Goal: Task Accomplishment & Management: Use online tool/utility

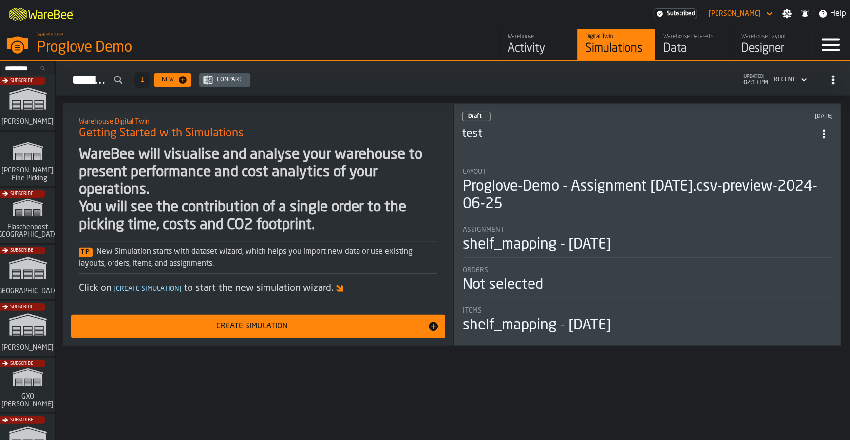
click at [23, 326] on div "Subscribe" at bounding box center [26, 331] width 55 height 56
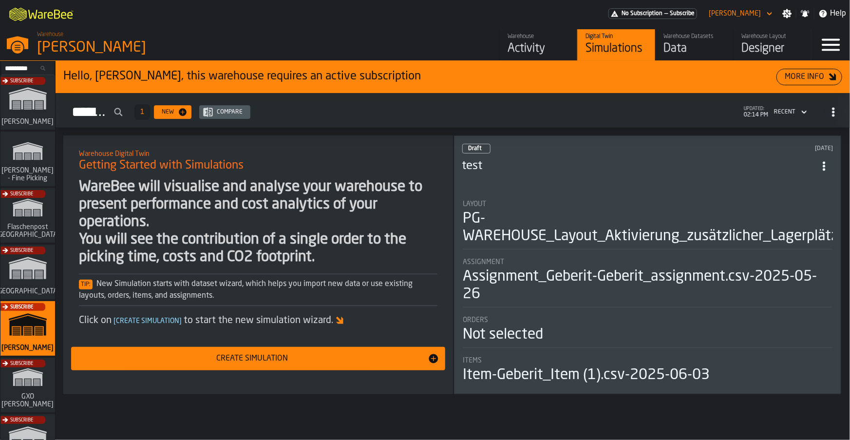
click at [540, 44] on div "Activity" at bounding box center [538, 49] width 62 height 16
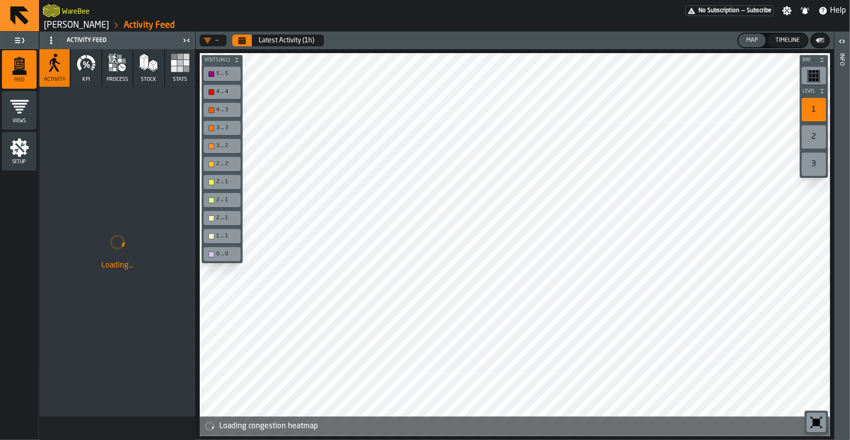
click at [83, 64] on icon "button" at bounding box center [85, 62] width 19 height 19
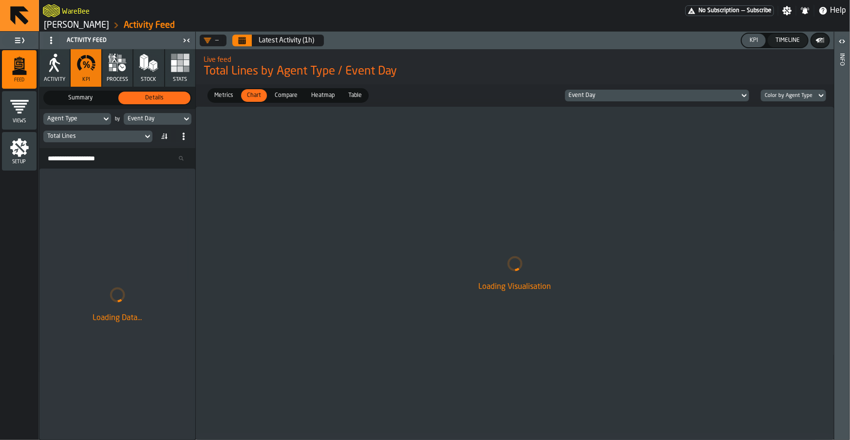
click at [115, 71] on icon "button" at bounding box center [114, 69] width 3 height 3
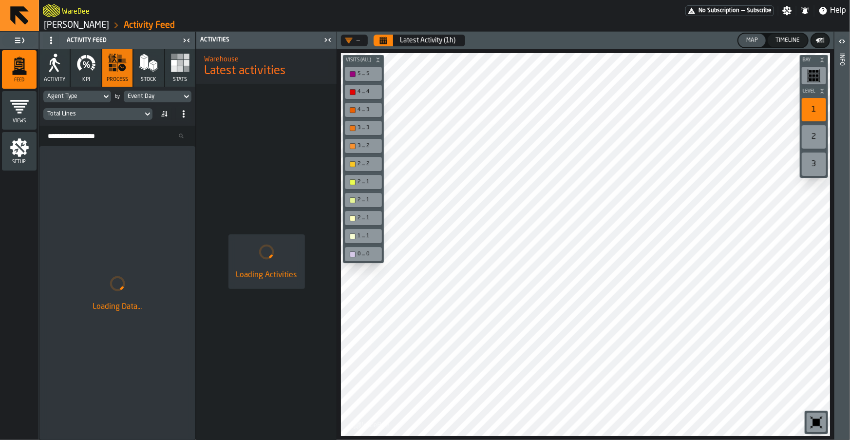
click at [76, 68] on icon "button" at bounding box center [85, 62] width 19 height 19
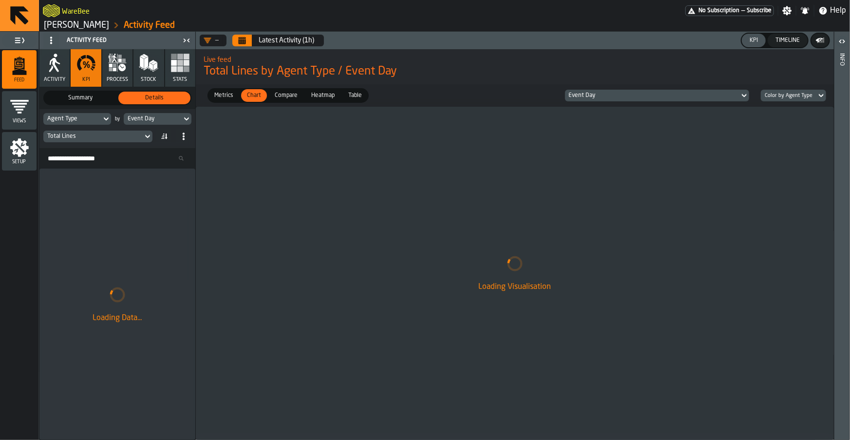
click at [780, 42] on div "Timeline" at bounding box center [787, 40] width 32 height 7
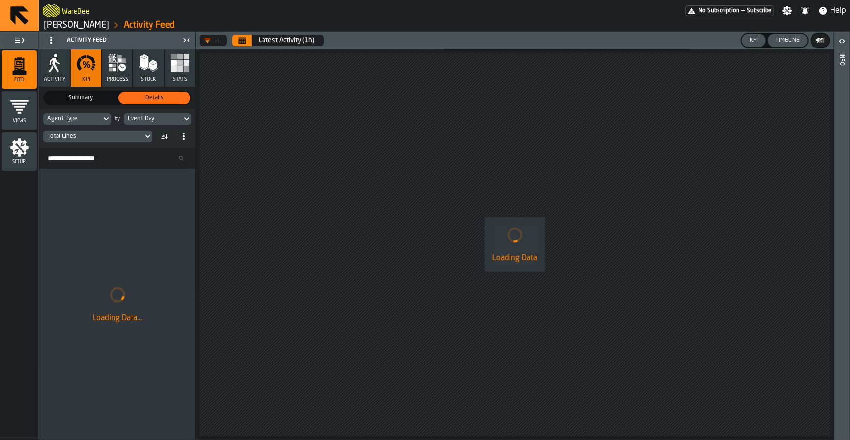
click at [746, 42] on div "KPI" at bounding box center [753, 40] width 16 height 7
drag, startPoint x: 509, startPoint y: 204, endPoint x: 483, endPoint y: 205, distance: 25.8
click at [483, 205] on div "Loading Data" at bounding box center [515, 244] width 638 height 390
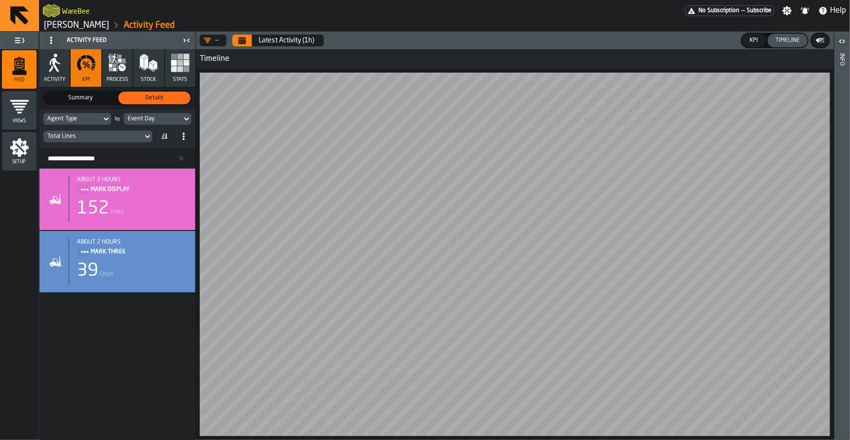
click at [238, 42] on icon "Calendar" at bounding box center [242, 41] width 8 height 8
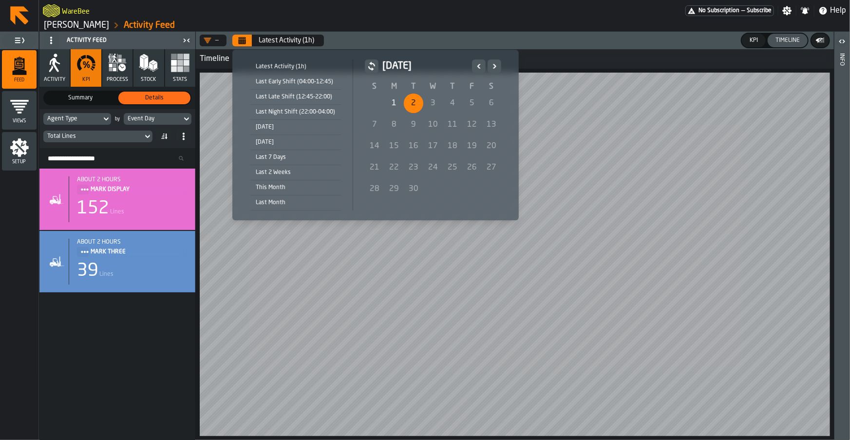
drag, startPoint x: 265, startPoint y: 129, endPoint x: 266, endPoint y: 142, distance: 13.7
click at [266, 142] on ul "Latest Activity (1h) Last Early Shift (04:00-12:45) Last Late Shift (12:45-22:0…" at bounding box center [297, 134] width 111 height 151
click at [266, 142] on div "Yesterday" at bounding box center [295, 142] width 91 height 11
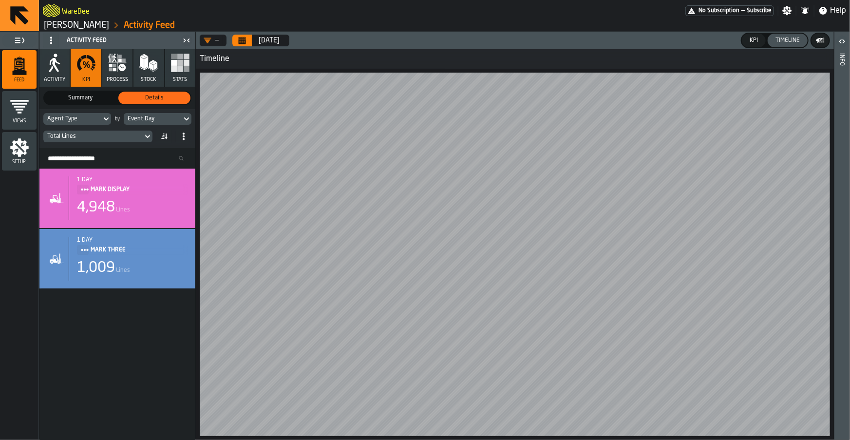
click at [84, 24] on link "[PERSON_NAME]" at bounding box center [76, 25] width 65 height 11
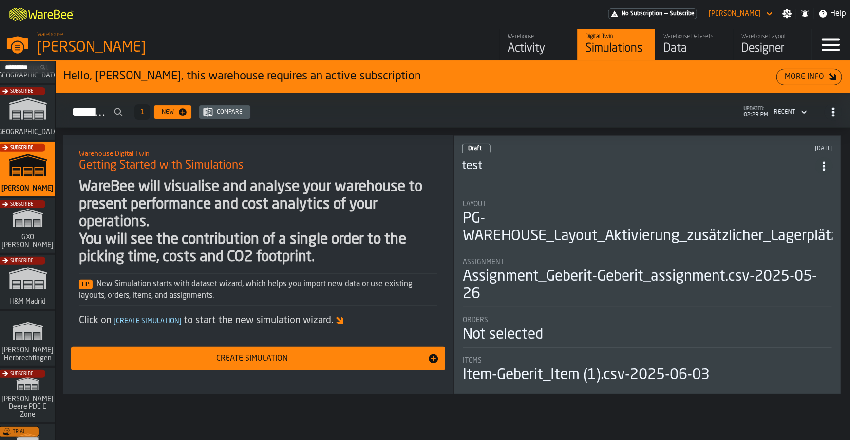
scroll to position [225, 0]
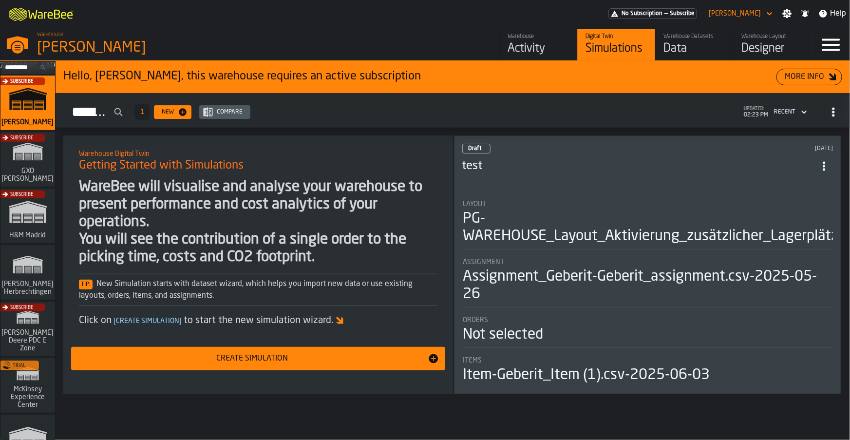
click at [531, 41] on div "Activity" at bounding box center [538, 49] width 62 height 16
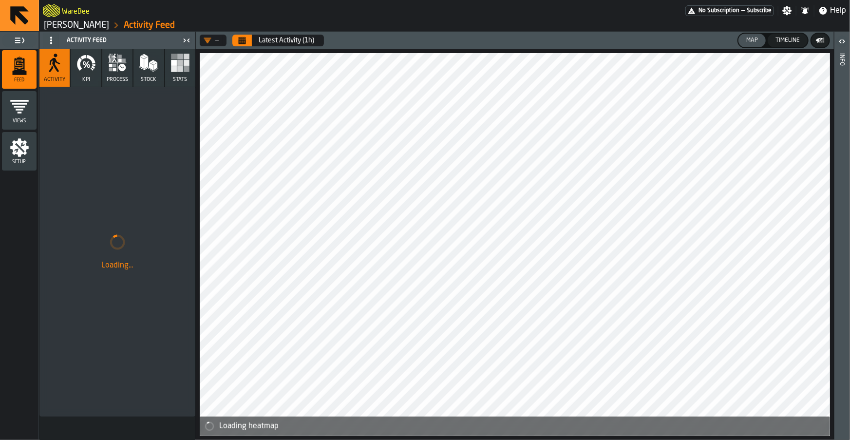
click at [90, 69] on icon "button" at bounding box center [85, 62] width 19 height 19
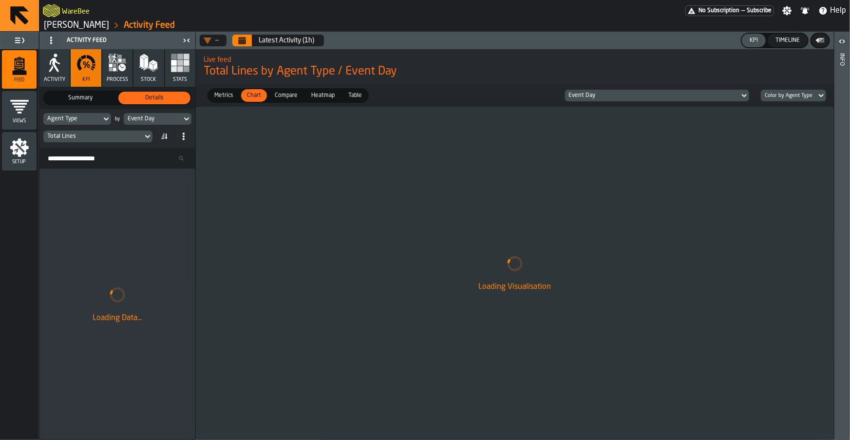
click at [109, 139] on div "Total Lines" at bounding box center [93, 136] width 92 height 7
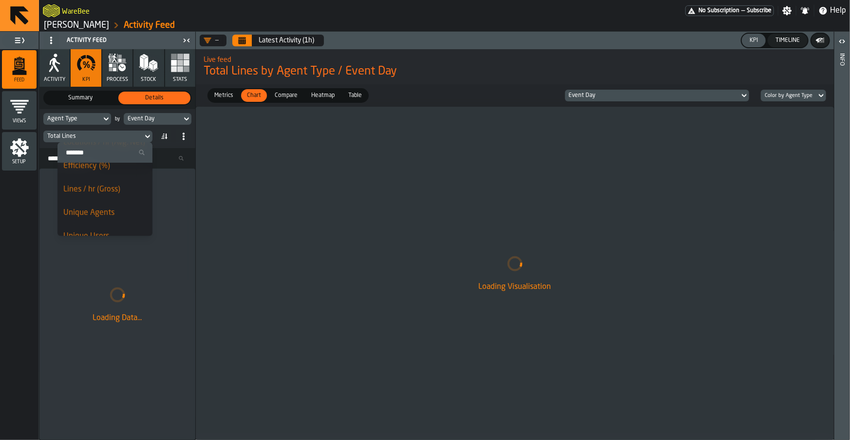
scroll to position [218, 0]
click at [93, 156] on input "Search" at bounding box center [104, 152] width 87 height 13
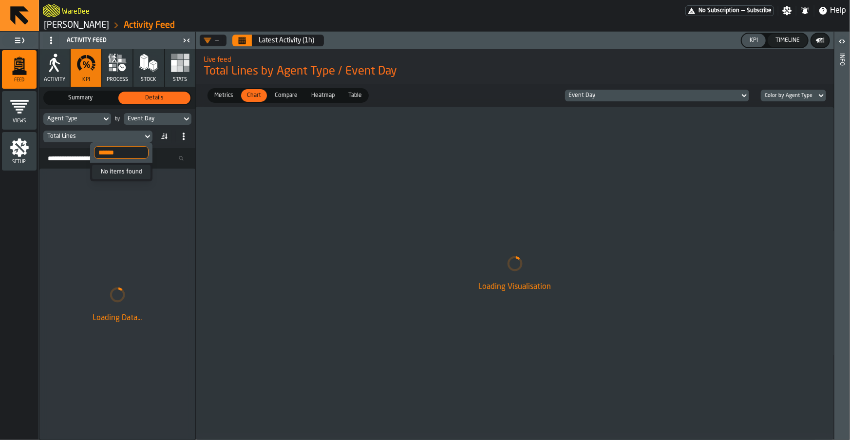
scroll to position [0, 0]
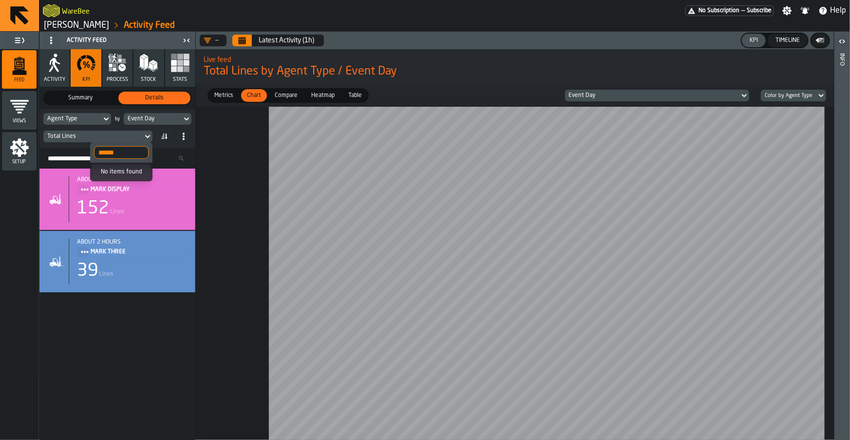
type input "******"
click at [233, 144] on div at bounding box center [515, 273] width 638 height 333
click at [185, 76] on span "Stats" at bounding box center [180, 79] width 14 height 6
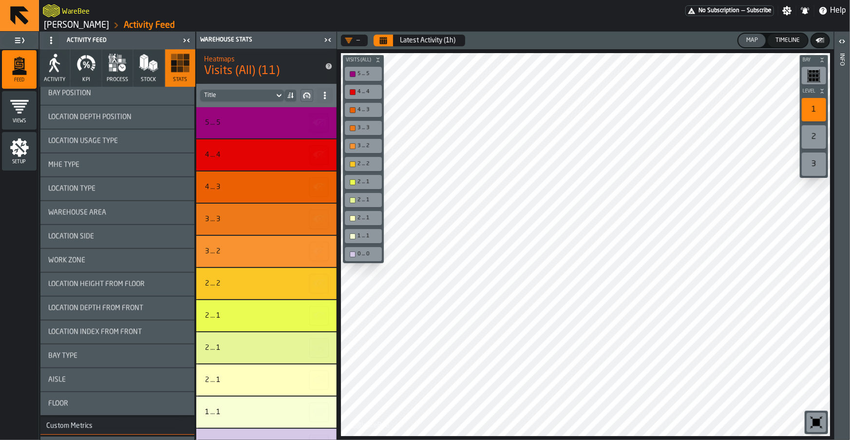
scroll to position [1377, 0]
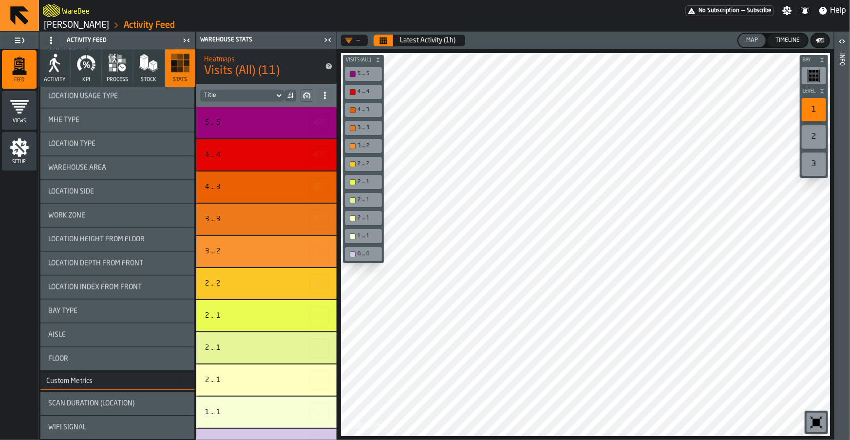
click at [93, 423] on div "WiFi Signal" at bounding box center [117, 427] width 138 height 8
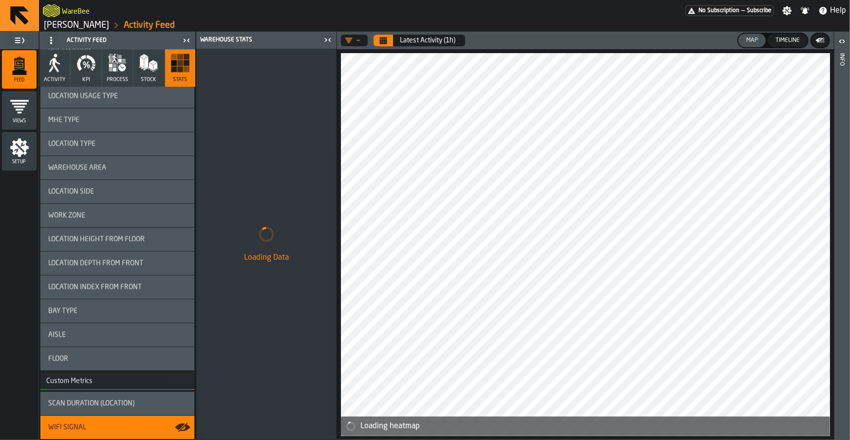
click at [757, 42] on div "Map" at bounding box center [751, 40] width 19 height 7
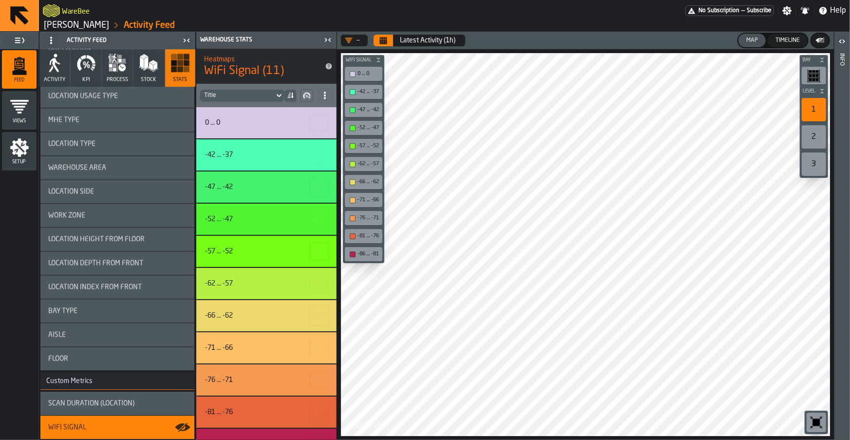
click at [819, 43] on icon "button-" at bounding box center [820, 41] width 10 height 10
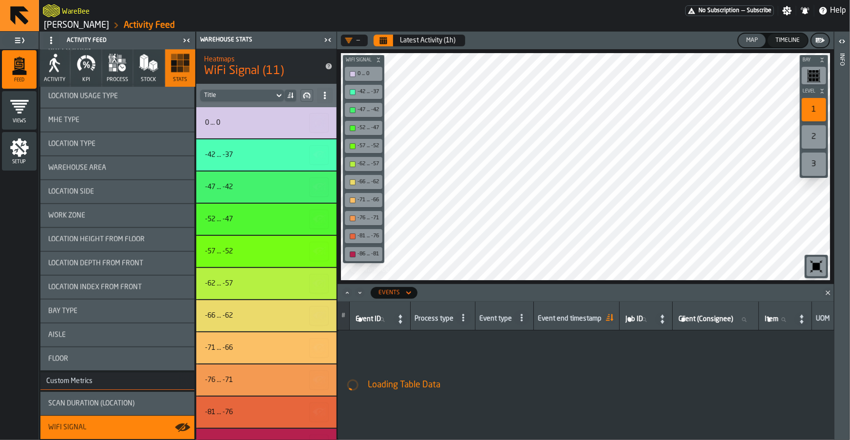
click at [398, 293] on div "Events" at bounding box center [388, 292] width 21 height 7
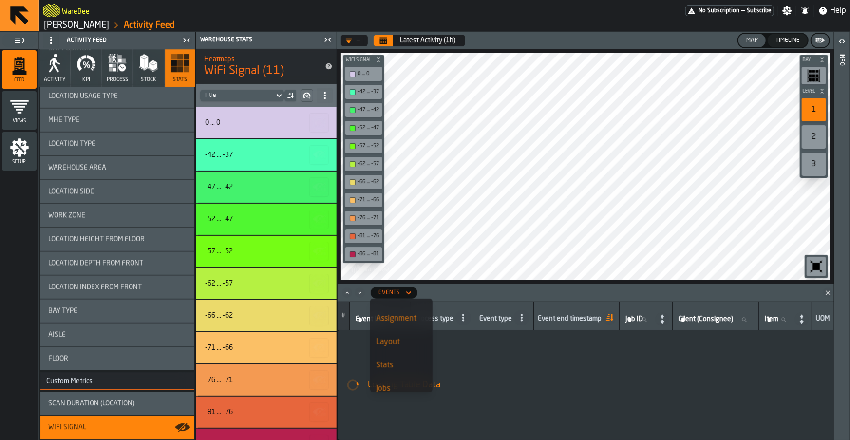
scroll to position [37, 0]
click at [397, 362] on div "Stats" at bounding box center [401, 367] width 51 height 12
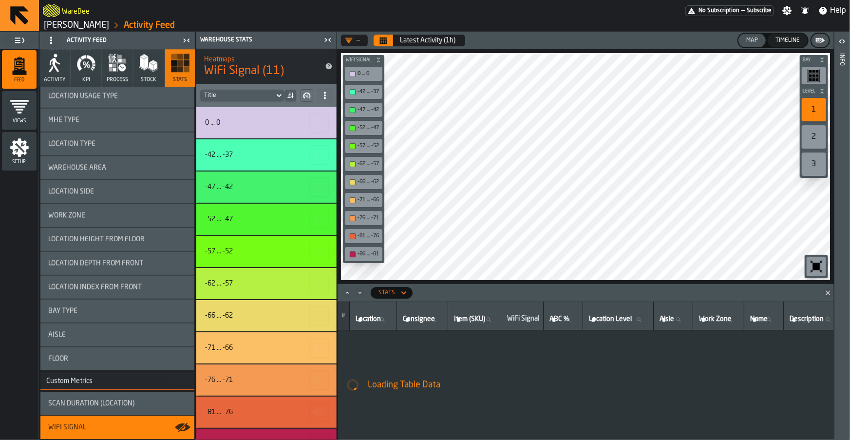
click at [403, 296] on icon at bounding box center [404, 293] width 10 height 12
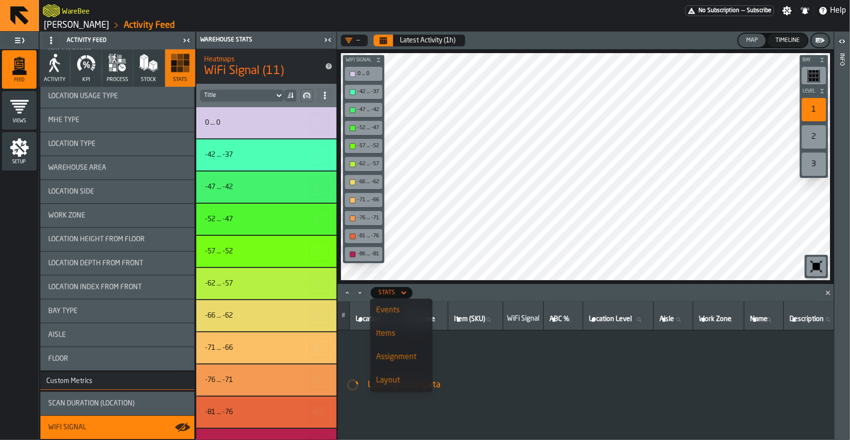
click at [406, 316] on li "Events" at bounding box center [401, 309] width 62 height 23
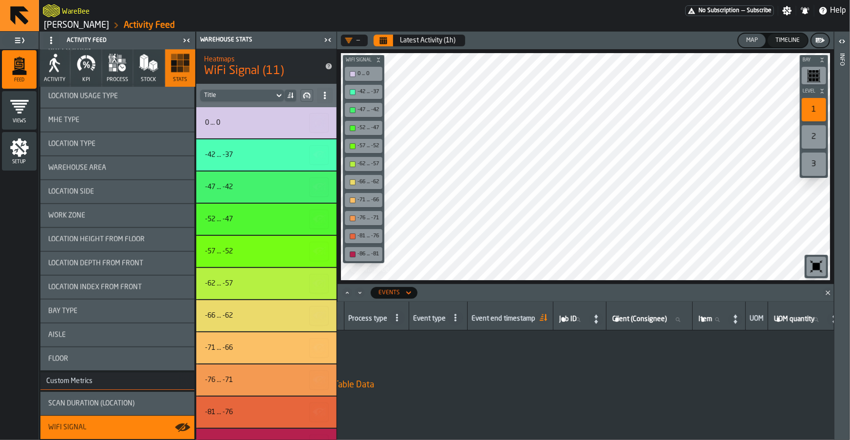
scroll to position [0, 0]
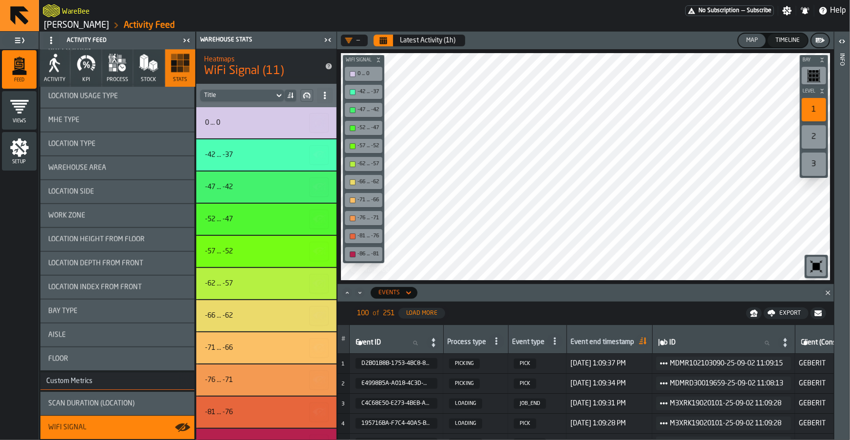
click at [292, 97] on icon at bounding box center [292, 96] width 2 height 6
click at [303, 94] on icon "button-" at bounding box center [304, 95] width 2 height 5
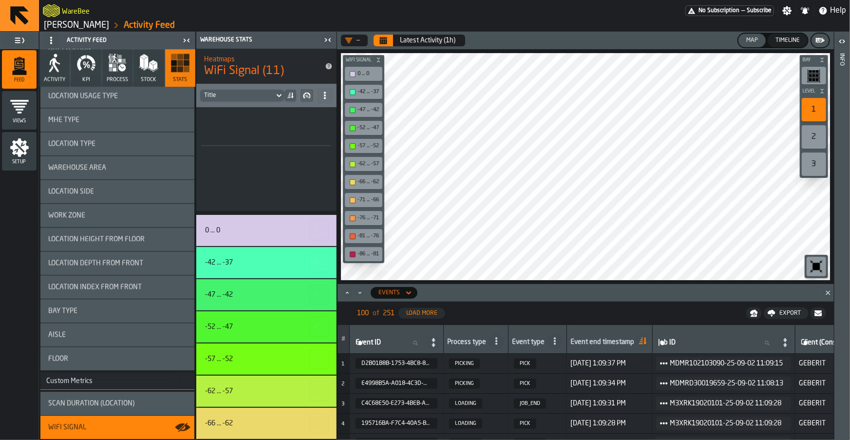
click at [303, 94] on icon "button-" at bounding box center [304, 95] width 2 height 5
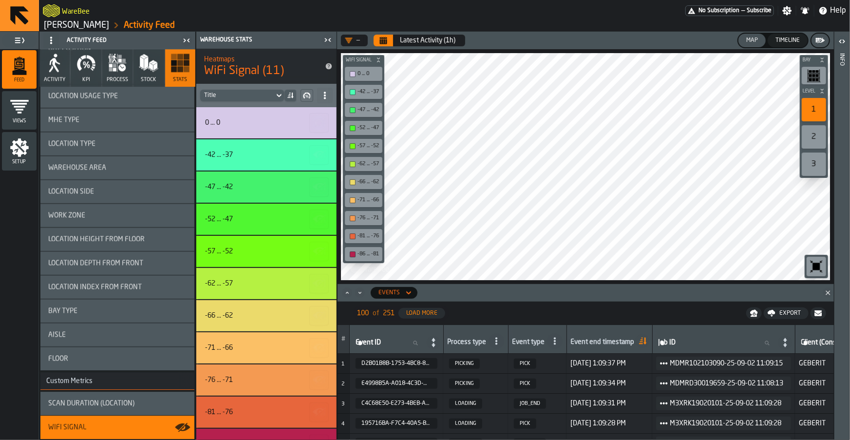
click at [322, 93] on icon at bounding box center [325, 96] width 8 height 8
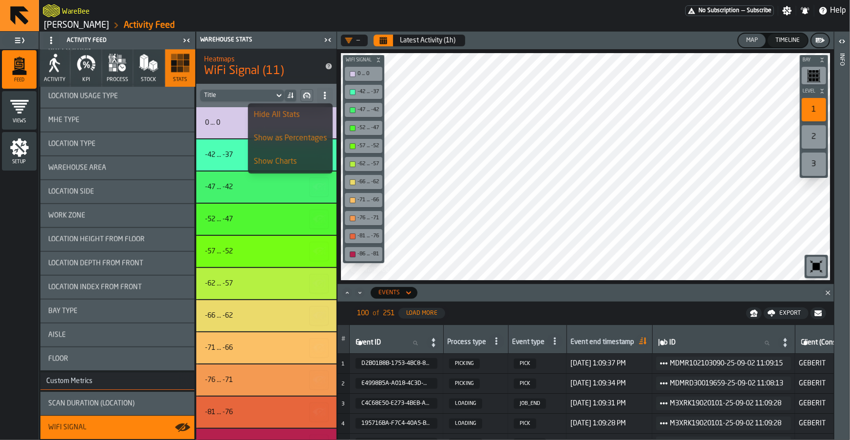
click at [302, 162] on div "Show Charts" at bounding box center [290, 162] width 73 height 12
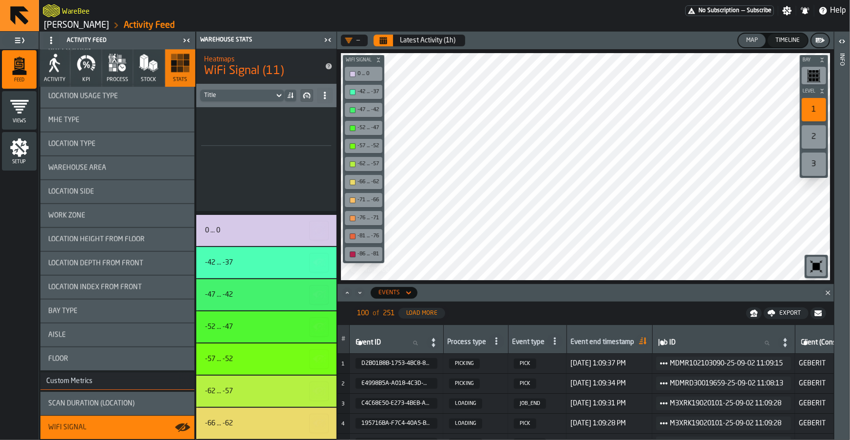
click at [324, 97] on circle at bounding box center [325, 98] width 2 height 2
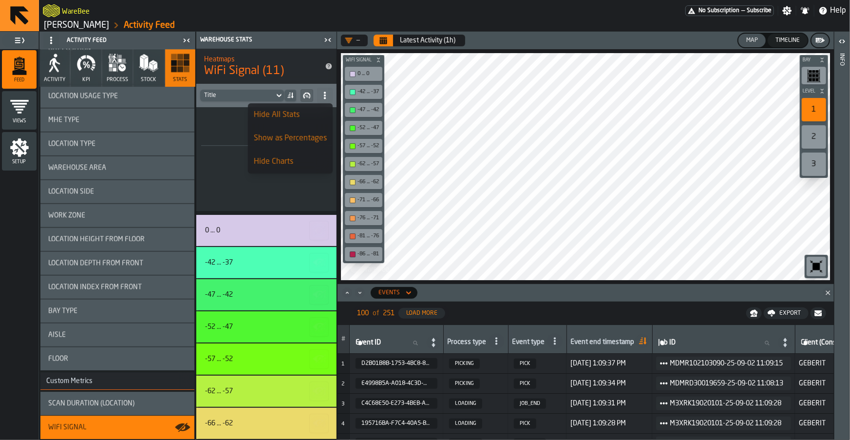
click at [303, 154] on li "Hide Charts" at bounding box center [290, 161] width 85 height 23
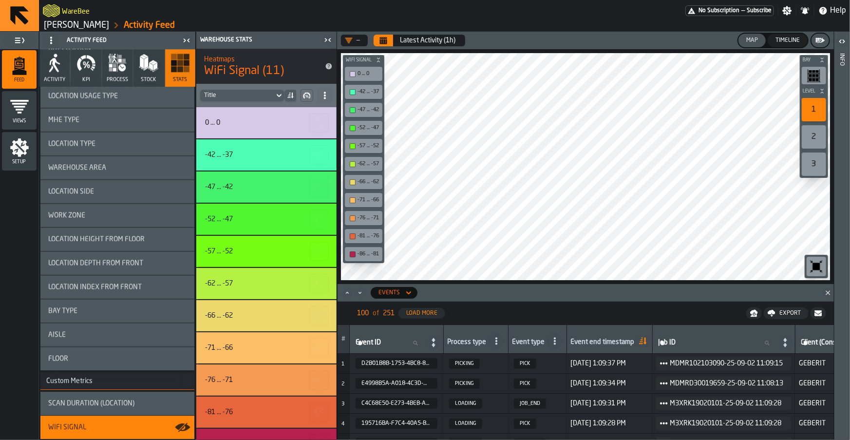
click at [389, 44] on button "Calendar" at bounding box center [382, 41] width 19 height 12
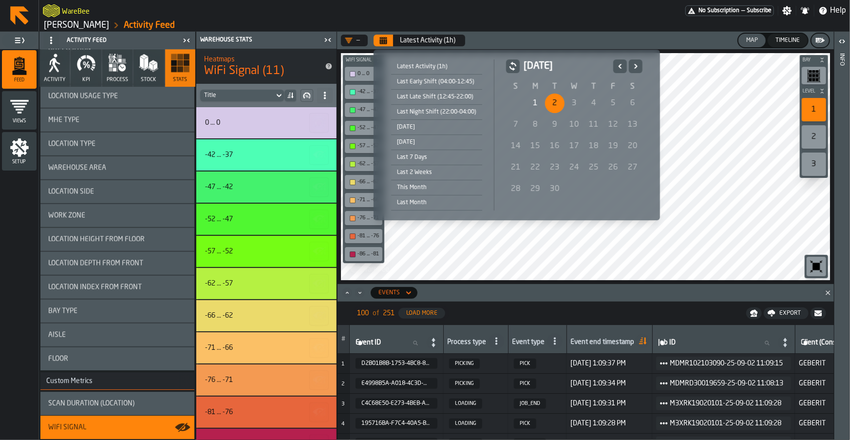
click at [620, 68] on icon "Previous" at bounding box center [620, 66] width 10 height 12
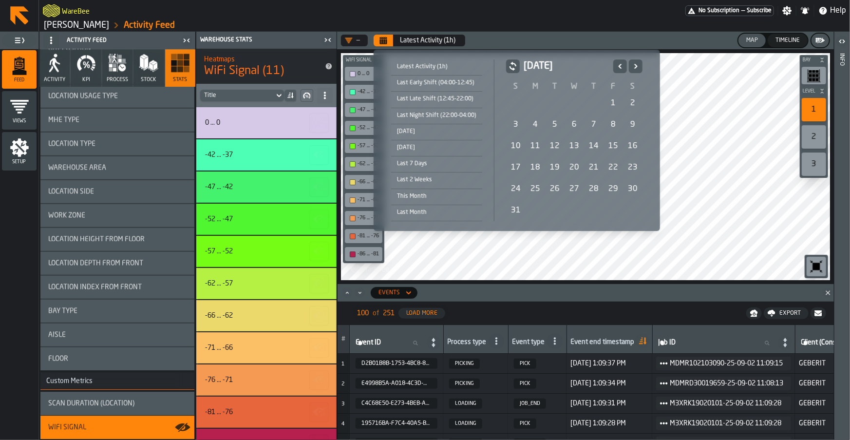
click at [613, 105] on div "1" at bounding box center [612, 102] width 19 height 19
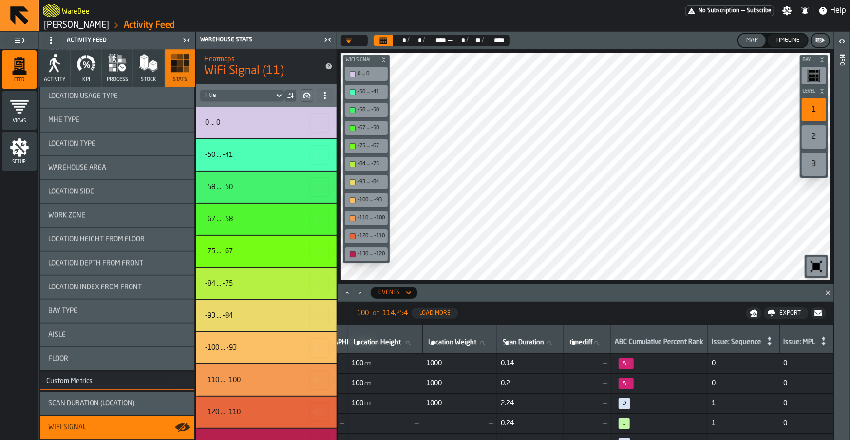
scroll to position [0, 4072]
click at [90, 25] on link "[PERSON_NAME]" at bounding box center [76, 25] width 65 height 11
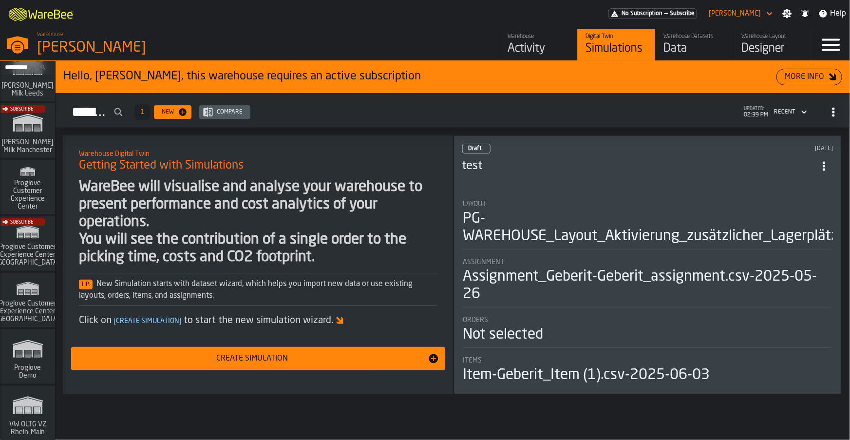
scroll to position [822, 0]
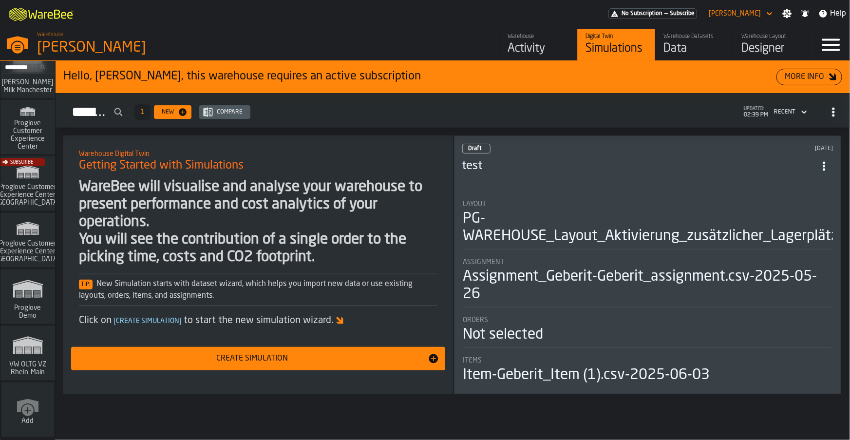
click at [28, 355] on icon "link-to-/wh/i/44979e6c-6f66-405e-9874-c1e29f02a54a/simulations" at bounding box center [27, 345] width 47 height 31
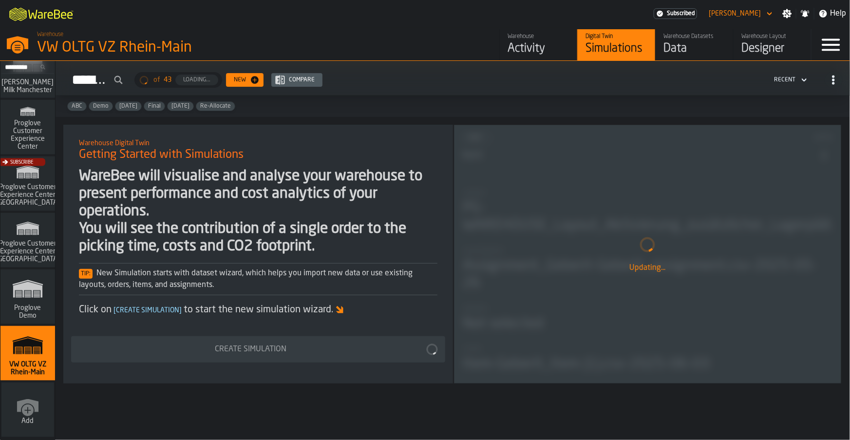
click at [682, 49] on div "Data" at bounding box center [694, 49] width 62 height 16
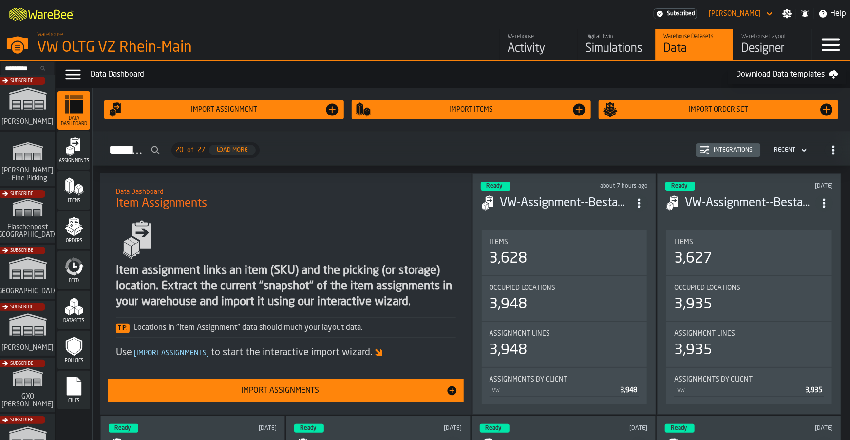
click at [72, 185] on polygon "menu Items" at bounding box center [72, 186] width 4 height 12
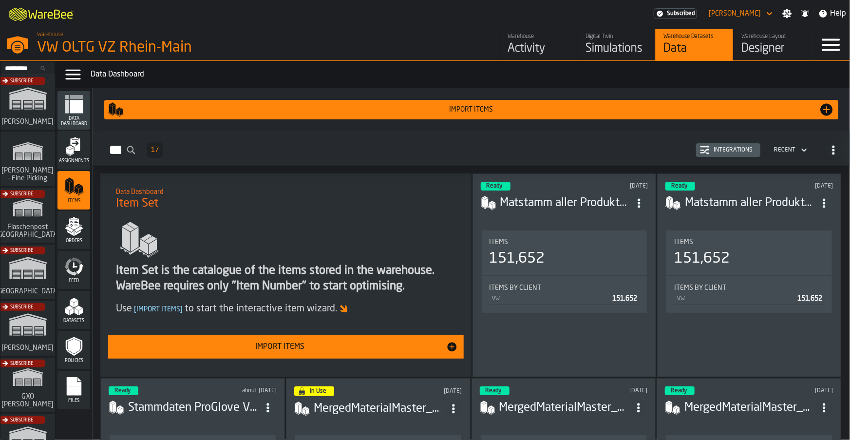
click at [314, 344] on div "Import Items" at bounding box center [280, 347] width 332 height 12
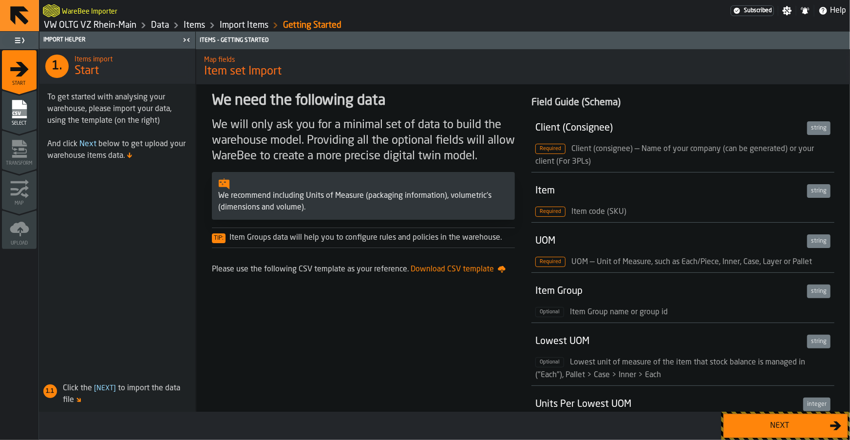
click at [767, 421] on div "Next" at bounding box center [779, 426] width 100 height 12
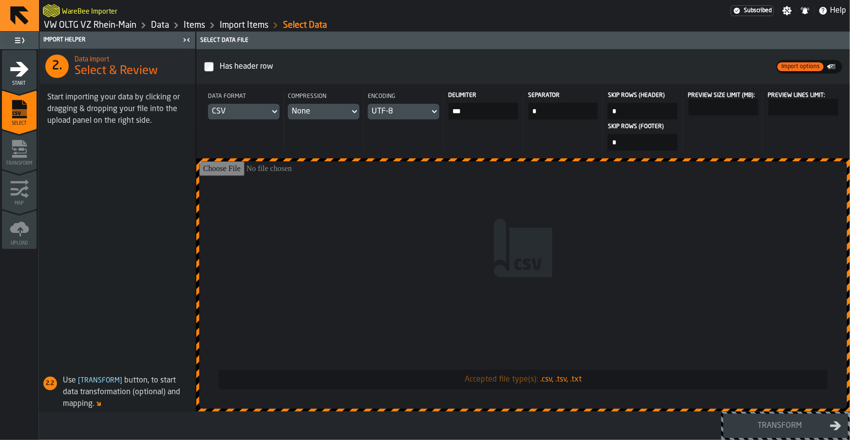
click at [427, 289] on input "Accepted file type(s): .csv, .tsv, .txt" at bounding box center [523, 284] width 648 height 247
type input "**********"
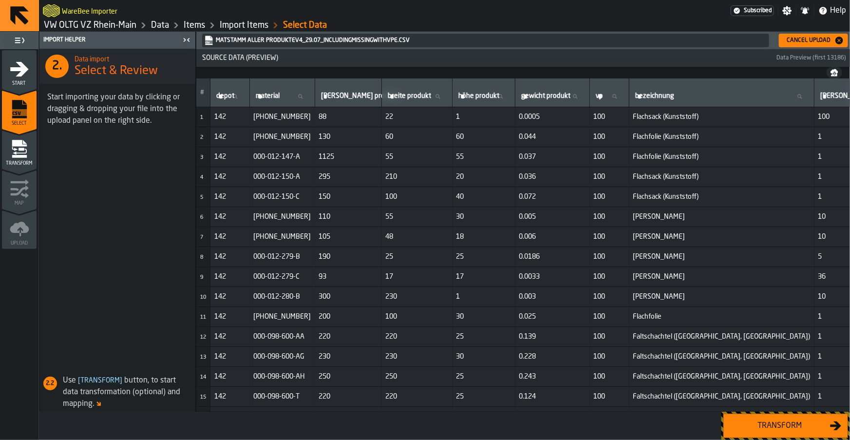
click at [754, 424] on div "Transform" at bounding box center [779, 426] width 100 height 12
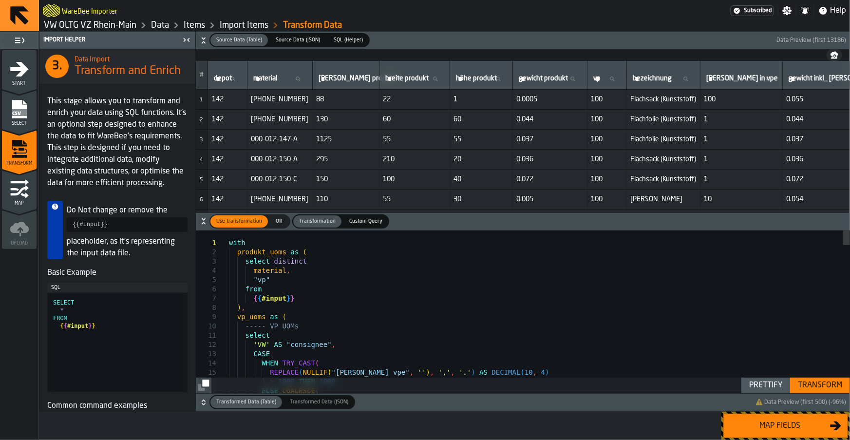
click at [797, 420] on div "Map fields" at bounding box center [779, 426] width 100 height 12
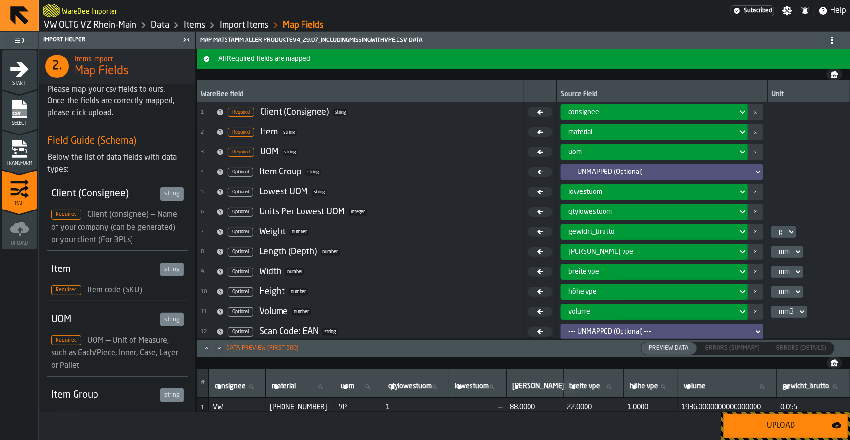
click at [786, 233] on icon at bounding box center [791, 232] width 10 height 12
click at [790, 245] on div "kg" at bounding box center [799, 249] width 51 height 12
click at [783, 422] on div "Upload" at bounding box center [780, 426] width 102 height 12
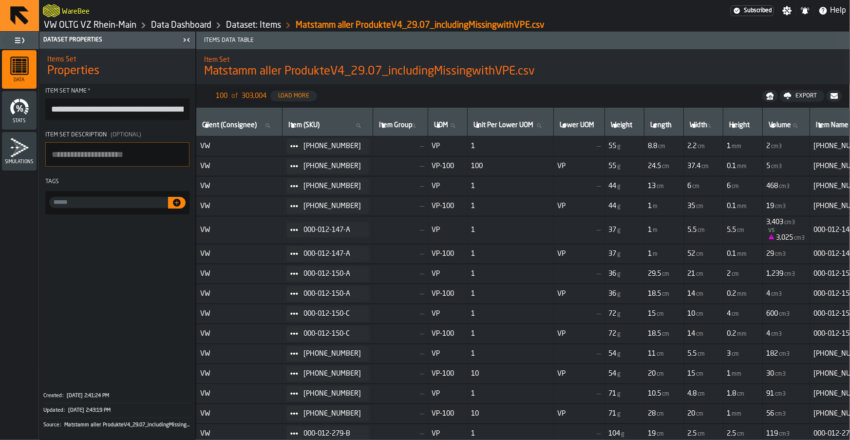
click at [198, 24] on link "Data Dashboard" at bounding box center [181, 25] width 60 height 11
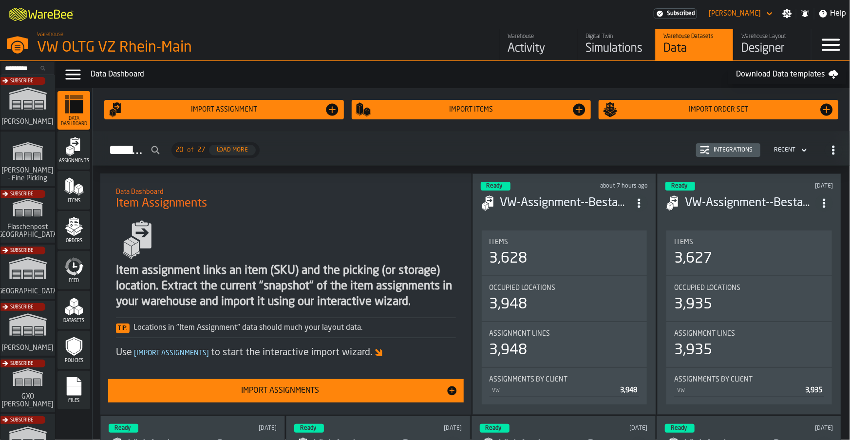
click at [425, 80] on div "Data Dashboard" at bounding box center [409, 75] width 637 height 12
click at [276, 380] on button "Import Assignments" at bounding box center [285, 390] width 355 height 23
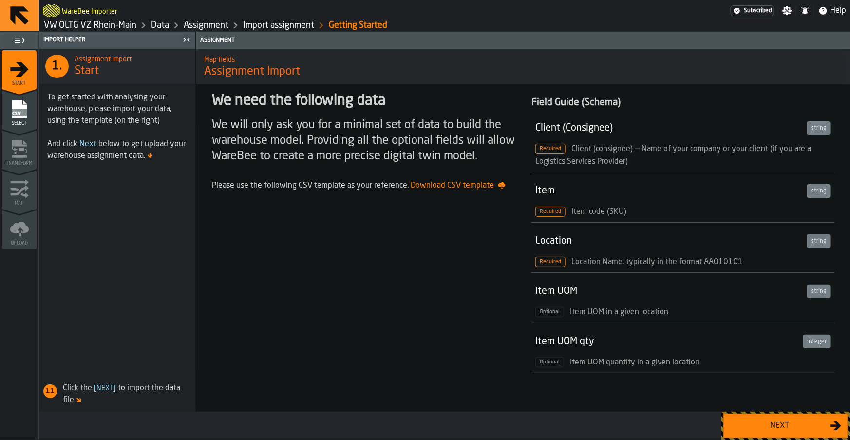
click at [774, 434] on button "Next" at bounding box center [785, 425] width 125 height 24
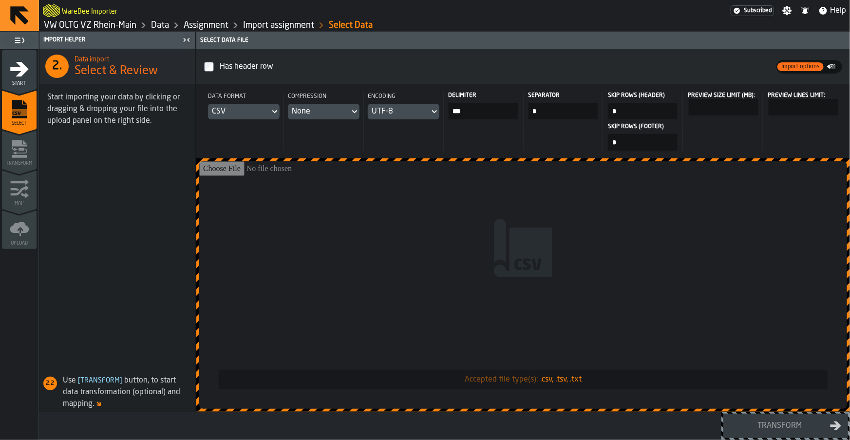
click at [443, 280] on input "Accepted file type(s): .csv, .tsv, .txt" at bounding box center [523, 284] width 648 height 247
type input "**********"
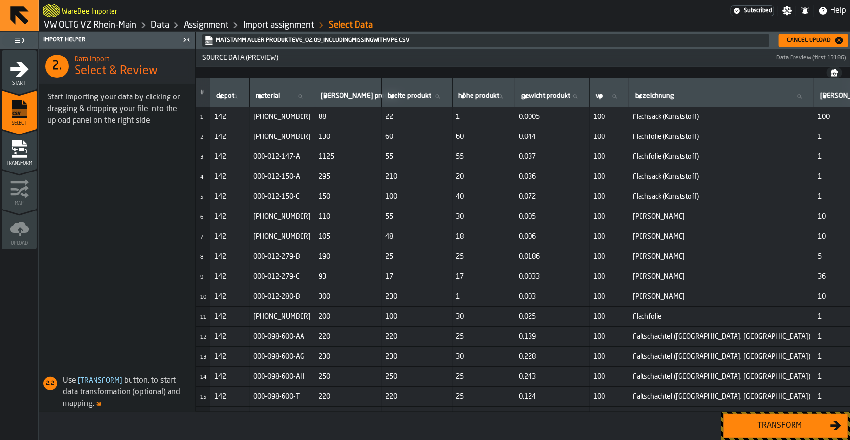
click at [747, 431] on div "Transform" at bounding box center [779, 426] width 100 height 12
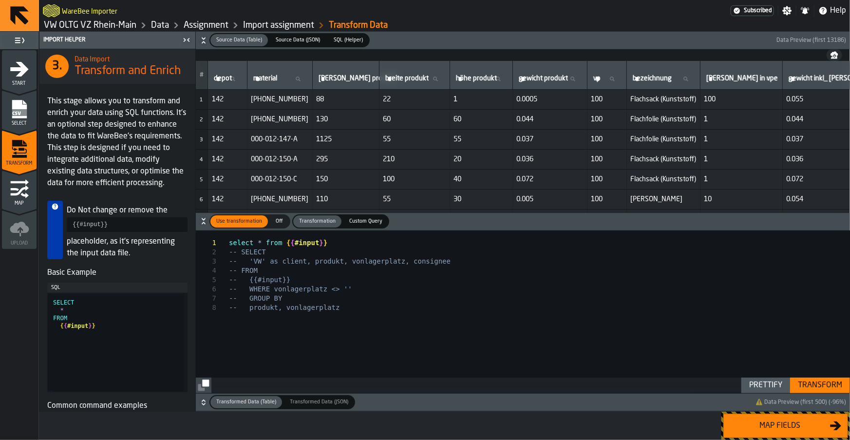
click at [151, 27] on link "Data" at bounding box center [160, 25] width 18 height 11
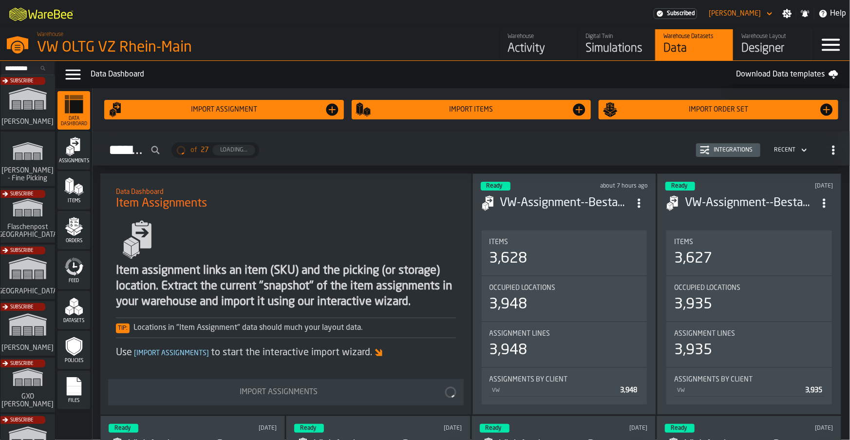
click at [74, 186] on icon "menu Items" at bounding box center [73, 186] width 19 height 19
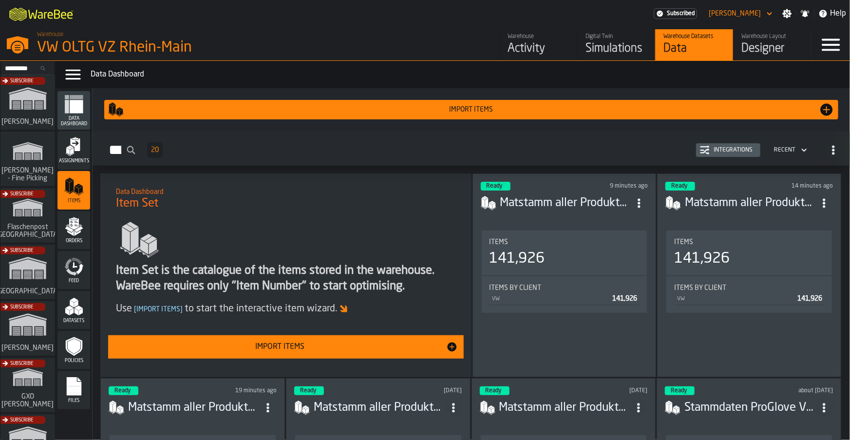
click at [296, 342] on div "Import Items" at bounding box center [280, 347] width 332 height 12
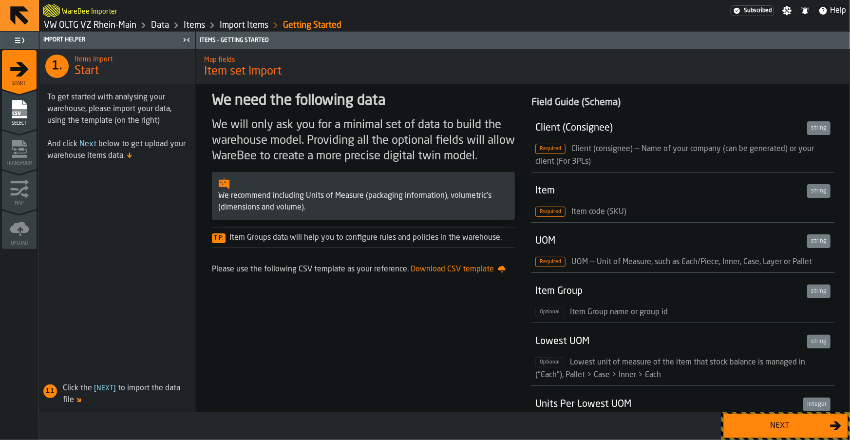
click at [771, 423] on div "Next" at bounding box center [779, 426] width 100 height 12
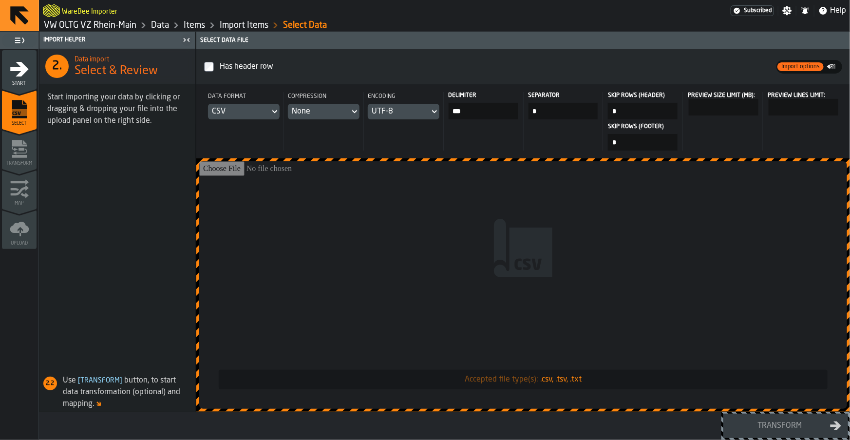
click at [286, 256] on input "Accepted file type(s): .csv, .tsv, .txt" at bounding box center [523, 284] width 648 height 247
type input "**********"
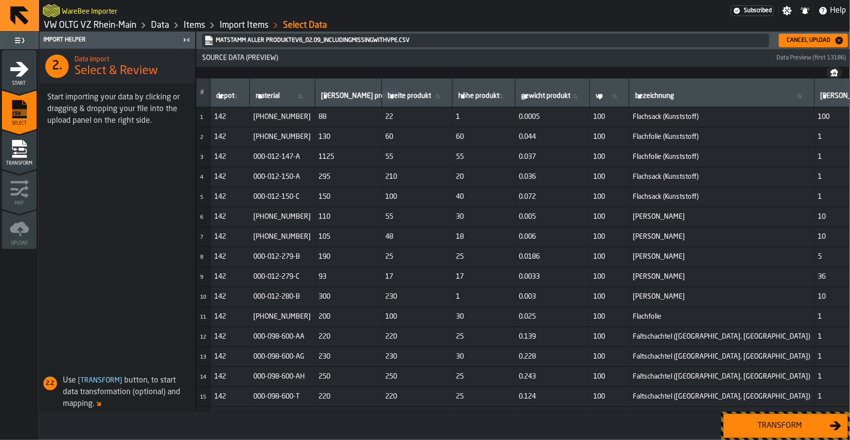
click at [768, 431] on div "Transform" at bounding box center [779, 426] width 100 height 12
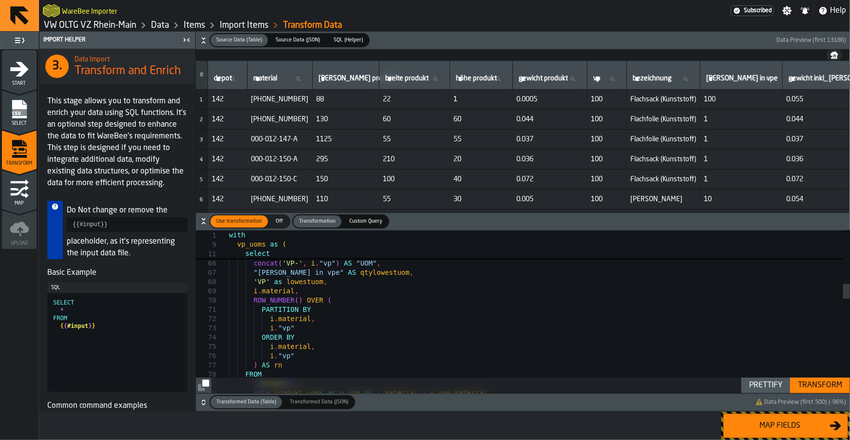
type textarea "**********"
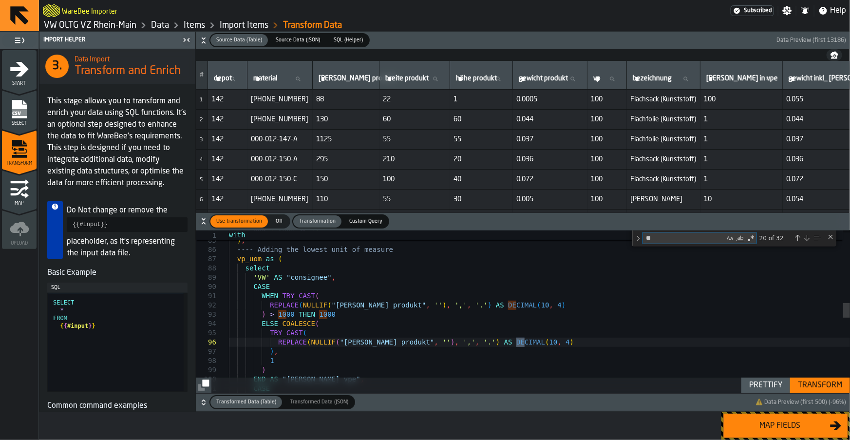
type textarea "**"
click at [807, 238] on div "Next Match (Enter)" at bounding box center [806, 238] width 8 height 8
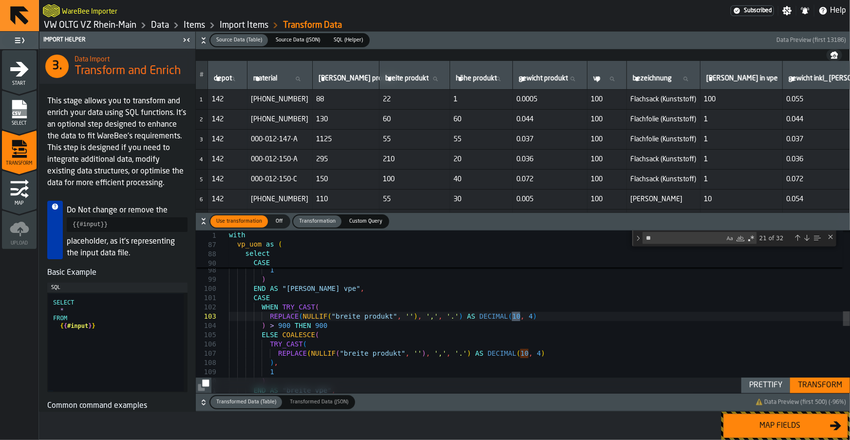
click at [807, 238] on div "Next Match (Enter)" at bounding box center [806, 238] width 8 height 8
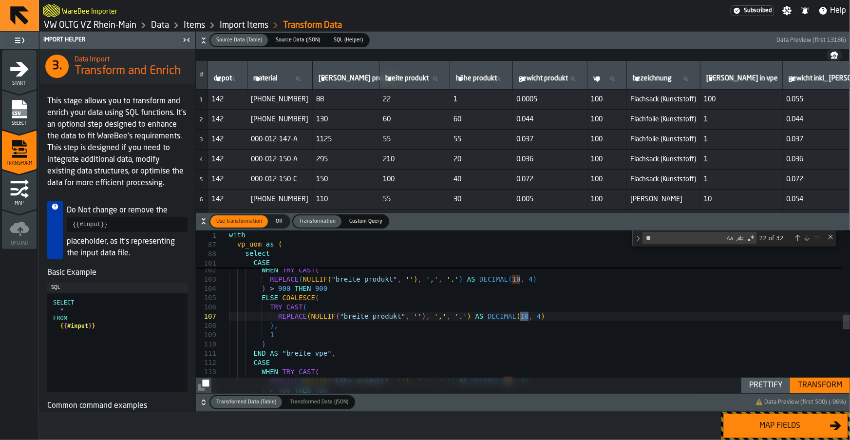
click at [807, 238] on div "Next Match (Enter)" at bounding box center [806, 238] width 8 height 8
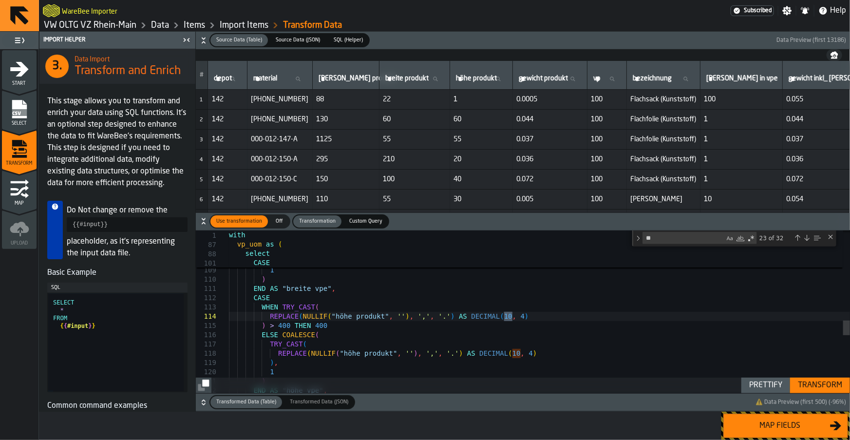
click at [807, 238] on div "Next Match (Enter)" at bounding box center [806, 238] width 8 height 8
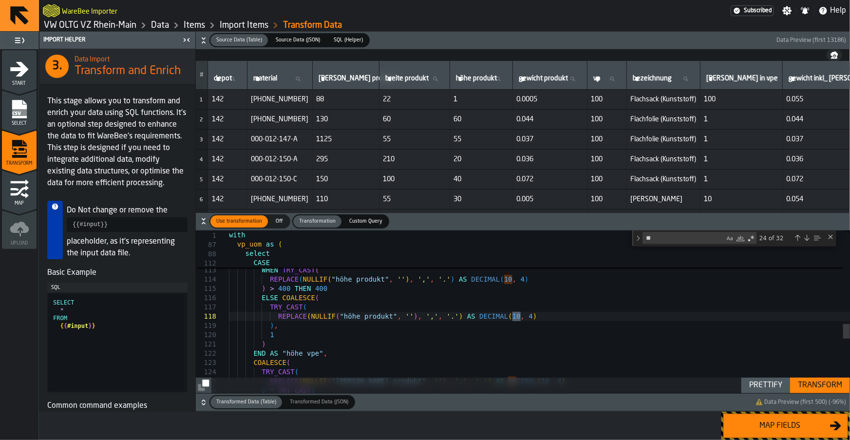
click at [807, 238] on div "Next Match (Enter)" at bounding box center [806, 238] width 8 height 8
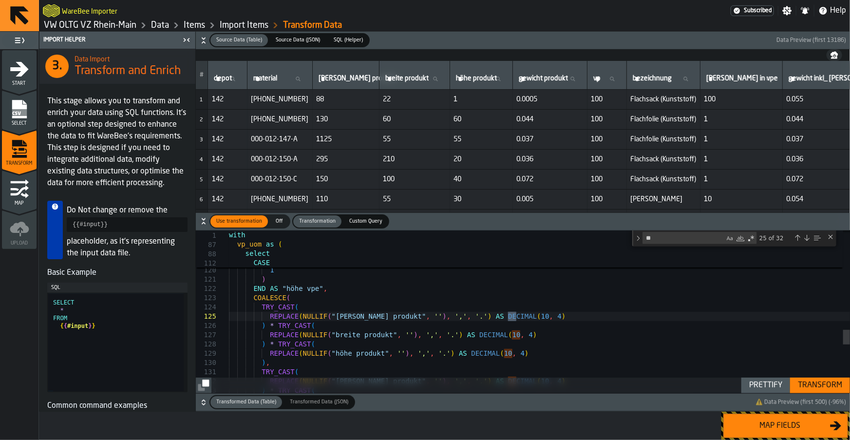
click at [807, 238] on div "Next Match (Enter)" at bounding box center [806, 238] width 8 height 8
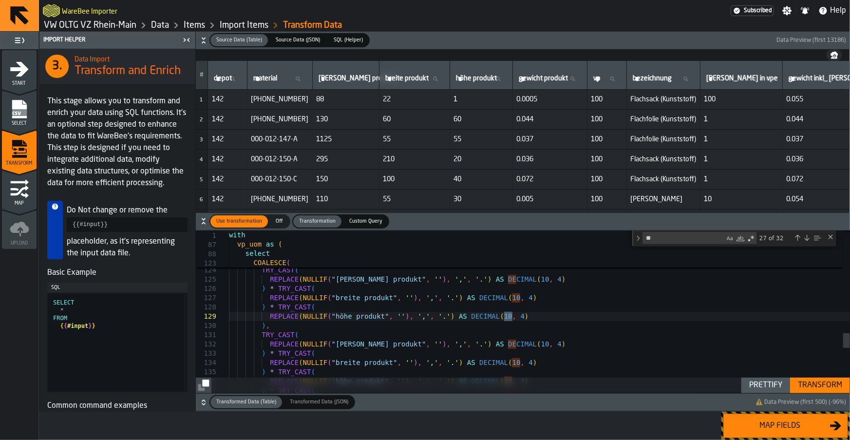
click at [807, 238] on div "Next Match (Enter)" at bounding box center [806, 238] width 8 height 8
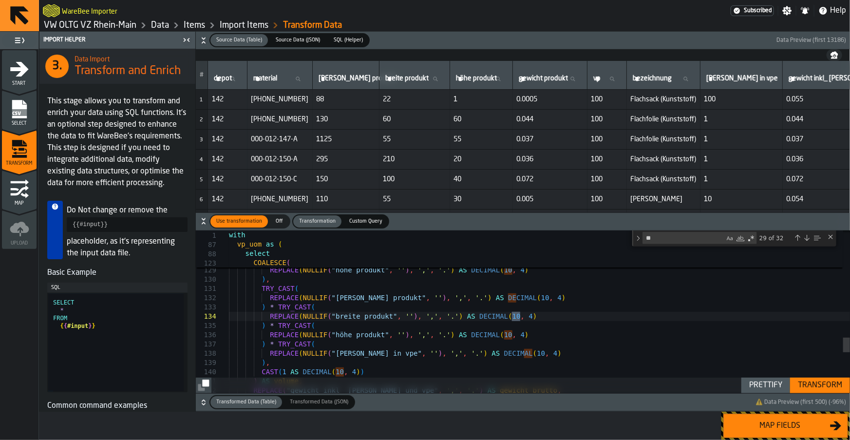
click at [807, 238] on div "Next Match (Enter)" at bounding box center [806, 238] width 8 height 8
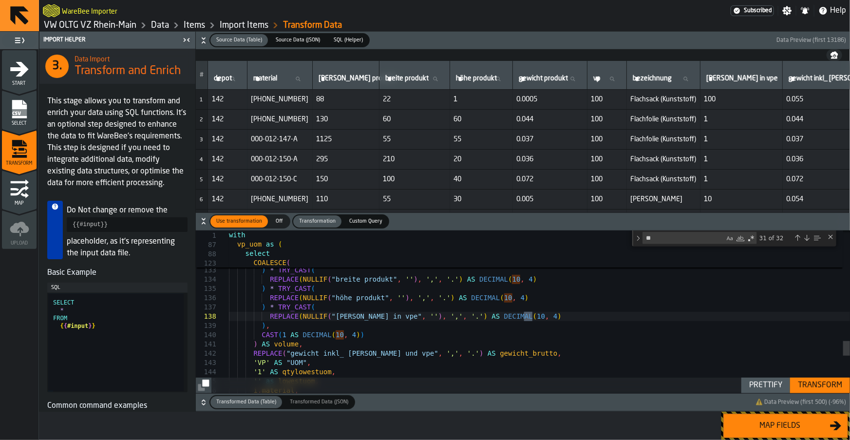
click at [807, 238] on div "Next Match (Enter)" at bounding box center [806, 238] width 8 height 8
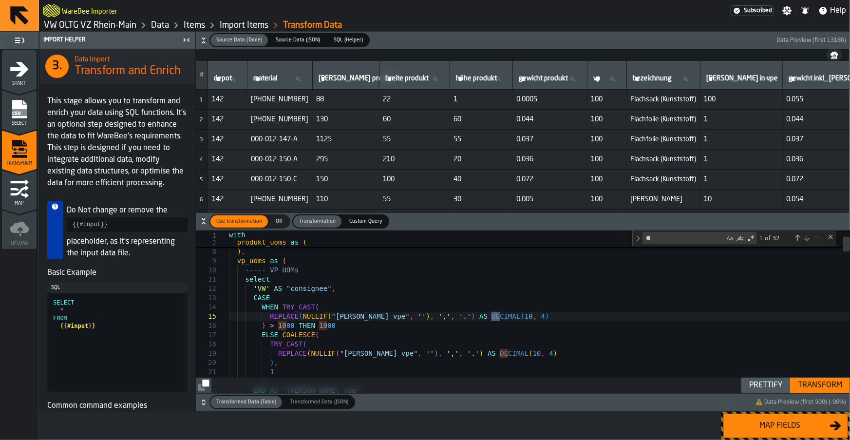
click at [807, 238] on div "Next Match (Enter)" at bounding box center [806, 238] width 8 height 8
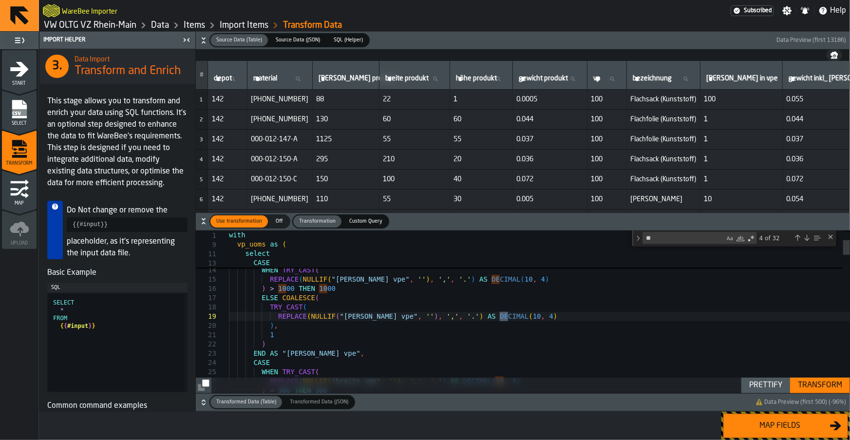
click at [807, 238] on div "Next Match (Enter)" at bounding box center [806, 238] width 8 height 8
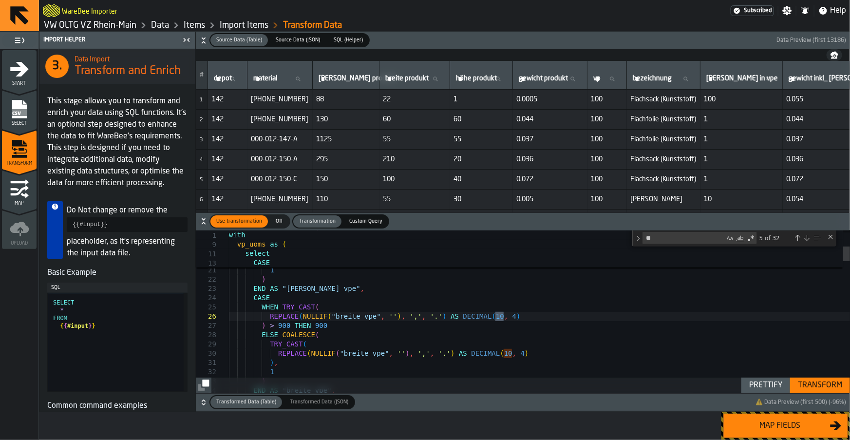
click at [807, 238] on div "Next Match (Enter)" at bounding box center [806, 238] width 8 height 8
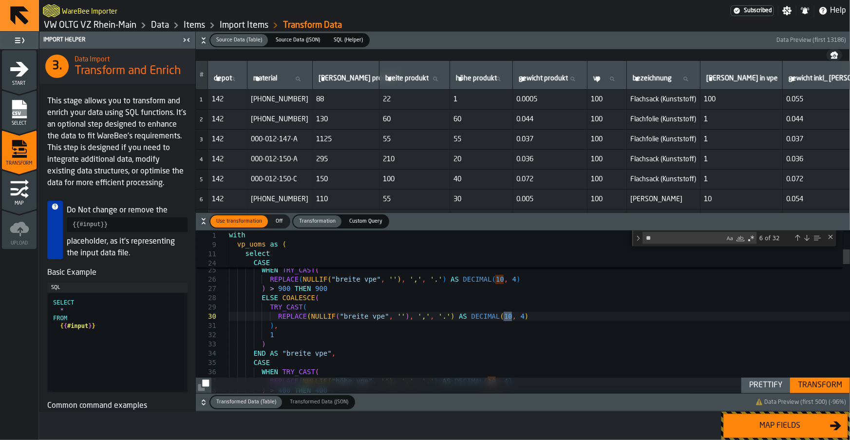
click at [807, 238] on div "Next Match (Enter)" at bounding box center [806, 238] width 8 height 8
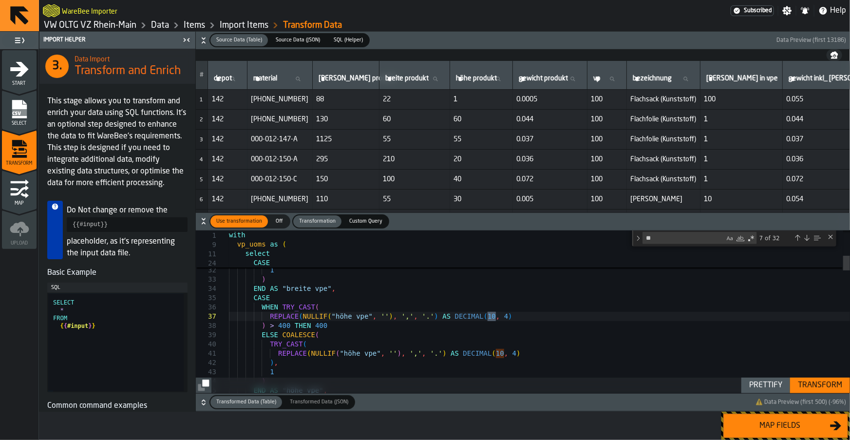
click at [807, 238] on div "Next Match (Enter)" at bounding box center [806, 238] width 8 height 8
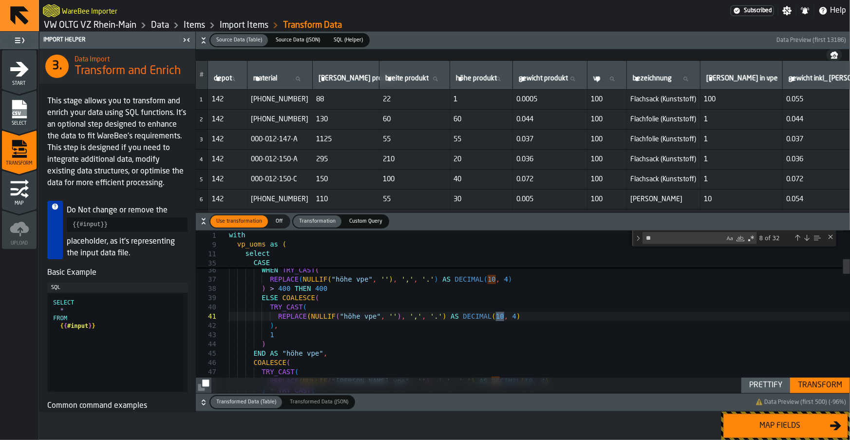
click at [807, 238] on div "Next Match (Enter)" at bounding box center [806, 238] width 8 height 8
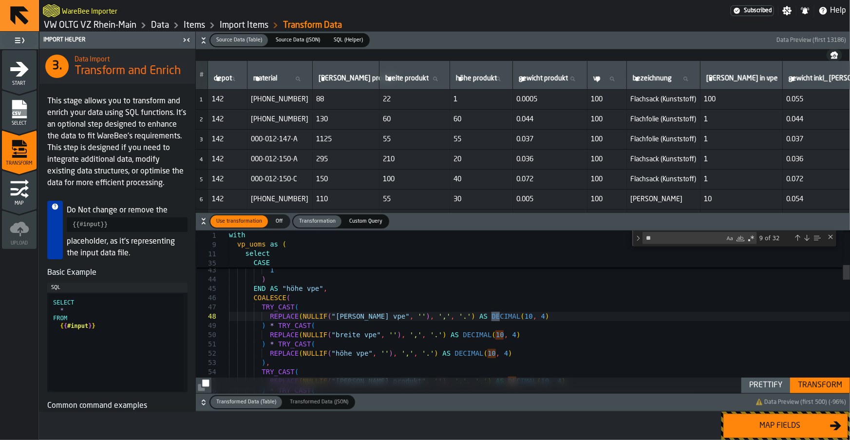
click at [807, 238] on div "Next Match (Enter)" at bounding box center [806, 238] width 8 height 8
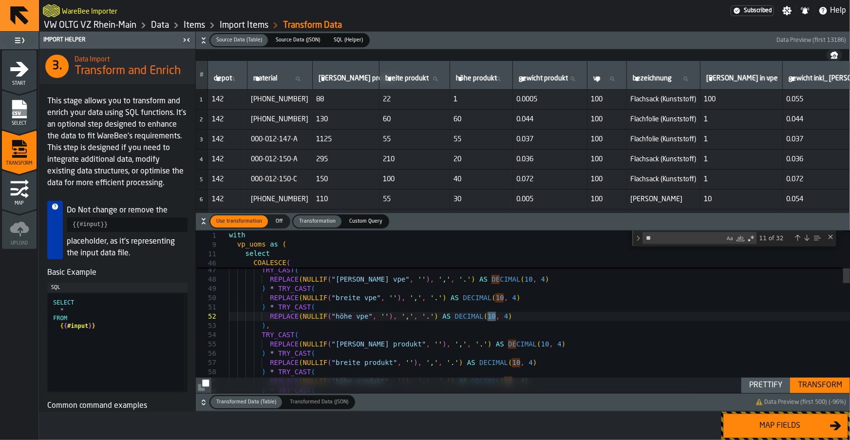
click at [807, 238] on div "Next Match (Enter)" at bounding box center [806, 238] width 8 height 8
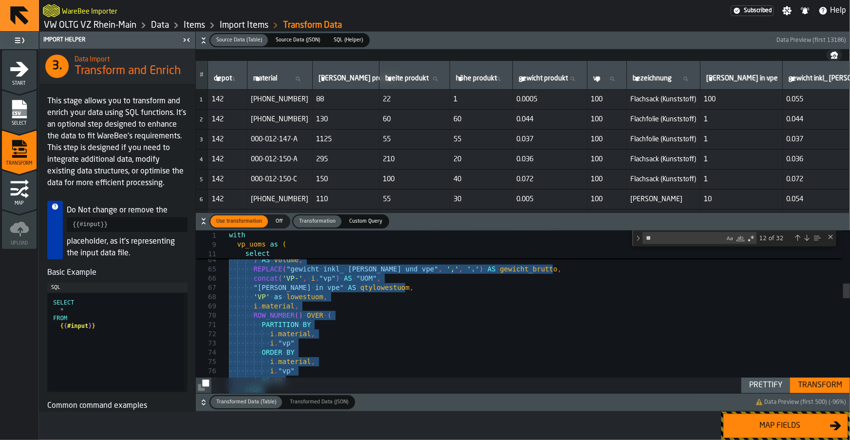
type textarea "**********"
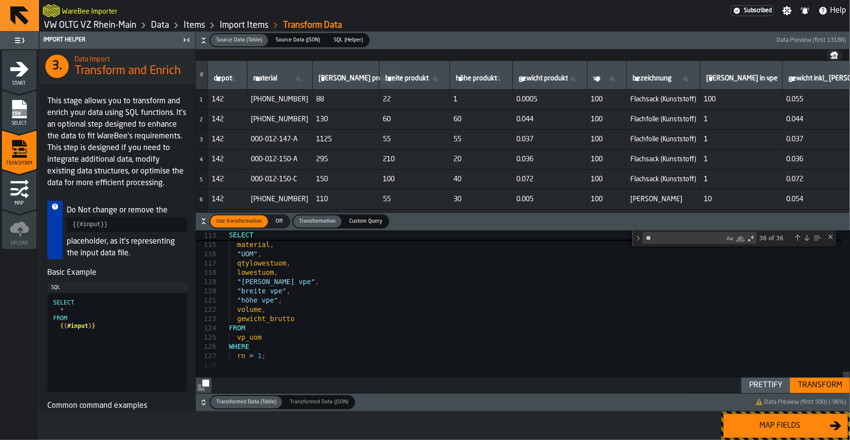
click at [826, 386] on div "Transform" at bounding box center [820, 385] width 52 height 12
click at [784, 430] on div "Map fields" at bounding box center [779, 426] width 100 height 12
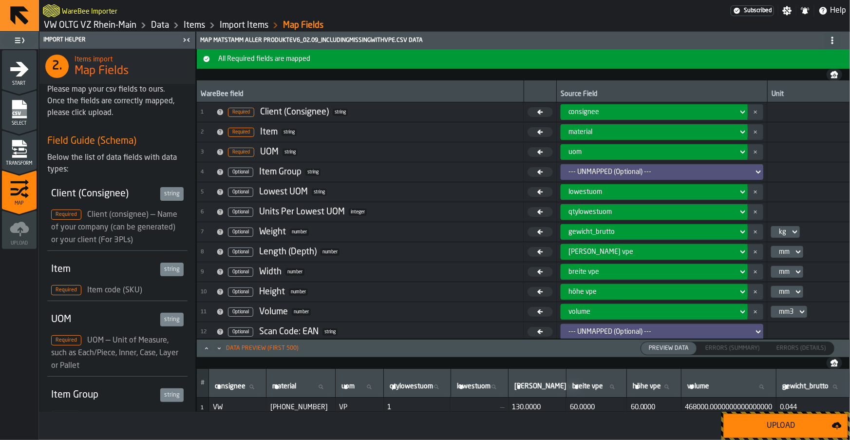
click at [771, 426] on div "Upload" at bounding box center [780, 426] width 102 height 12
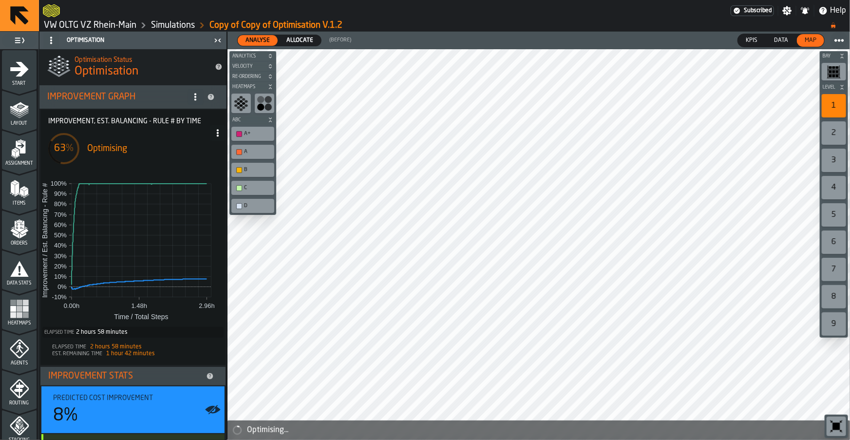
scroll to position [328, 0]
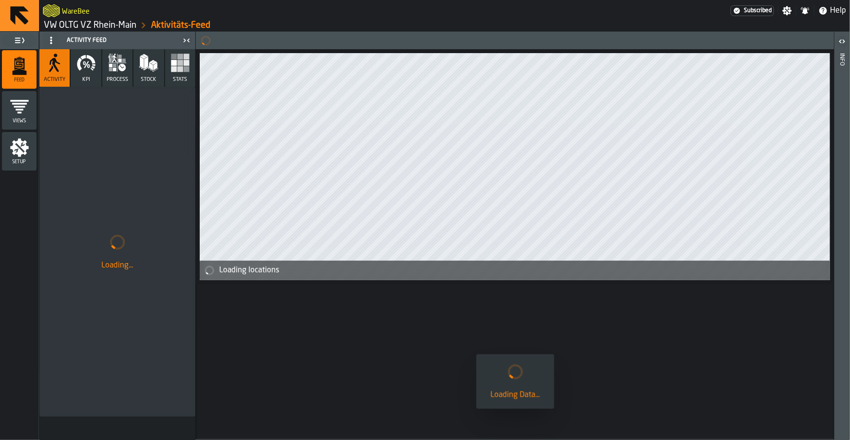
click at [108, 26] on link "VW OLTG VZ Rhein-Main" at bounding box center [90, 25] width 93 height 11
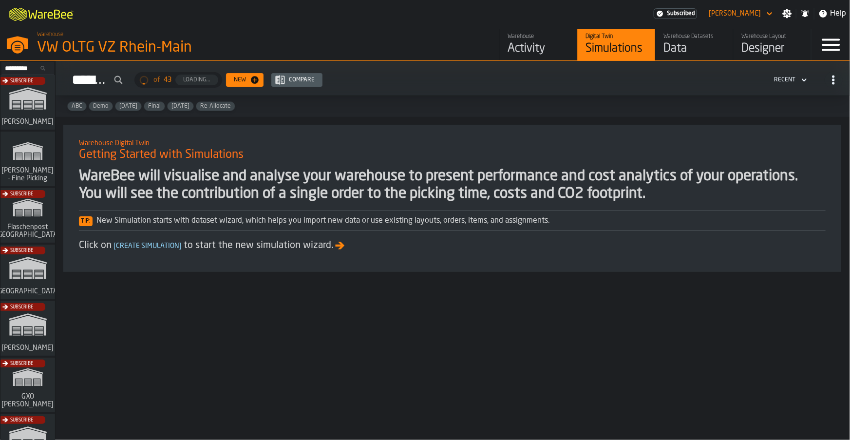
click at [694, 49] on div "Data" at bounding box center [694, 49] width 62 height 16
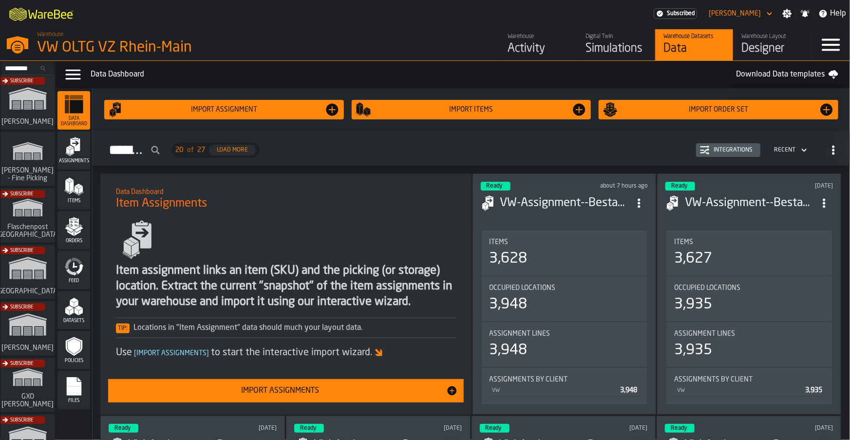
click at [72, 187] on polygon "menu Items" at bounding box center [72, 186] width 4 height 12
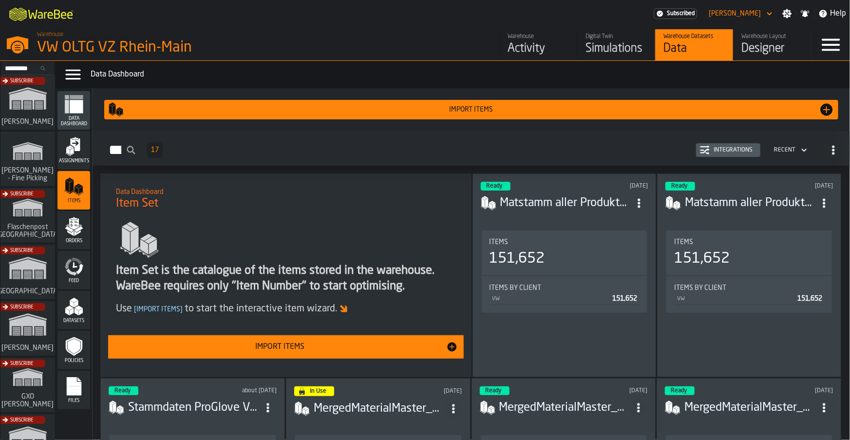
click at [294, 354] on button "Import Items" at bounding box center [285, 346] width 355 height 23
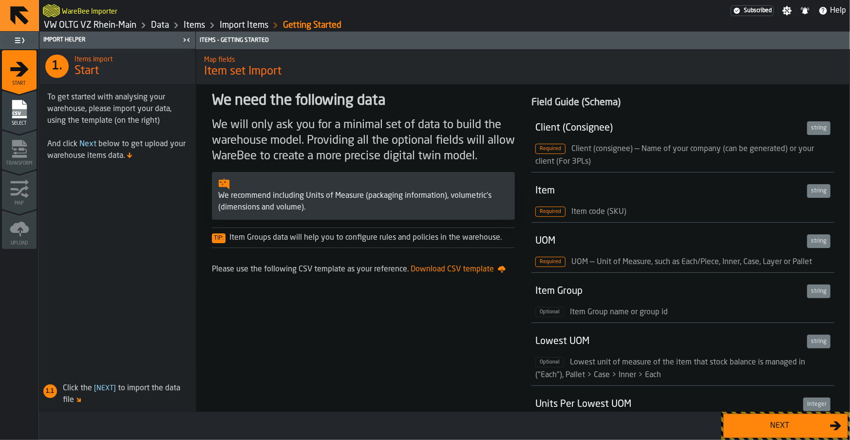
click at [765, 423] on div "Next" at bounding box center [779, 426] width 100 height 12
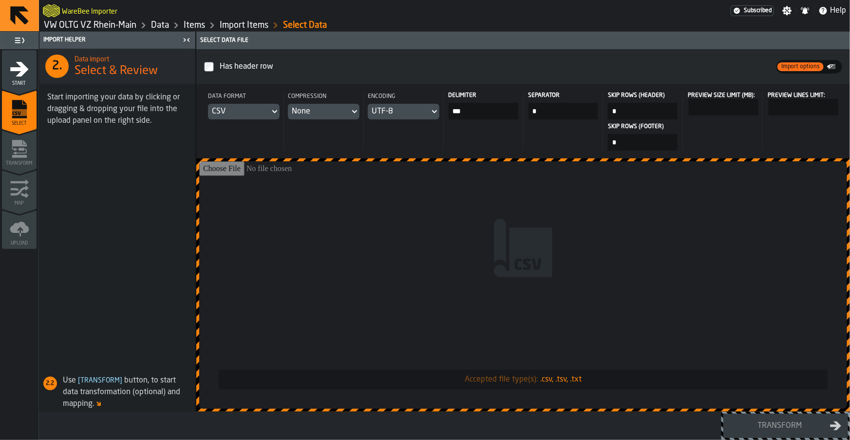
click at [374, 237] on input "Accepted file type(s): .csv, .tsv, .txt" at bounding box center [523, 284] width 648 height 247
type input "**********"
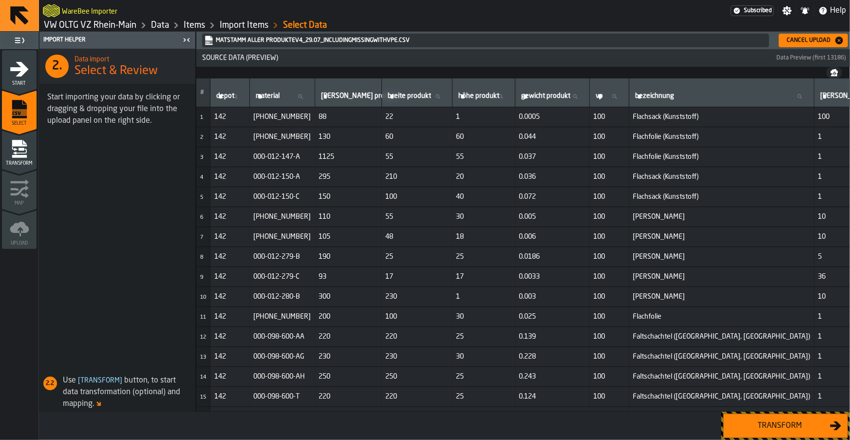
click at [776, 420] on div "Transform" at bounding box center [779, 426] width 100 height 12
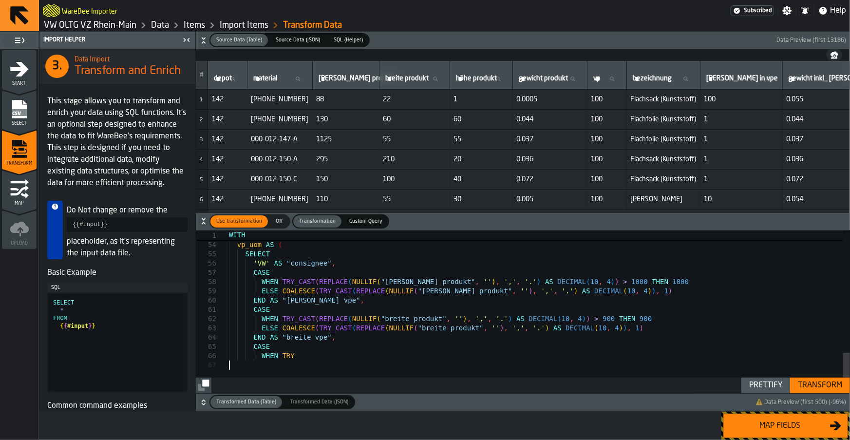
click at [823, 395] on h6 "Transformed Data (Table) Transformed Data (Table) Transformed Data (JSON) Trans…" at bounding box center [523, 402] width 650 height 14
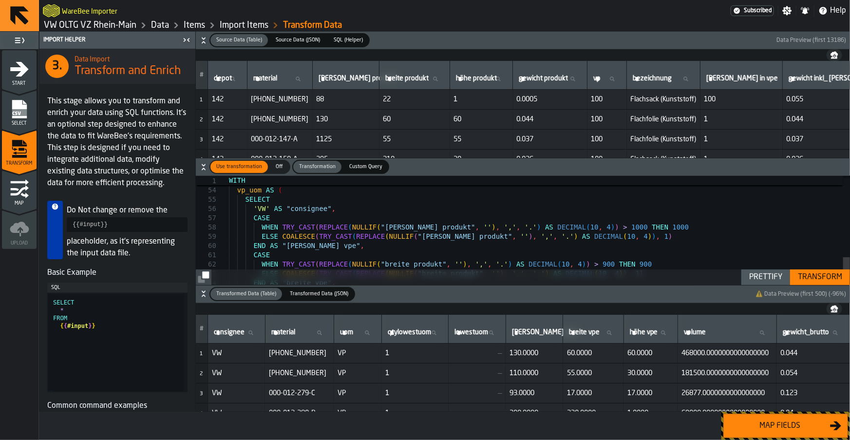
click at [808, 277] on div "Transform" at bounding box center [820, 277] width 52 height 12
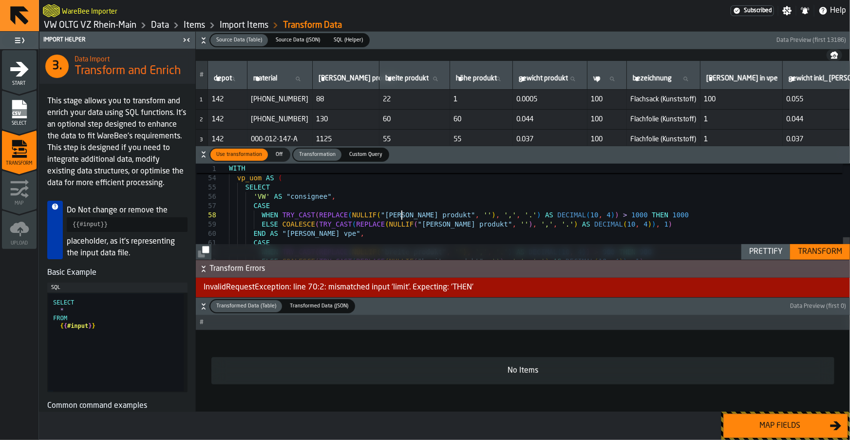
click at [401, 215] on div ") , ---- Adding the lowest unit of measure vp_uom AS ( SELECT 'VW' AS "consigne…" at bounding box center [539, 0] width 621 height 651
type textarea "**********"
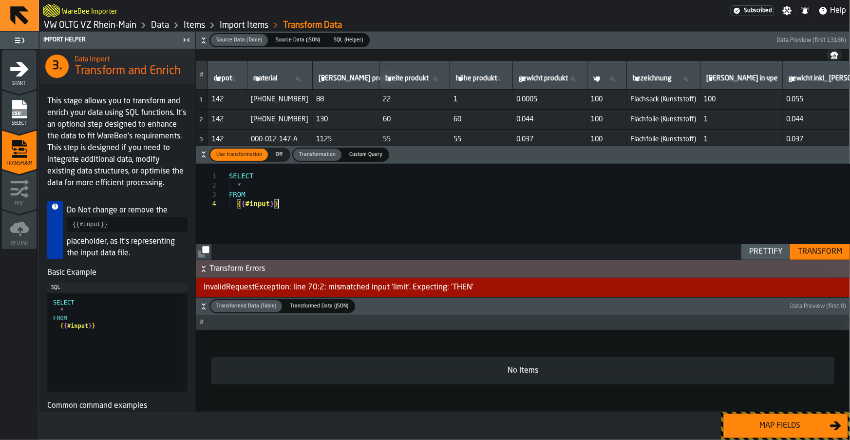
click at [419, 223] on div "SELECT * FROM { { #input } }" at bounding box center [539, 212] width 621 height 97
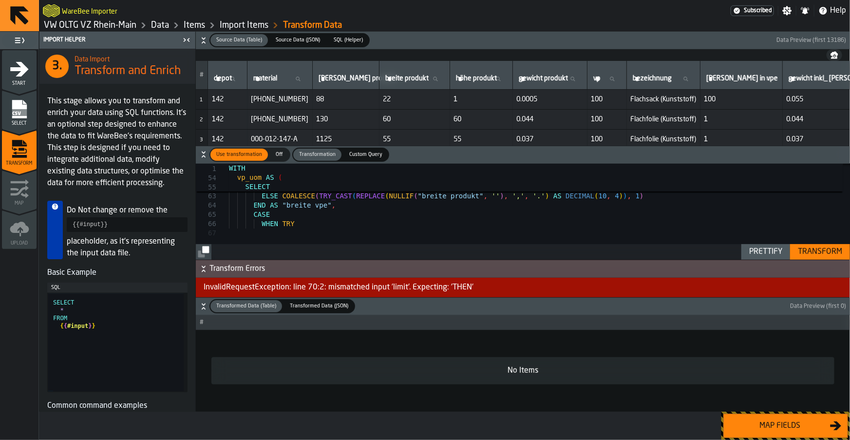
click at [815, 251] on div "Transform" at bounding box center [820, 252] width 52 height 12
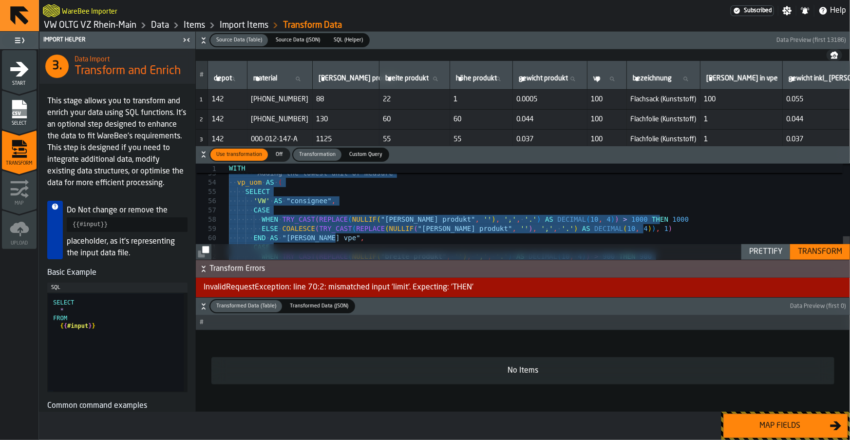
type textarea "**********"
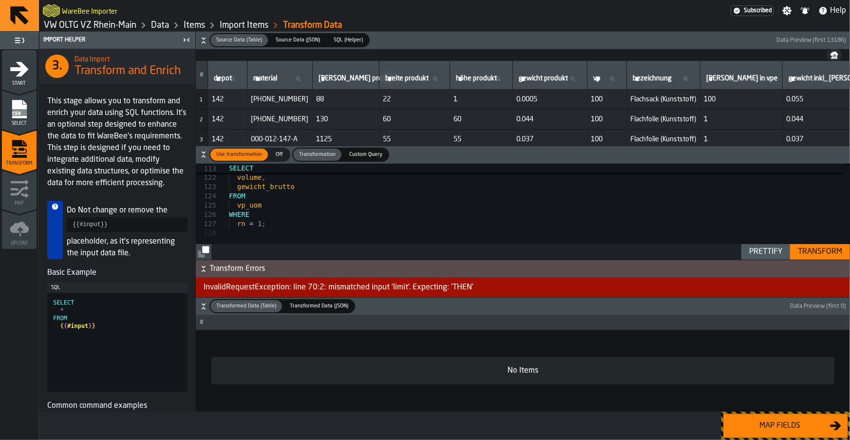
click at [818, 251] on div "Transform" at bounding box center [820, 252] width 52 height 12
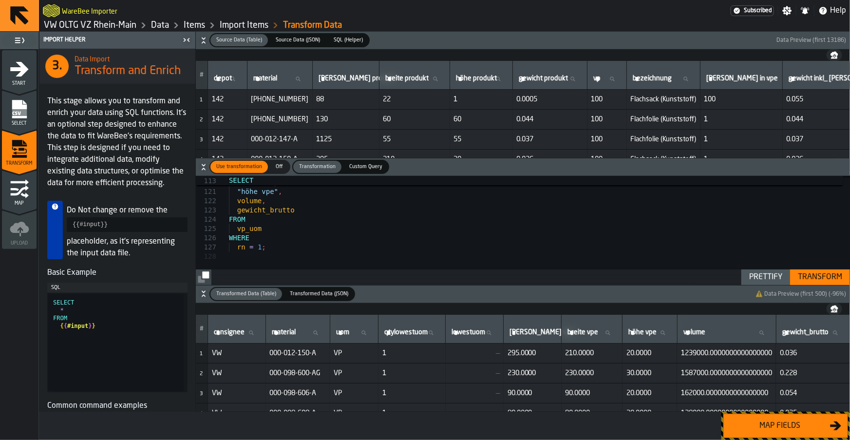
click at [767, 427] on div "Map fields" at bounding box center [779, 426] width 100 height 12
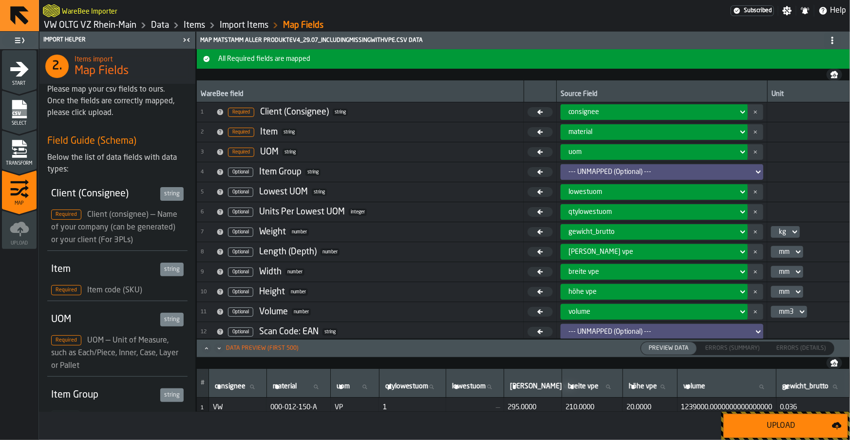
click at [765, 423] on div "Upload" at bounding box center [780, 426] width 102 height 12
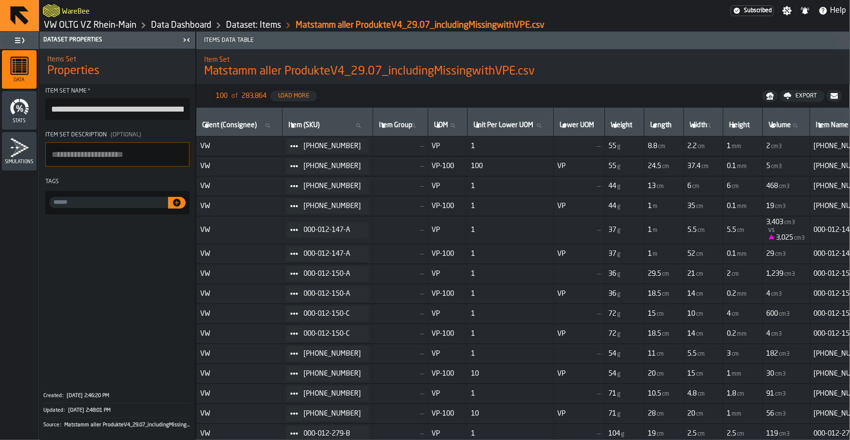
click at [85, 22] on link "VW OLTG VZ Rhein-Main" at bounding box center [90, 25] width 93 height 11
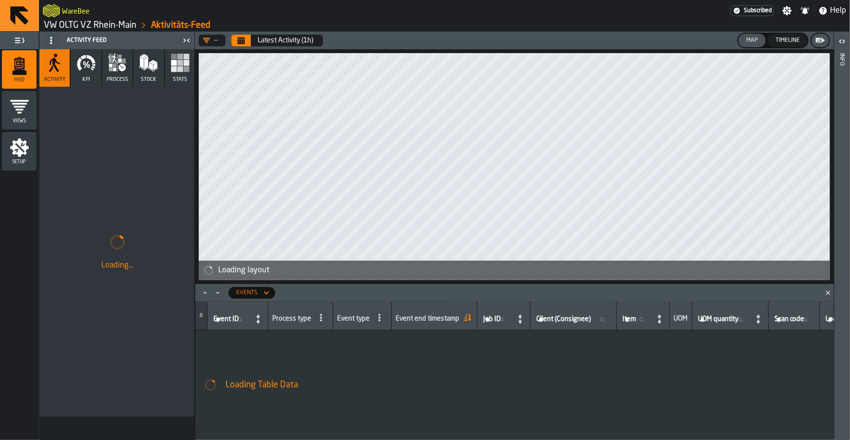
click at [84, 24] on link "VW OLTG VZ Rhein-Main" at bounding box center [90, 25] width 93 height 11
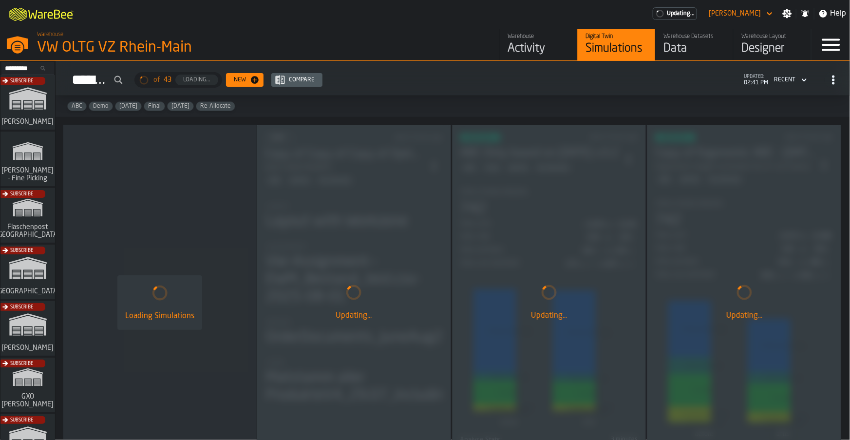
click at [684, 51] on div "Data" at bounding box center [694, 49] width 62 height 16
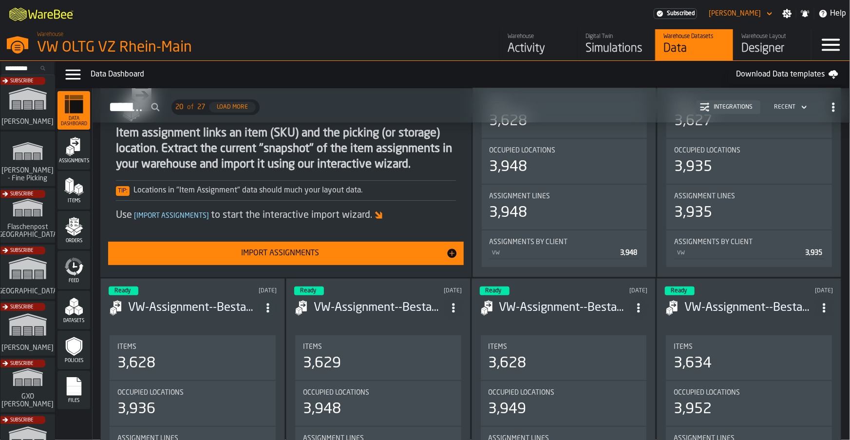
scroll to position [159, 0]
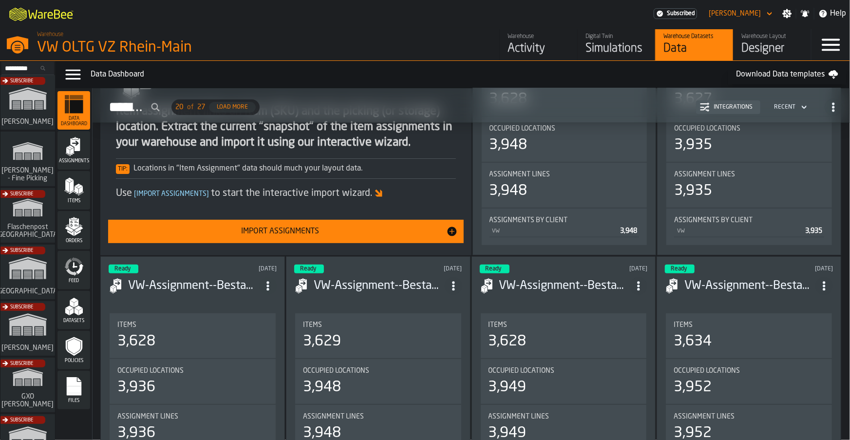
click at [72, 178] on icon "menu Items" at bounding box center [73, 186] width 19 height 19
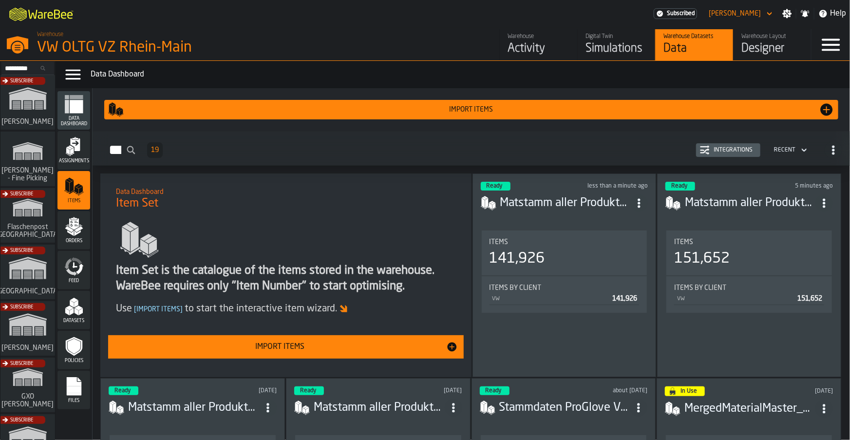
click at [642, 199] on icon "ItemListCard-DashboardItemContainer" at bounding box center [639, 203] width 10 height 10
click at [556, 189] on header "Ready less than a minute ago Matstamm aller ProdukteV4_29.07_includingMissingwi…" at bounding box center [564, 201] width 167 height 39
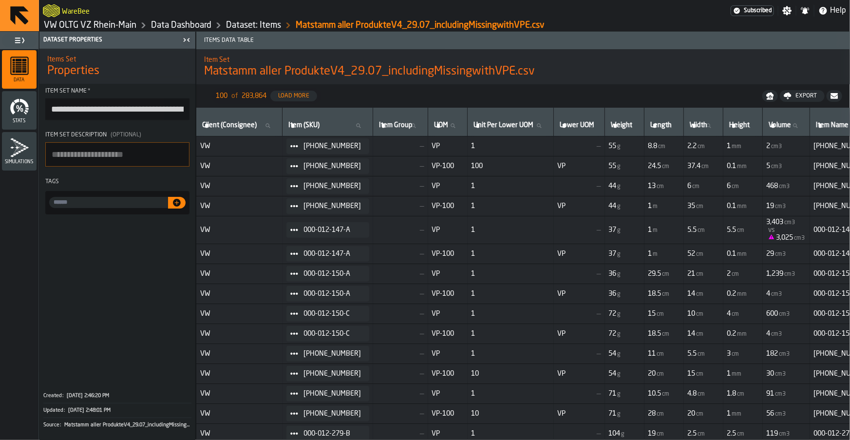
click at [246, 24] on link "Dataset: Items" at bounding box center [253, 25] width 55 height 11
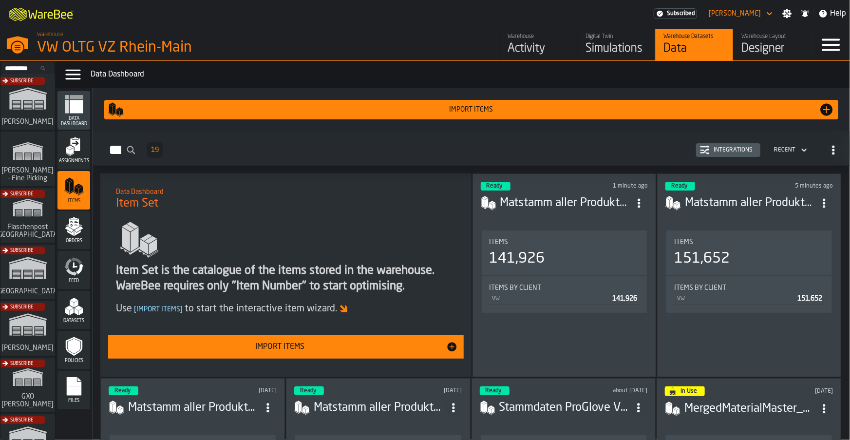
click at [375, 118] on button "Import Items" at bounding box center [471, 109] width 734 height 19
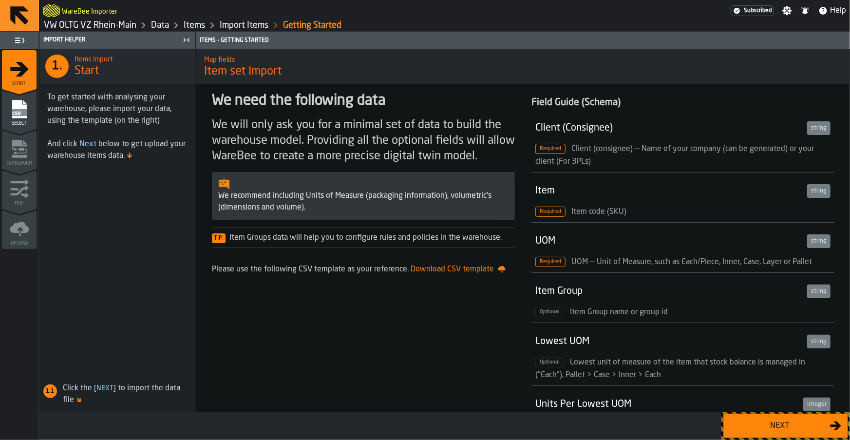
click at [754, 424] on div "Next" at bounding box center [779, 426] width 100 height 12
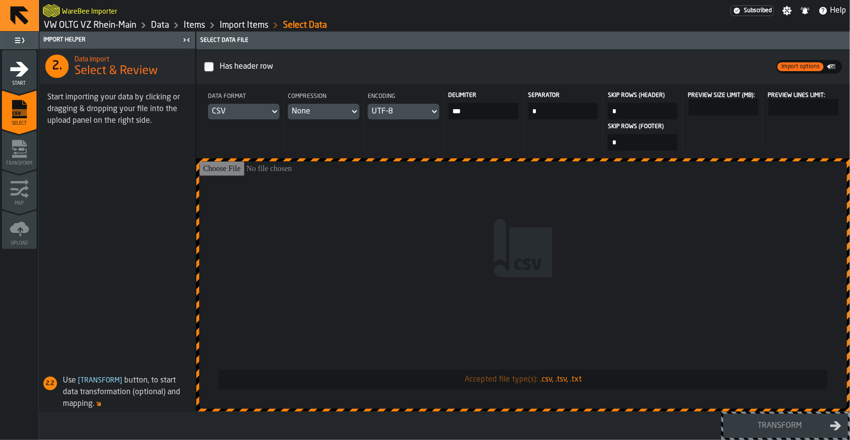
click at [695, 261] on input "Accepted file type(s): .csv, .tsv, .txt" at bounding box center [523, 284] width 648 height 247
click at [716, 270] on input "Accepted file type(s): .csv, .tsv, .txt" at bounding box center [523, 284] width 648 height 247
type input "**********"
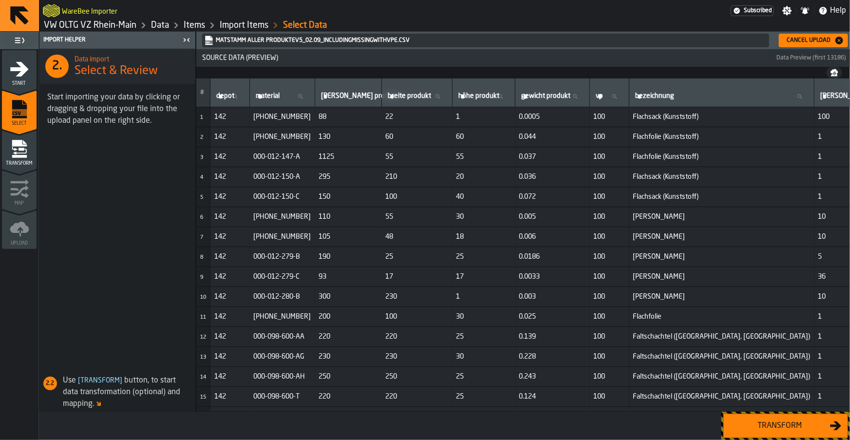
click at [761, 420] on div "Transform" at bounding box center [779, 426] width 100 height 12
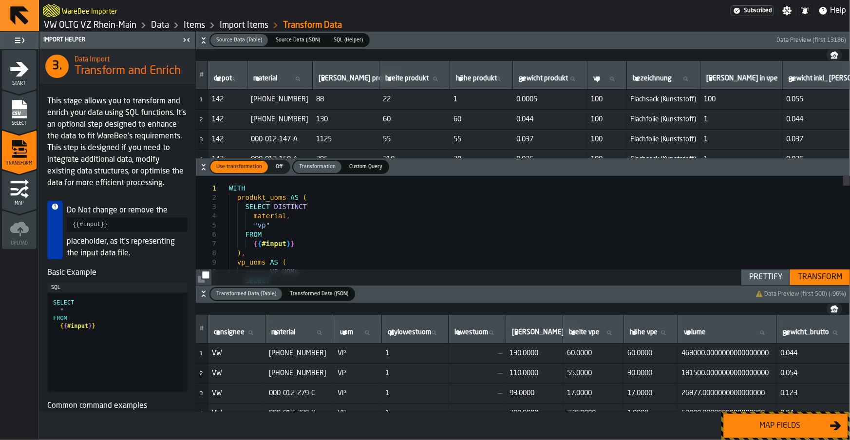
click at [793, 425] on div "Map fields" at bounding box center [779, 426] width 100 height 12
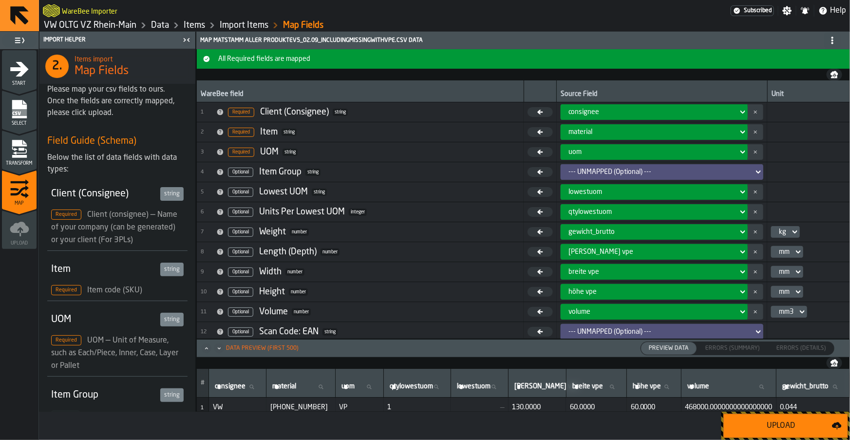
click at [777, 426] on div "Upload" at bounding box center [780, 426] width 102 height 12
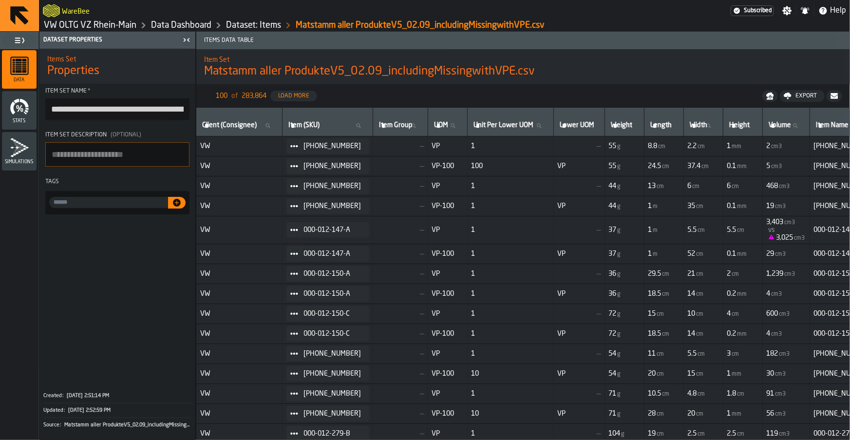
click at [635, 126] on label "Weight Weight" at bounding box center [624, 125] width 31 height 13
click at [635, 126] on input "Weight Weight" at bounding box center [624, 125] width 31 height 13
type input "****"
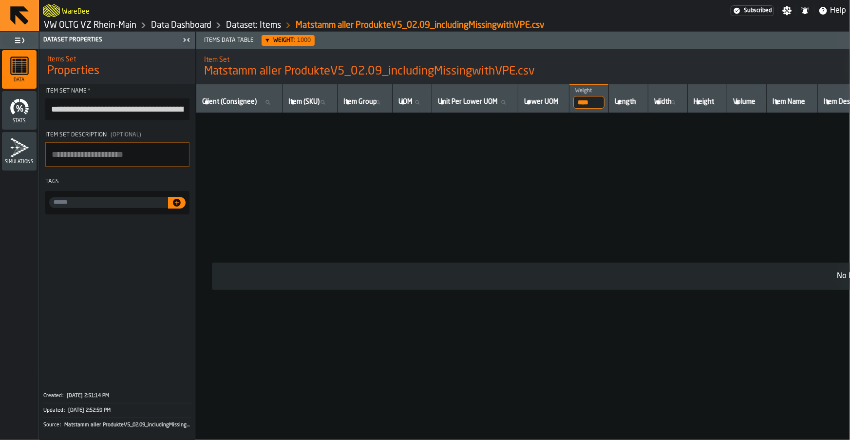
click at [604, 100] on input "****" at bounding box center [588, 102] width 31 height 13
click at [604, 103] on input "****" at bounding box center [588, 102] width 31 height 13
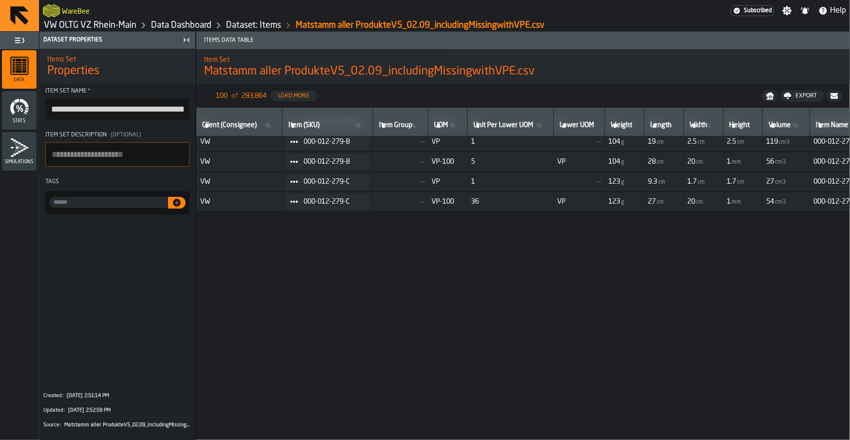
scroll to position [0, 0]
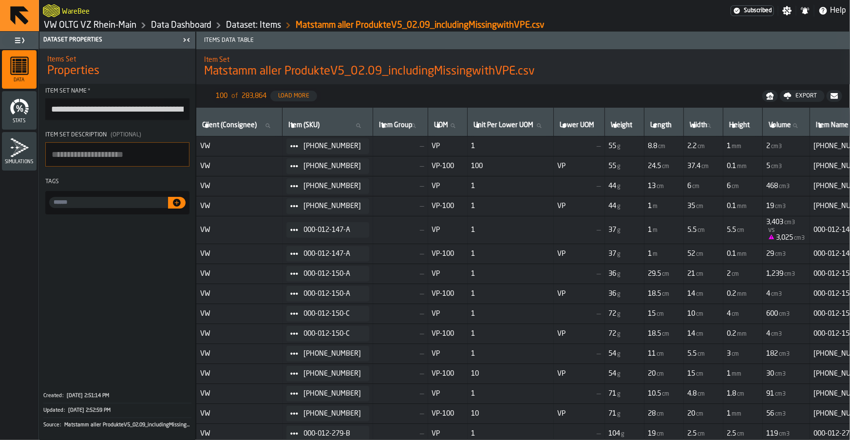
click at [120, 22] on link "VW OLTG VZ Rhein-Main" at bounding box center [90, 25] width 93 height 11
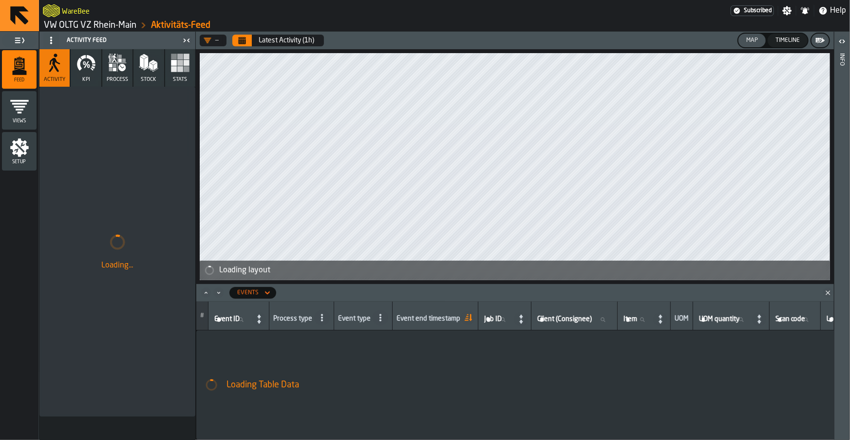
click at [98, 24] on link "VW OLTG VZ Rhein-Main" at bounding box center [90, 25] width 93 height 11
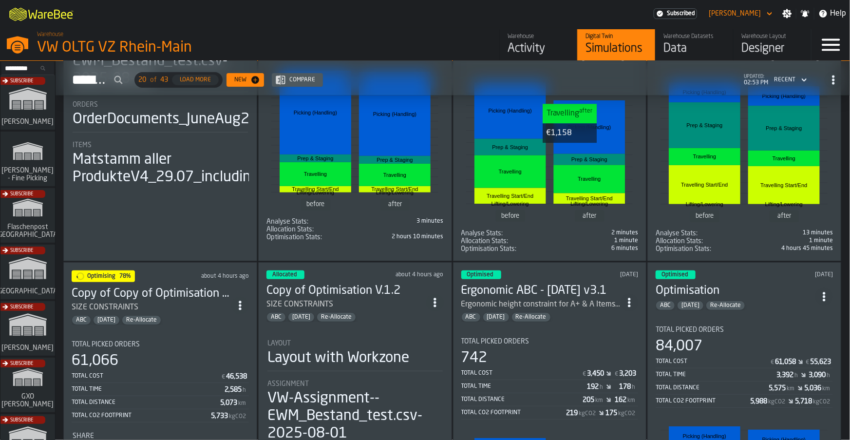
scroll to position [225, 0]
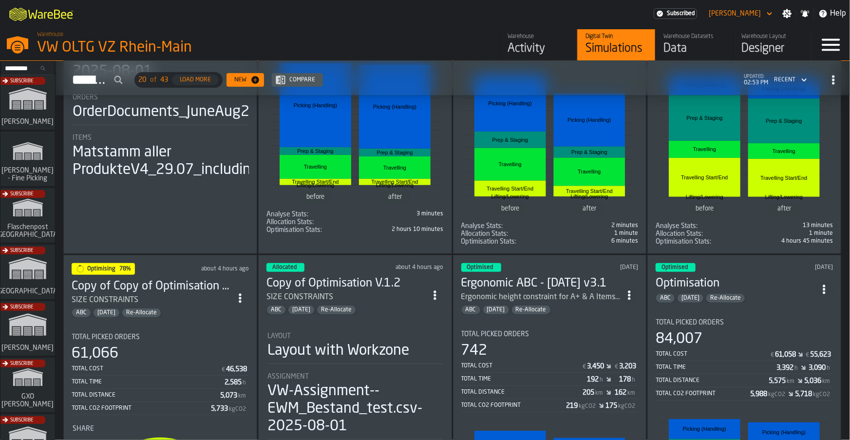
click at [239, 293] on icon "ItemListCard-DashboardItemContainer" at bounding box center [240, 298] width 10 height 10
drag, startPoint x: 220, startPoint y: 362, endPoint x: 228, endPoint y: 351, distance: 13.2
click at [220, 362] on div "Duplicate" at bounding box center [219, 361] width 51 height 12
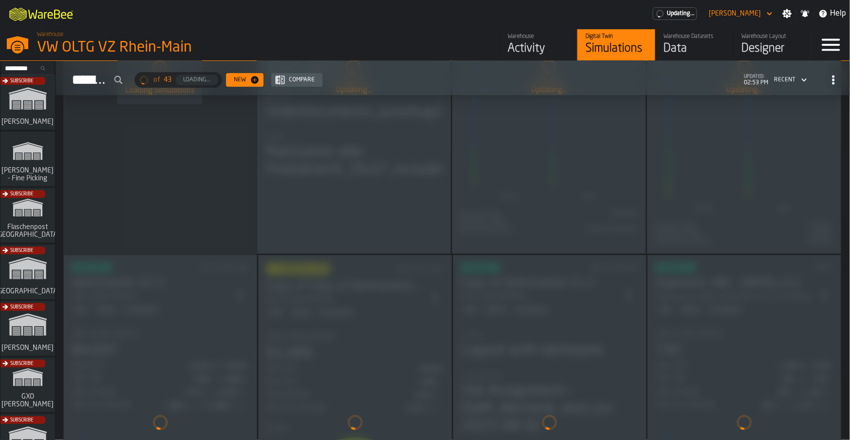
scroll to position [0, 0]
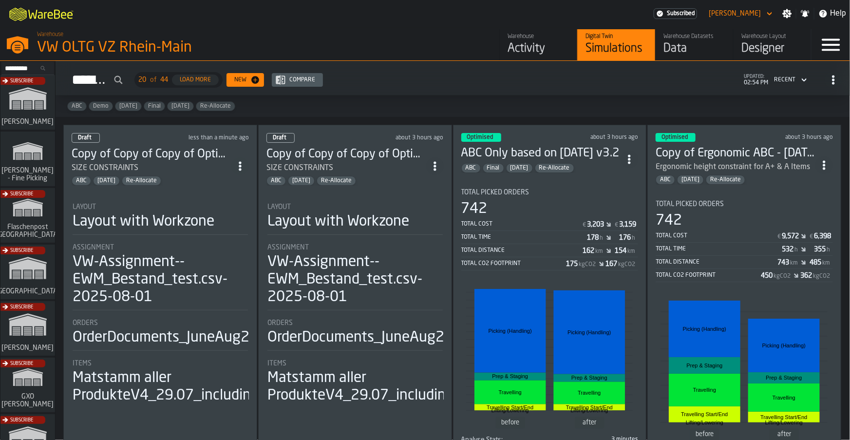
click at [244, 168] on span "ItemListCard-DashboardItemContainer" at bounding box center [240, 166] width 18 height 18
click at [242, 183] on div "Open" at bounding box center [219, 183] width 51 height 12
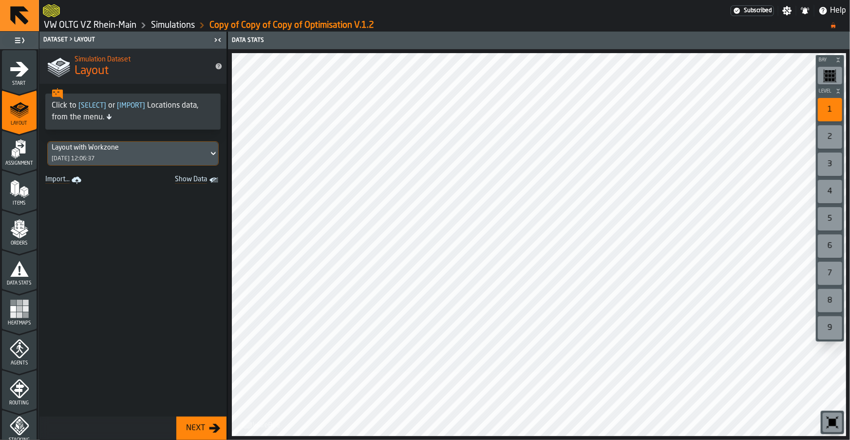
click at [23, 188] on polygon "menu Items" at bounding box center [25, 189] width 6 height 4
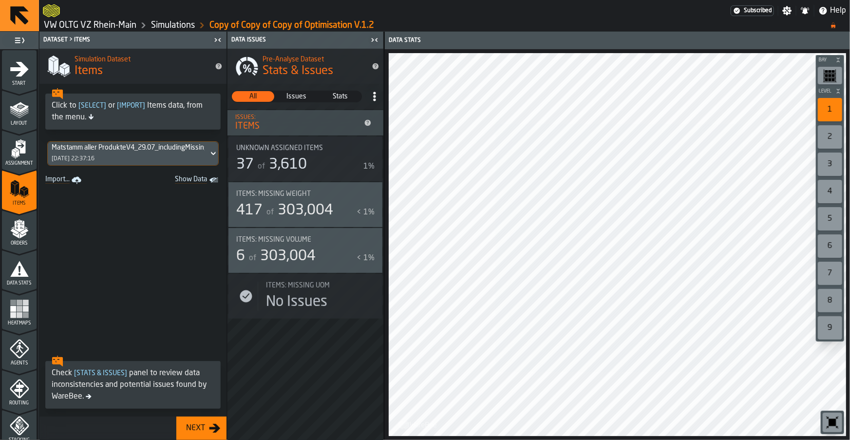
click at [146, 156] on div "Matstamm aller ProdukteV4_29.07_includingMissingwithVPE.CSV.csv 17/08/2025, 22:…" at bounding box center [128, 153] width 161 height 23
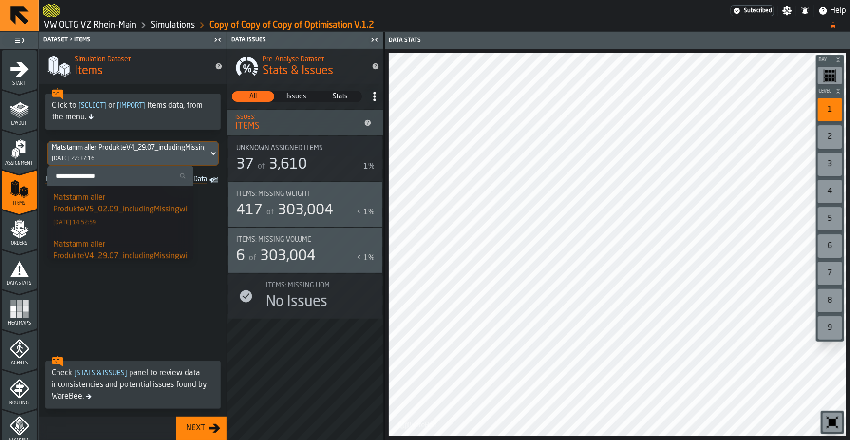
click at [119, 203] on div "Matstamm aller ProdukteV5_02.09_includingMissingwithVPE.csv" at bounding box center [136, 203] width 167 height 23
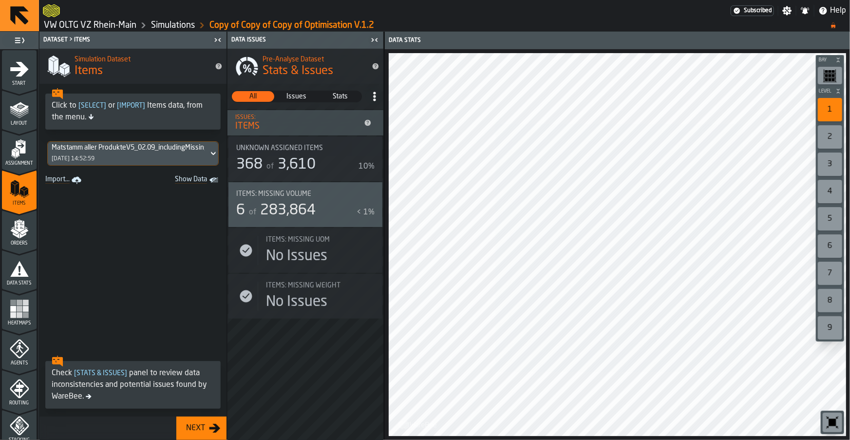
click at [280, 165] on span "3,610" at bounding box center [297, 164] width 38 height 15
click at [301, 95] on span "Issues" at bounding box center [296, 97] width 41 height 10
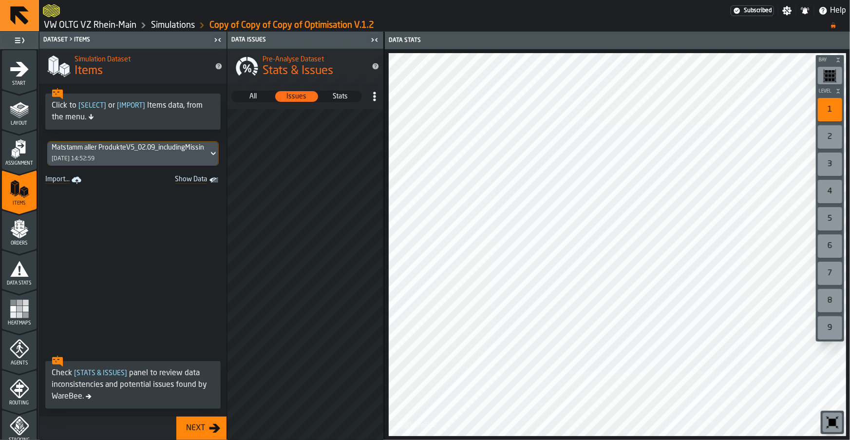
click at [256, 100] on span "All" at bounding box center [252, 97] width 41 height 10
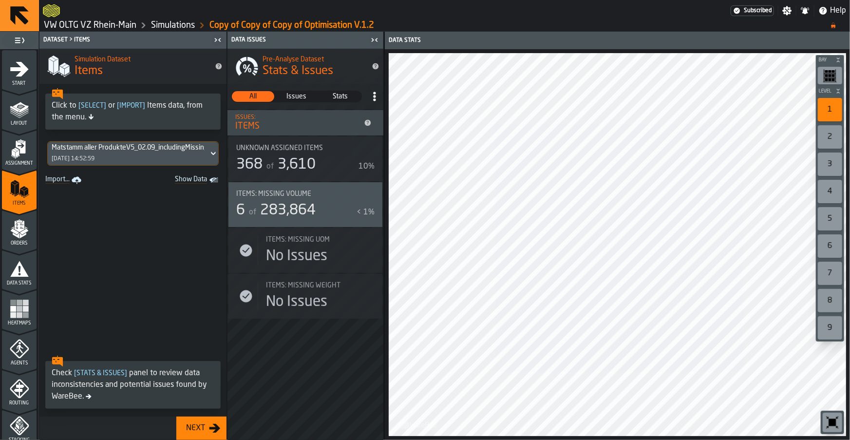
click at [282, 158] on span "3,610" at bounding box center [297, 164] width 38 height 15
click at [154, 154] on div "Matstamm aller ProdukteV5_02.09_includingMissingwithVPE.csv 02/09/2025, 14:52:59" at bounding box center [128, 153] width 161 height 23
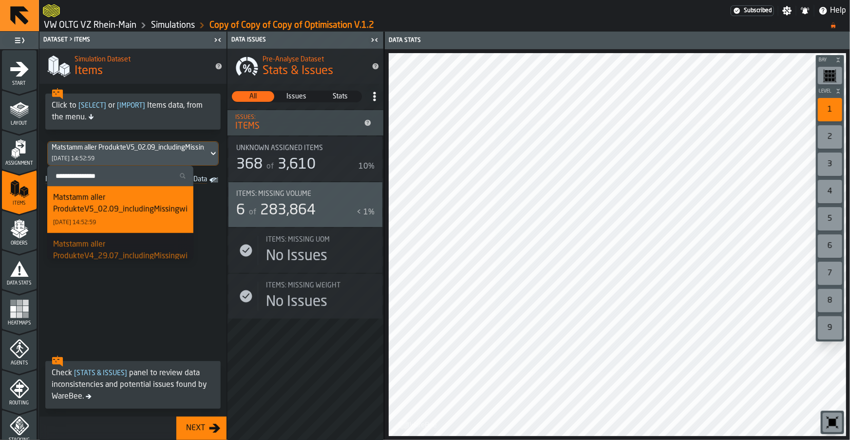
click at [124, 251] on div "Matstamm aller ProdukteV4_29.07_includingMissingwithVPE.csv" at bounding box center [136, 250] width 167 height 23
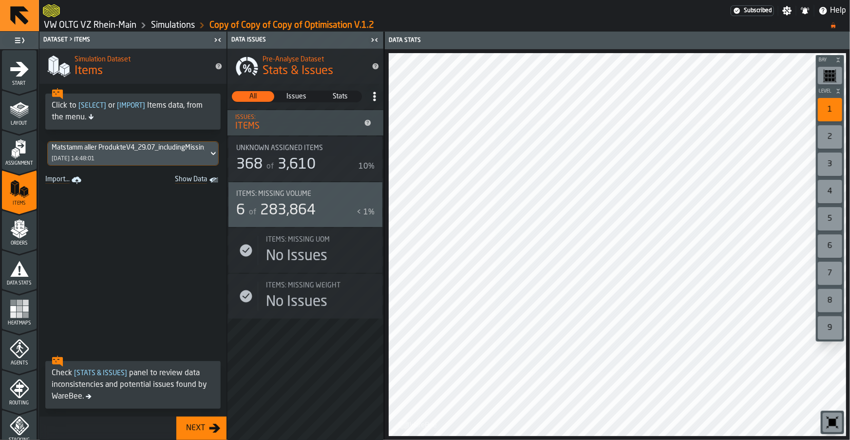
click at [292, 165] on span "3,610" at bounding box center [297, 164] width 38 height 15
click at [178, 157] on div "Matstamm aller ProdukteV4_29.07_includingMissingwithVPE.csv 02/09/2025, 14:48:01" at bounding box center [128, 153] width 161 height 23
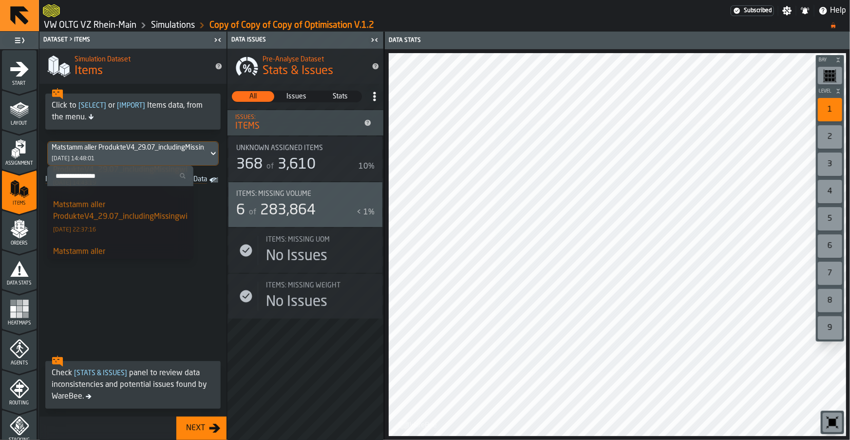
scroll to position [132, 0]
click at [131, 219] on div "Matstamm aller ProdukteV4_29.07_includingMissingwithVPE.CSV.csv" at bounding box center [144, 211] width 182 height 23
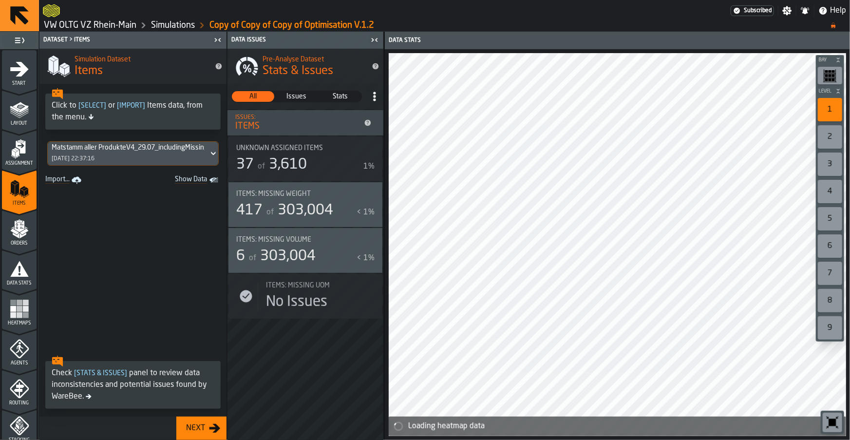
click at [302, 348] on div "Pre-Analyse Dataset Stats & Issues All All Issues Issues Stats Stats Issues: It…" at bounding box center [305, 244] width 156 height 391
click at [139, 157] on div "Matstamm aller ProdukteV4_29.07_includingMissingwithVPE.CSV.csv 17/08/2025, 22:…" at bounding box center [128, 153] width 161 height 23
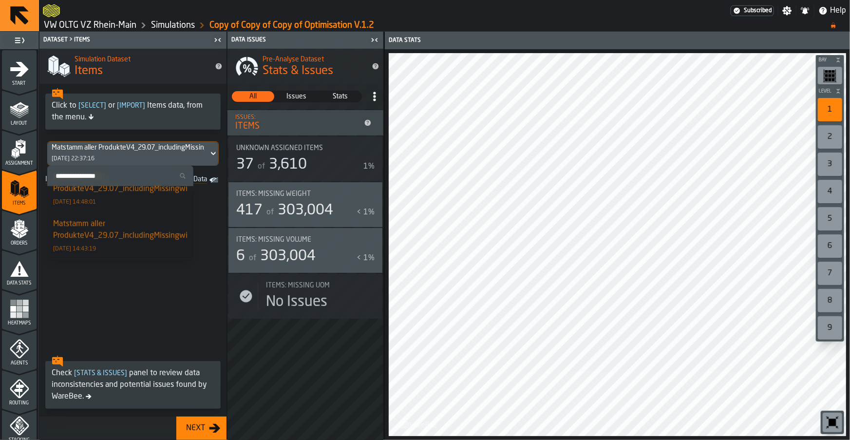
scroll to position [99, 0]
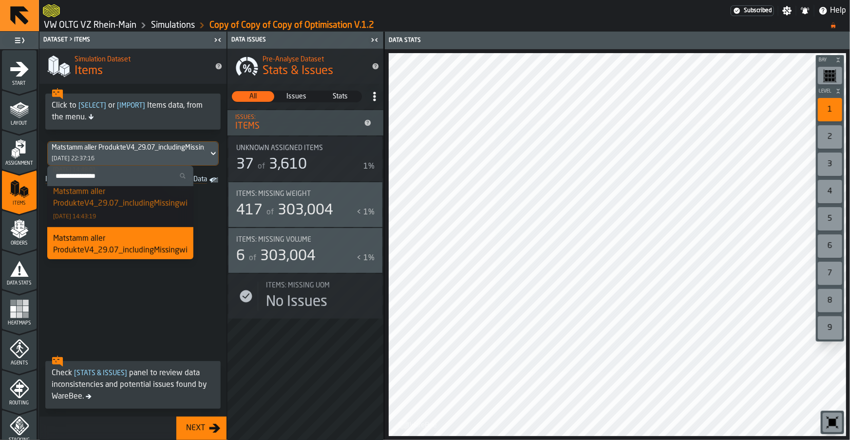
click at [110, 241] on div "Matstamm aller ProdukteV4_29.07_includingMissingwithVPE.CSV.csv" at bounding box center [144, 244] width 182 height 23
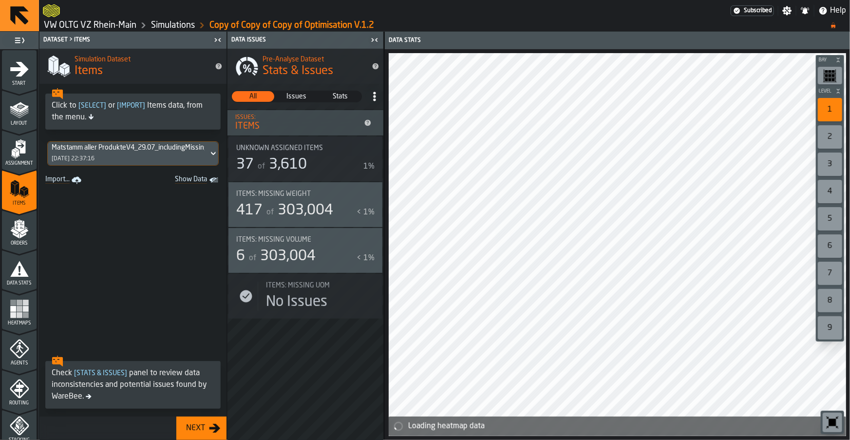
click at [111, 158] on div "Matstamm aller ProdukteV4_29.07_includingMissingwithVPE.CSV.csv 17/08/2025, 22:…" at bounding box center [128, 153] width 161 height 23
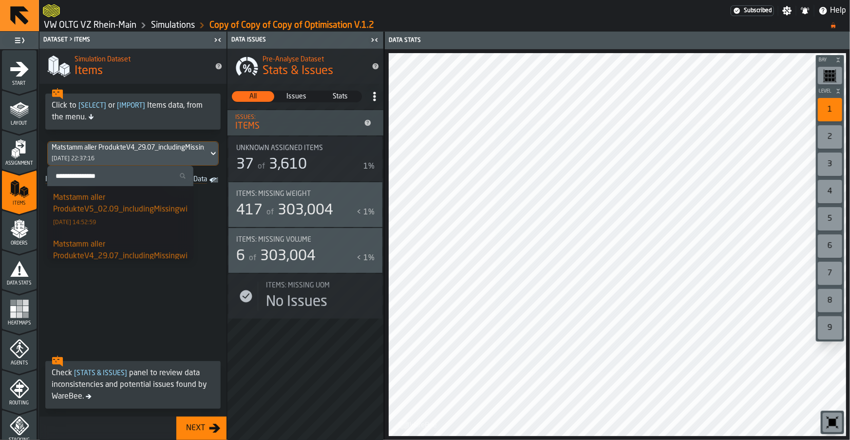
click at [110, 295] on span at bounding box center [132, 269] width 187 height 164
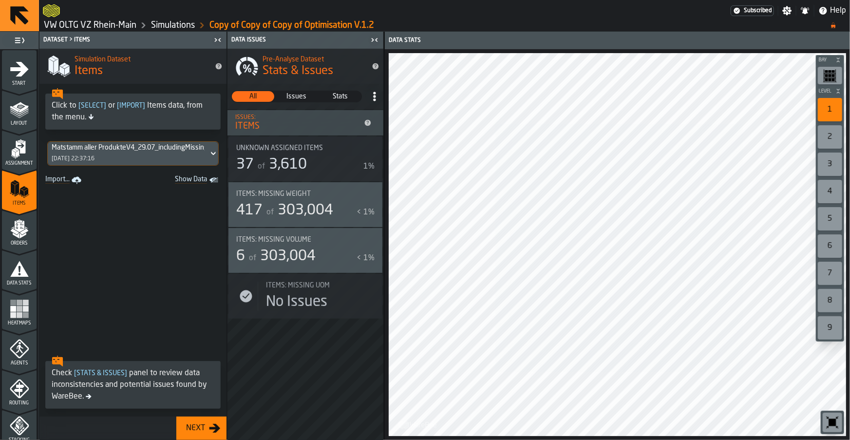
click at [114, 151] on div "Matstamm aller ProdukteV4_29.07_includingMissingwithVPE.CSV.csv" at bounding box center [128, 148] width 153 height 8
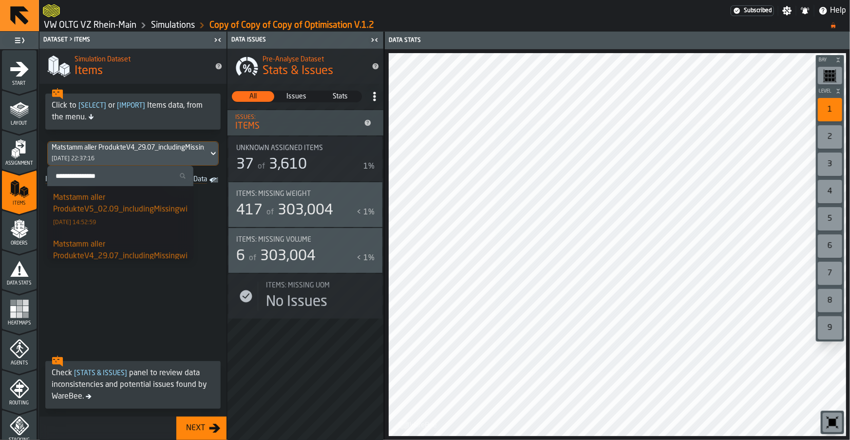
click at [157, 311] on span at bounding box center [132, 269] width 187 height 164
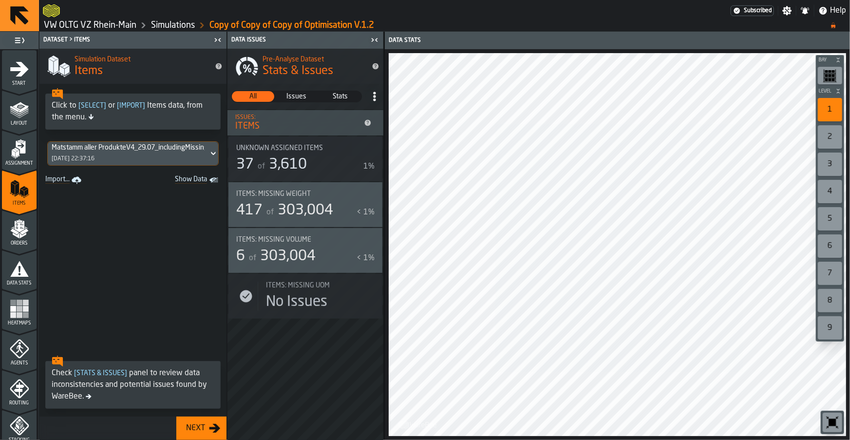
click at [83, 152] on div "Matstamm aller ProdukteV4_29.07_includingMissingwithVPE.CSV.csv 17/08/2025, 22:…" at bounding box center [128, 153] width 161 height 23
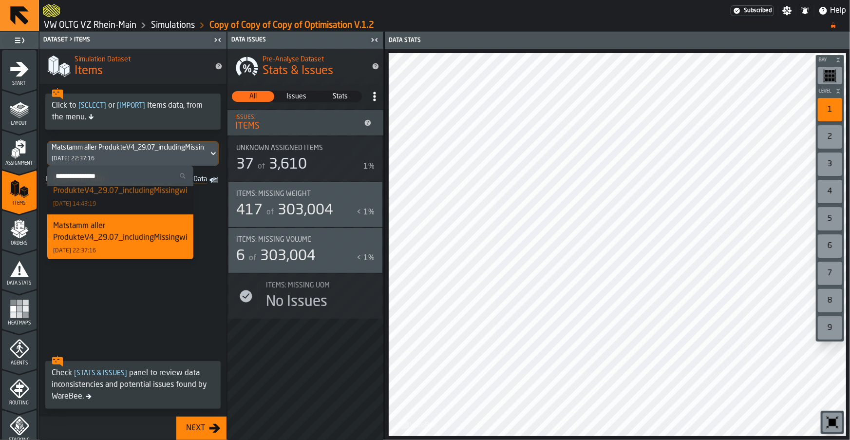
scroll to position [119, 0]
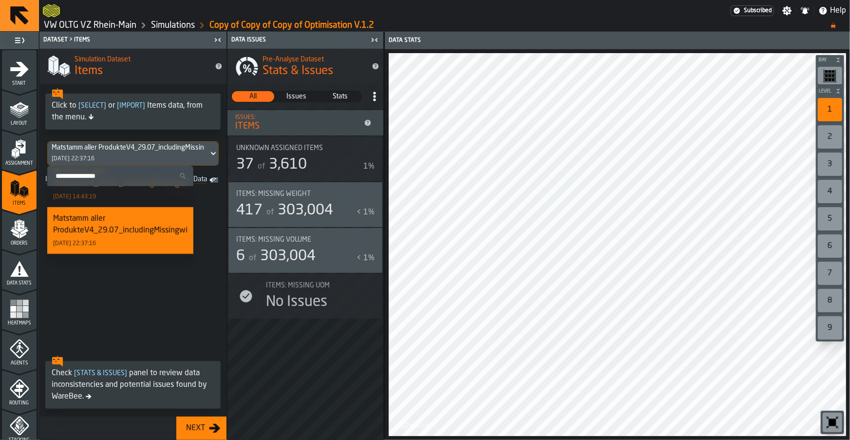
click at [120, 197] on div "Matstamm aller ProdukteV4_29.07_includingMissingwithVPE.csv 02/09/2025, 14:43:19" at bounding box center [120, 183] width 134 height 35
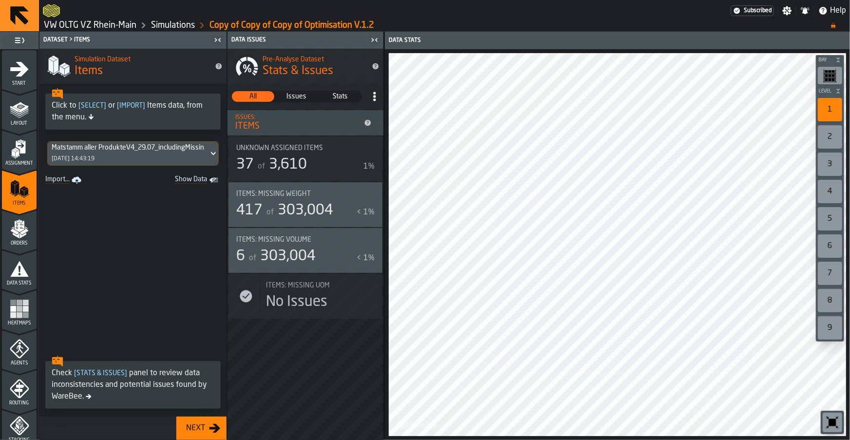
click at [109, 149] on div "Matstamm aller ProdukteV4_29.07_includingMissingwithVPE.csv" at bounding box center [128, 148] width 153 height 8
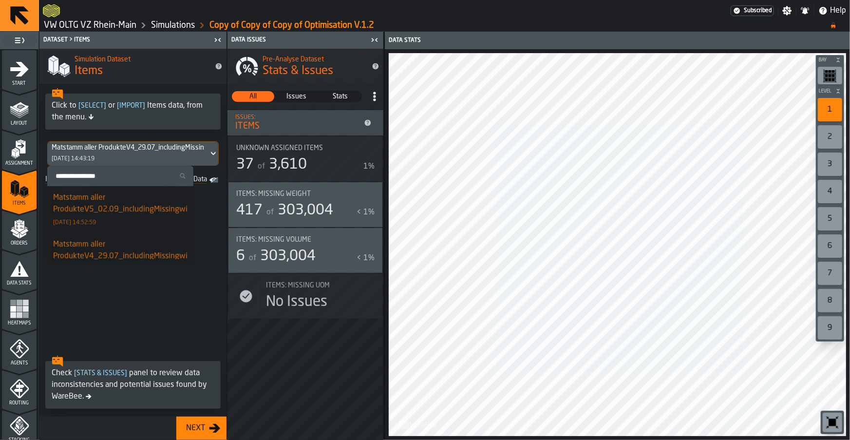
click at [126, 286] on span at bounding box center [132, 269] width 187 height 164
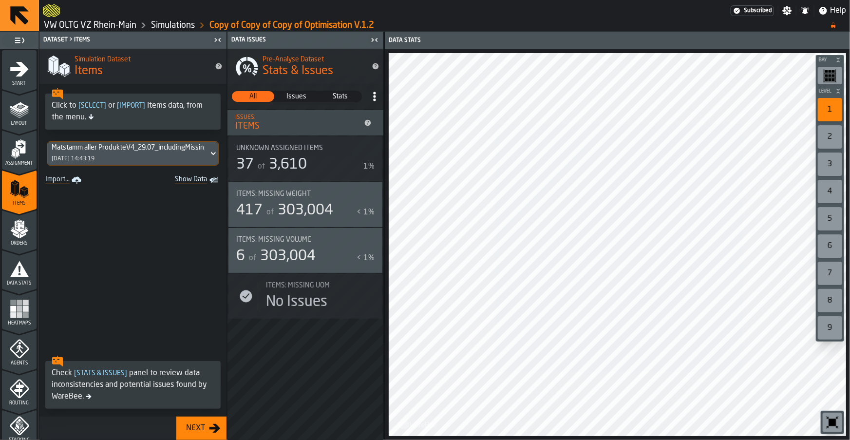
click at [175, 27] on link "Simulations" at bounding box center [173, 25] width 44 height 11
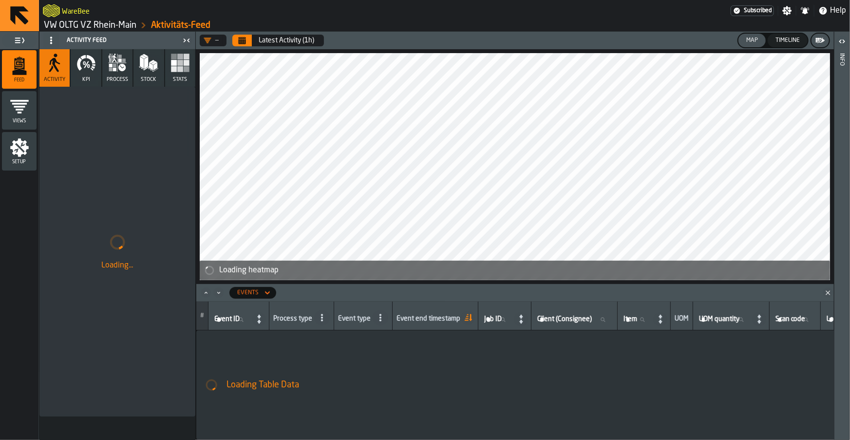
click at [115, 29] on link "VW OLTG VZ Rhein-Main" at bounding box center [90, 25] width 93 height 11
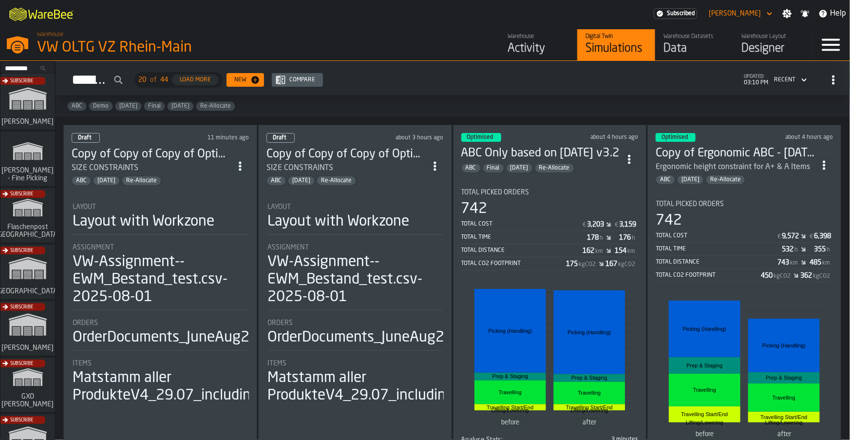
click at [213, 176] on div "ABC Feb/25 Re-Allocate" at bounding box center [152, 181] width 160 height 10
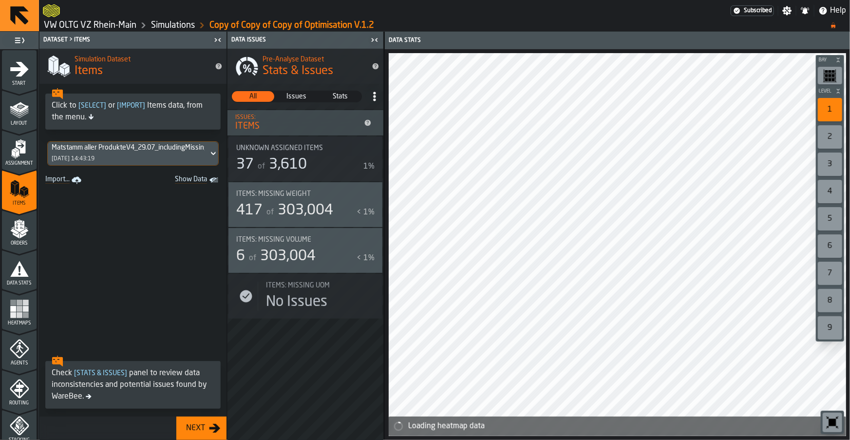
click at [87, 148] on div "Matstamm aller ProdukteV4_29.07_includingMissingwithVPE.csv" at bounding box center [128, 148] width 153 height 8
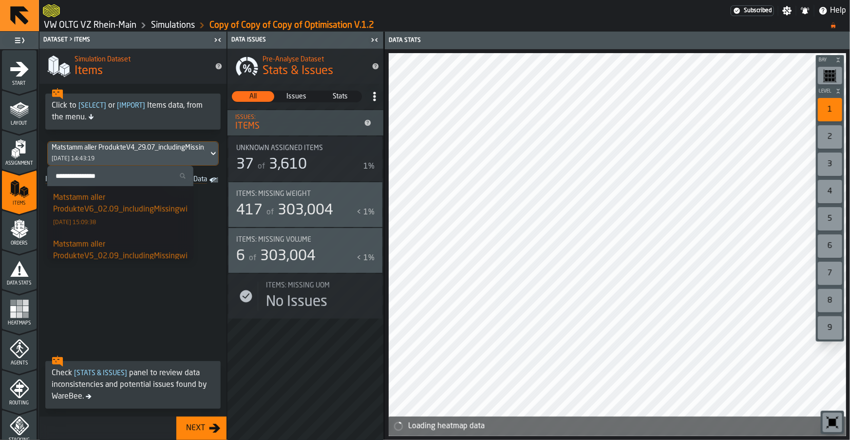
click at [109, 205] on div "Matstamm aller ProdukteV6_02.09_includingMissingwithVPE.csv" at bounding box center [136, 203] width 167 height 23
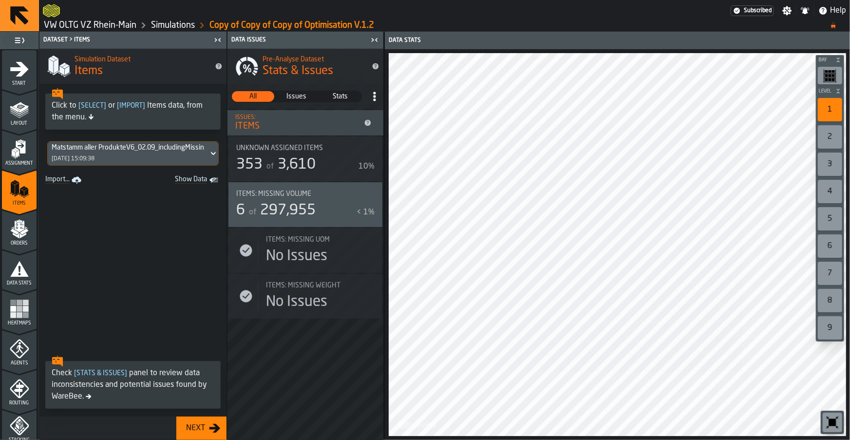
click at [301, 156] on div "of 3,610" at bounding box center [289, 165] width 51 height 18
click at [163, 152] on div "Matstamm aller ProdukteV6_02.09_includingMissingwithVPE.csv 02/09/2025, 15:09:38" at bounding box center [128, 153] width 161 height 23
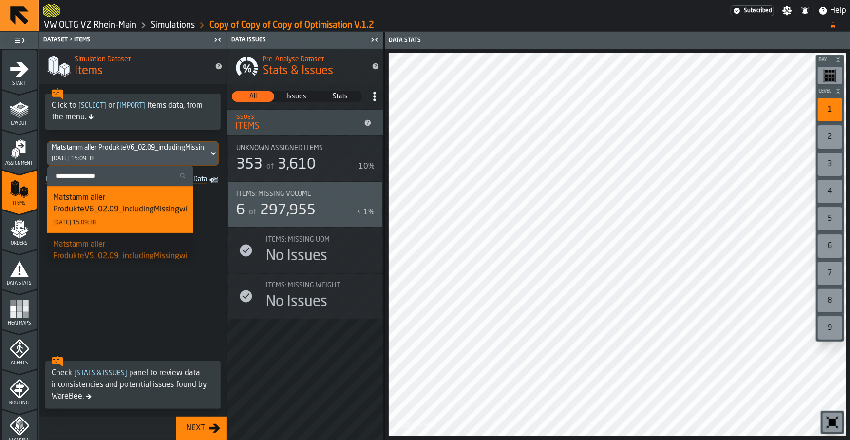
click at [152, 155] on div "Matstamm aller ProdukteV6_02.09_includingMissingwithVPE.csv 02/09/2025, 15:09:38" at bounding box center [128, 153] width 161 height 23
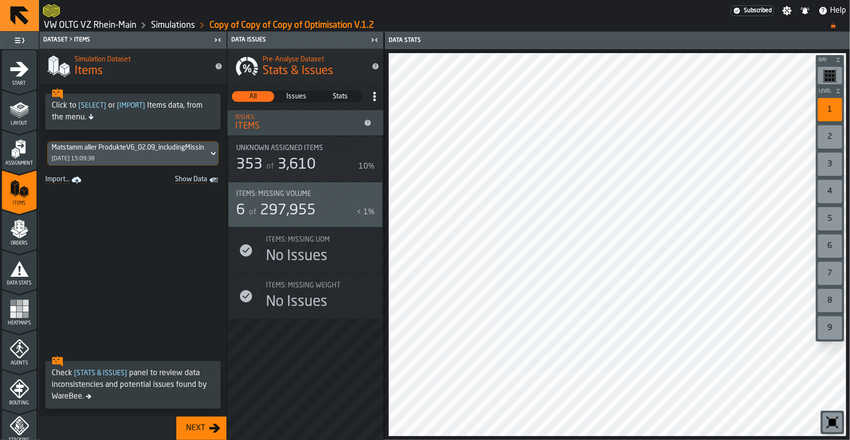
click at [300, 157] on span "3,610" at bounding box center [297, 164] width 38 height 15
click at [138, 150] on div "Matstamm aller ProdukteV6_02.09_includingMissingwithVPE.csv" at bounding box center [128, 148] width 153 height 8
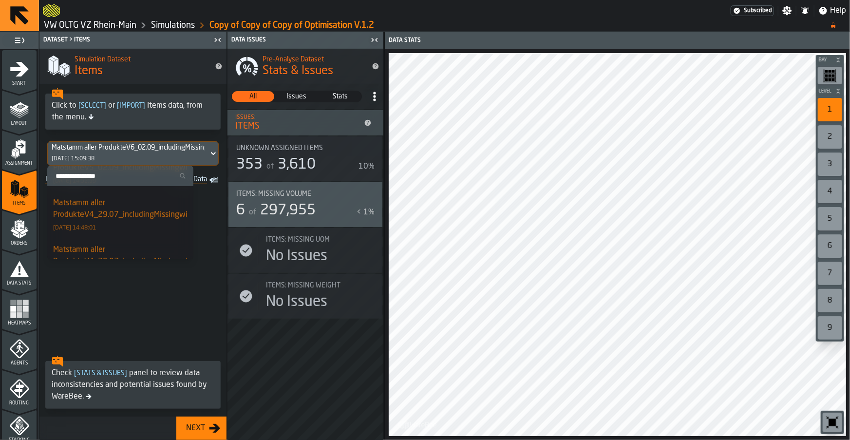
scroll to position [93, 0]
click at [130, 217] on div "Matstamm aller ProdukteV4_29.07_includingMissingwithVPE.csv 02/09/2025, 14:48:01" at bounding box center [120, 210] width 134 height 35
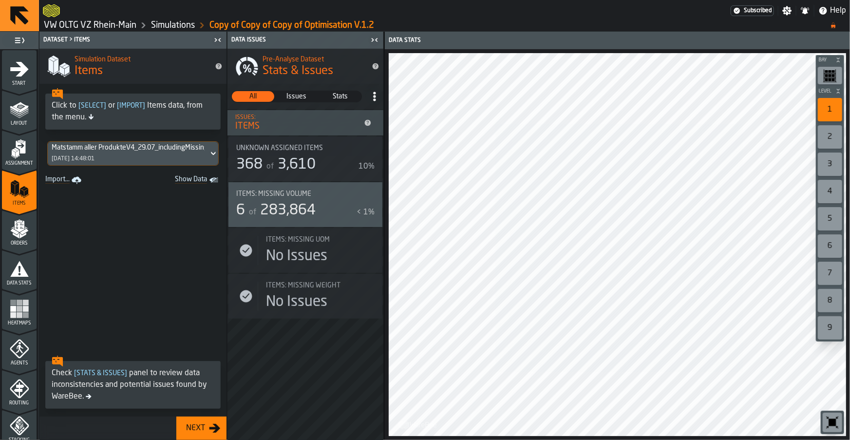
click at [347, 363] on div "Pre-Analyse Dataset Stats & Issues All All Issues Issues Stats Stats Issues: It…" at bounding box center [305, 244] width 156 height 391
click at [124, 158] on div "Matstamm aller ProdukteV4_29.07_includingMissingwithVPE.csv 02/09/2025, 14:48:01" at bounding box center [128, 153] width 161 height 23
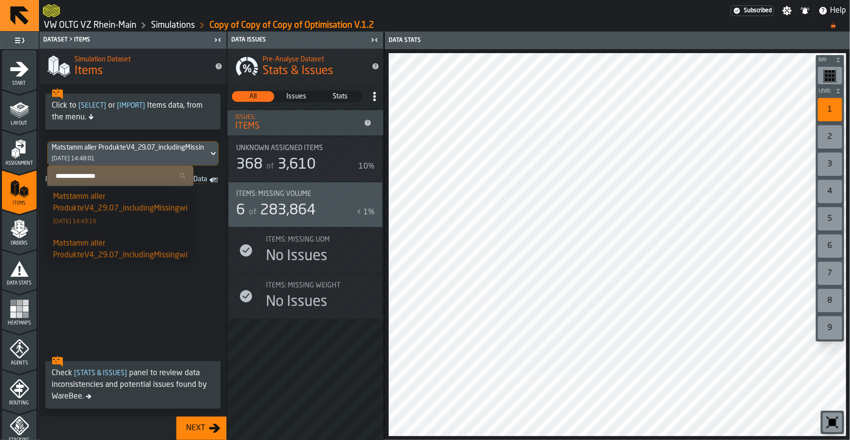
scroll to position [146, 0]
click at [113, 205] on div "Matstamm aller ProdukteV4_29.07_includingMissingwithVPE.csv" at bounding box center [136, 197] width 167 height 23
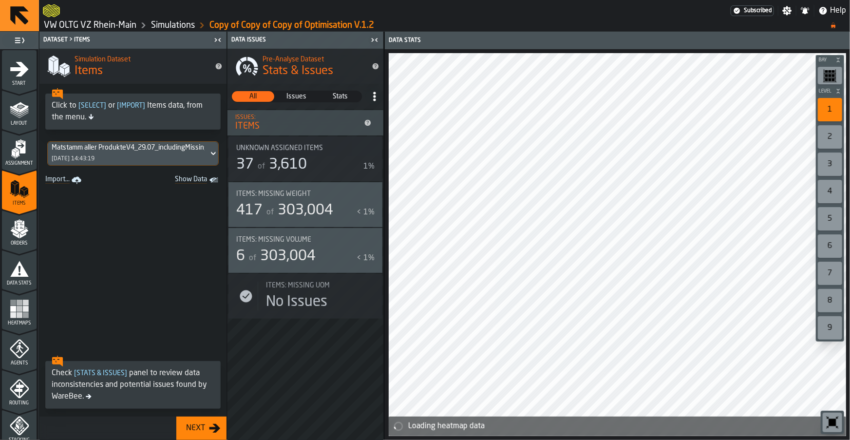
click at [150, 229] on span at bounding box center [132, 269] width 187 height 164
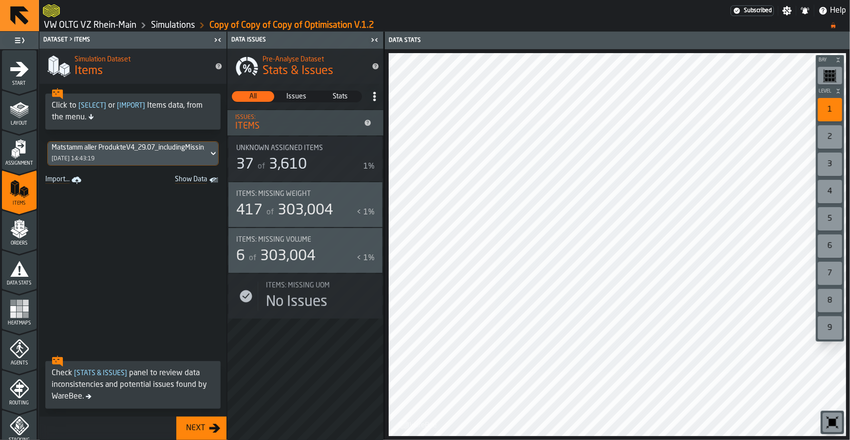
click at [144, 159] on div "Matstamm aller ProdukteV4_29.07_includingMissingwithVPE.csv 02/09/2025, 14:43:19" at bounding box center [128, 153] width 161 height 23
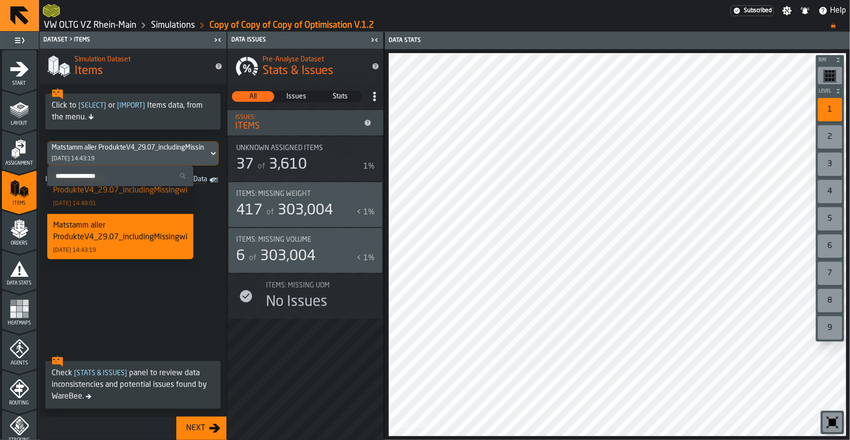
scroll to position [152, 0]
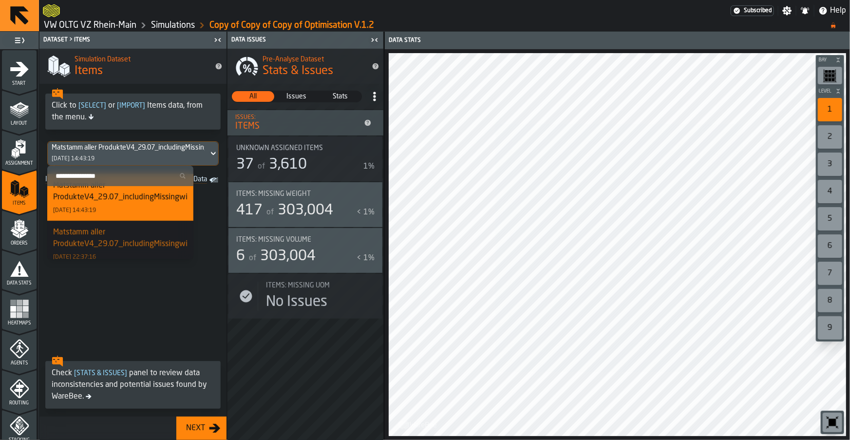
click at [115, 203] on div "Matstamm aller ProdukteV4_29.07_includingMissingwithVPE.csv" at bounding box center [136, 191] width 167 height 23
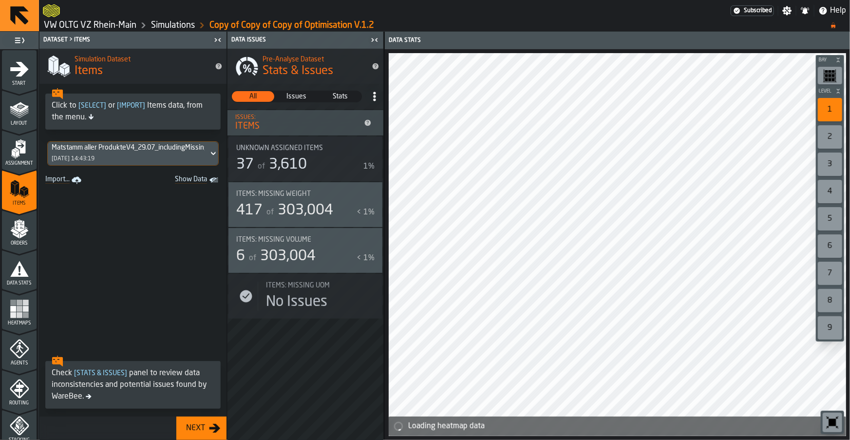
click at [130, 150] on div "Matstamm aller ProdukteV4_29.07_includingMissingwithVPE.csv" at bounding box center [128, 148] width 153 height 8
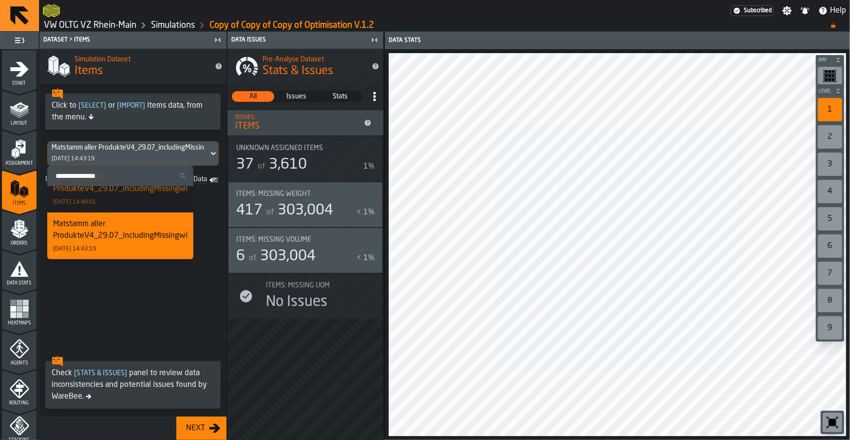
scroll to position [106, 0]
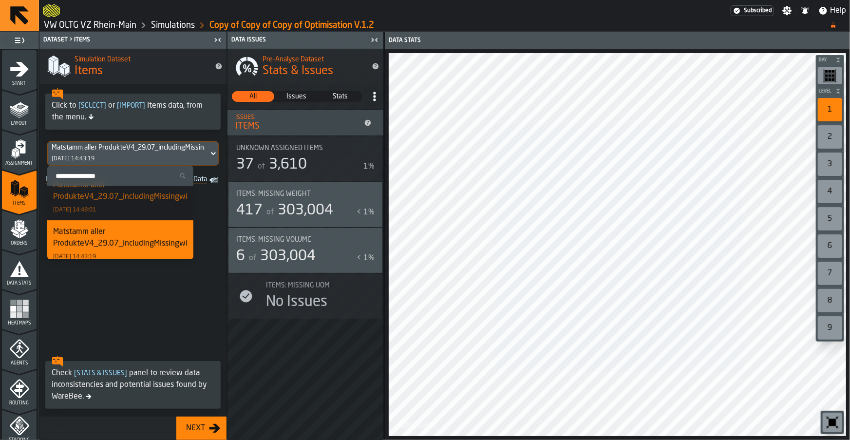
click at [115, 214] on div "Matstamm aller ProdukteV4_29.07_includingMissingwithVPE.csv 02/09/2025, 14:48:01" at bounding box center [120, 196] width 134 height 35
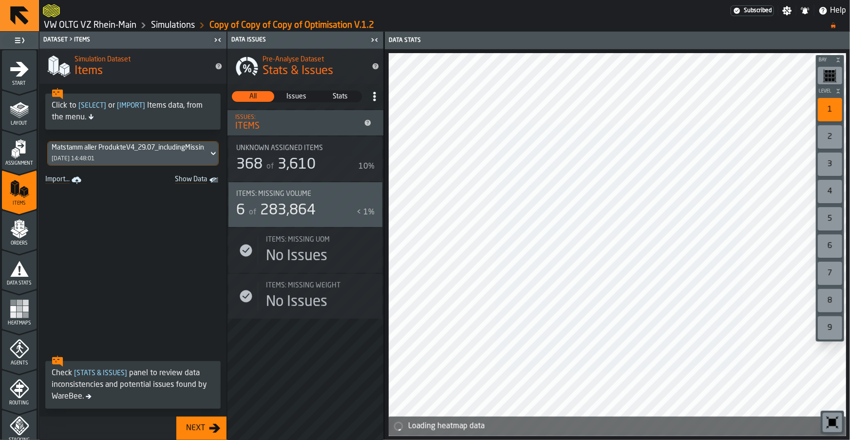
click at [171, 152] on div "Matstamm aller ProdukteV4_29.07_includingMissingwithVPE.csv 02/09/2025, 14:48:01" at bounding box center [128, 153] width 161 height 23
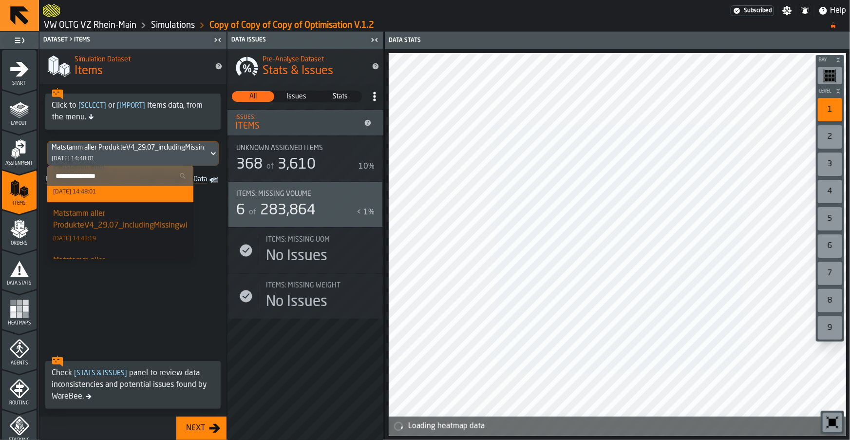
scroll to position [152, 0]
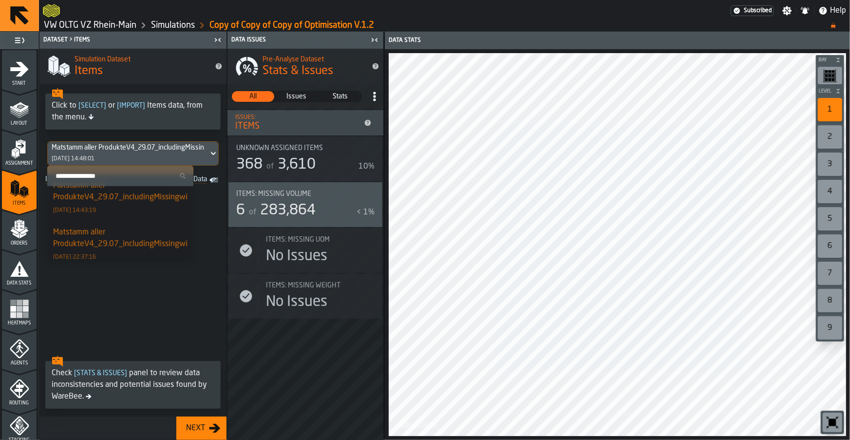
click at [123, 209] on div "Matstamm aller ProdukteV4_29.07_includingMissingwithVPE.csv 02/09/2025, 14:43:19" at bounding box center [120, 197] width 134 height 35
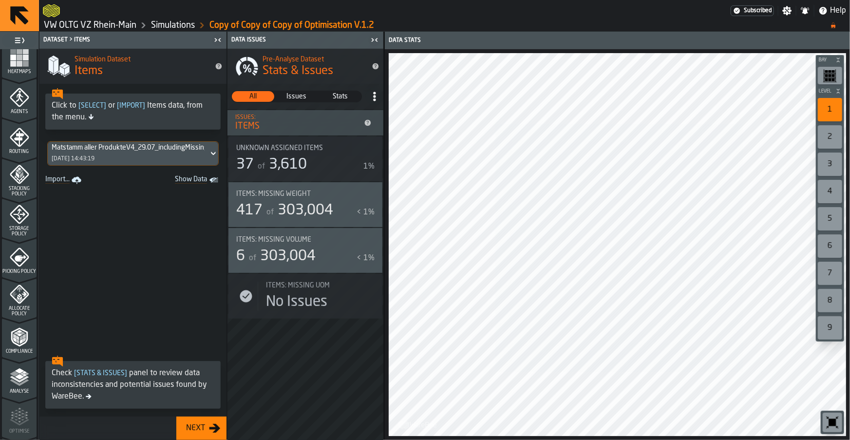
scroll to position [252, 0]
click at [17, 339] on polyline "menu Compliance" at bounding box center [17, 339] width 3 height 5
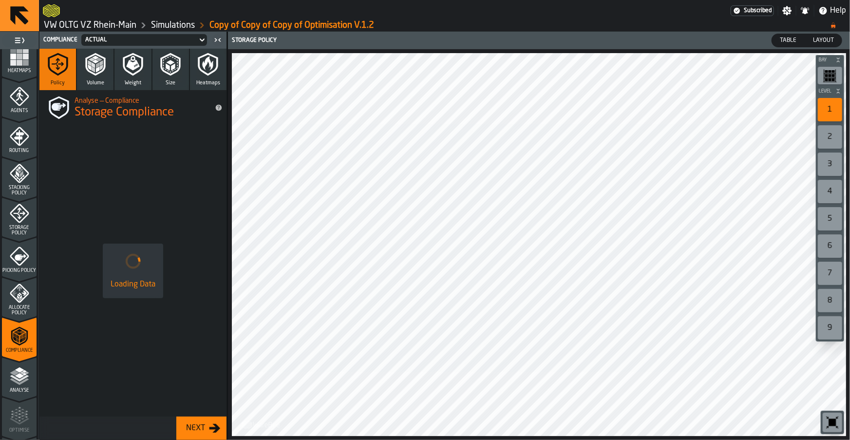
click at [134, 68] on icon "button" at bounding box center [133, 63] width 14 height 15
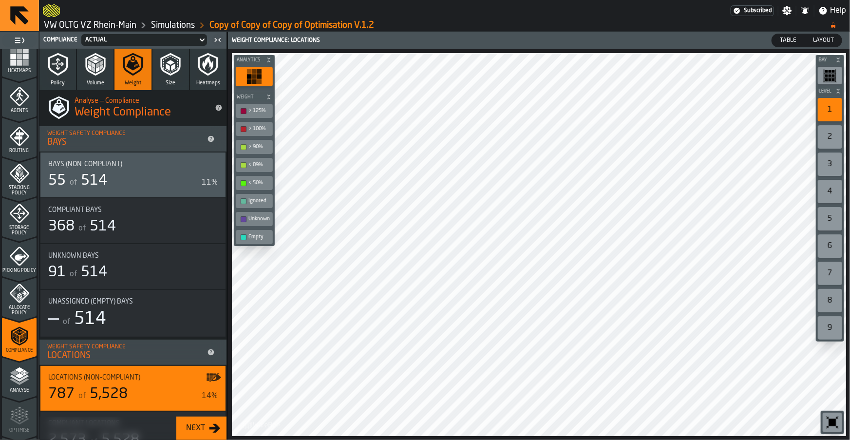
click at [132, 180] on div "55 of 514" at bounding box center [122, 181] width 149 height 18
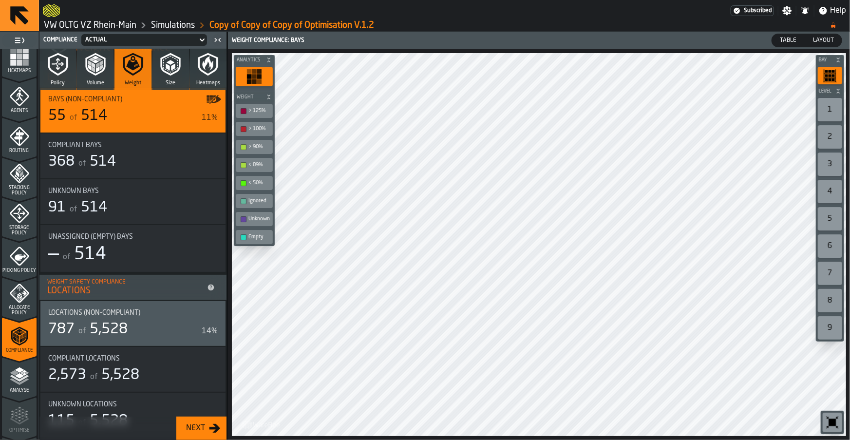
scroll to position [99, 0]
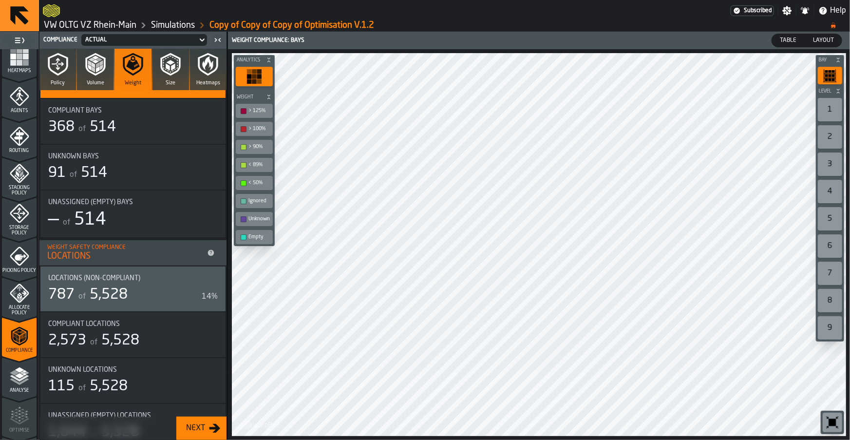
click at [130, 291] on div "787 of 5,528" at bounding box center [122, 295] width 149 height 18
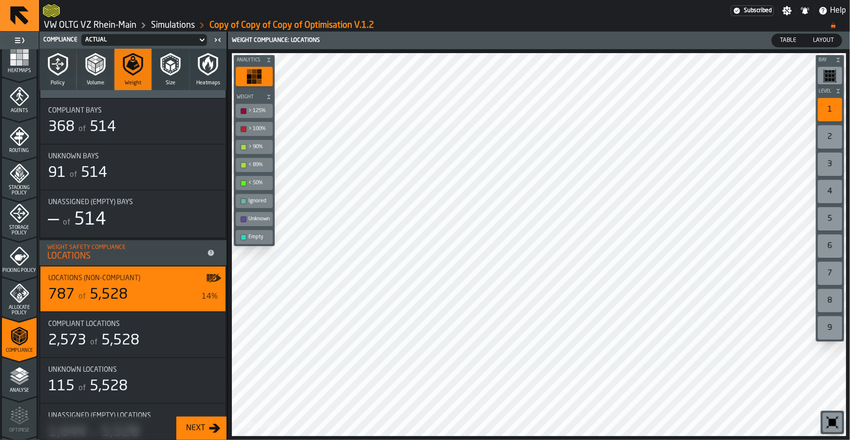
click at [120, 302] on div "of 5,528" at bounding box center [101, 295] width 51 height 18
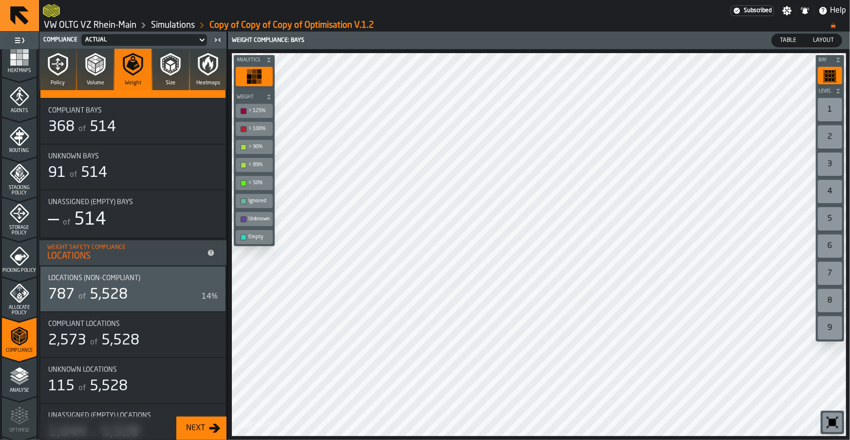
click at [120, 302] on div "of 5,528" at bounding box center [101, 295] width 51 height 18
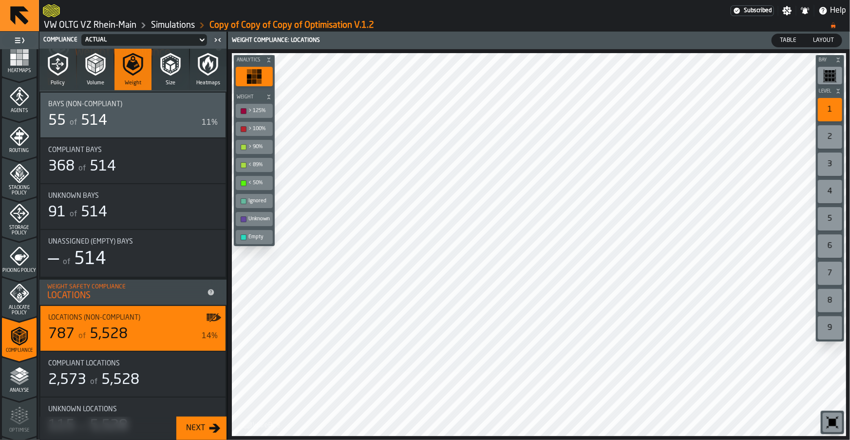
scroll to position [0, 0]
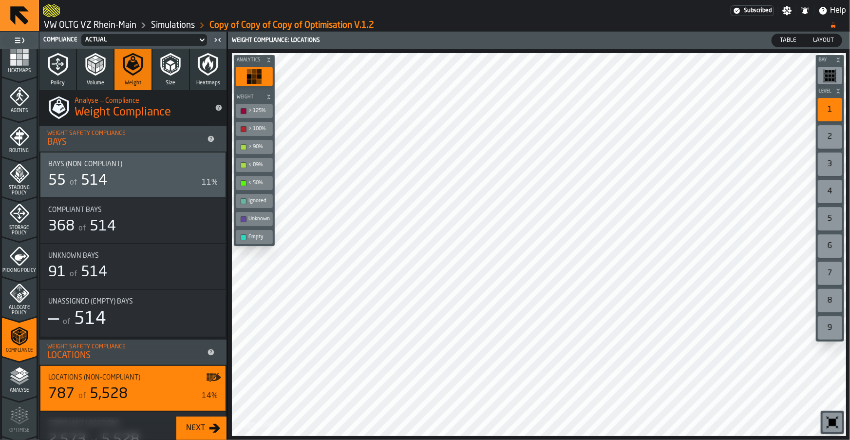
click at [111, 170] on div "Bays (Non-Compliant) 55 of 514 11%" at bounding box center [132, 174] width 169 height 29
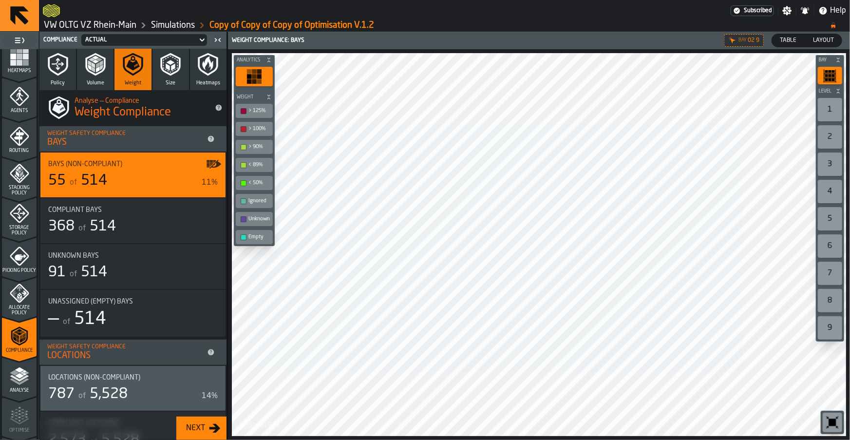
click at [791, 37] on span "Table" at bounding box center [788, 40] width 24 height 9
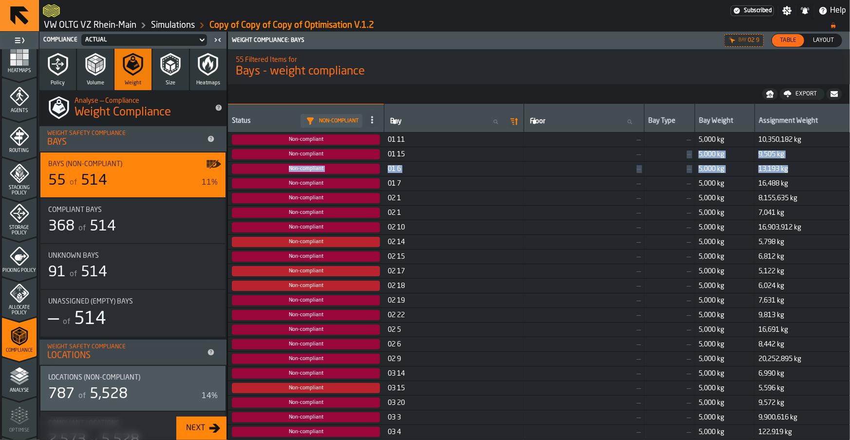
drag, startPoint x: 633, startPoint y: 158, endPoint x: 802, endPoint y: 167, distance: 169.2
click at [757, 176] on td "16,488 kg" at bounding box center [801, 183] width 95 height 15
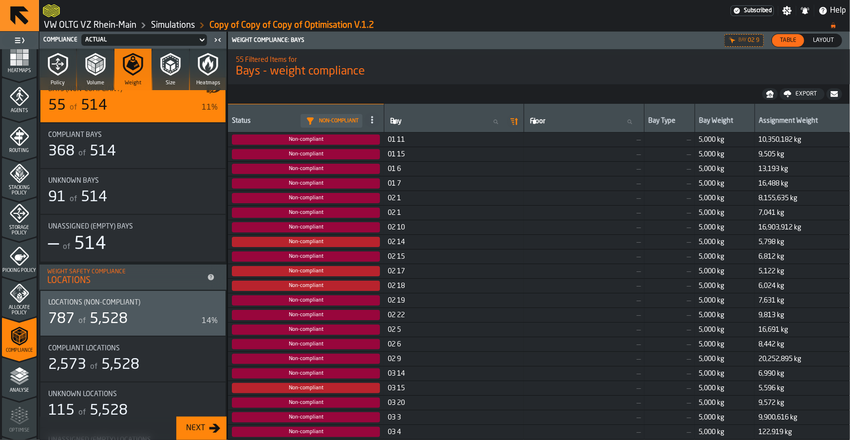
scroll to position [79, 0]
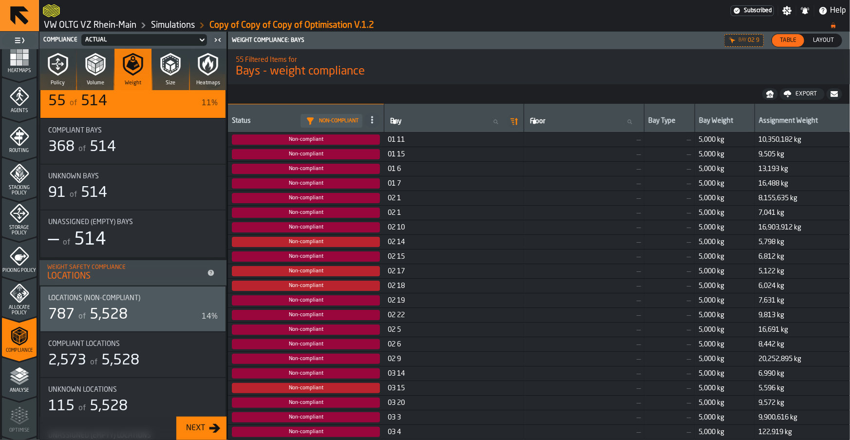
click at [117, 312] on span "5,528" at bounding box center [109, 314] width 38 height 15
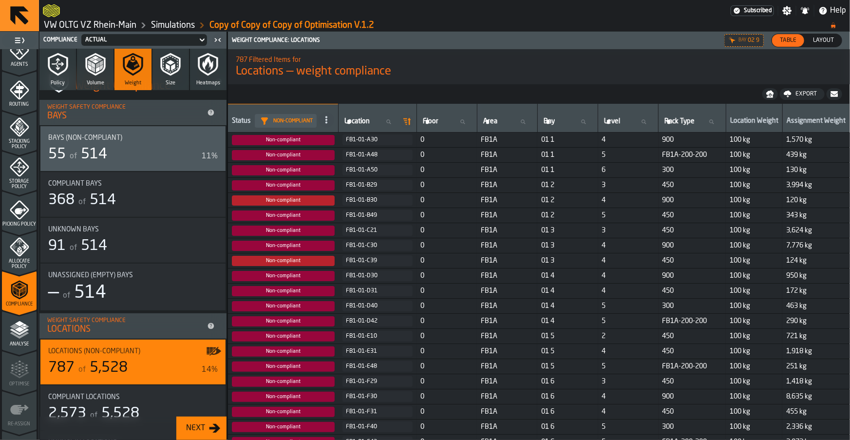
scroll to position [0, 0]
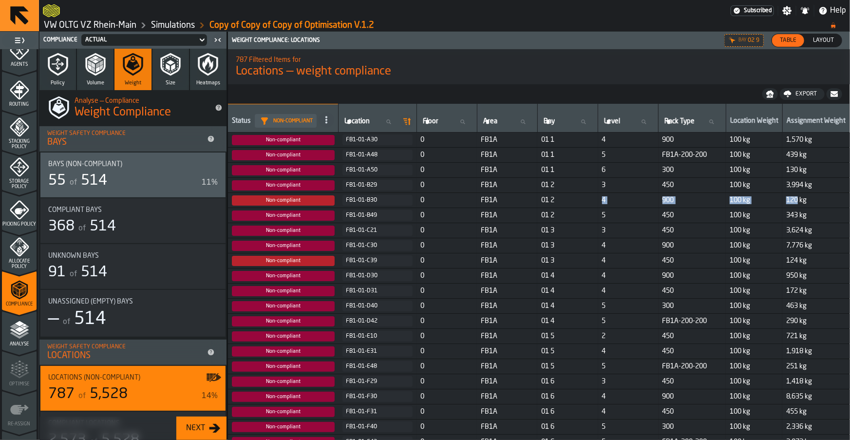
drag, startPoint x: 797, startPoint y: 201, endPoint x: 597, endPoint y: 200, distance: 200.1
click at [597, 200] on tr "Non-compliant FB1-01-B30 0 FB1A 01 2 4 900 100 kg 120 kg" at bounding box center [539, 200] width 622 height 15
click at [681, 202] on span "900" at bounding box center [692, 200] width 60 height 8
drag, startPoint x: 371, startPoint y: 198, endPoint x: 416, endPoint y: 197, distance: 44.3
click at [416, 197] on td "FB1-01-B30" at bounding box center [377, 200] width 78 height 15
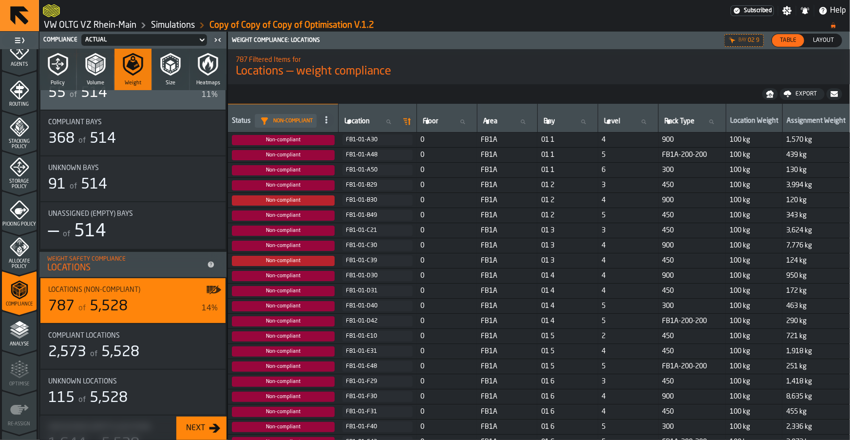
scroll to position [133, 0]
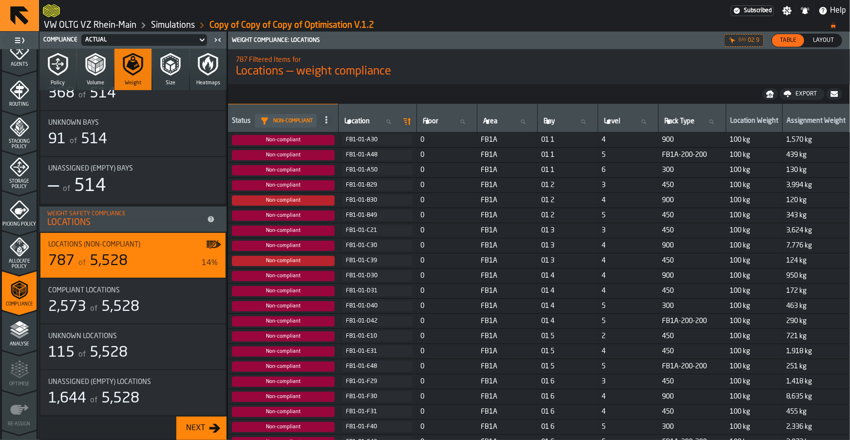
click at [115, 302] on span "5,528" at bounding box center [120, 306] width 38 height 15
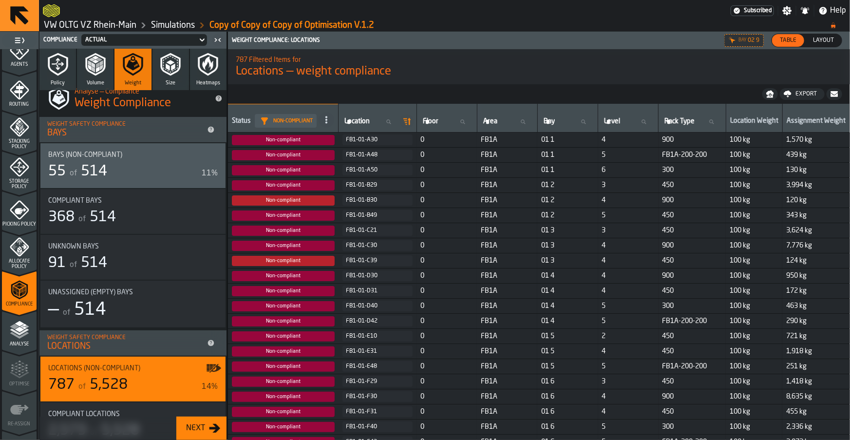
scroll to position [0, 0]
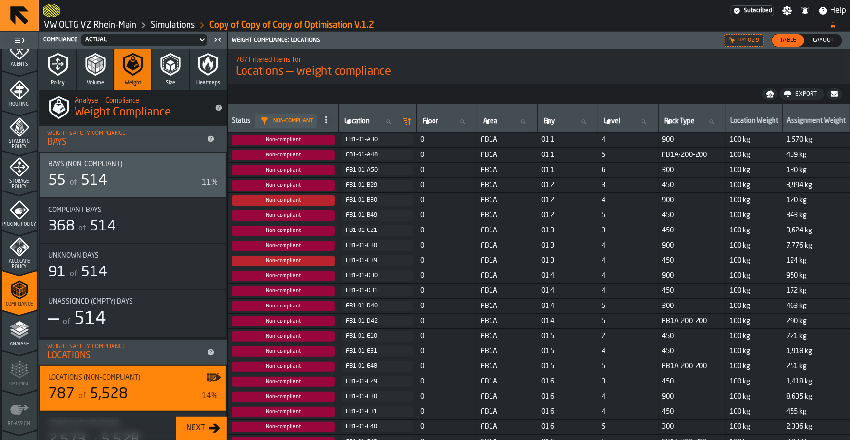
click at [109, 175] on div "55 of 514" at bounding box center [122, 181] width 149 height 18
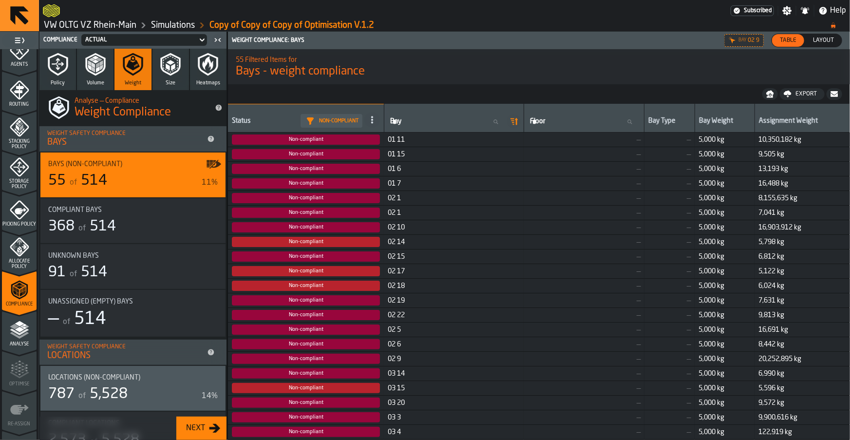
click at [105, 390] on span "5,528" at bounding box center [109, 394] width 38 height 15
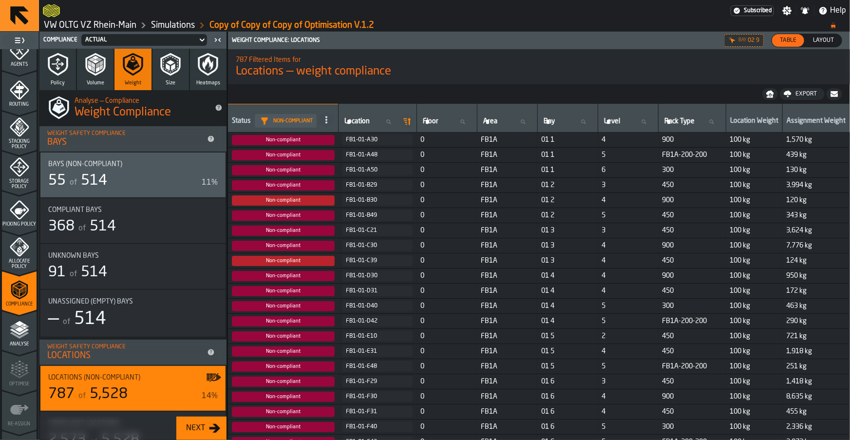
click at [771, 96] on icon "button-" at bounding box center [769, 96] width 6 height 2
click at [537, 88] on nav "Export" at bounding box center [539, 93] width 622 height 19
click at [798, 96] on div "Export" at bounding box center [805, 94] width 29 height 7
click at [630, 69] on h1 "Locations — weight compliance" at bounding box center [539, 72] width 606 height 16
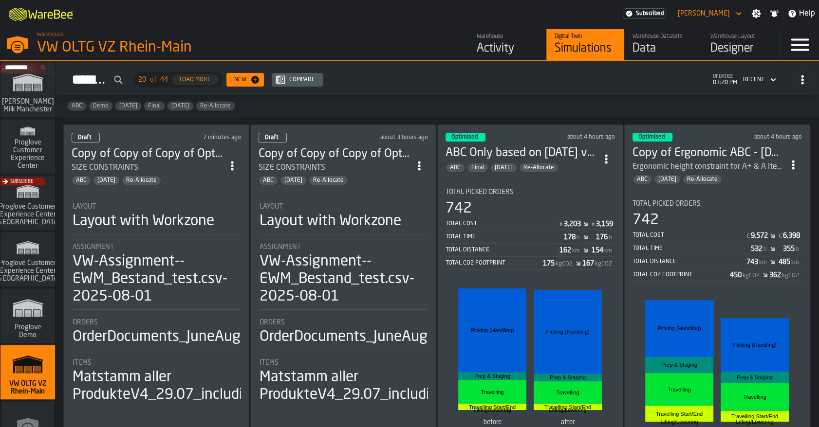
scroll to position [834, 0]
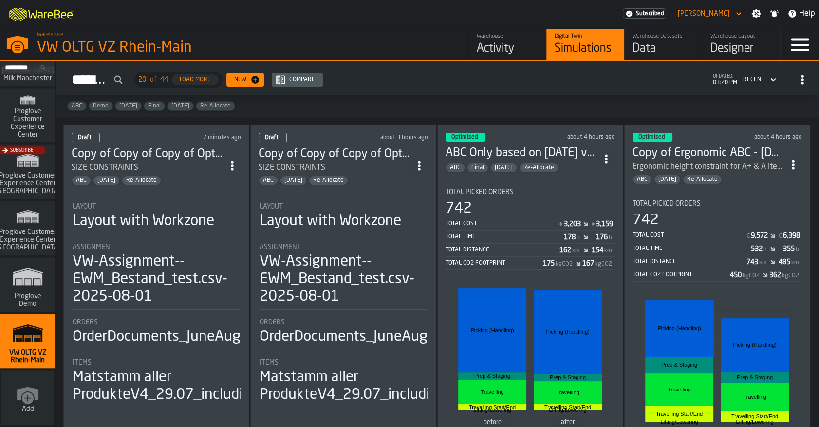
click at [659, 47] on div "Data" at bounding box center [663, 49] width 62 height 16
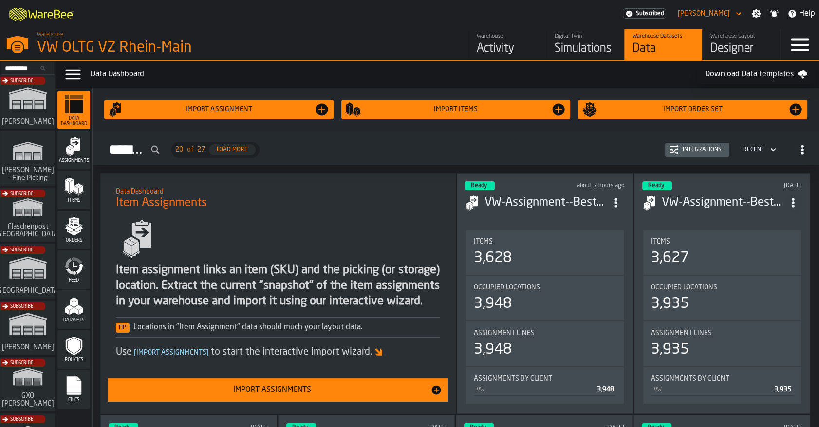
click at [77, 164] on span "Assignments" at bounding box center [73, 160] width 33 height 5
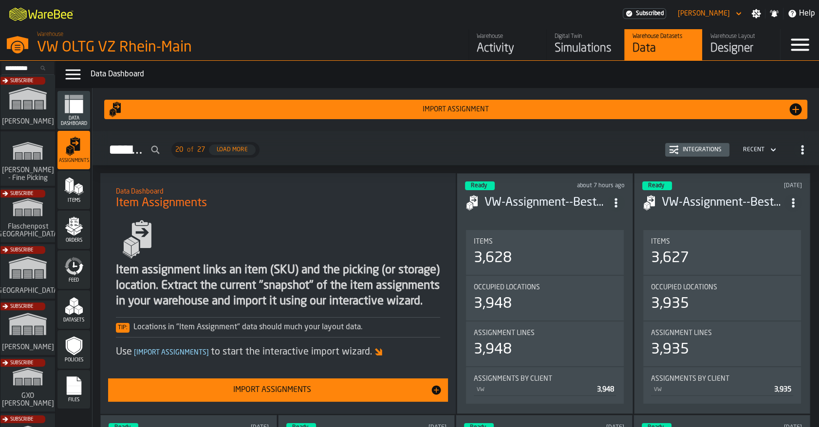
click at [523, 111] on div "Import assignment" at bounding box center [456, 110] width 664 height 8
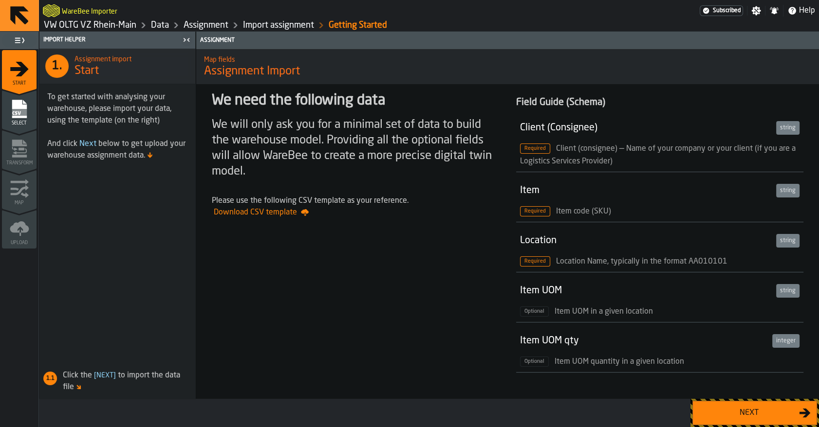
click at [718, 417] on div "Next" at bounding box center [749, 413] width 100 height 12
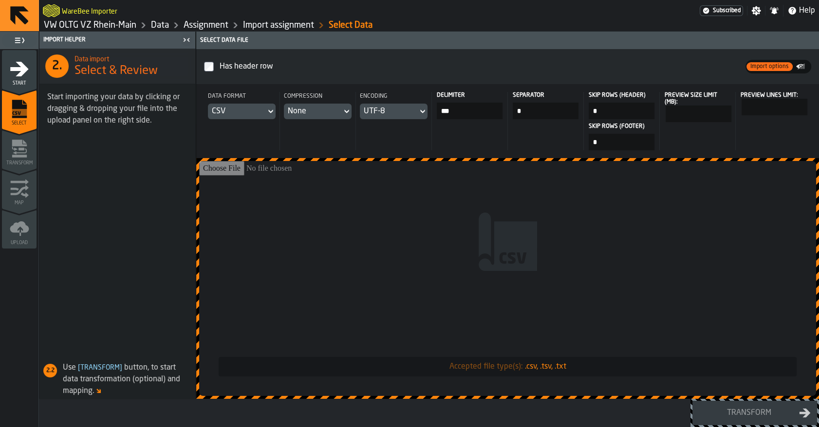
click at [381, 279] on input "Accepted file type(s): .csv, .tsv, .txt" at bounding box center [507, 278] width 617 height 235
click at [166, 24] on link "Data" at bounding box center [160, 25] width 18 height 11
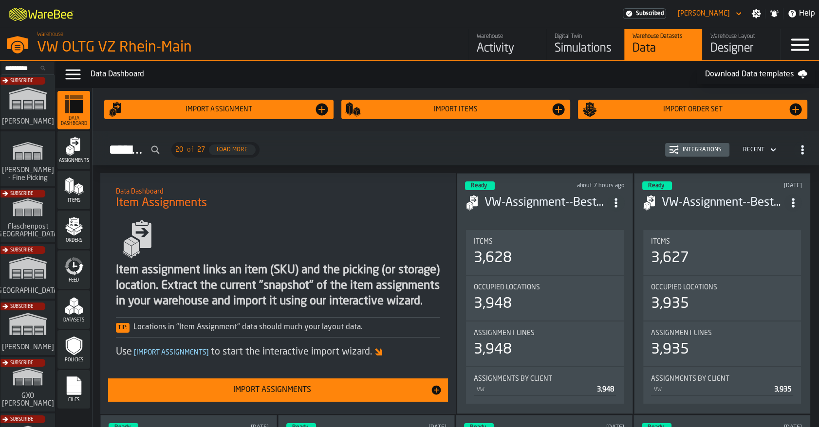
click at [700, 151] on div "Integrations" at bounding box center [702, 150] width 47 height 7
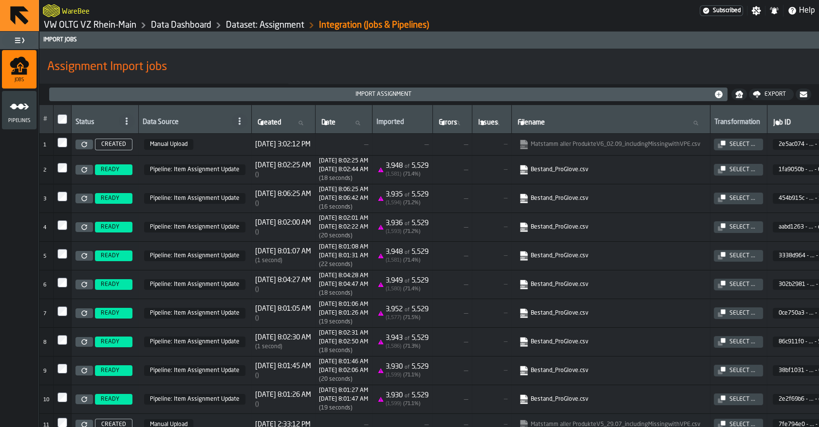
click at [588, 173] on link "Bestand_ProGlove.csv" at bounding box center [609, 170] width 181 height 10
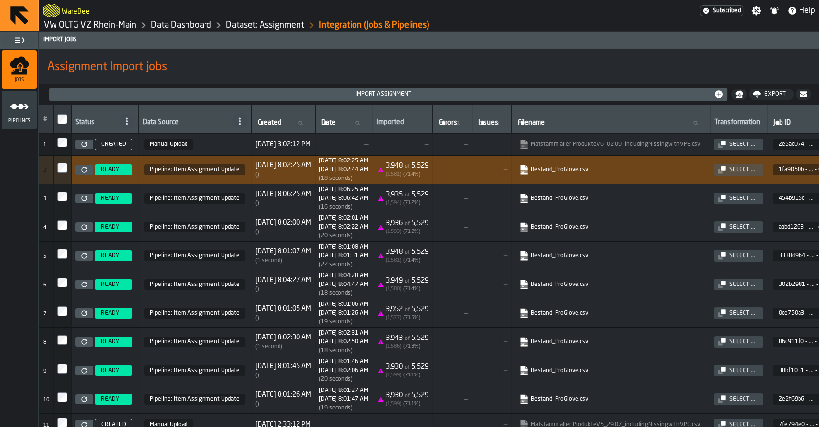
click at [88, 26] on link "VW OLTG VZ Rhein-Main" at bounding box center [90, 25] width 93 height 11
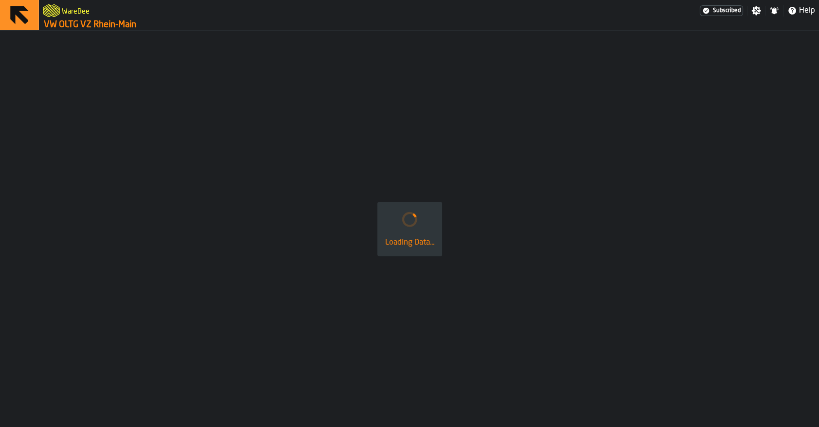
click at [88, 26] on link "VW OLTG VZ Rhein-Main" at bounding box center [90, 24] width 93 height 11
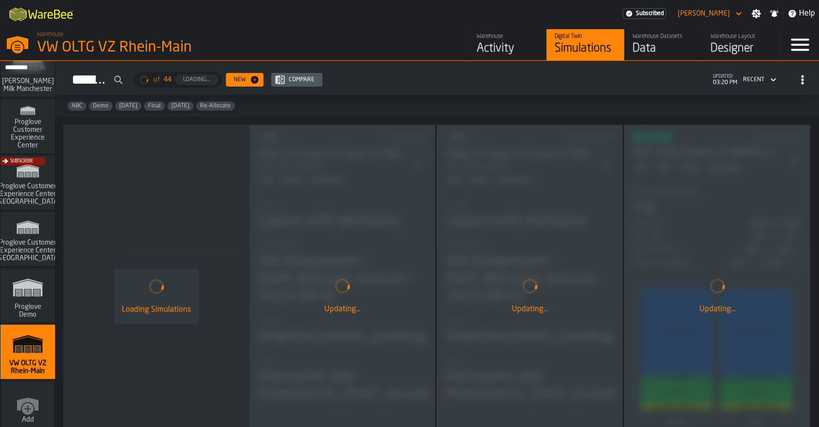
scroll to position [834, 0]
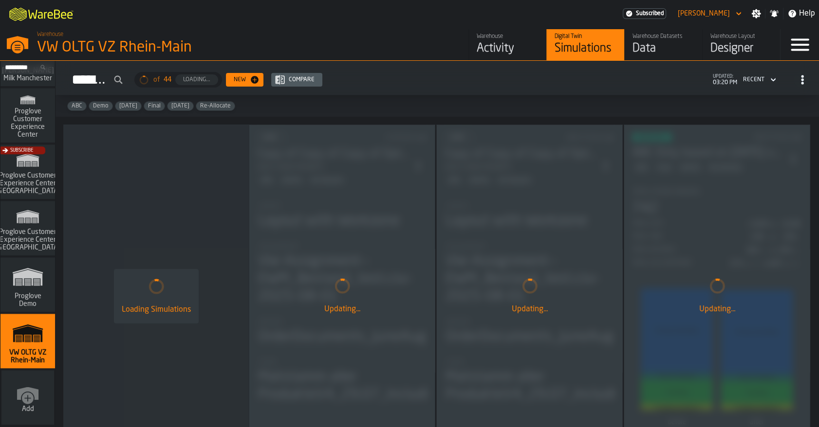
click at [24, 333] on polygon "link-to-/wh/i/44979e6c-6f66-405e-9874-c1e29f02a54a/simulations" at bounding box center [27, 335] width 29 height 16
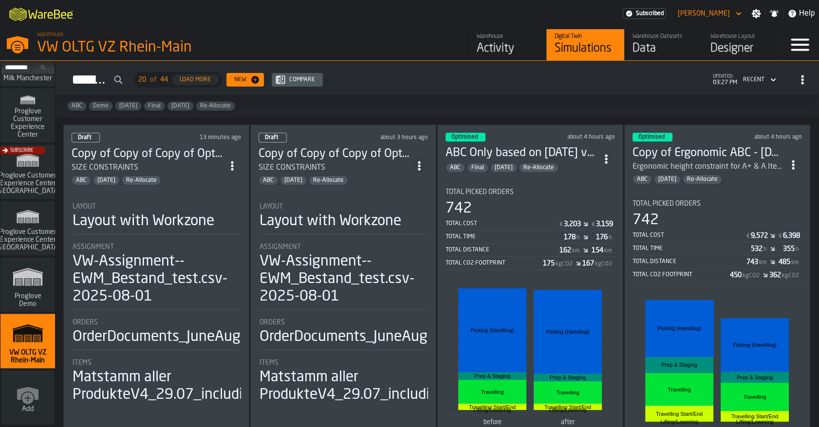
click at [155, 171] on div "Copy of Copy of Copy of Optimisation V.1.2 SIZE CONSTRAINTS ABC [DATE] Re-Alloc…" at bounding box center [148, 166] width 152 height 39
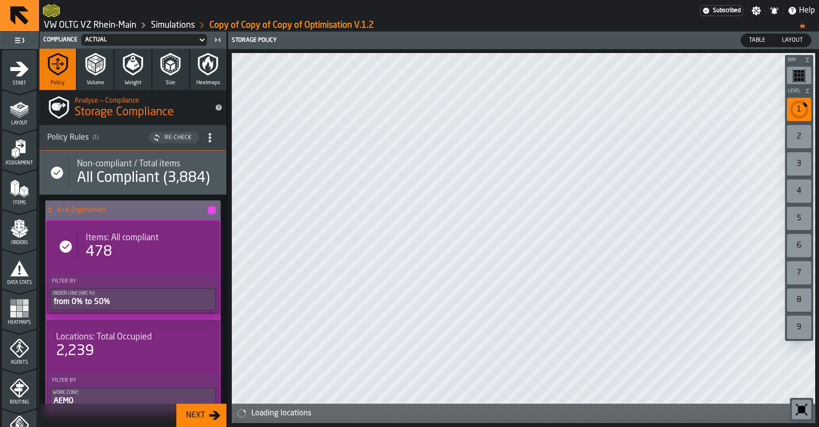
click at [126, 75] on icon "button" at bounding box center [132, 64] width 23 height 23
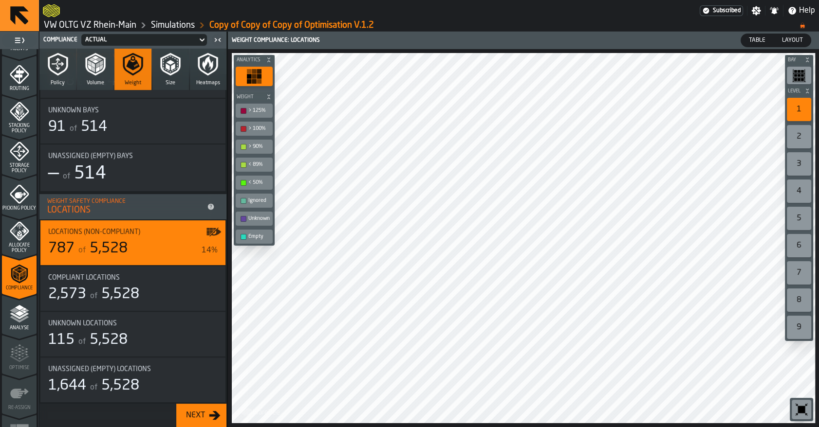
scroll to position [340, 0]
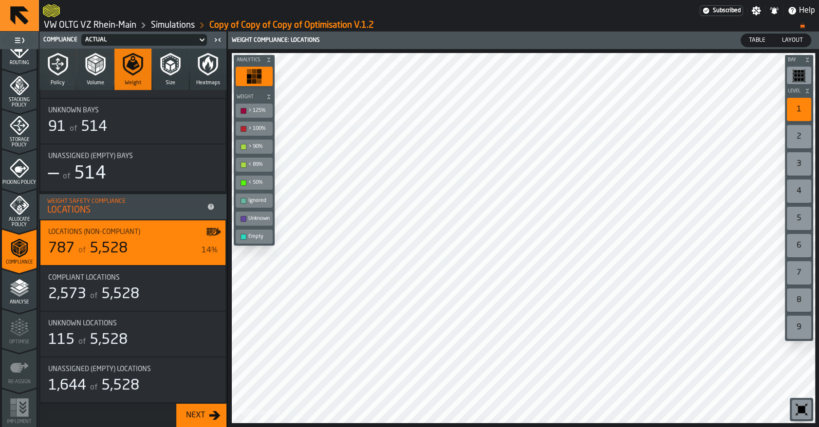
click at [24, 302] on span "Analyse" at bounding box center [19, 302] width 35 height 5
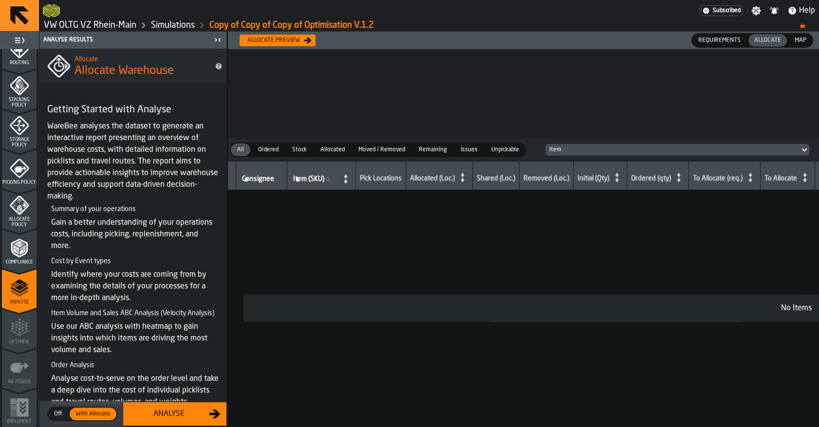
click at [16, 213] on icon "menu Allocate Policy" at bounding box center [19, 205] width 19 height 19
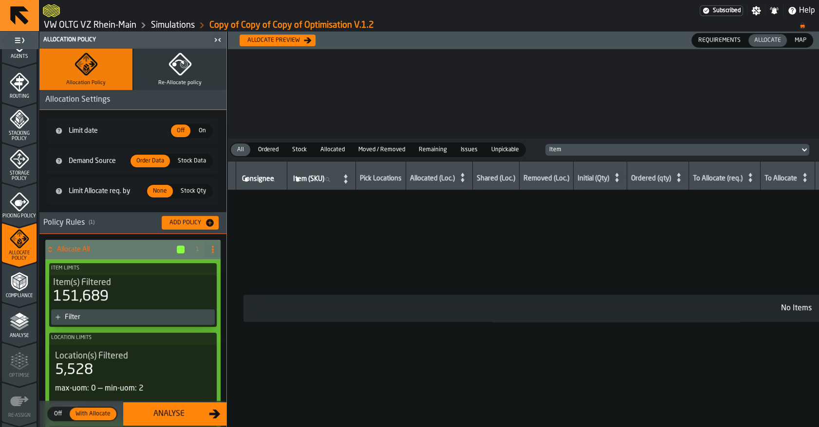
scroll to position [326, 0]
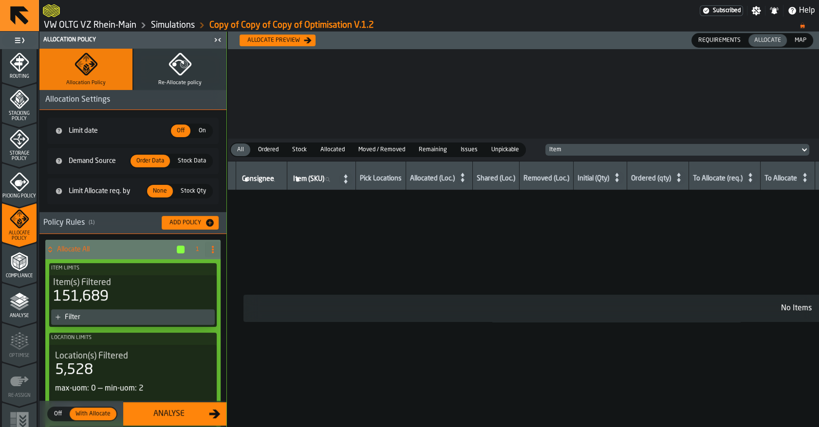
click at [17, 185] on icon "menu Picking Policy" at bounding box center [19, 181] width 19 height 19
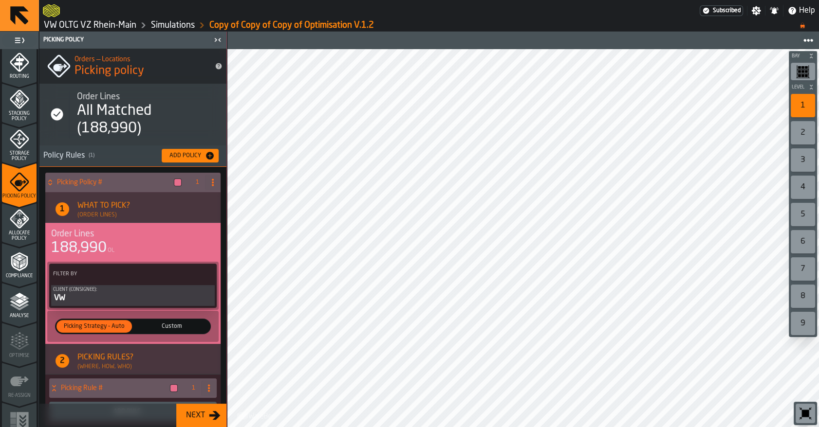
click at [6, 145] on div "Storage Policy" at bounding box center [19, 146] width 35 height 32
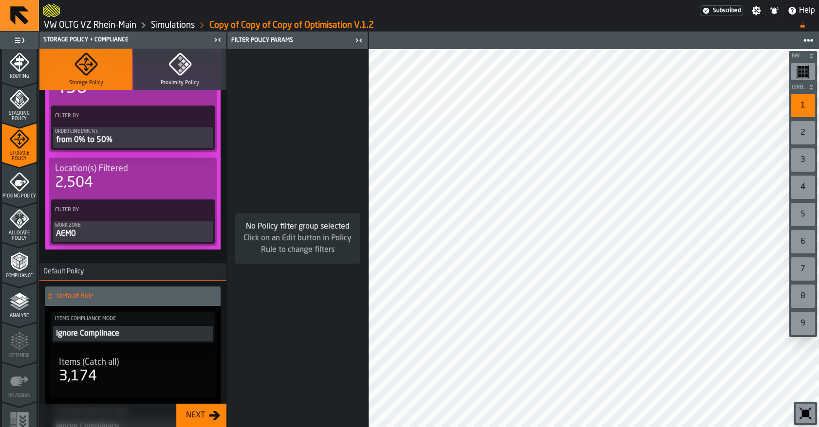
scroll to position [0, 0]
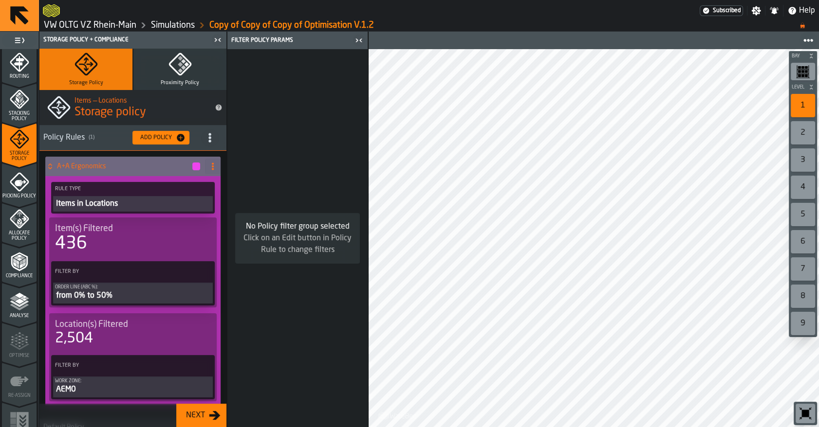
click at [171, 143] on button "Add Policy" at bounding box center [160, 138] width 57 height 14
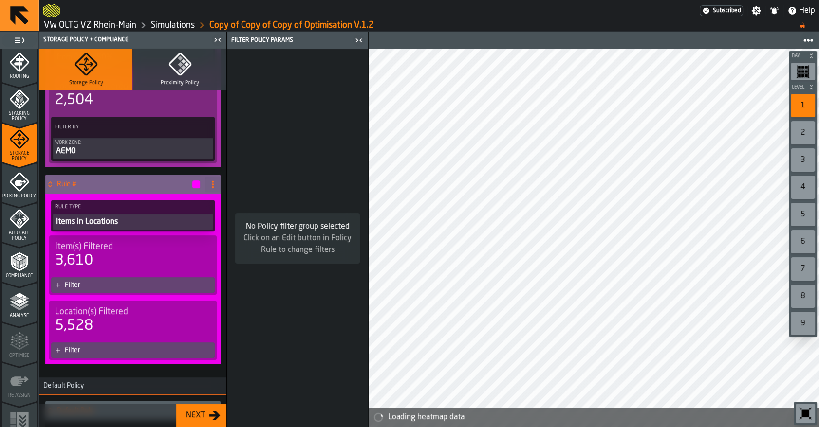
scroll to position [239, 0]
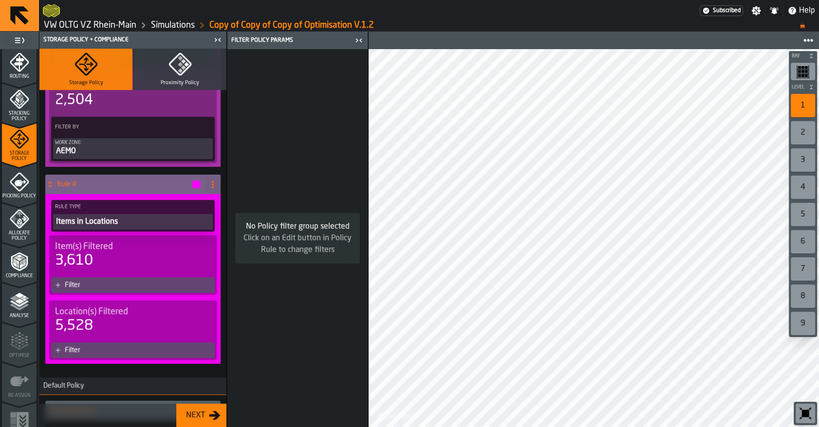
click at [95, 226] on div "Items in Locations" at bounding box center [133, 222] width 156 height 12
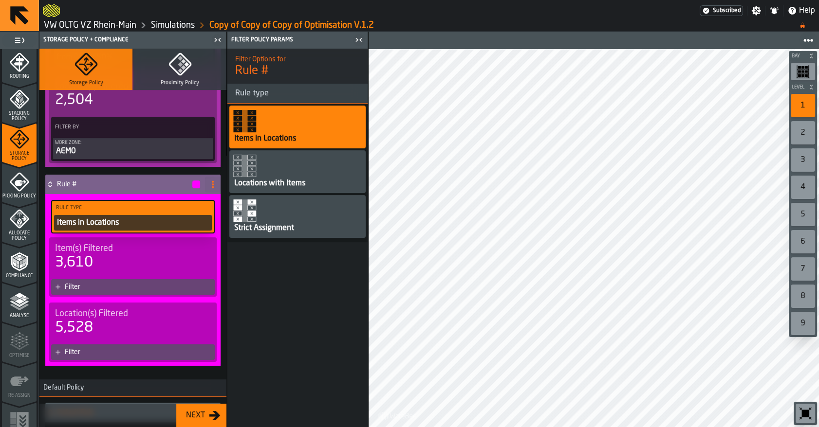
click at [97, 280] on div "Filter" at bounding box center [133, 287] width 164 height 16
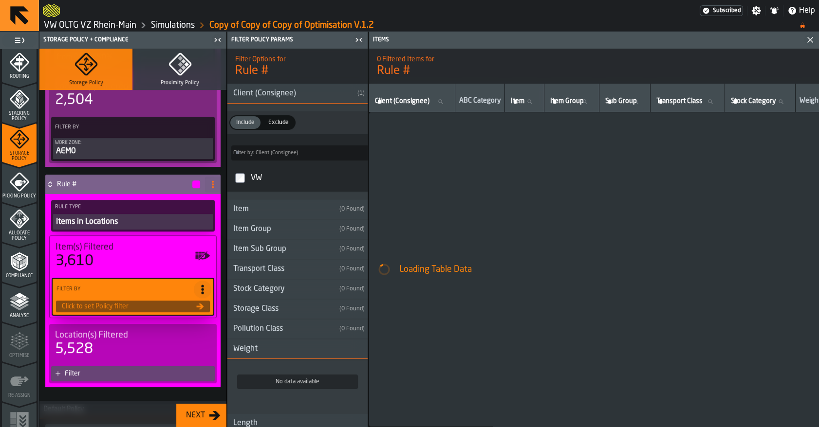
click at [250, 354] on div "Weight" at bounding box center [245, 349] width 36 height 12
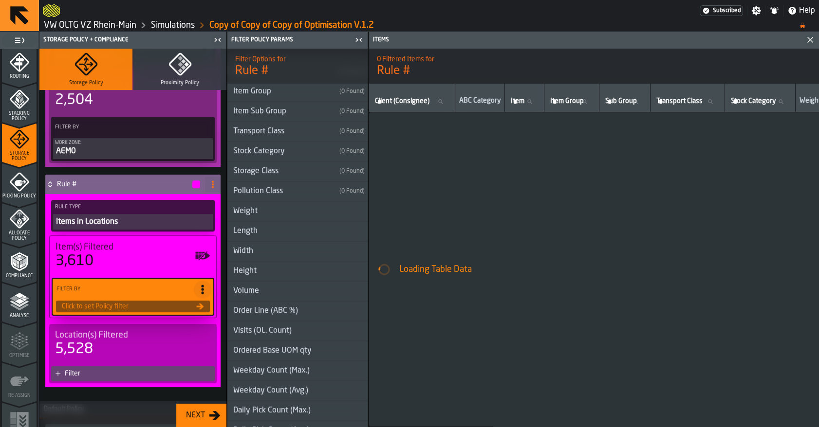
scroll to position [166, 0]
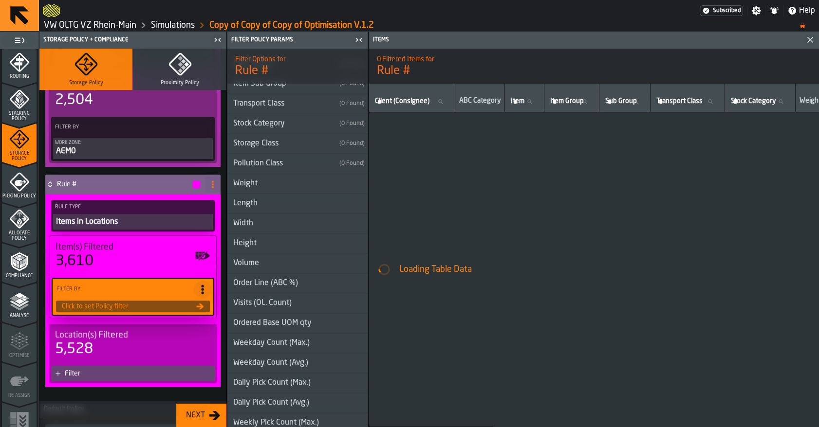
click at [246, 184] on div "Weight" at bounding box center [245, 184] width 36 height 12
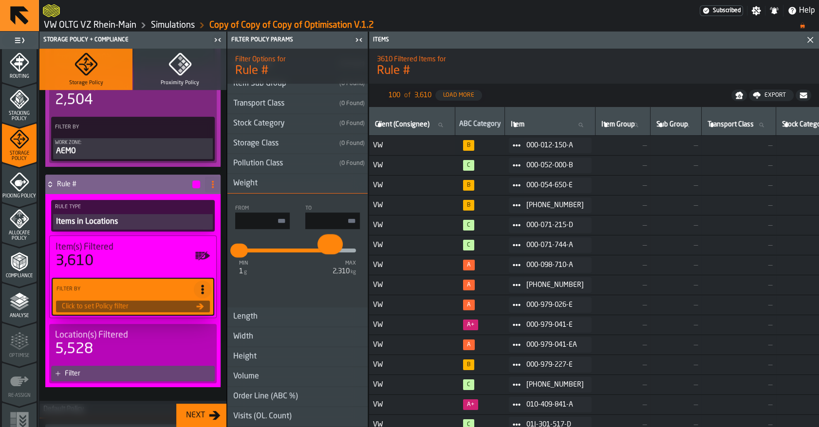
type input "****"
drag, startPoint x: 351, startPoint y: 249, endPoint x: 333, endPoint y: 258, distance: 18.9
click at [333, 258] on button "****" at bounding box center [334, 251] width 19 height 16
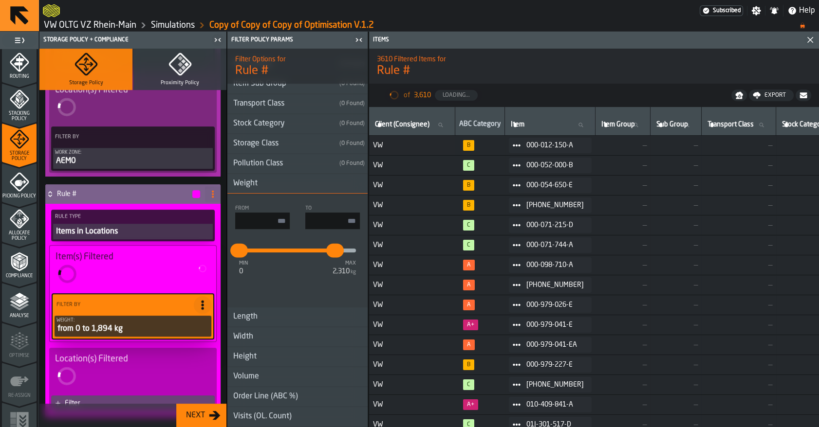
type input "*"
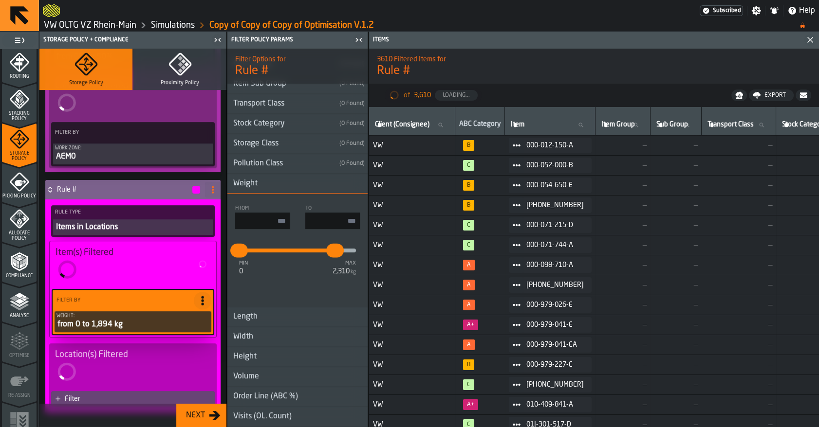
scroll to position [239, 0]
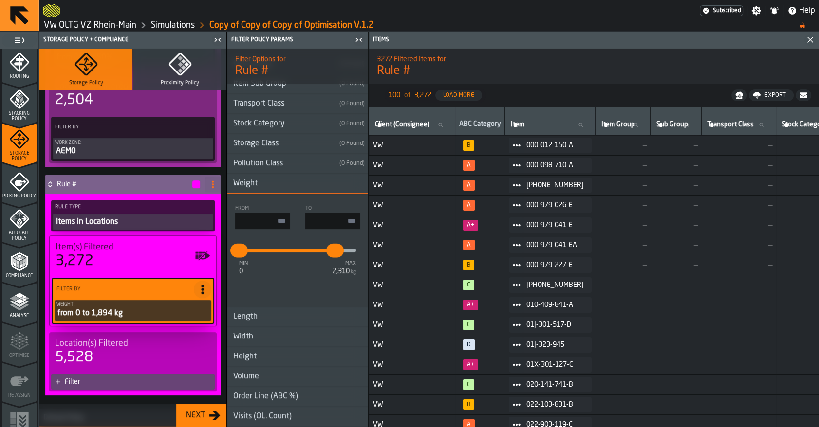
click at [326, 218] on input "****" at bounding box center [332, 221] width 55 height 17
click at [325, 217] on input "****" at bounding box center [332, 221] width 55 height 17
click at [324, 216] on input "****" at bounding box center [332, 221] width 55 height 17
type input "****"
click at [278, 221] on input "*" at bounding box center [262, 221] width 55 height 17
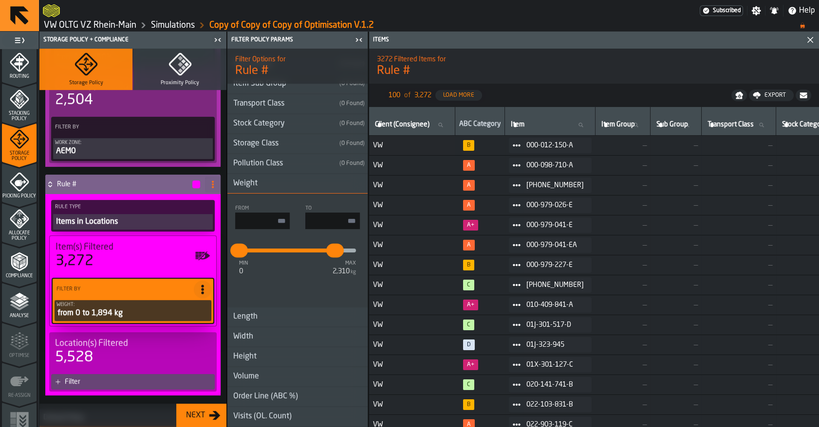
click at [278, 221] on input "*" at bounding box center [262, 221] width 55 height 17
type input "****"
type input "*"
type input "******"
click at [540, 65] on h1 "Rule #" at bounding box center [594, 71] width 434 height 16
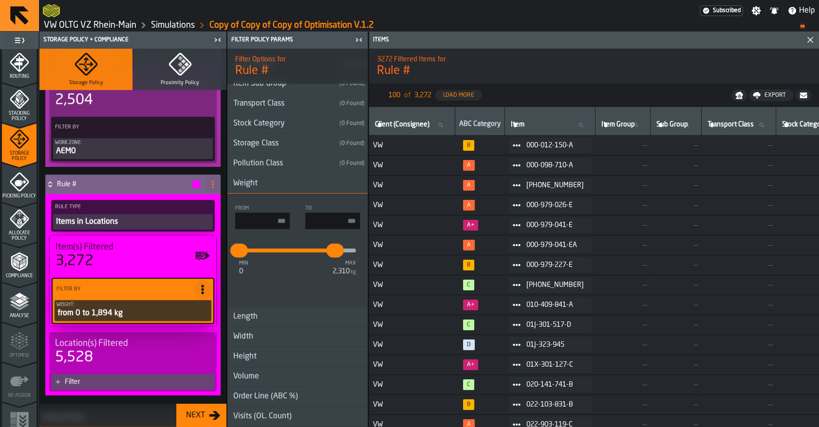
click at [484, 18] on div at bounding box center [371, 11] width 657 height 18
click at [307, 285] on div "From **** To ****** min 0 max 2,310 kg * ****" at bounding box center [297, 251] width 140 height 98
click at [282, 288] on div "From **** To ****** min 0 max 2,310 kg * ****" at bounding box center [297, 251] width 140 height 98
click at [278, 196] on div "From **** To ****** min 0 max 2,310 kg * ****" at bounding box center [297, 250] width 140 height 113
click at [330, 223] on input "******" at bounding box center [332, 221] width 55 height 17
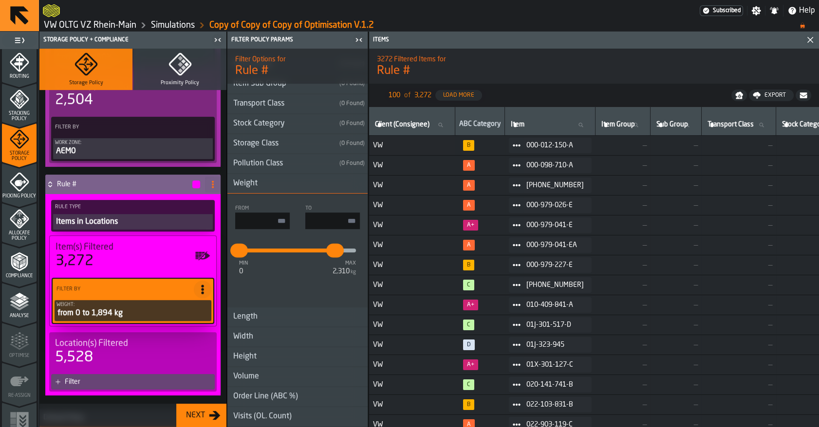
click at [268, 221] on input "****" at bounding box center [262, 221] width 55 height 17
type input "*"
click at [339, 219] on input "******" at bounding box center [332, 221] width 55 height 17
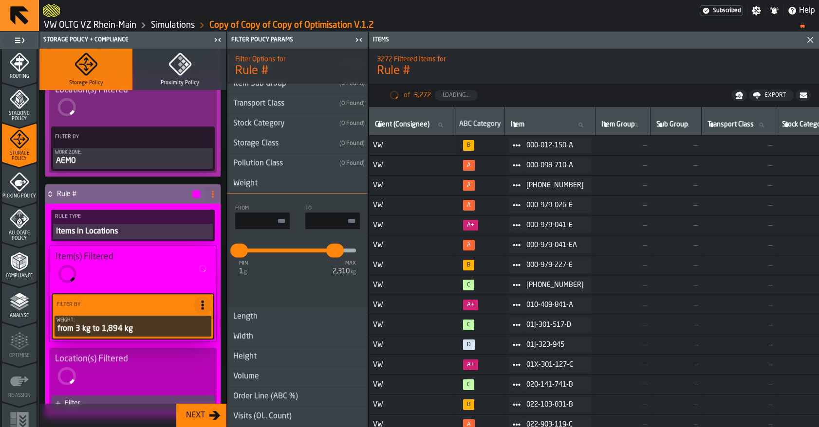
click at [339, 219] on input "******" at bounding box center [332, 221] width 55 height 17
type input "*"
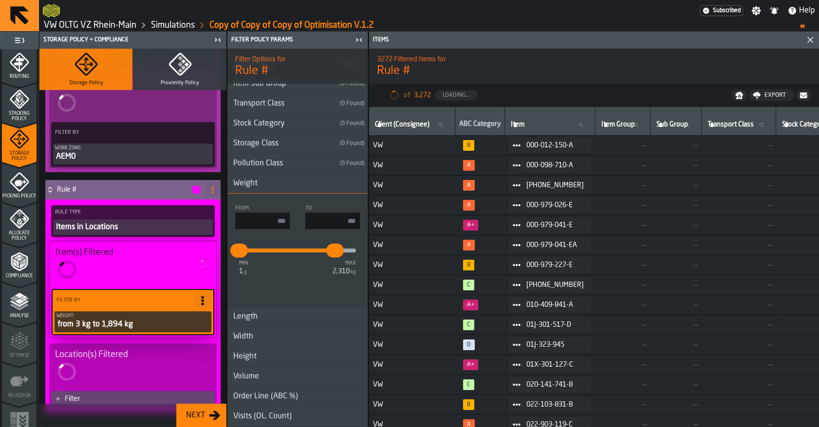
click at [339, 219] on input "****" at bounding box center [332, 221] width 55 height 17
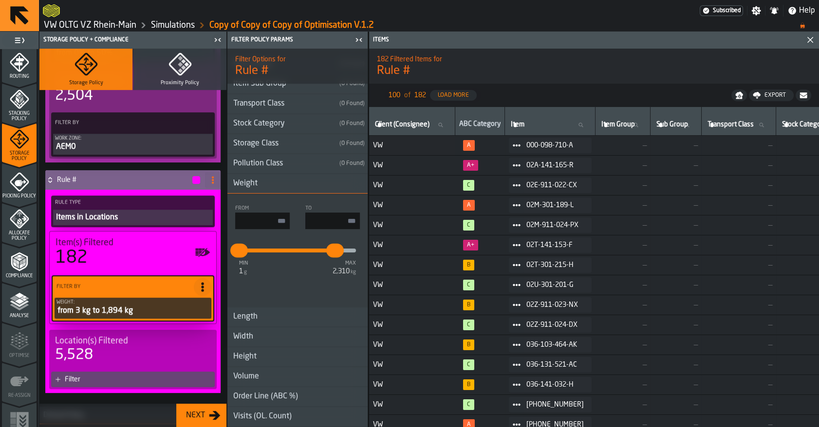
scroll to position [239, 0]
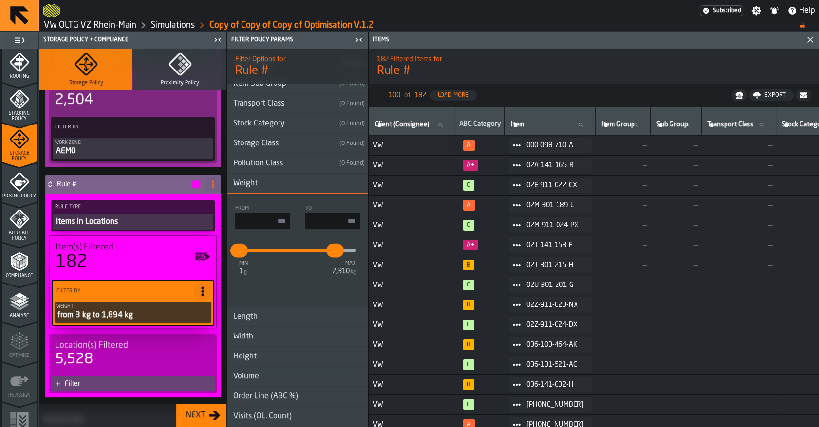
type input "****"
click at [448, 19] on ol "VW OLTG VZ Rhein-Main Simulations Copy of Copy of Copy of Optimisation V.1.2" at bounding box center [416, 25] width 747 height 12
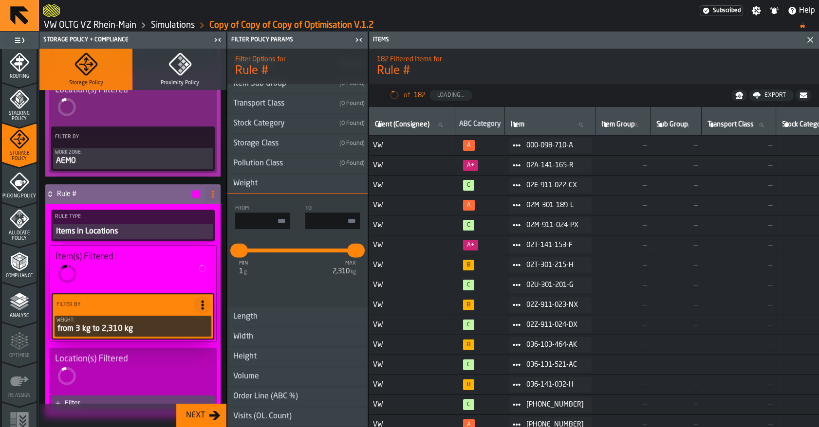
type input "****"
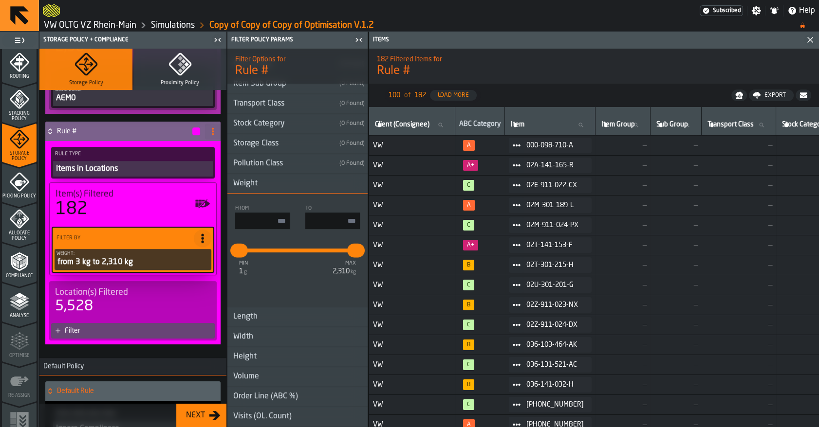
scroll to position [292, 0]
click at [122, 300] on div "5,528" at bounding box center [133, 306] width 156 height 18
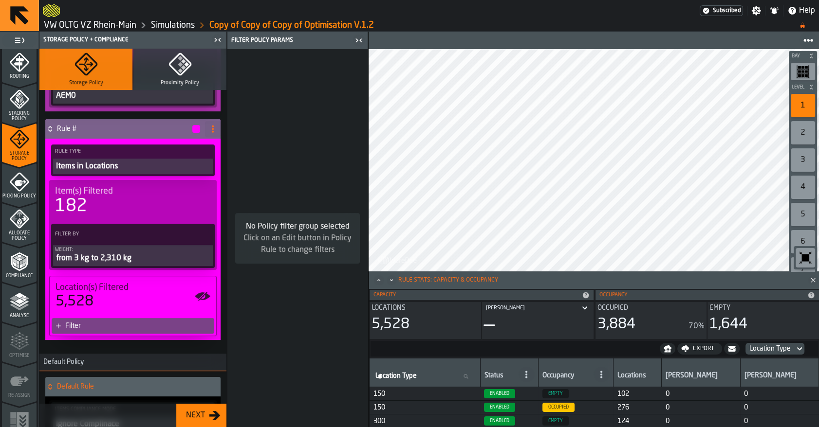
scroll to position [272, 0]
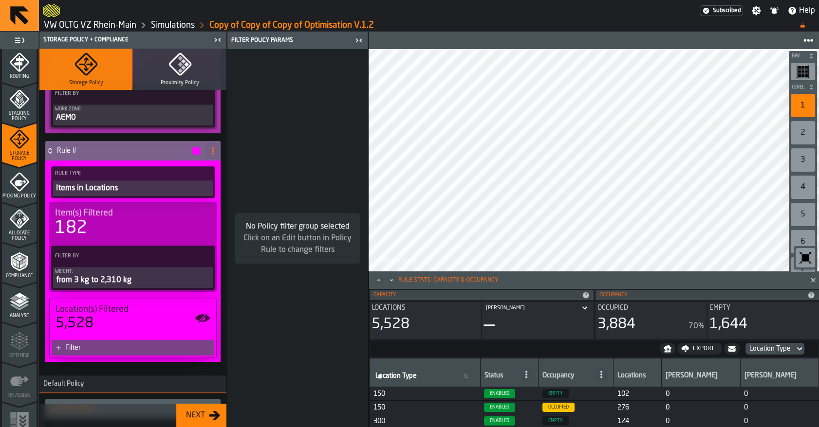
click at [122, 280] on div "from 3 kg to 2,310 kg" at bounding box center [133, 281] width 156 height 12
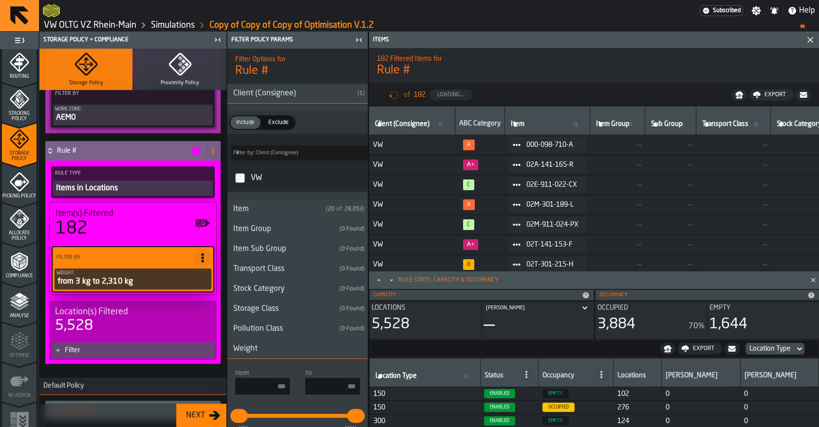
type input "*"
click at [340, 385] on input "****" at bounding box center [332, 386] width 55 height 17
type input "*"
click at [488, 20] on ol "VW OLTG VZ Rhein-Main Simulations Copy of Copy of Copy of Optimisation V.1.2" at bounding box center [416, 25] width 747 height 12
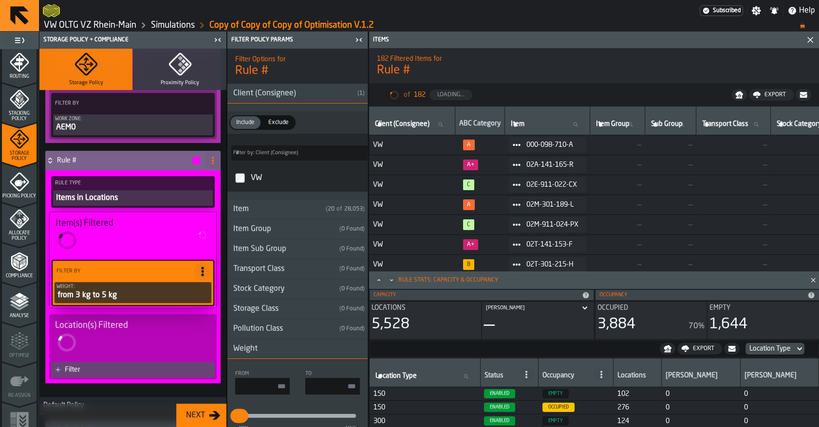
type input "*"
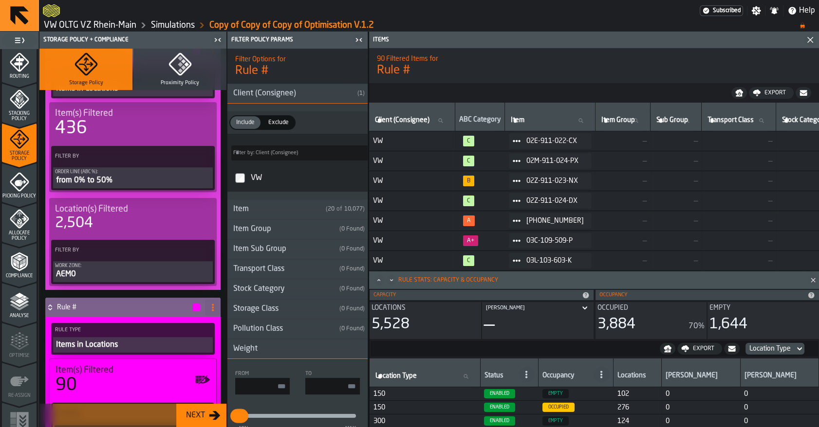
scroll to position [0, 0]
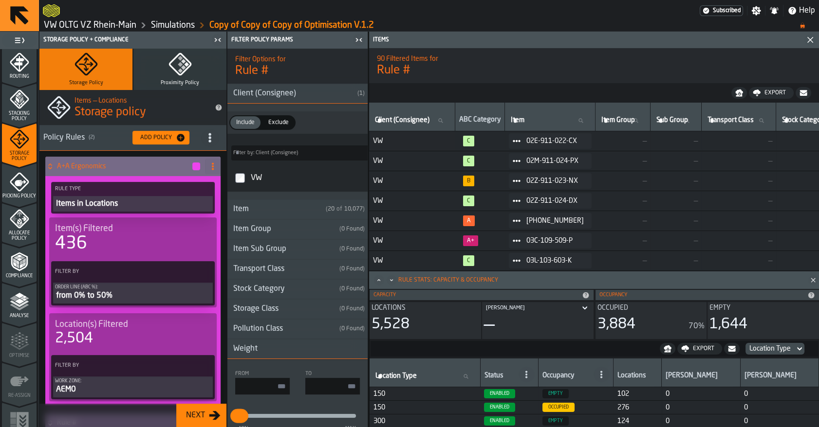
click at [50, 165] on icon at bounding box center [50, 167] width 10 height 8
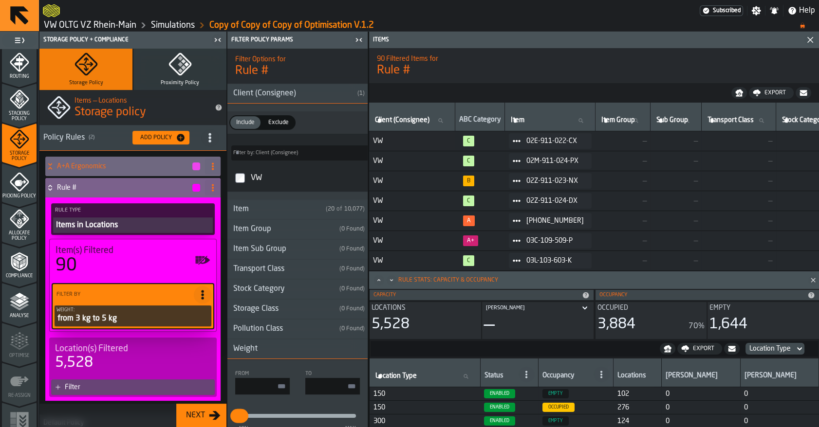
click at [47, 189] on icon at bounding box center [50, 188] width 10 height 8
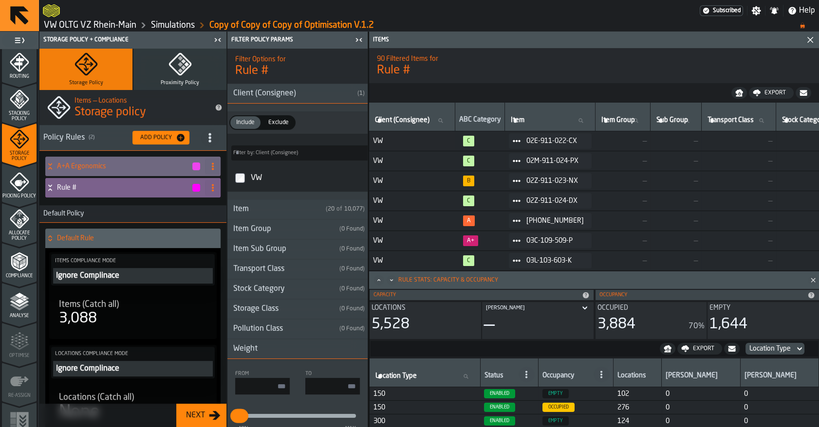
click at [208, 193] on span at bounding box center [213, 188] width 16 height 16
click at [191, 227] on div "Delete" at bounding box center [171, 230] width 82 height 12
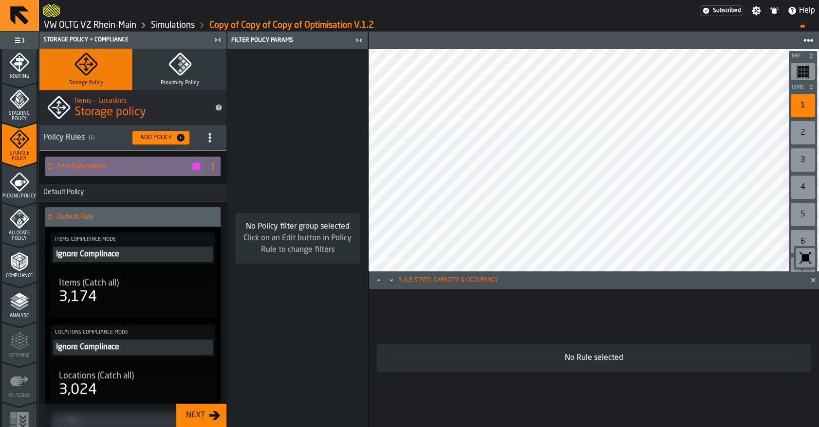
click at [114, 172] on div "A+A Ergonomics" at bounding box center [123, 166] width 156 height 19
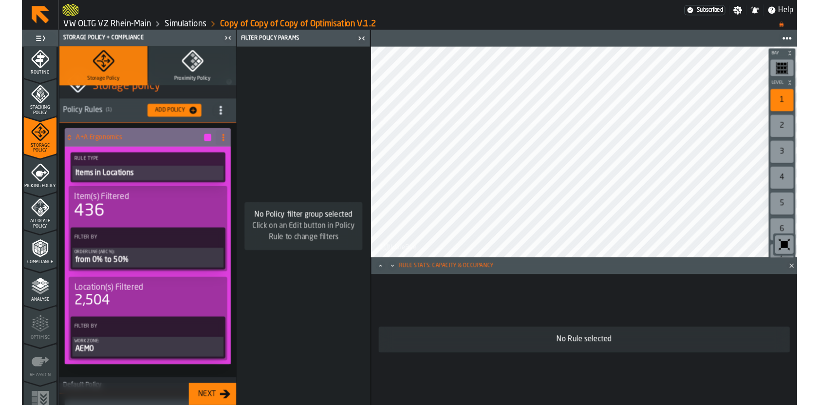
scroll to position [53, 0]
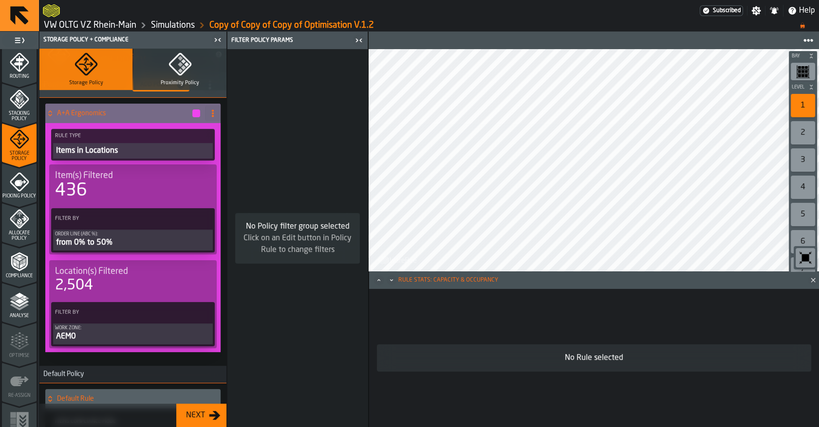
click at [121, 155] on div "Items in Locations" at bounding box center [133, 151] width 156 height 12
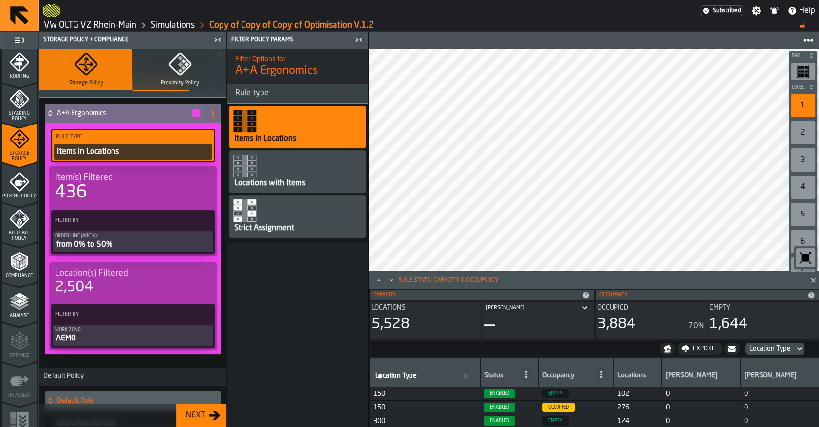
click at [123, 113] on h4 "A+A Ergonomics" at bounding box center [124, 114] width 134 height 8
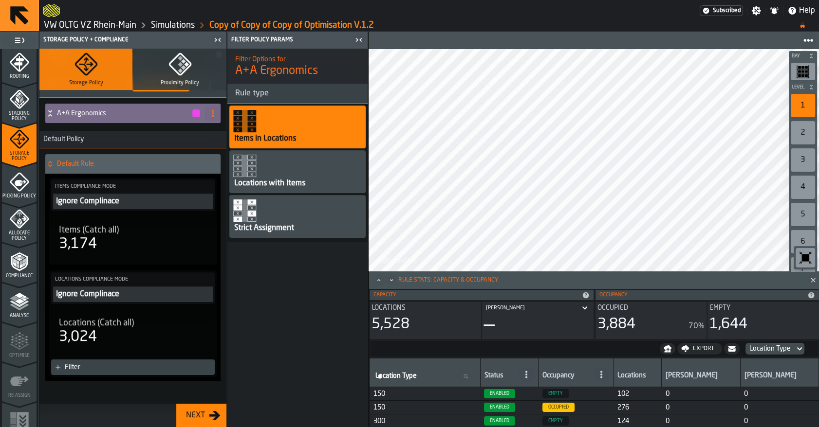
click at [123, 113] on h4 "A+A Ergonomics" at bounding box center [124, 114] width 134 height 8
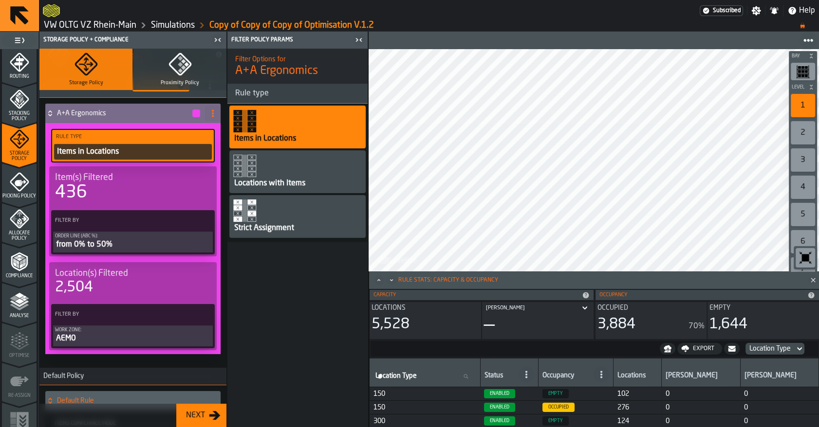
click at [113, 243] on div "from 0% to 50%" at bounding box center [133, 245] width 156 height 12
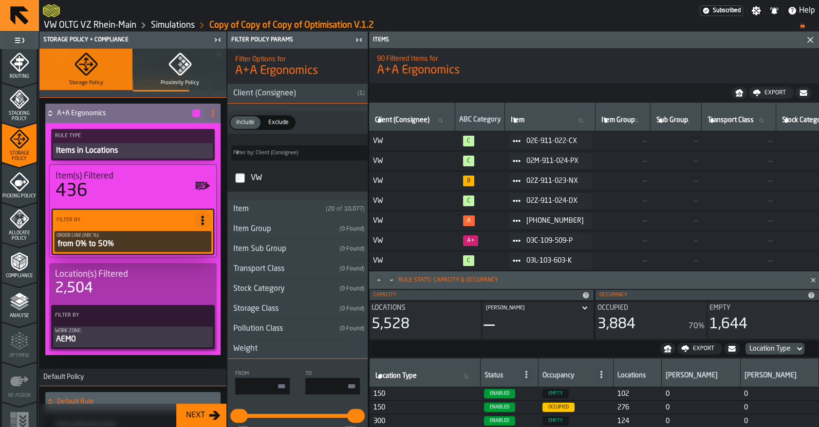
type input "****"
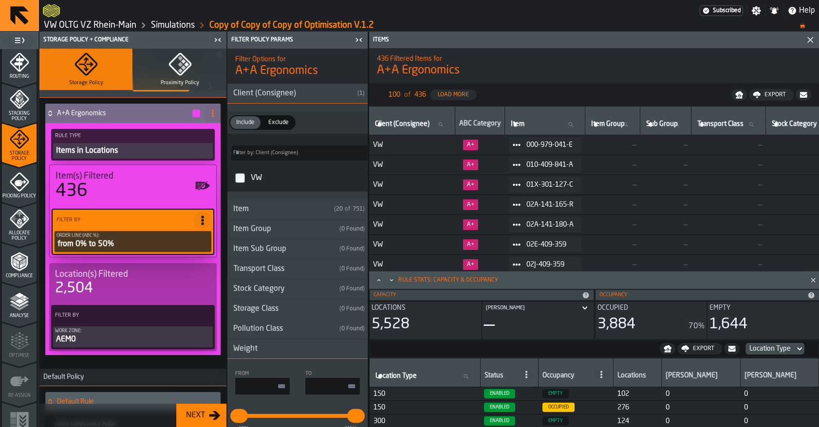
click at [51, 114] on icon at bounding box center [49, 114] width 3 height 2
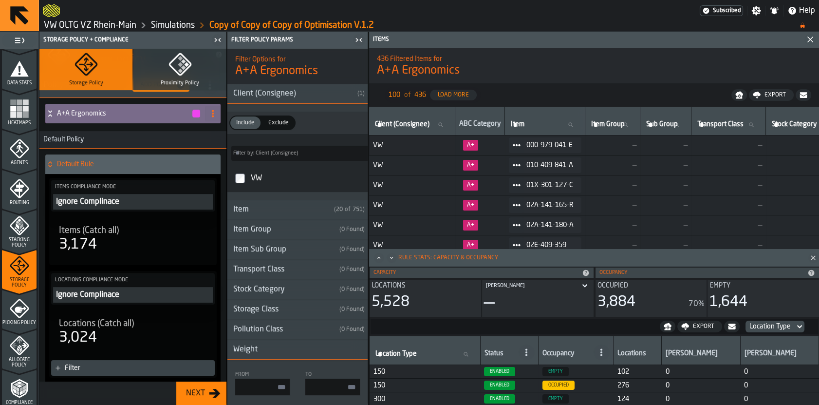
scroll to position [0, 0]
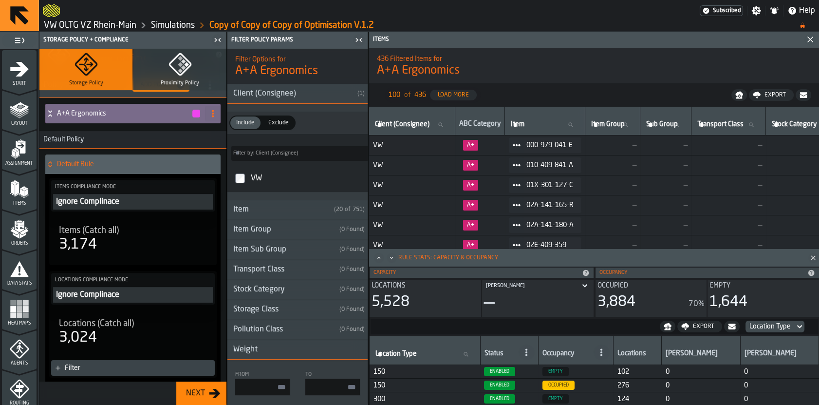
click at [20, 157] on icon "menu Assignment" at bounding box center [19, 148] width 19 height 19
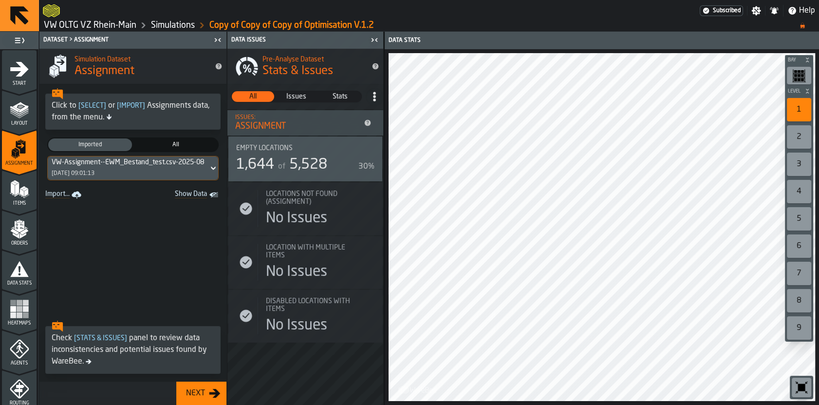
click at [124, 176] on div "VW-Assignment--EWM_Bestand_test.csv-2025-08-01 01/08/2025, 09:01:13" at bounding box center [128, 167] width 161 height 23
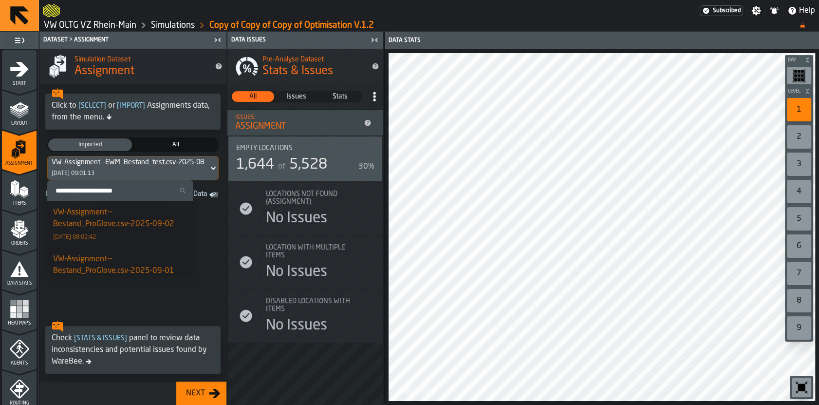
click at [19, 180] on icon "menu Items" at bounding box center [19, 188] width 19 height 19
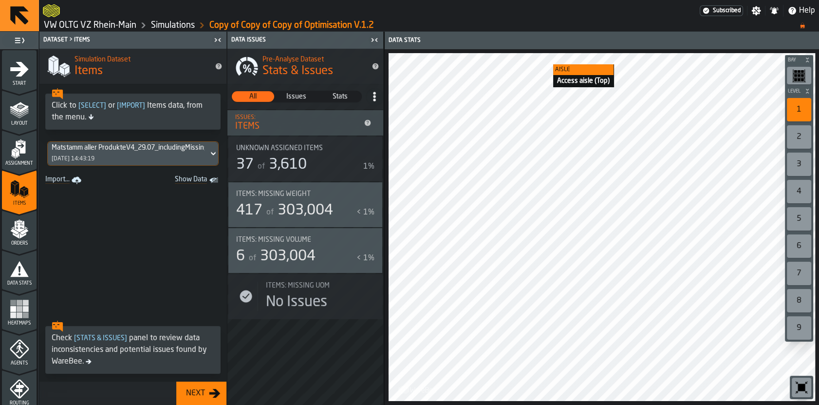
click at [550, 20] on ol "VW OLTG VZ Rhein-Main Simulations Copy of Copy of Copy of Optimisation V.1.2" at bounding box center [416, 25] width 747 height 12
click at [123, 263] on span at bounding box center [132, 251] width 187 height 129
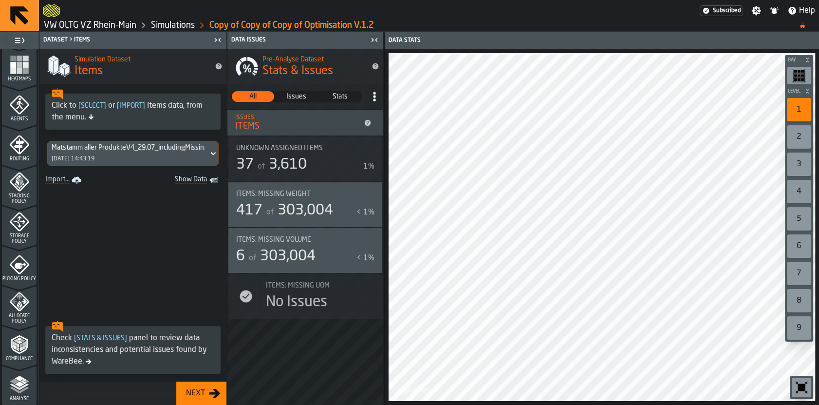
scroll to position [245, 0]
click at [15, 239] on span "Storage Policy" at bounding box center [19, 237] width 35 height 11
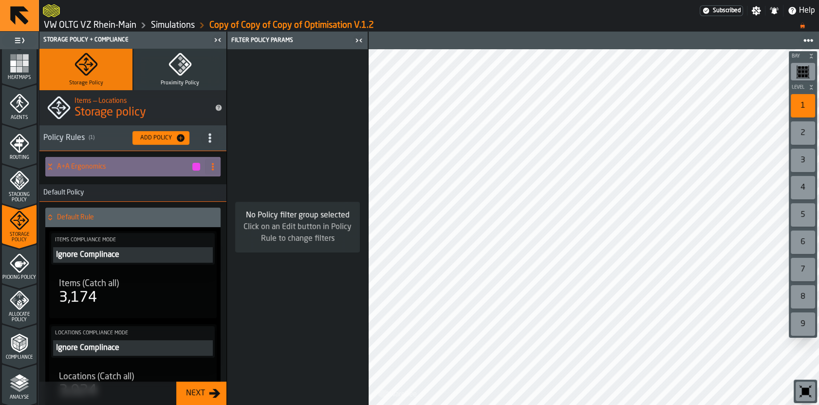
click at [62, 164] on h4 "A+A Ergonomics" at bounding box center [124, 167] width 134 height 8
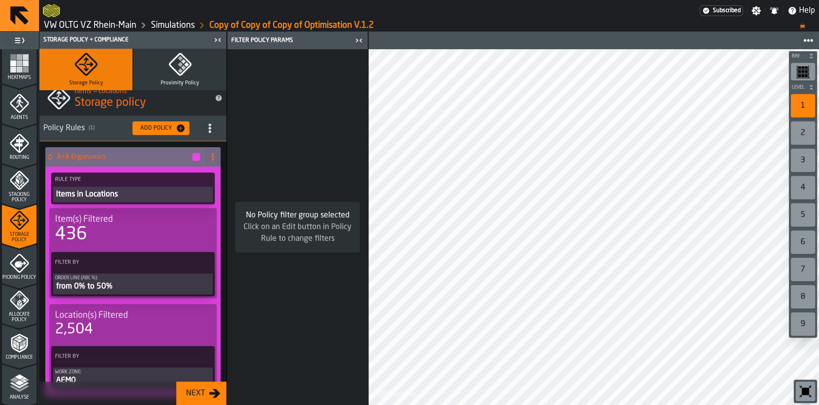
scroll to position [0, 0]
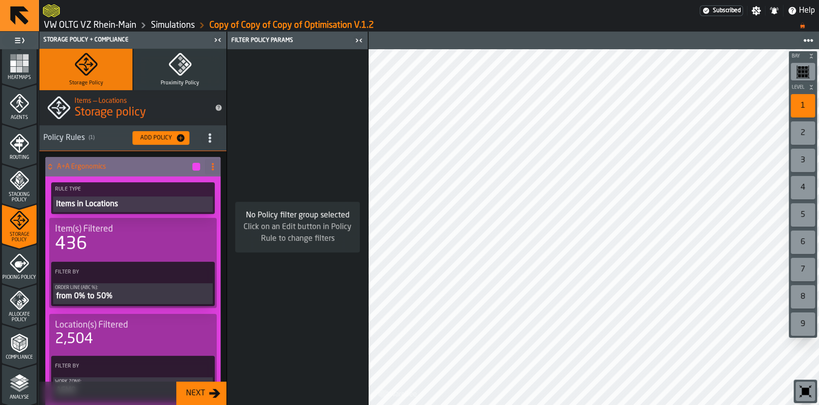
click at [52, 168] on icon at bounding box center [50, 167] width 10 height 8
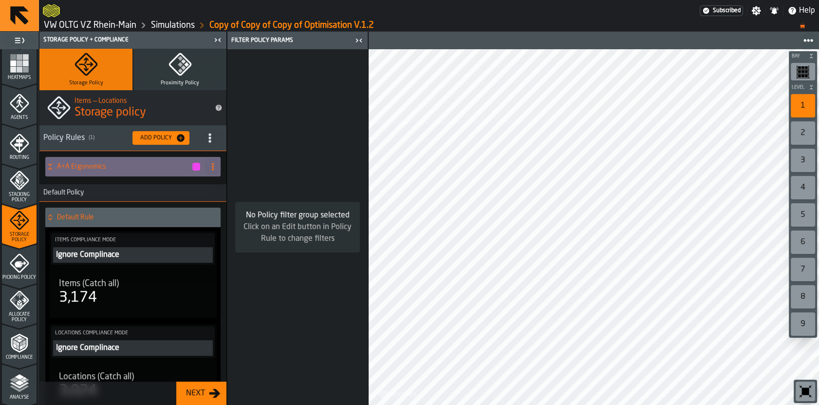
click at [51, 221] on div "Default Rule" at bounding box center [130, 216] width 171 height 19
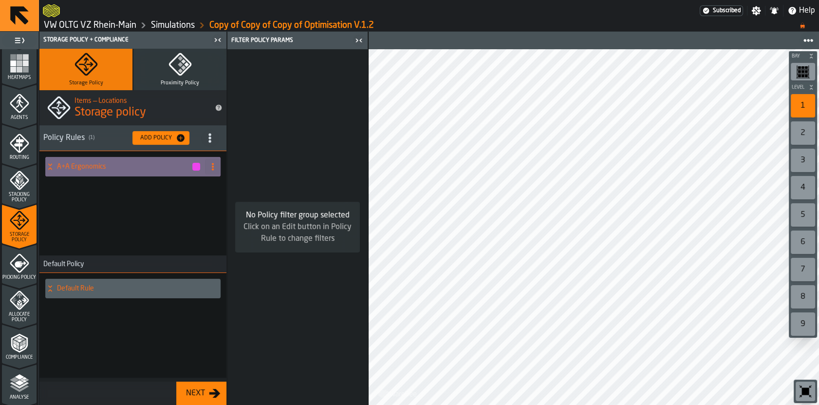
click at [149, 167] on h4 "A+A Ergonomics" at bounding box center [124, 167] width 134 height 8
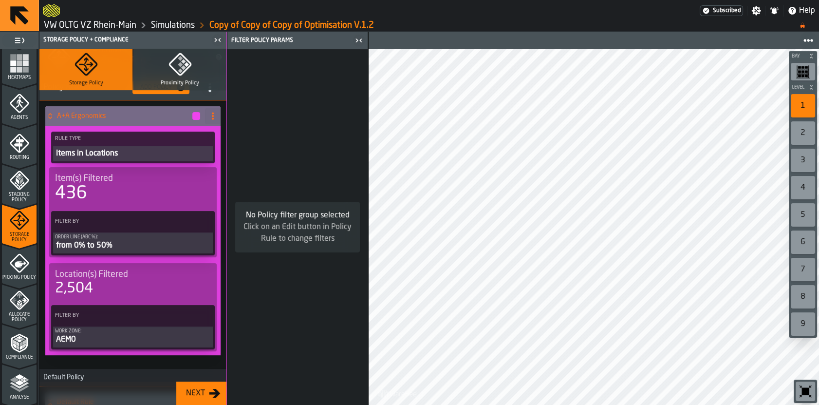
scroll to position [49, 0]
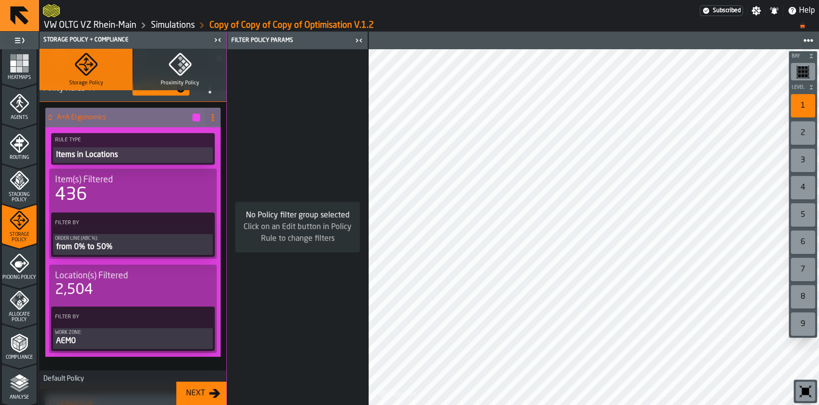
click at [207, 223] on span at bounding box center [204, 223] width 18 height 18
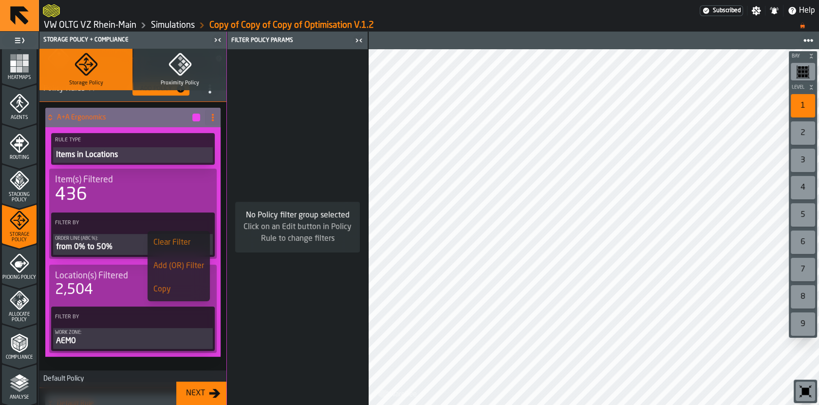
click at [202, 220] on icon at bounding box center [204, 223] width 10 height 10
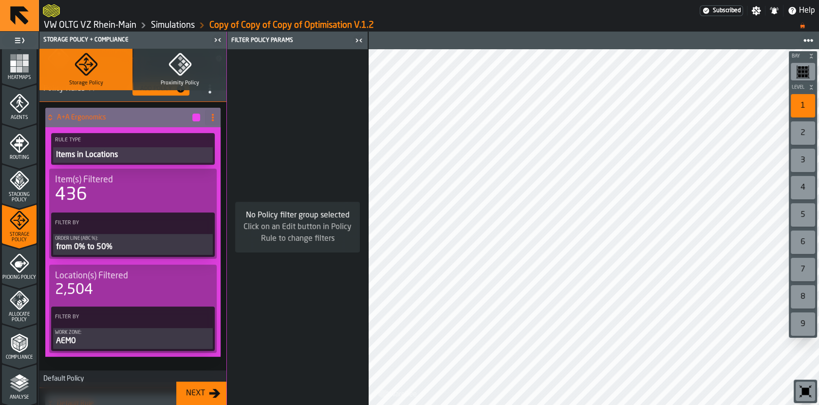
click at [203, 222] on circle at bounding box center [204, 223] width 2 height 2
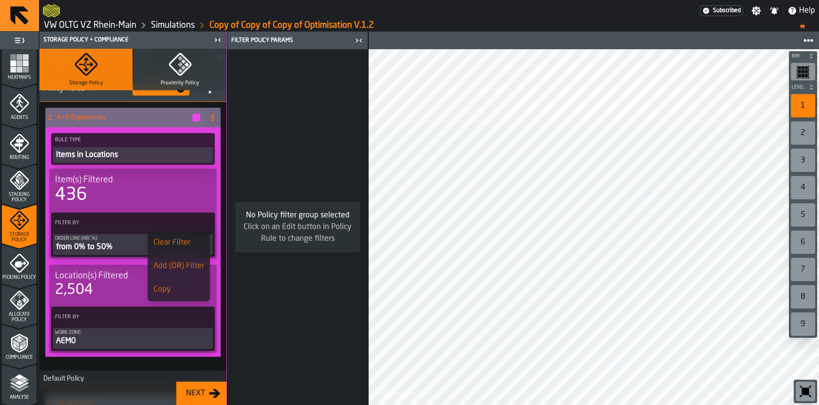
click at [203, 222] on circle at bounding box center [204, 223] width 2 height 2
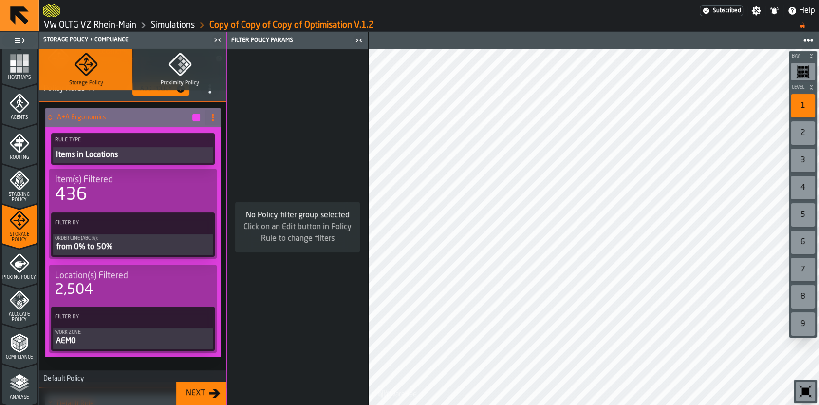
click at [105, 244] on div "from 0% to 50%" at bounding box center [133, 247] width 156 height 12
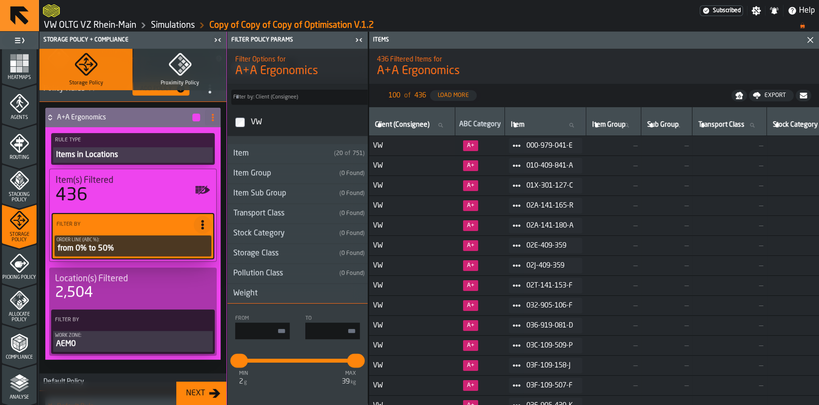
scroll to position [59, 0]
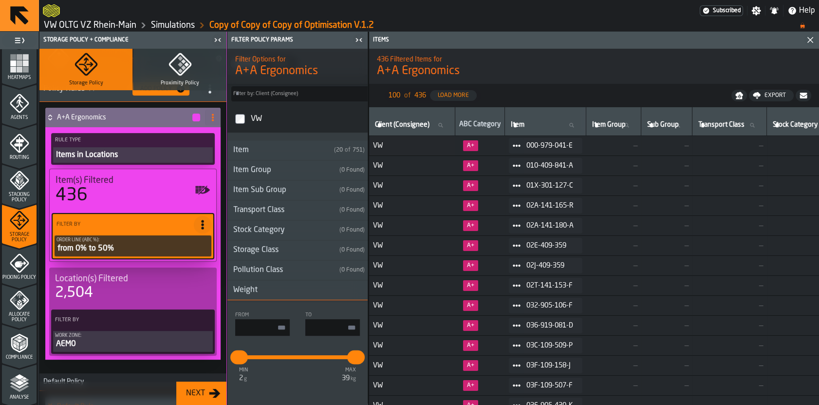
click at [274, 292] on h3 "Weight" at bounding box center [297, 290] width 140 height 20
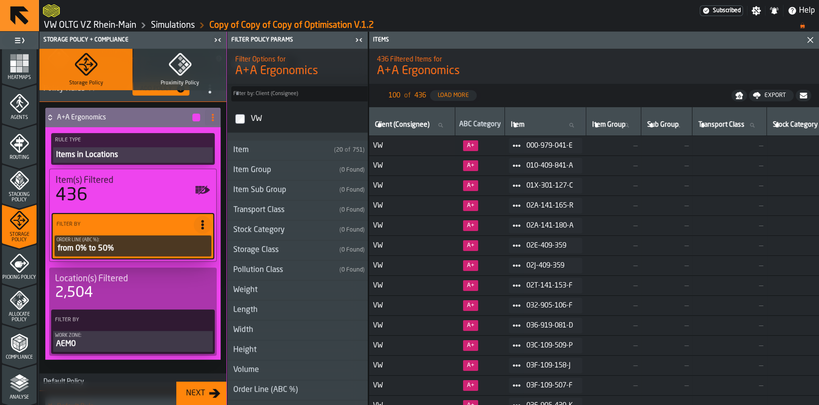
click at [262, 327] on h3 "Width" at bounding box center [297, 330] width 140 height 20
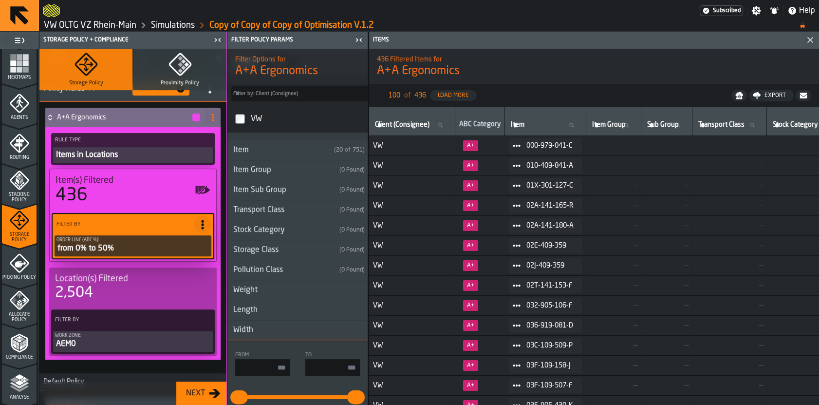
click at [257, 329] on div "Width" at bounding box center [243, 330] width 32 height 12
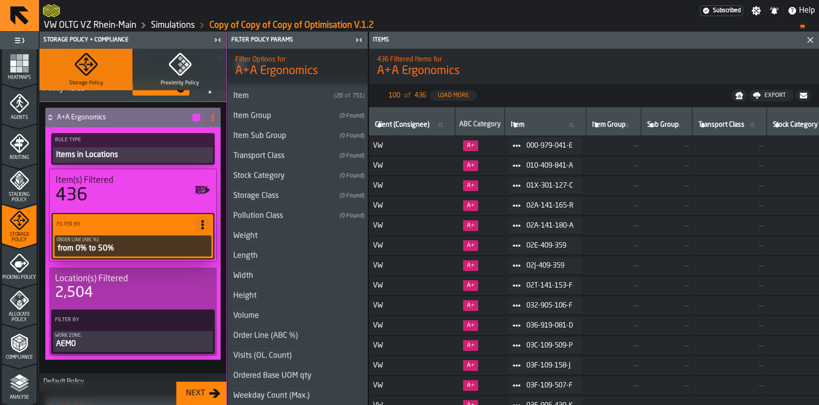
scroll to position [119, 0]
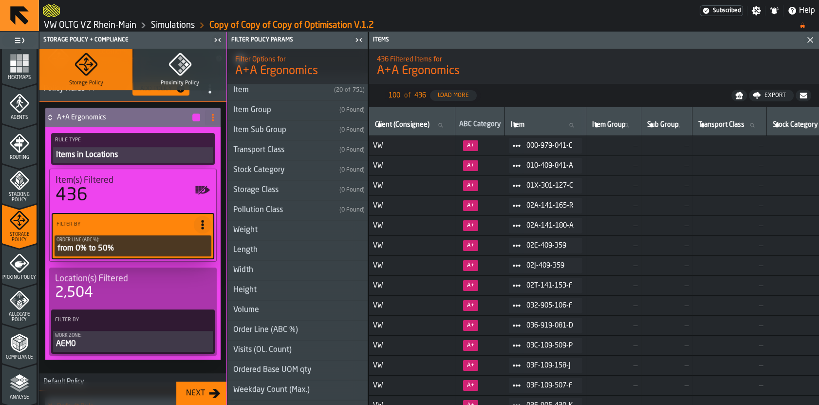
click at [252, 225] on div "Weight" at bounding box center [245, 230] width 36 height 12
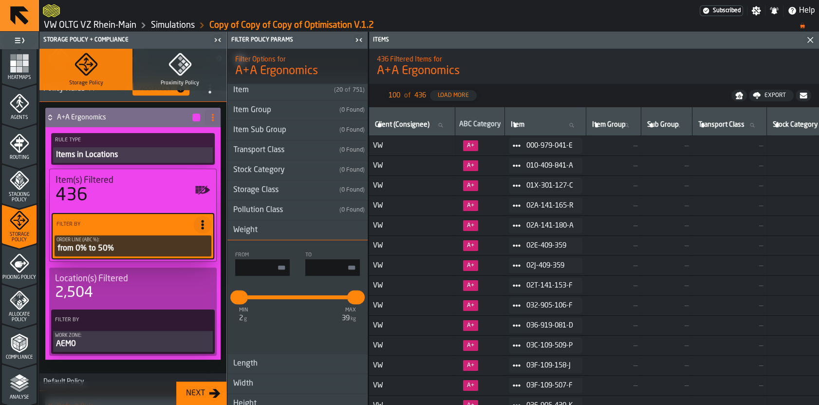
click at [262, 269] on input "input-value-" at bounding box center [262, 267] width 55 height 17
type input "*"
click at [333, 266] on input "input-value-" at bounding box center [332, 267] width 55 height 17
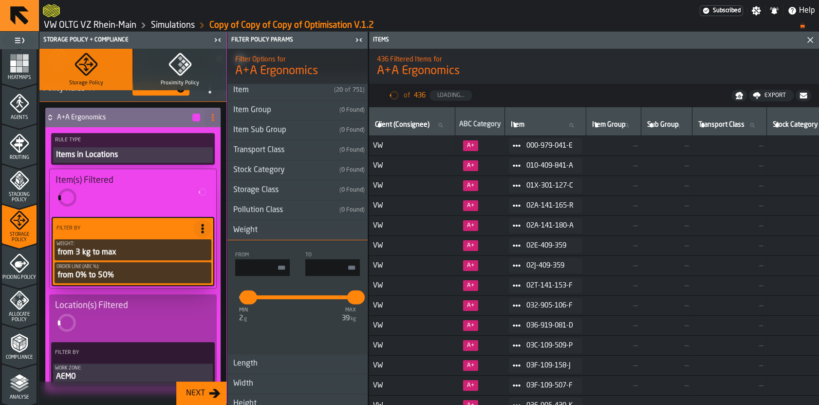
type input "*"
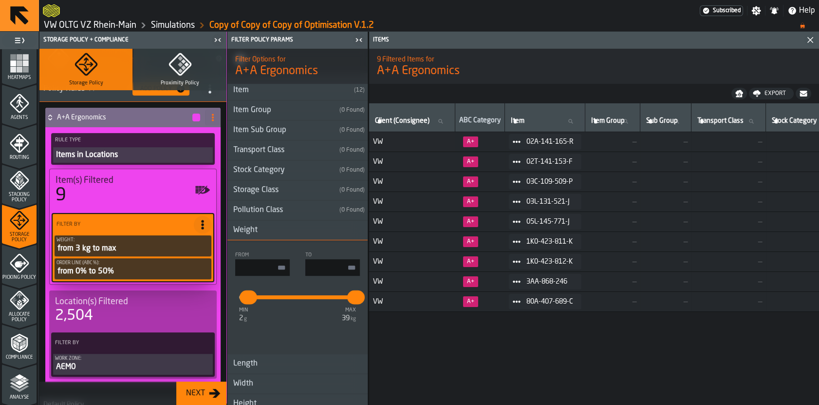
click at [352, 268] on input "*" at bounding box center [332, 267] width 55 height 17
type input "**"
click at [482, 91] on nav "Export" at bounding box center [594, 93] width 450 height 19
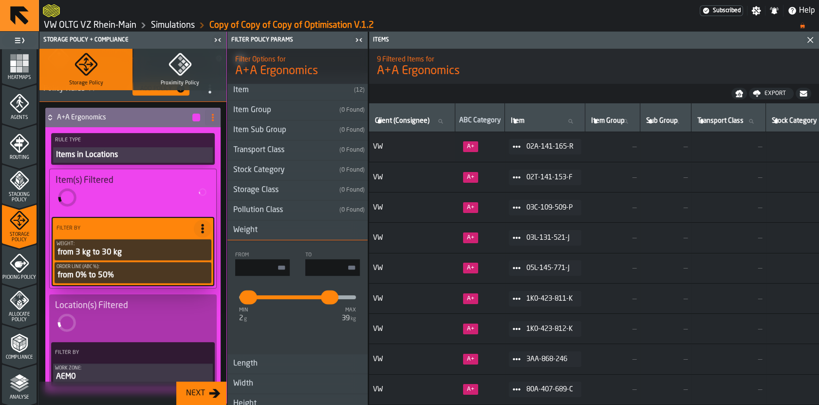
type input "**"
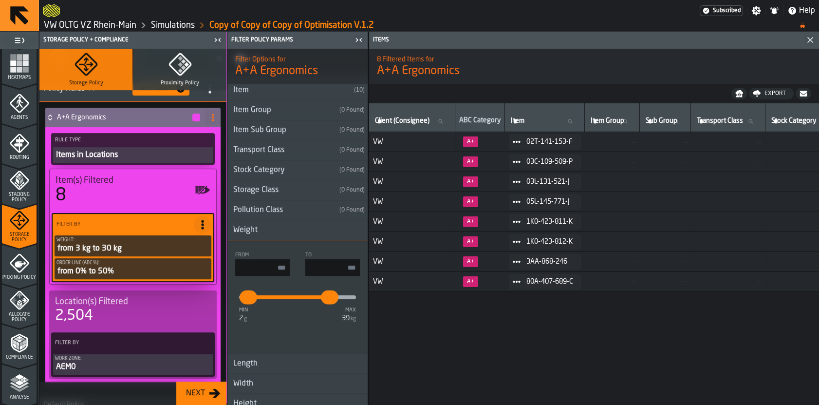
click at [345, 263] on input "**" at bounding box center [332, 267] width 55 height 17
click at [496, 362] on div "Client (Consignee) Client (Consignee) ABC Category Item Item Item Group Item Gr…" at bounding box center [594, 253] width 450 height 301
click at [489, 69] on h1 "A+A Ergonomics" at bounding box center [594, 71] width 434 height 16
click at [316, 66] on span "A+A Ergonomics" at bounding box center [297, 71] width 125 height 16
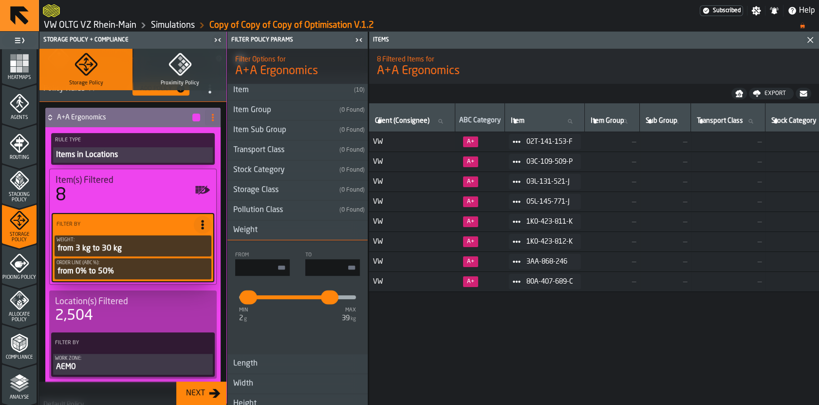
click at [489, 18] on div at bounding box center [371, 11] width 657 height 18
click at [506, 314] on div "Client (Consignee) Client (Consignee) ABC Category Item Item Item Group Item Gr…" at bounding box center [594, 253] width 450 height 301
click at [290, 334] on div "From * To *** min 2 g max 39 kg * **" at bounding box center [297, 297] width 140 height 98
click at [499, 297] on div "Client (Consignee) Client (Consignee) ABC Category Item Item Item Group Item Gr…" at bounding box center [594, 253] width 450 height 301
click at [342, 264] on input "***" at bounding box center [332, 267] width 55 height 17
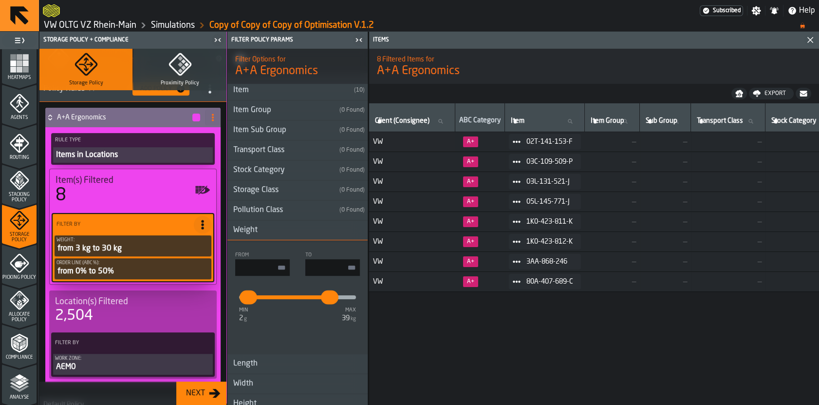
click at [342, 264] on input "***" at bounding box center [332, 267] width 55 height 17
type input "***"
click at [433, 19] on ol "VW OLTG VZ Rhein-Main Simulations Copy of Copy of Copy of Optimisation V.1.2" at bounding box center [416, 25] width 747 height 12
click at [335, 64] on span "A+A Ergonomics" at bounding box center [297, 71] width 125 height 16
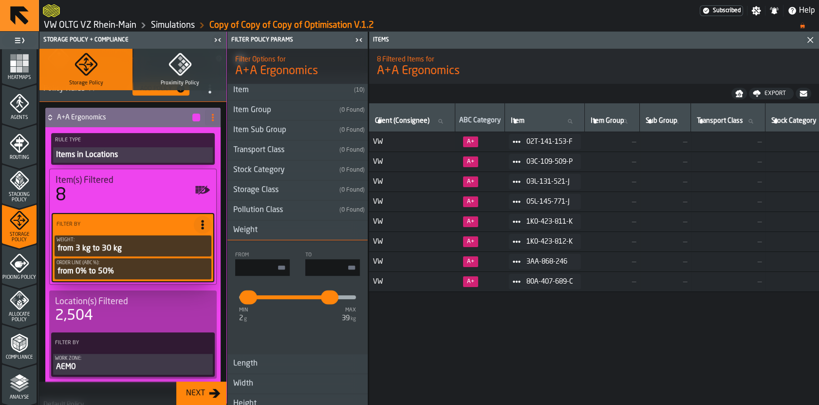
click at [502, 42] on div "Items" at bounding box center [583, 40] width 425 height 7
click at [152, 191] on div "8" at bounding box center [133, 194] width 155 height 19
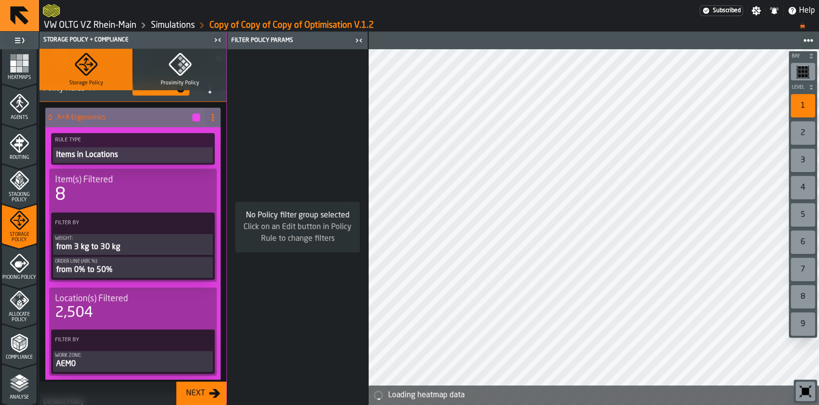
drag, startPoint x: 152, startPoint y: 191, endPoint x: 132, endPoint y: 225, distance: 39.7
click at [152, 191] on div "8" at bounding box center [133, 194] width 156 height 19
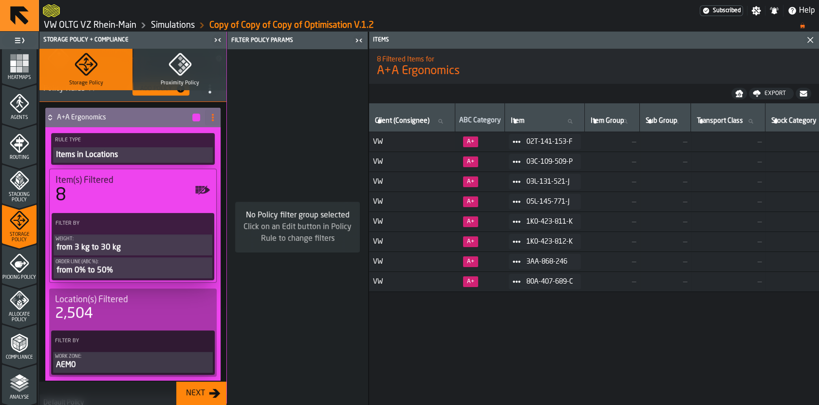
click at [132, 225] on label "Filter By" at bounding box center [124, 223] width 141 height 10
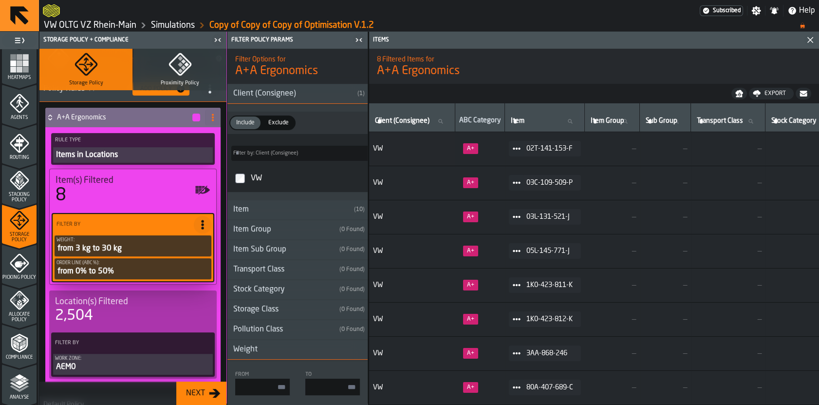
type input "*"
type input "**"
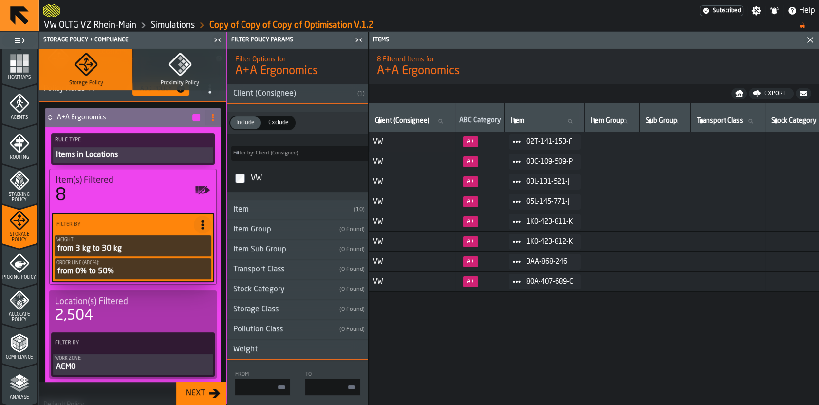
click at [112, 332] on div "Filter By Work Zone: AEM0" at bounding box center [133, 354] width 164 height 44
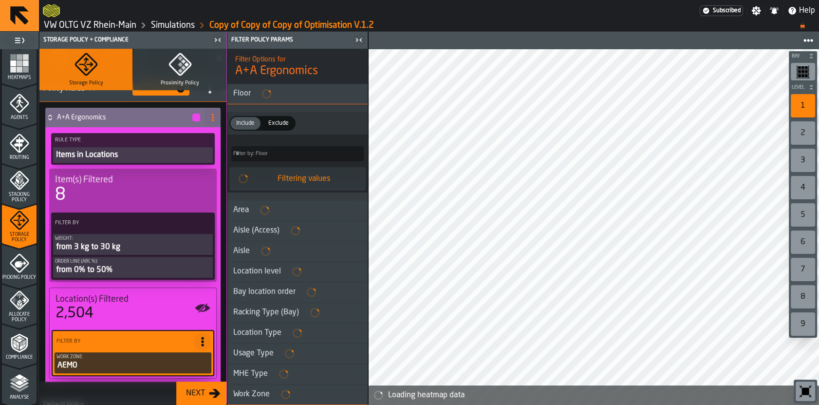
click at [113, 317] on div "2,504" at bounding box center [133, 313] width 155 height 18
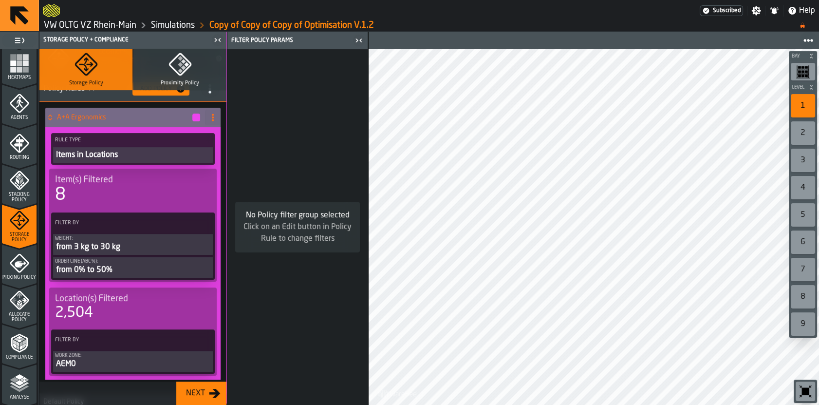
click at [209, 116] on icon at bounding box center [213, 117] width 8 height 8
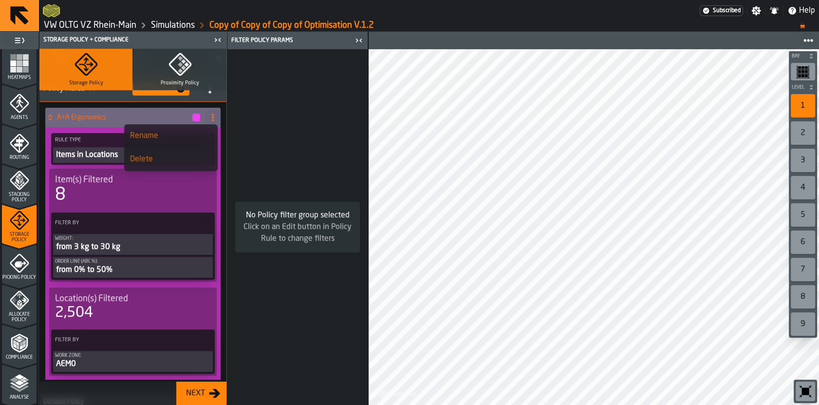
click at [252, 118] on div "No Policy filter group selected Click on an Edit button in Policy Rule to chang…" at bounding box center [297, 226] width 140 height 355
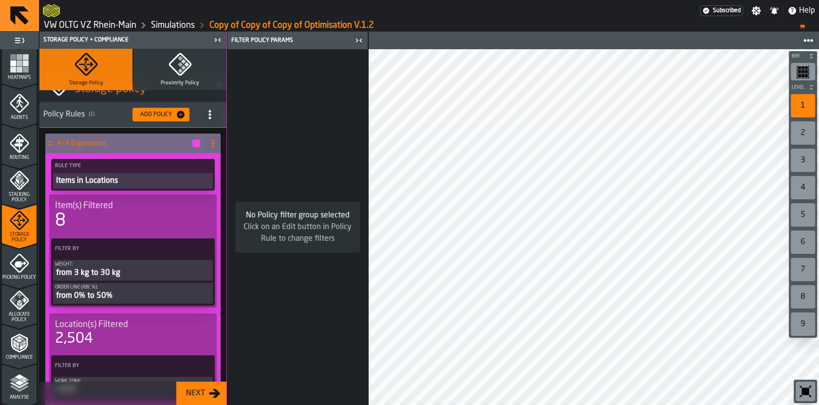
scroll to position [0, 0]
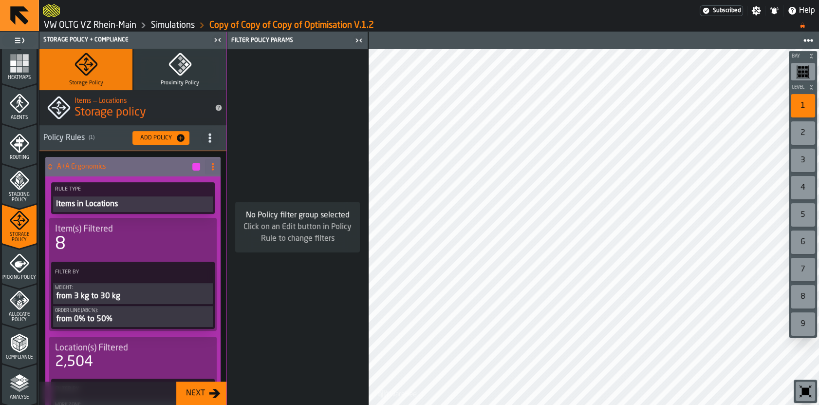
click at [206, 143] on span "title-section-[object Object]" at bounding box center [210, 138] width 18 height 18
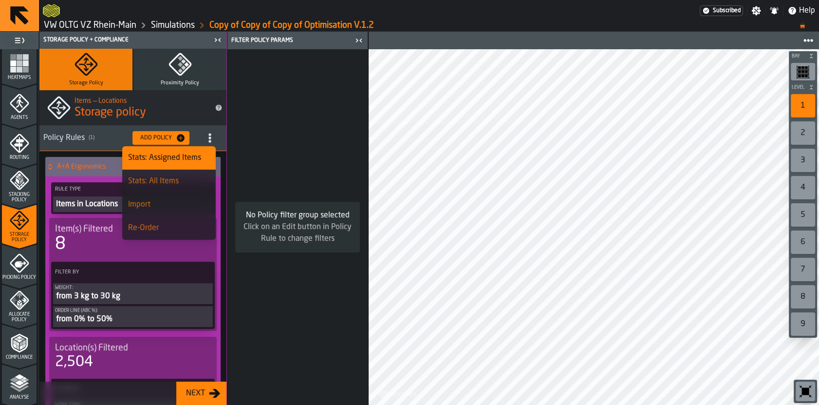
click at [185, 184] on div "Stats: All Items" at bounding box center [169, 181] width 82 height 12
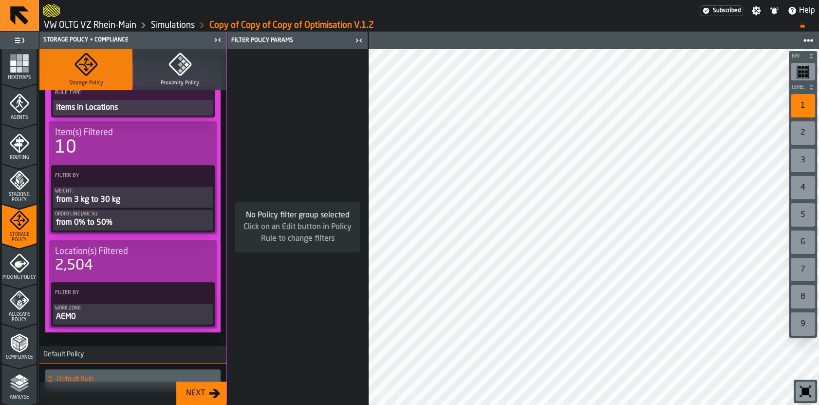
scroll to position [99, 0]
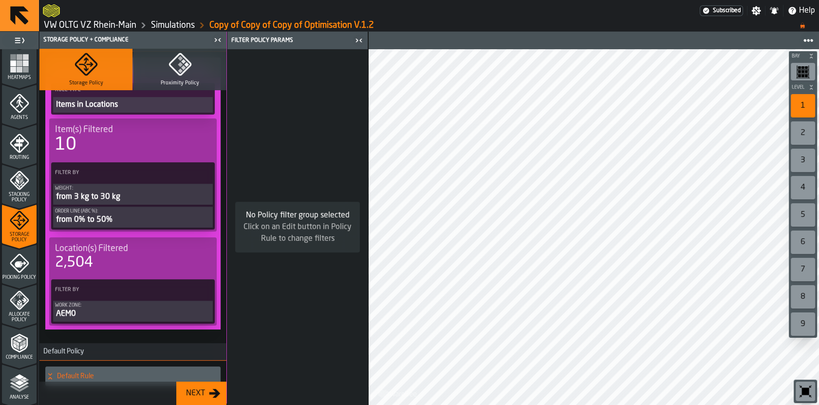
click at [137, 193] on div "from 3 kg to 30 kg" at bounding box center [133, 197] width 156 height 12
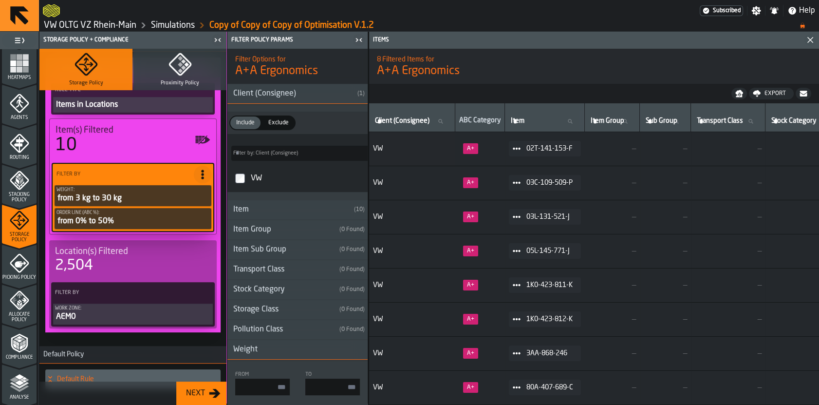
type input "*"
type input "**"
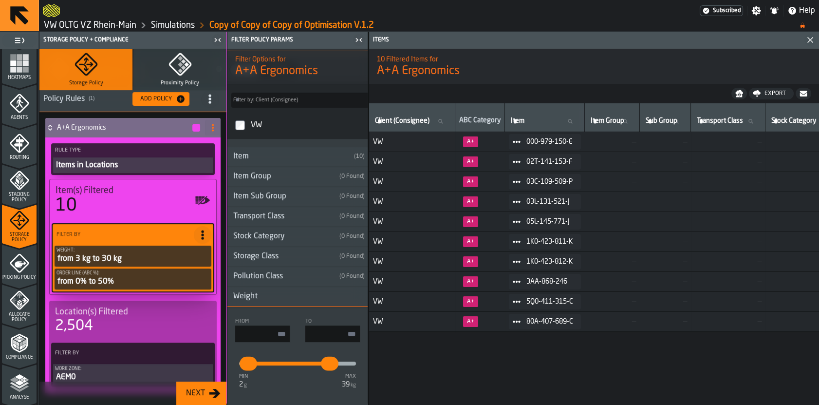
scroll to position [28, 0]
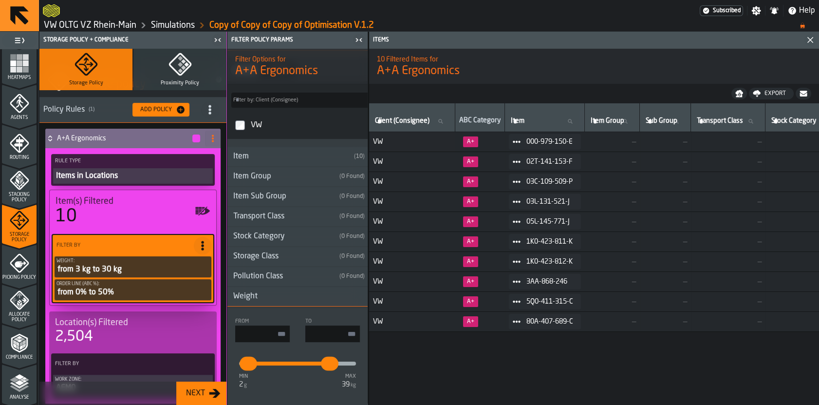
click at [51, 139] on icon at bounding box center [49, 139] width 3 height 2
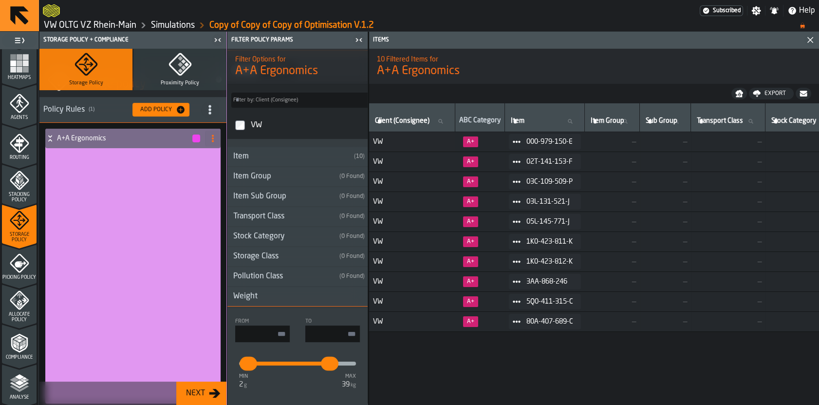
scroll to position [0, 0]
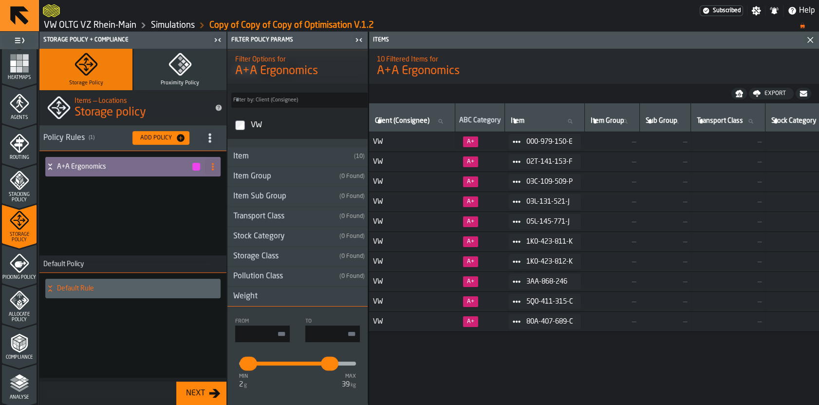
click at [45, 166] on icon at bounding box center [50, 167] width 10 height 8
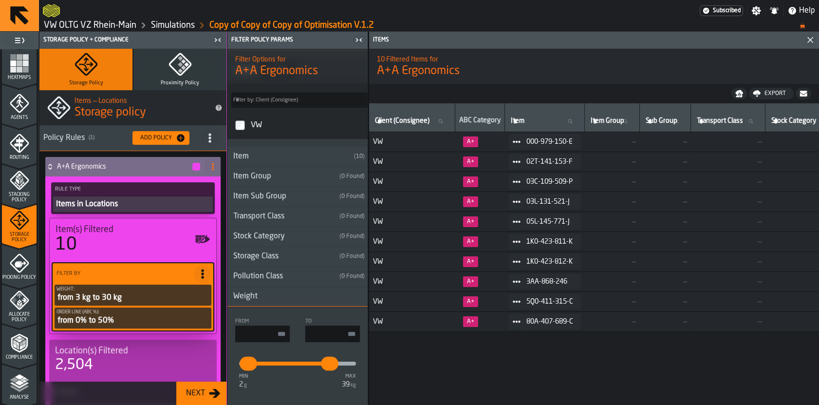
click at [116, 324] on div "from 0% to 50%" at bounding box center [132, 321] width 153 height 12
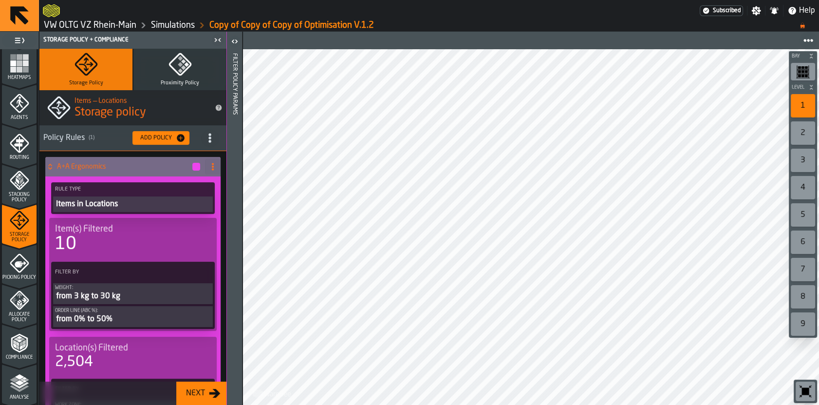
click at [154, 317] on div "from 0% to 50%" at bounding box center [133, 319] width 156 height 12
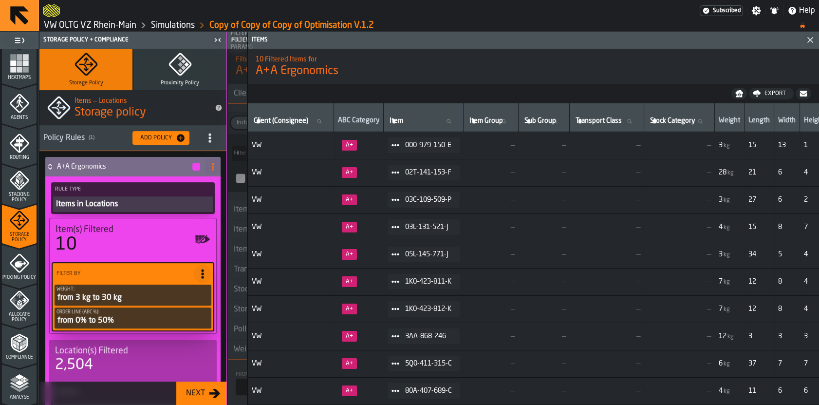
type input "*"
type input "**"
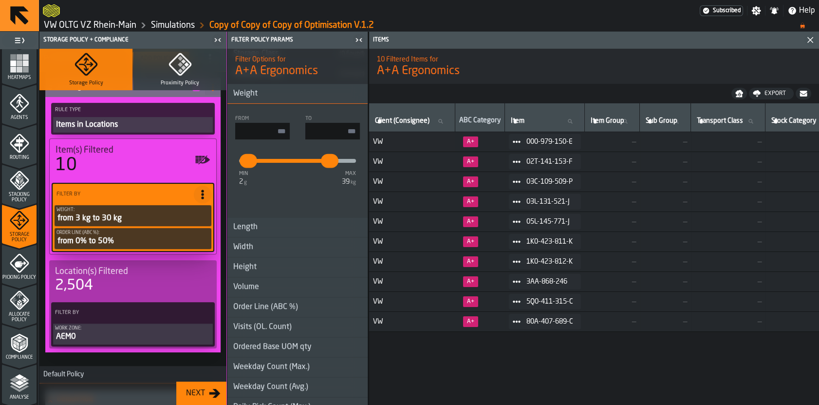
scroll to position [279, 0]
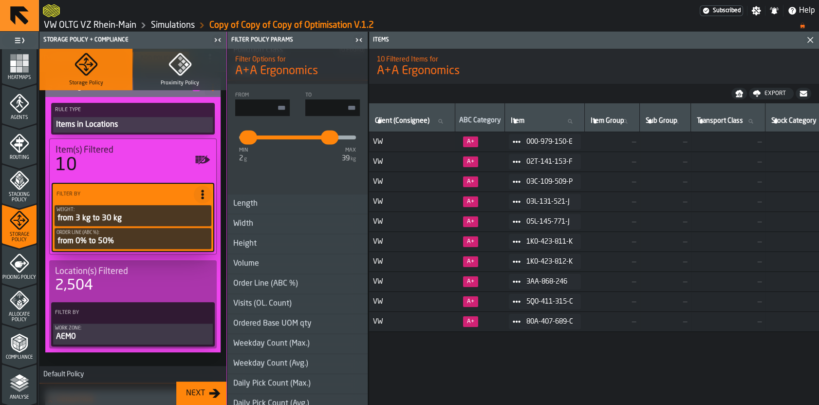
click at [263, 285] on div "Order Line (ABC %)" at bounding box center [265, 284] width 76 height 12
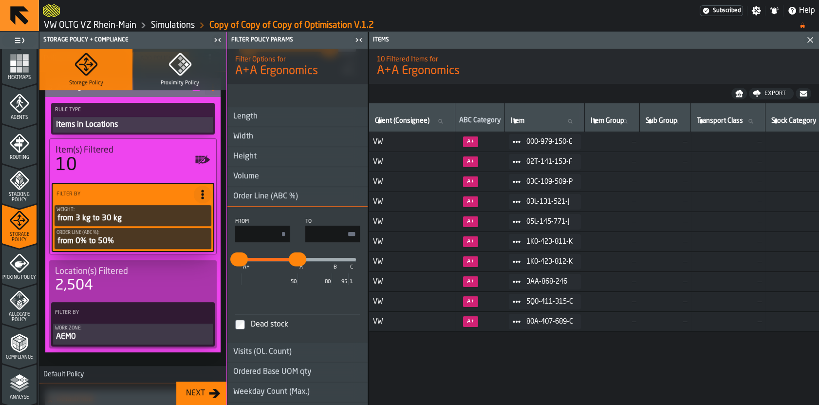
scroll to position [372, 0]
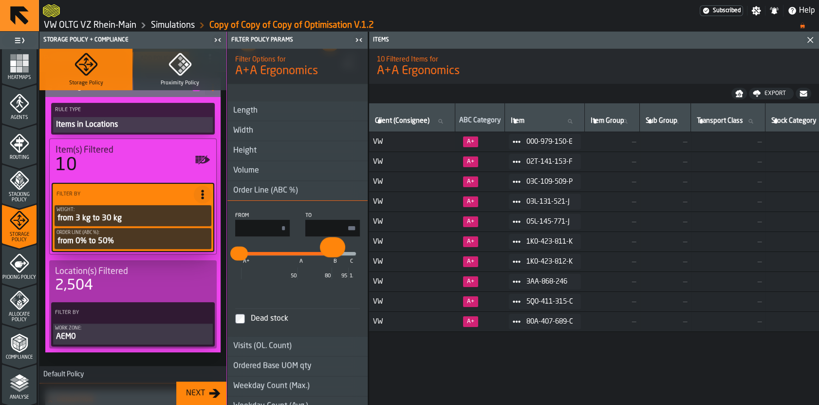
drag, startPoint x: 300, startPoint y: 255, endPoint x: 330, endPoint y: 256, distance: 30.2
click at [330, 256] on input "**" at bounding box center [327, 247] width 15 height 20
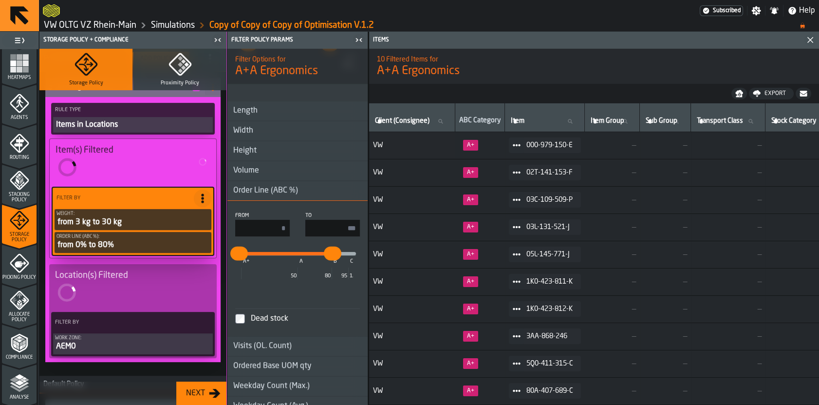
type input "**"
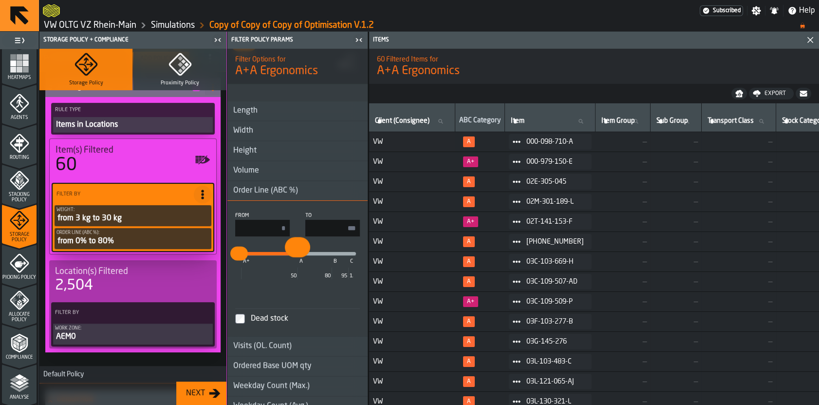
drag, startPoint x: 326, startPoint y: 257, endPoint x: 297, endPoint y: 264, distance: 29.5
click at [296, 260] on button "**" at bounding box center [297, 253] width 19 height 16
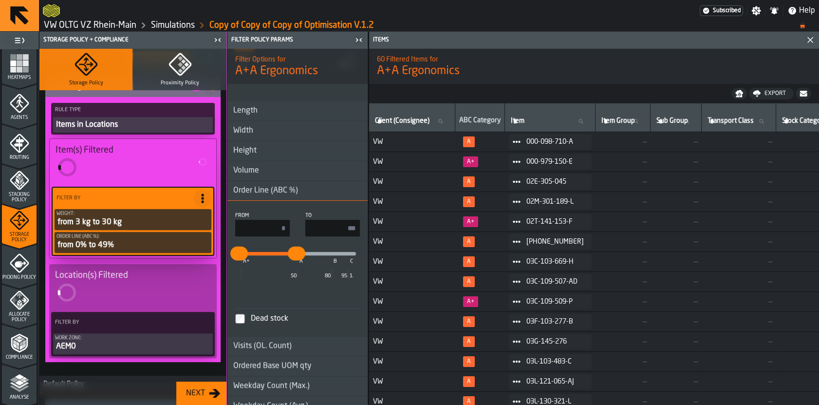
type input "**"
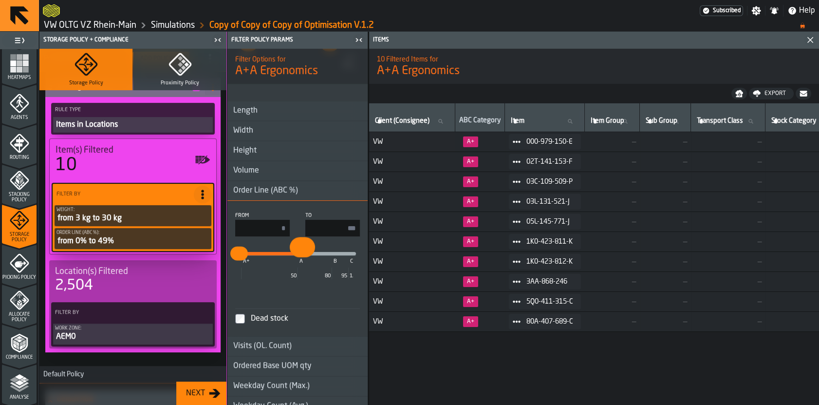
click at [301, 256] on input "**" at bounding box center [297, 247] width 15 height 20
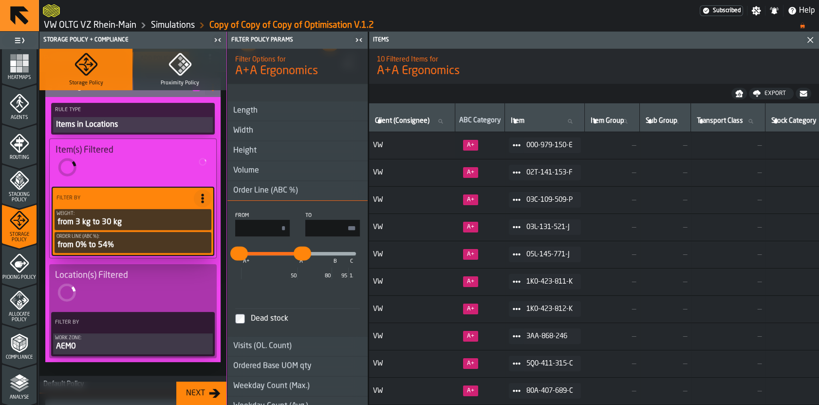
type input "**"
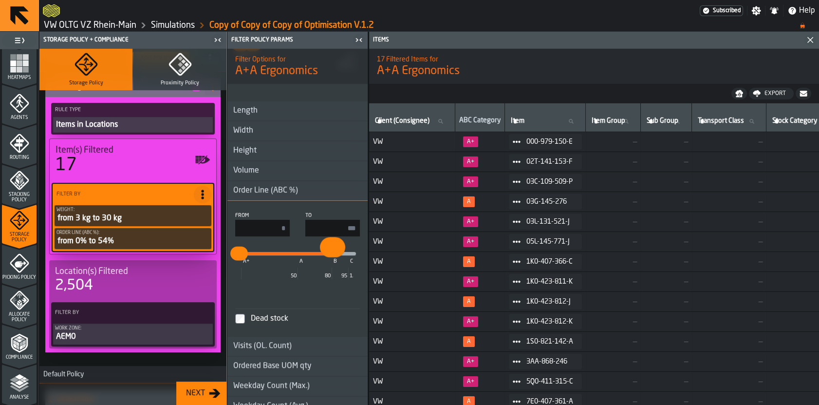
drag, startPoint x: 304, startPoint y: 256, endPoint x: 331, endPoint y: 260, distance: 27.1
click at [331, 256] on div "* ** A+ A B C 50 80 95 100" at bounding box center [297, 254] width 117 height 4
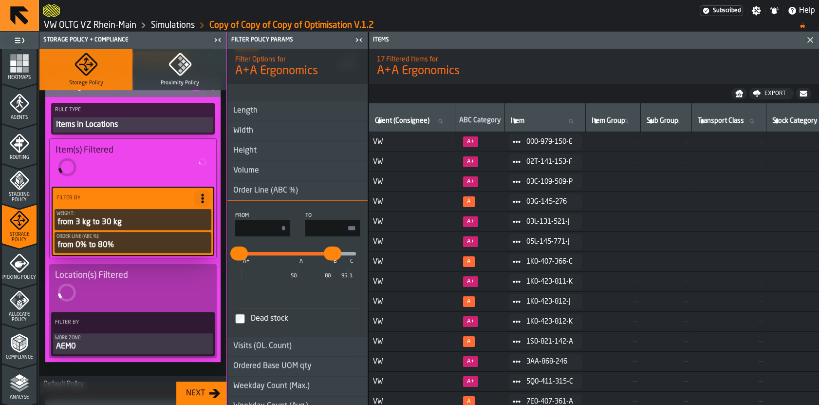
type input "**"
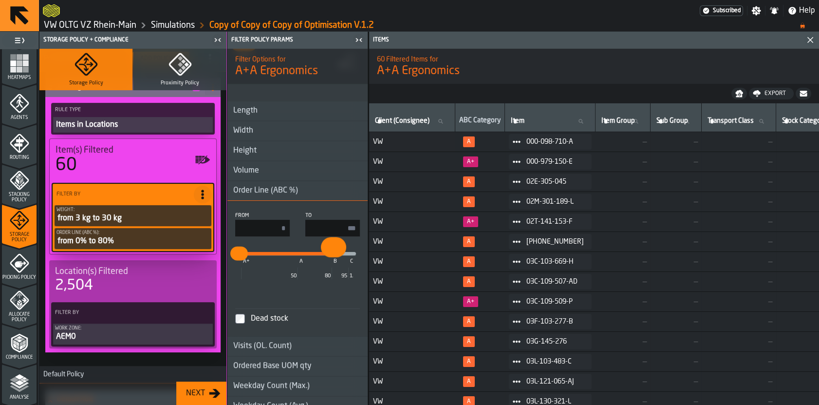
click at [332, 257] on button "**" at bounding box center [333, 253] width 19 height 16
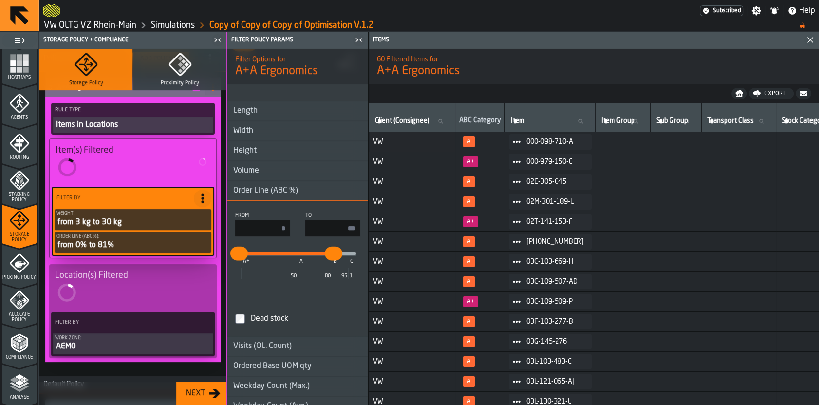
type input "**"
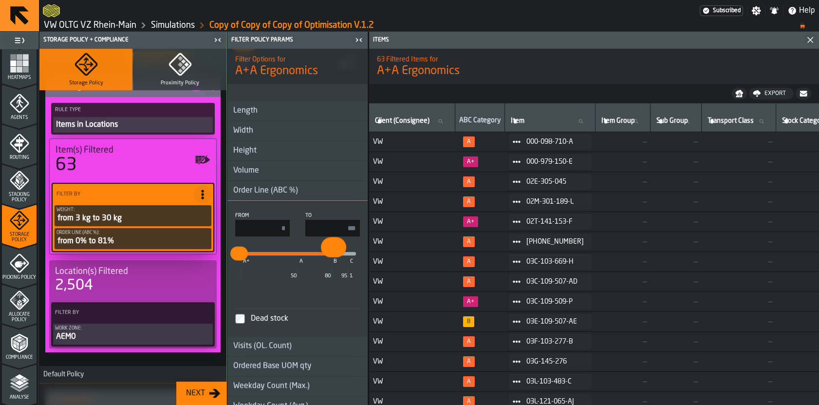
click at [332, 258] on button "**" at bounding box center [333, 253] width 19 height 16
drag, startPoint x: 335, startPoint y: 256, endPoint x: 354, endPoint y: 257, distance: 19.0
click at [354, 257] on button "***" at bounding box center [355, 253] width 19 height 16
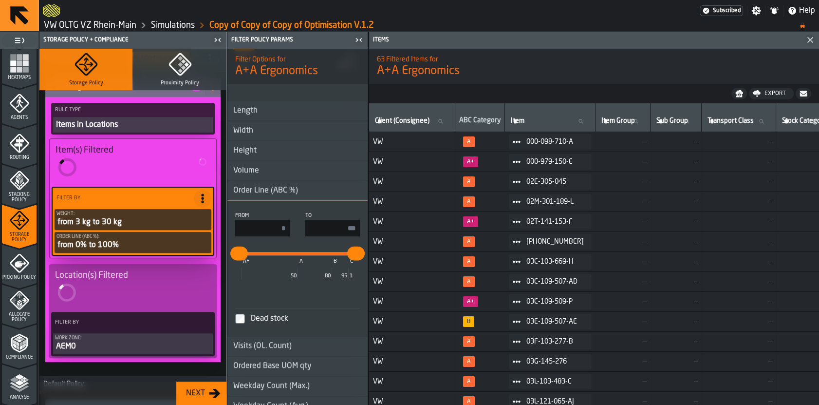
type input "**"
type input "***"
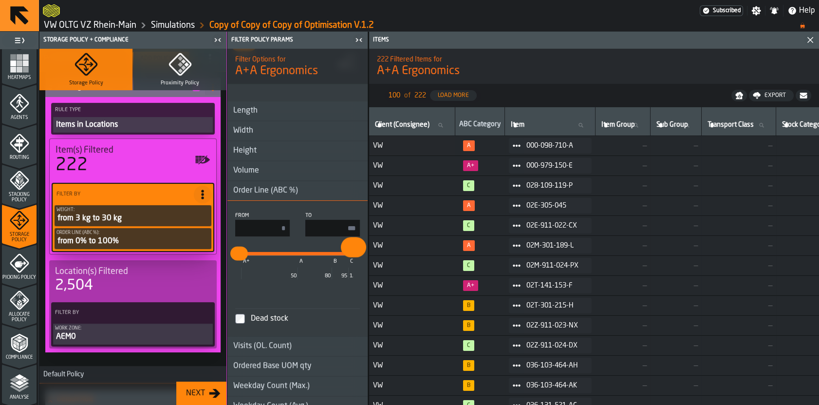
type input "***"
drag, startPoint x: 354, startPoint y: 257, endPoint x: 359, endPoint y: 258, distance: 4.9
click at [359, 258] on button "***" at bounding box center [355, 253] width 19 height 16
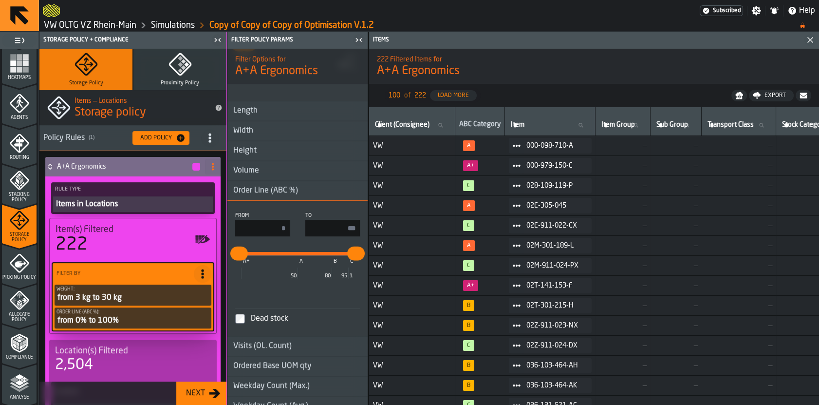
scroll to position [0, 0]
click at [214, 166] on span at bounding box center [213, 167] width 16 height 16
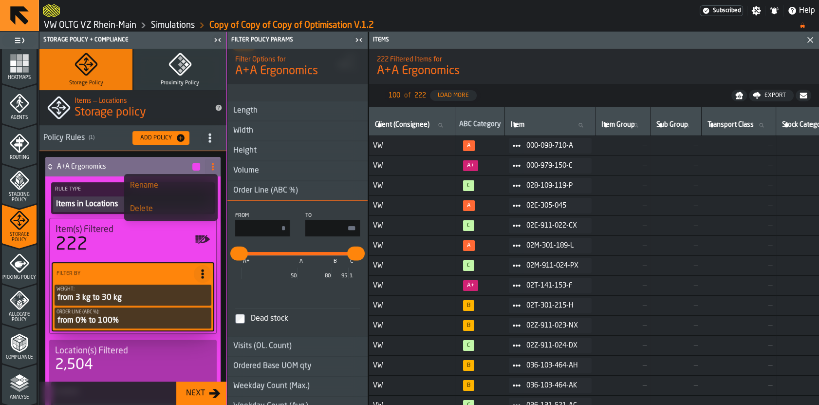
click at [185, 107] on h1 "Storage policy" at bounding box center [140, 113] width 132 height 16
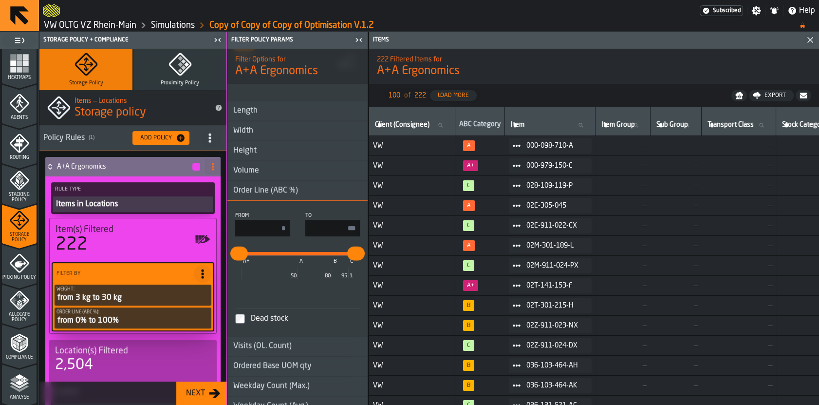
click at [113, 204] on div "Items in Locations" at bounding box center [133, 204] width 156 height 12
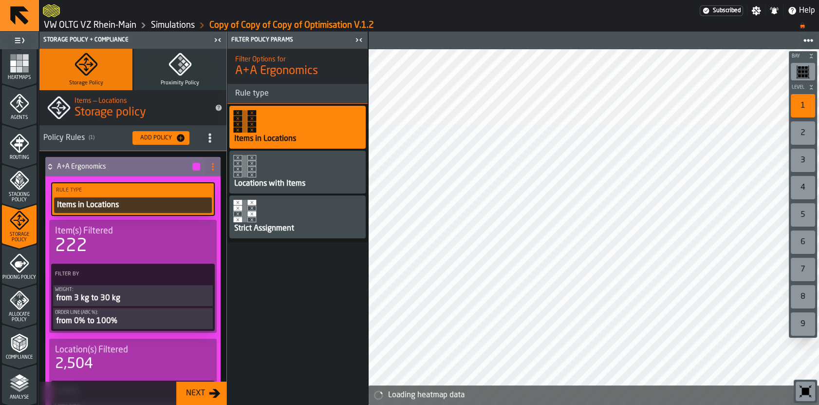
click at [132, 235] on div "Item(s) Filtered" at bounding box center [133, 230] width 156 height 11
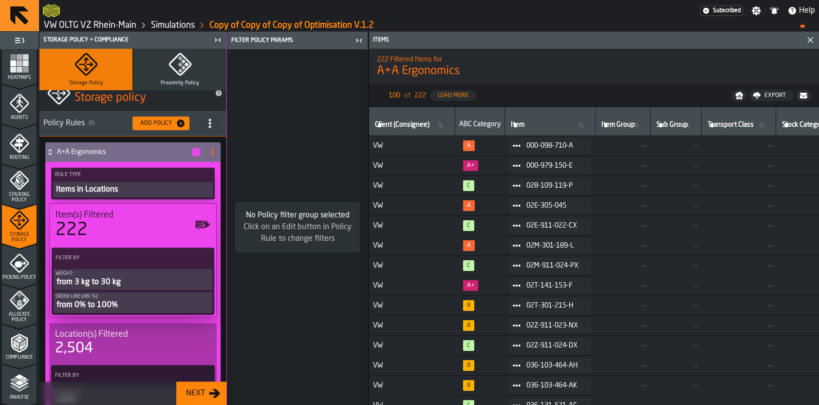
scroll to position [59, 0]
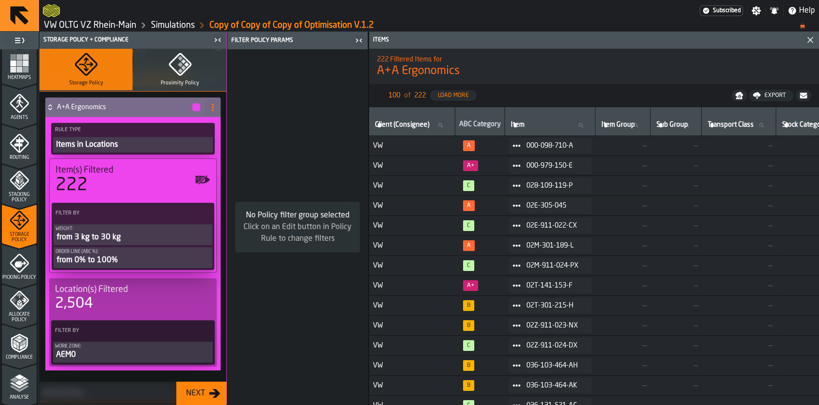
click at [199, 214] on icon at bounding box center [204, 213] width 10 height 10
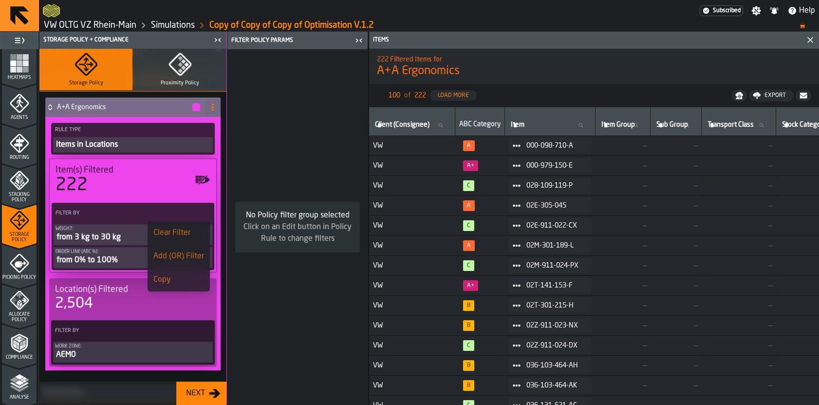
click at [158, 193] on div "222" at bounding box center [133, 184] width 155 height 19
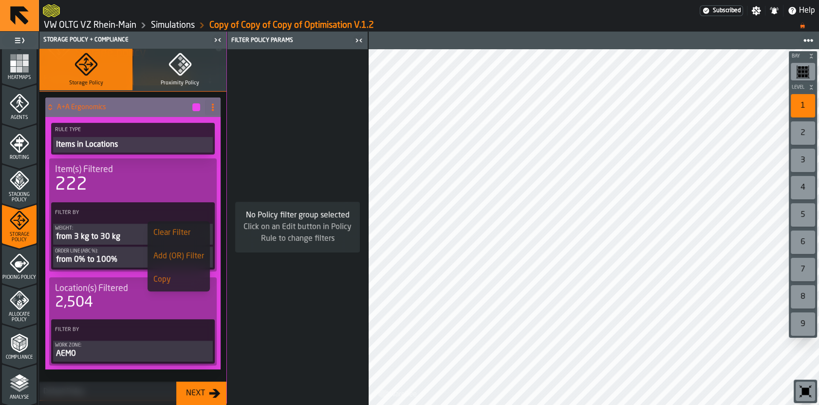
click at [121, 258] on div "from 0% to 100%" at bounding box center [133, 260] width 156 height 12
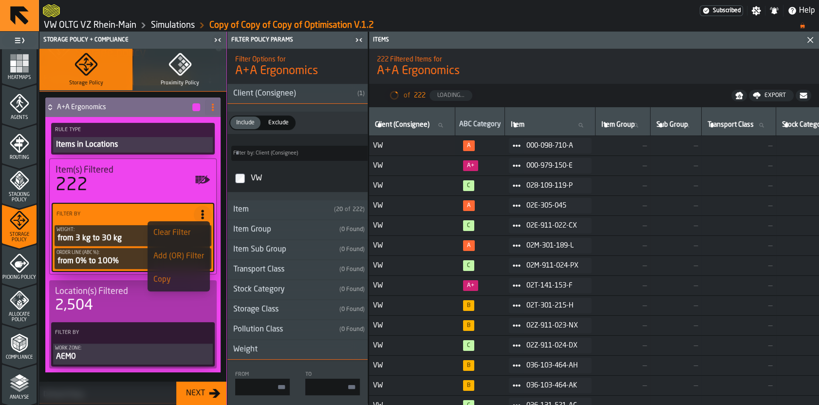
type input "*"
type input "**"
type input "*"
type input "***"
type input "*"
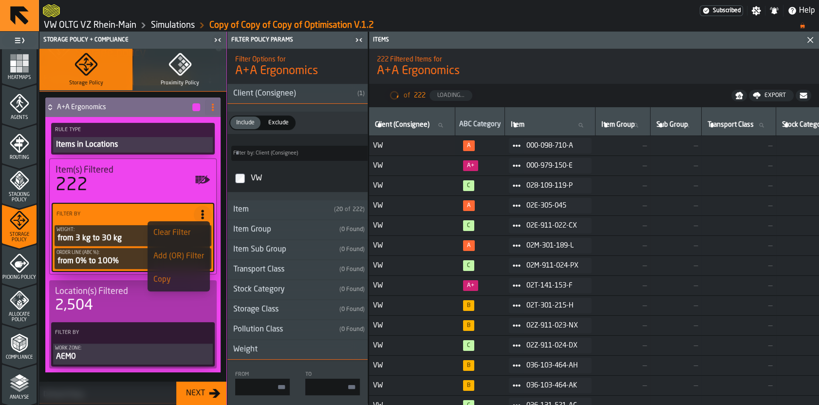
type input "***"
drag, startPoint x: 111, startPoint y: 262, endPoint x: 116, endPoint y: 261, distance: 4.9
click at [112, 262] on div "from 0% to 100%" at bounding box center [132, 261] width 153 height 12
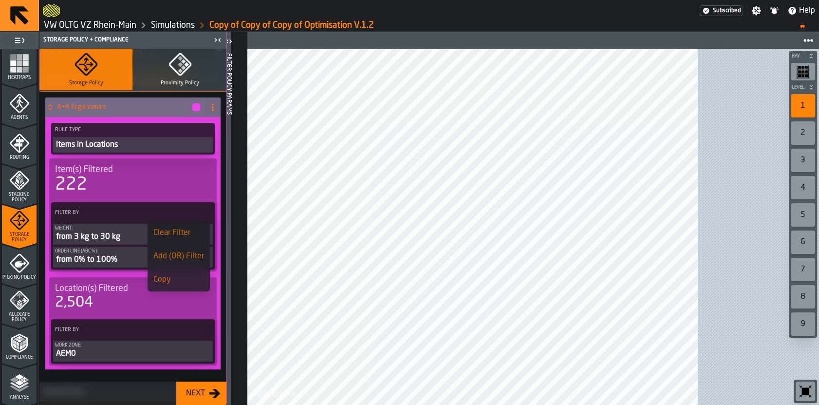
click at [135, 259] on div "from 0% to 100%" at bounding box center [133, 260] width 156 height 12
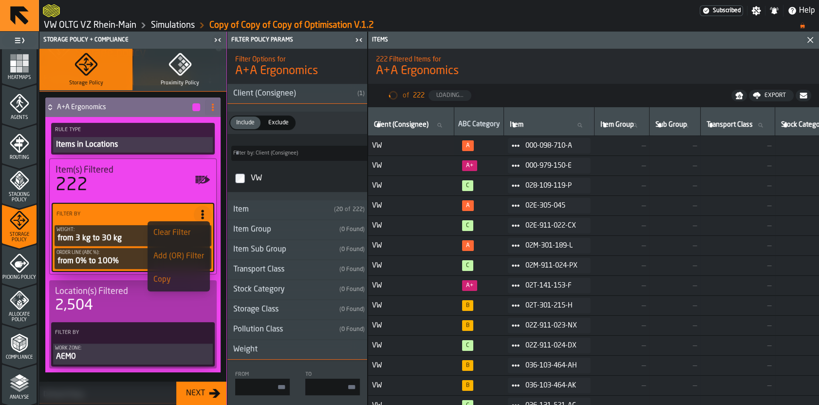
type input "*"
type input "**"
type input "*"
type input "***"
type input "*"
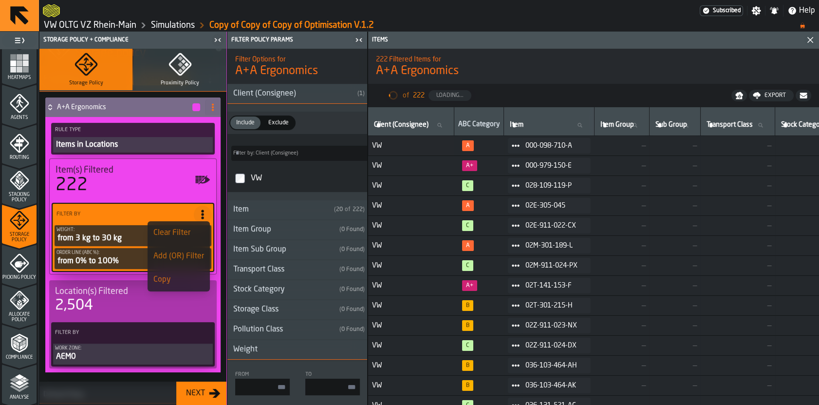
type input "***"
click at [566, 4] on div at bounding box center [371, 11] width 657 height 18
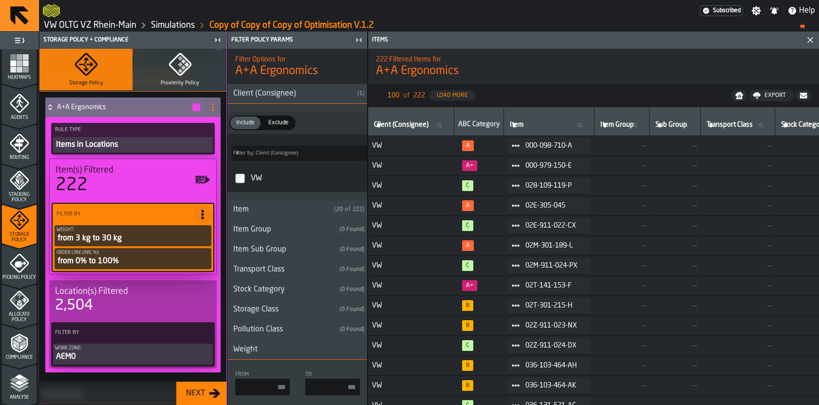
click at [0, 0] on icon "PolicyFilterItem-Order Line (ABC %)" at bounding box center [0, 0] width 0 height 0
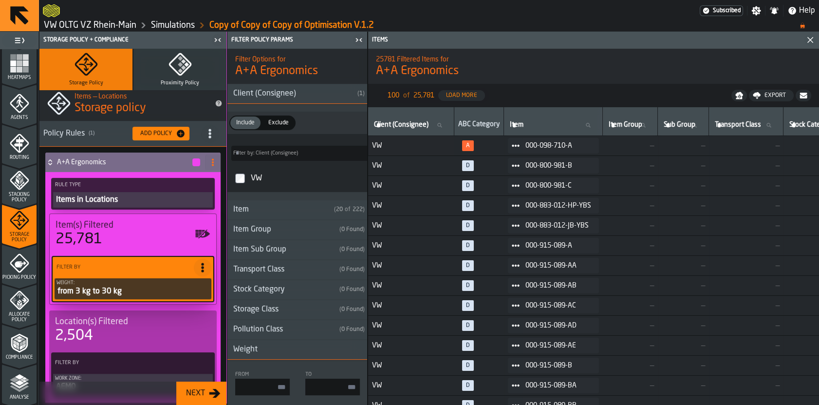
scroll to position [0, 0]
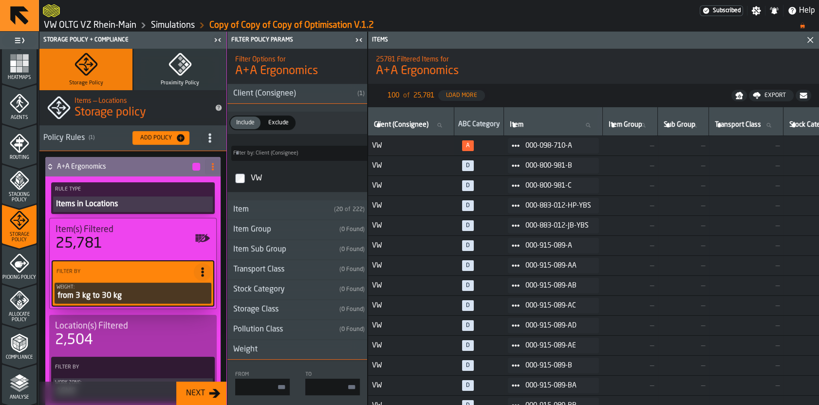
click at [123, 242] on div "25,781" at bounding box center [133, 244] width 155 height 18
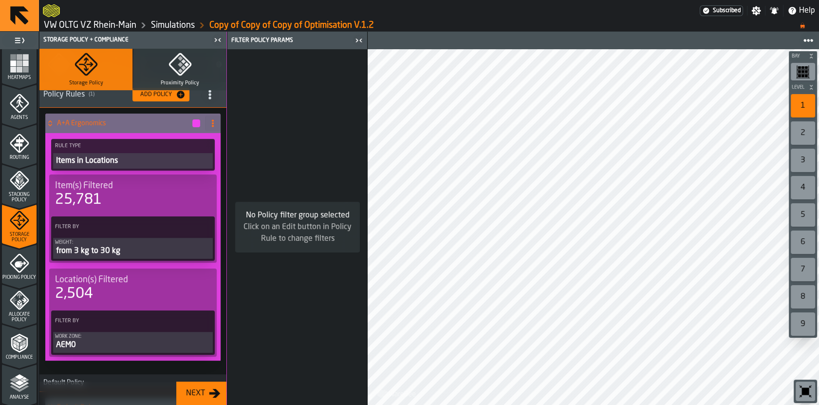
scroll to position [53, 0]
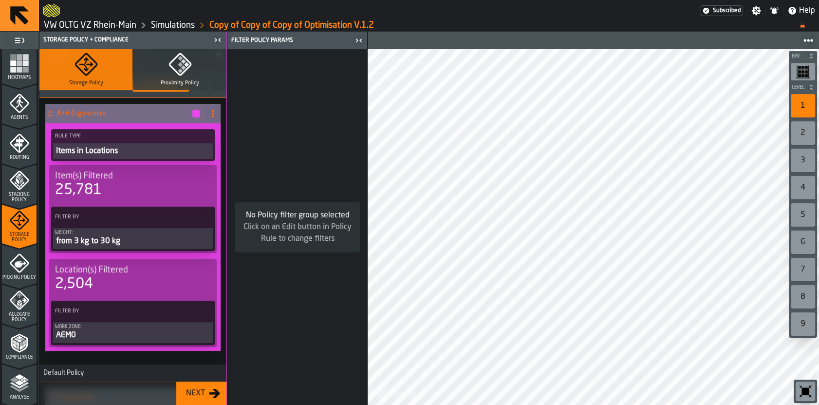
click at [199, 214] on icon at bounding box center [204, 217] width 10 height 10
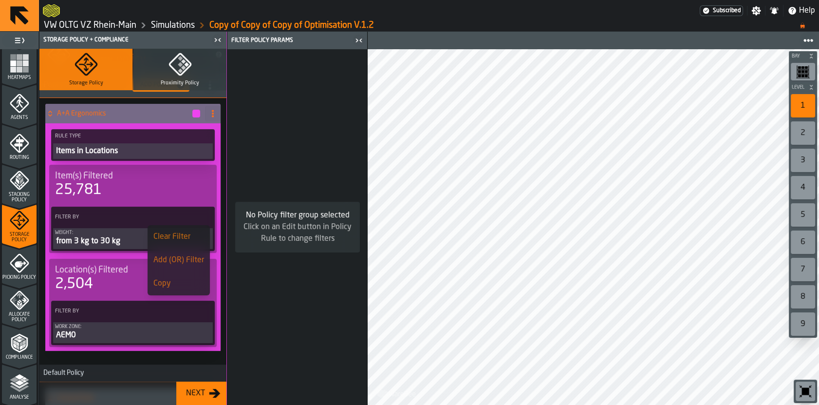
click at [178, 260] on div "Add (OR) Filter" at bounding box center [178, 260] width 51 height 12
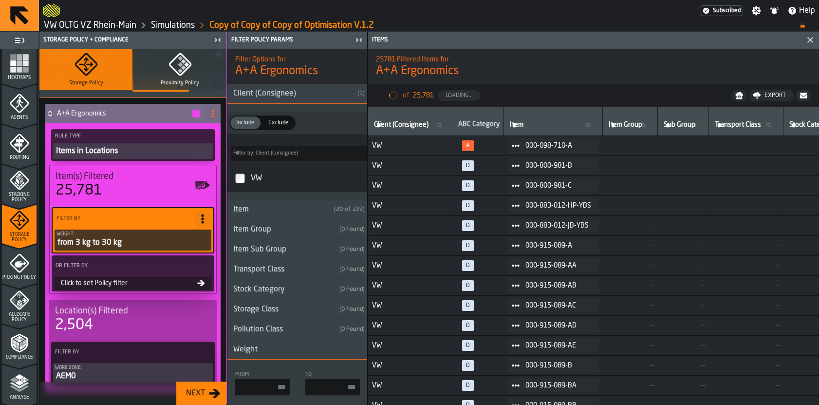
type input "*"
type input "**"
type input "*"
type input "***"
type input "*"
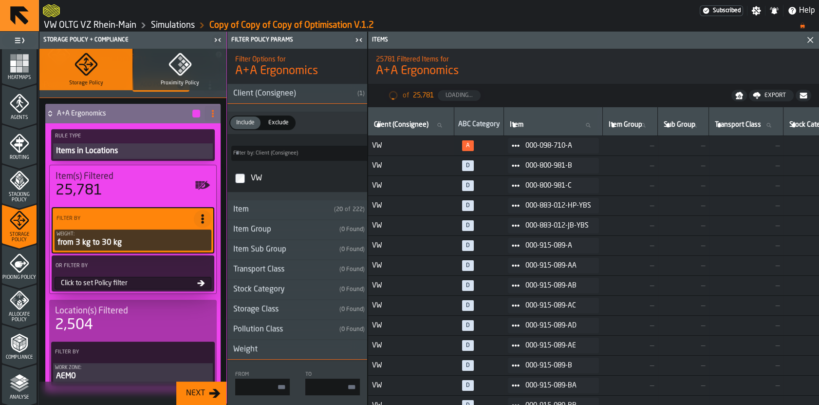
type input "***"
click at [152, 284] on div "Click to set Policy filter" at bounding box center [127, 283] width 140 height 8
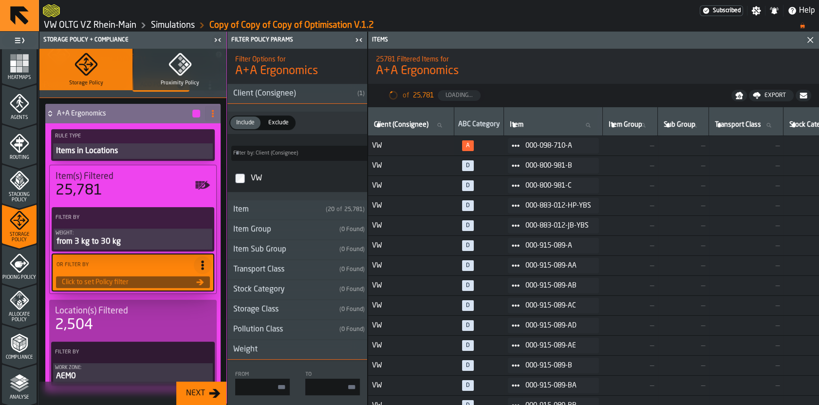
type input "*"
type input "****"
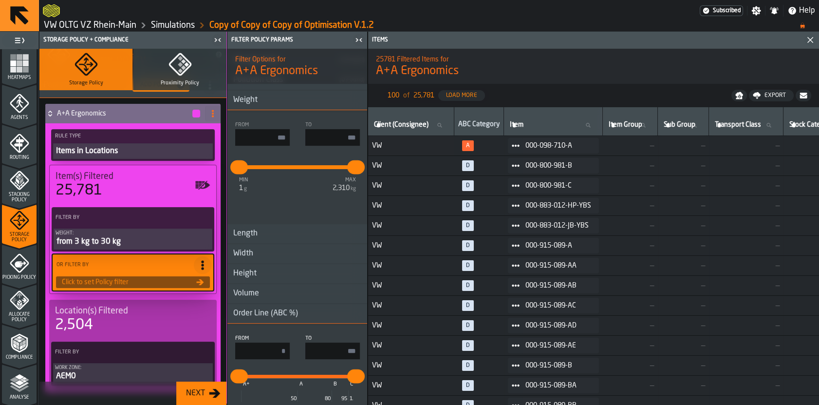
scroll to position [318, 0]
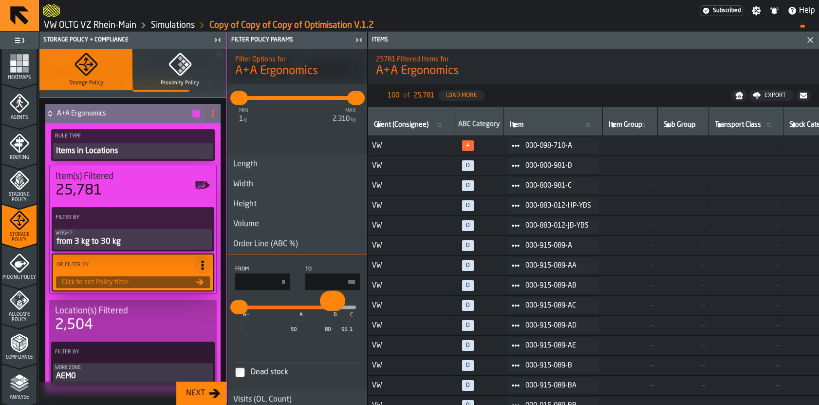
drag, startPoint x: 354, startPoint y: 306, endPoint x: 330, endPoint y: 315, distance: 25.7
click at [330, 309] on div "* ** A+ A B C 50 80 95 100" at bounding box center [297, 307] width 117 height 4
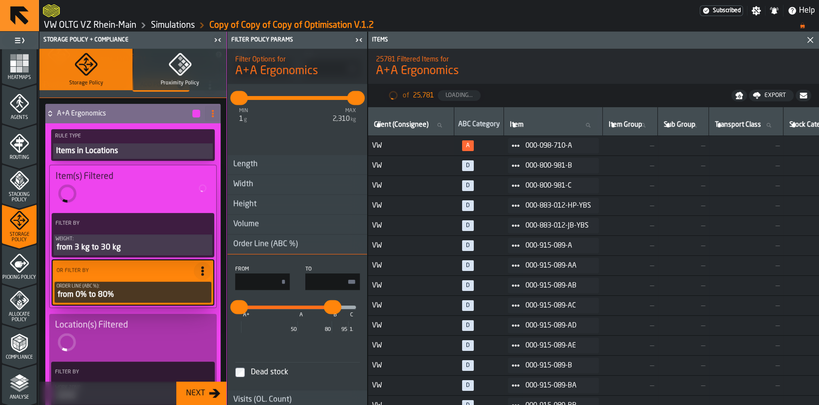
type input "***"
type input "**"
type input "***"
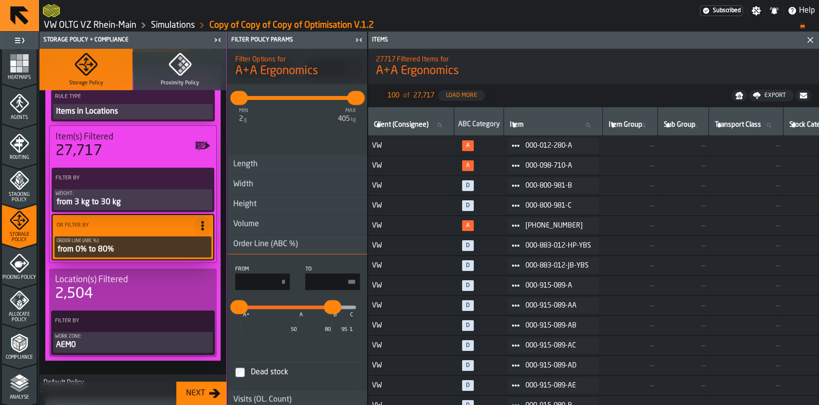
scroll to position [93, 0]
click at [134, 202] on div "from 3 kg to 30 kg" at bounding box center [133, 202] width 155 height 12
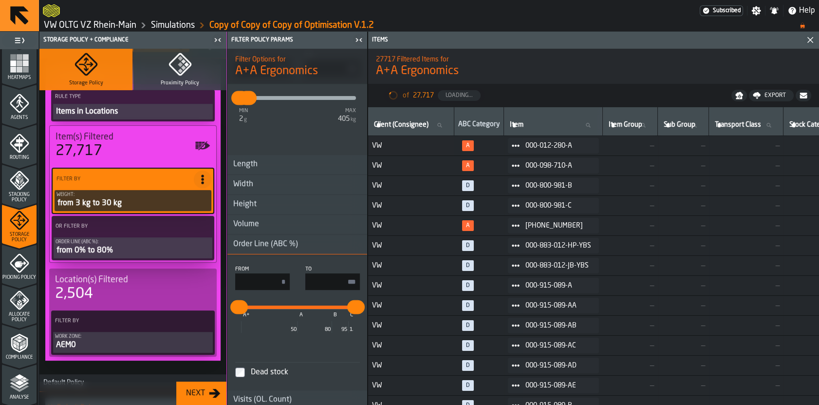
type input "*"
type input "**"
type input "*"
type input "**"
type input "***"
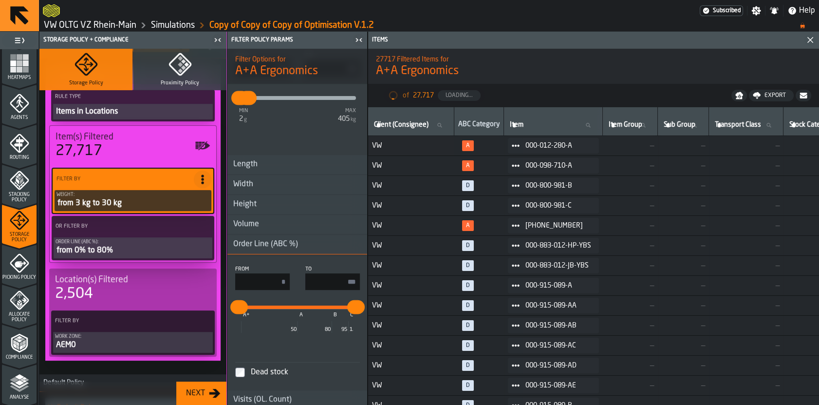
type input "***"
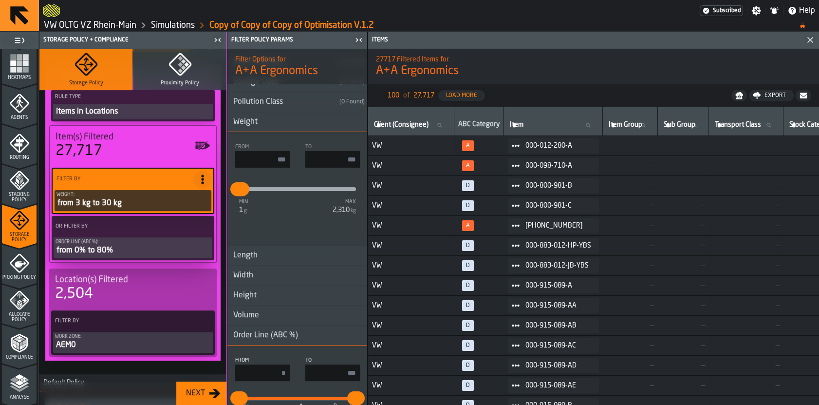
scroll to position [212, 0]
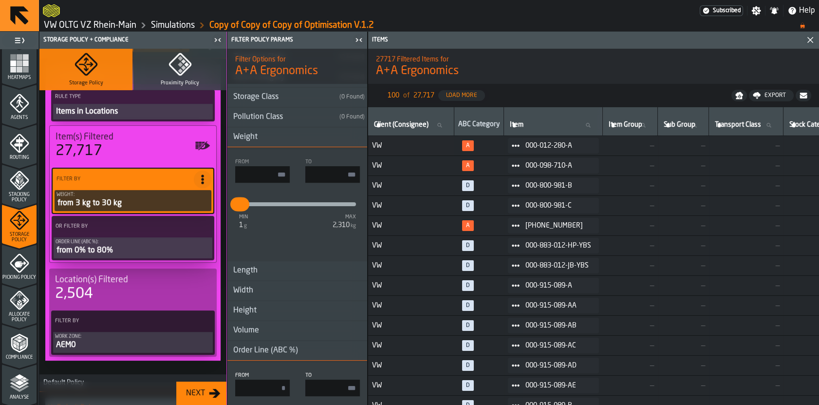
click at [345, 173] on input "**" at bounding box center [332, 174] width 55 height 17
click at [345, 172] on input "**" at bounding box center [332, 174] width 55 height 17
click at [343, 155] on div "From * To min 1 g max 2,310 kg * **" at bounding box center [297, 204] width 140 height 98
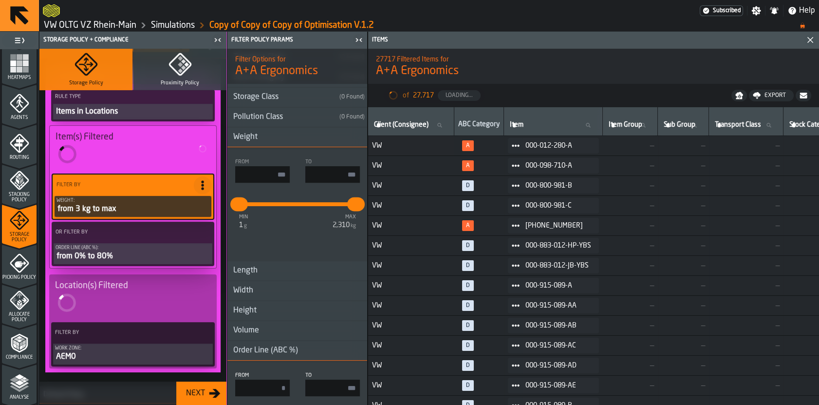
type input "****"
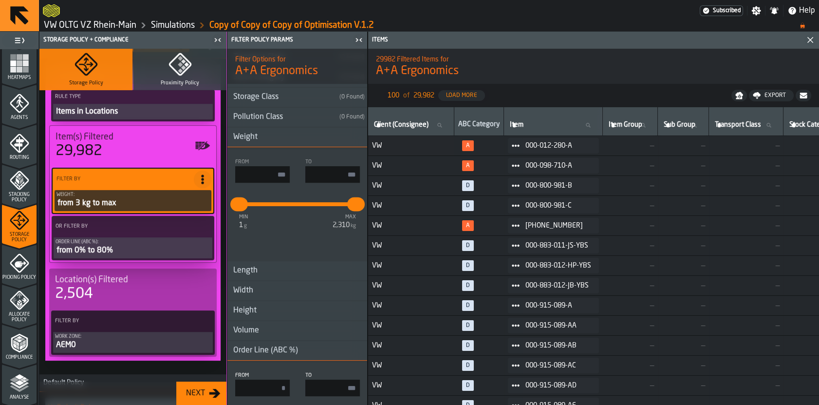
scroll to position [156, 0]
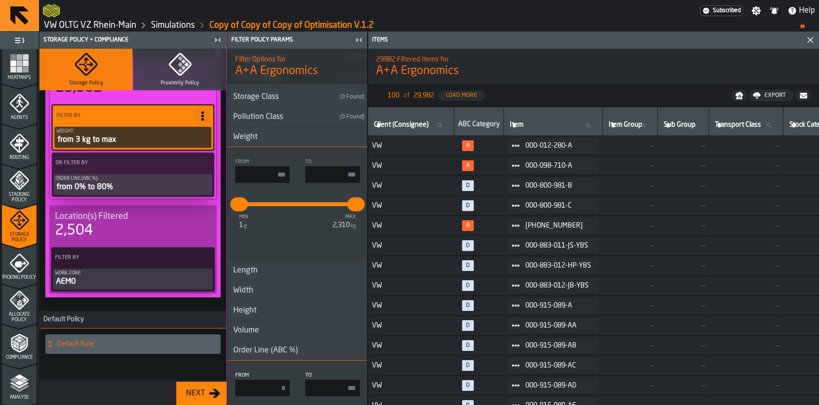
click at [198, 387] on div "Next" at bounding box center [195, 393] width 27 height 12
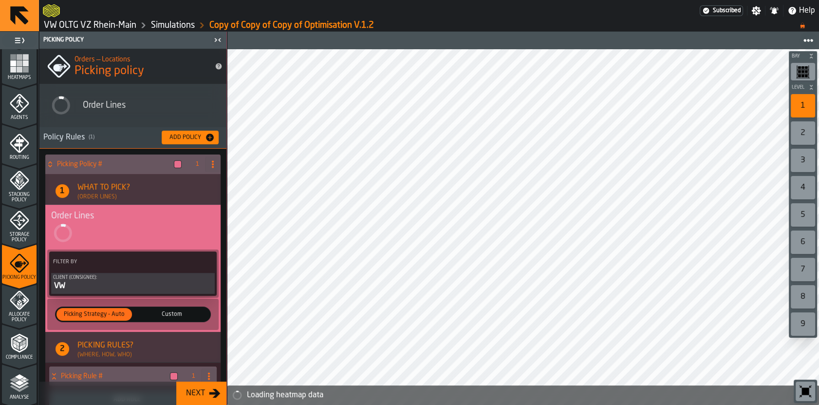
click at [18, 313] on span "Allocate Policy" at bounding box center [19, 317] width 35 height 11
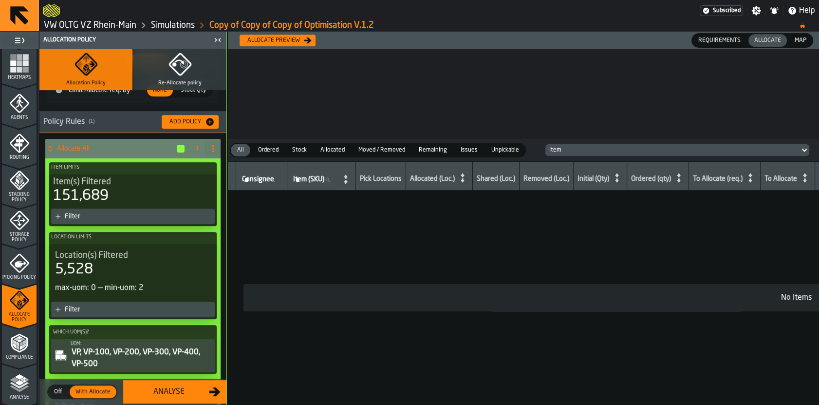
scroll to position [106, 0]
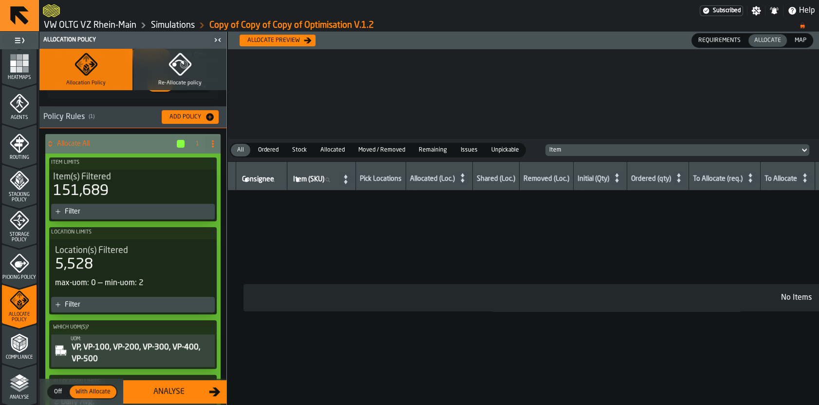
click at [88, 393] on span "With Allocate" at bounding box center [93, 391] width 43 height 9
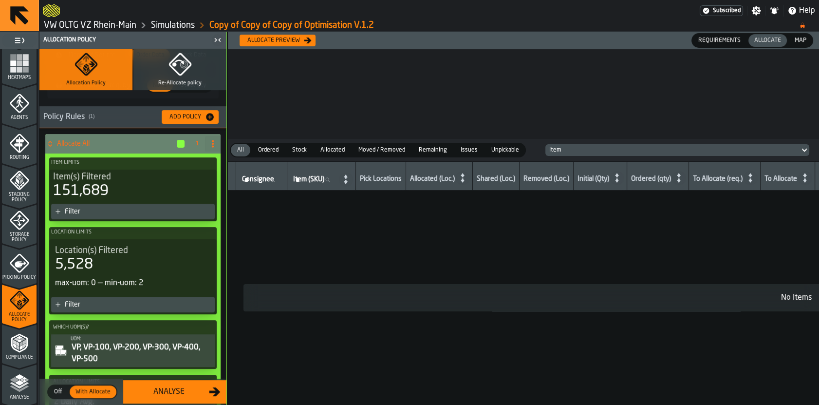
scroll to position [185, 0]
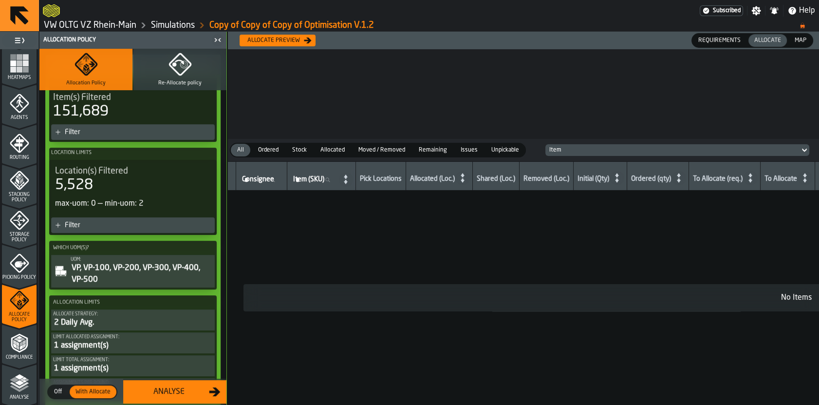
click at [287, 43] on div "Allocate preview" at bounding box center [273, 40] width 60 height 7
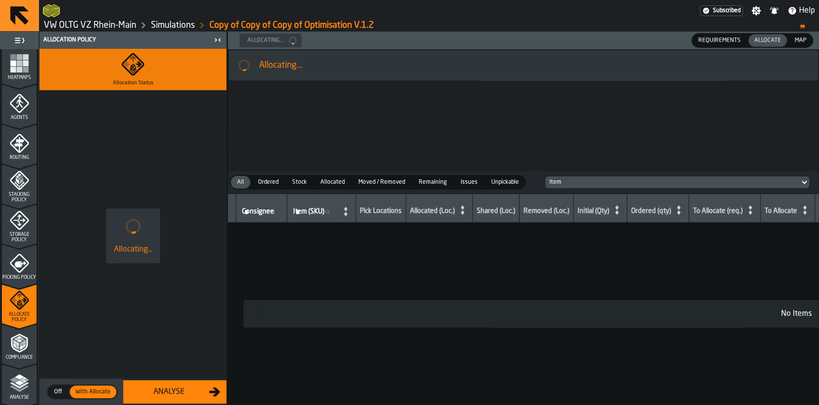
scroll to position [0, 0]
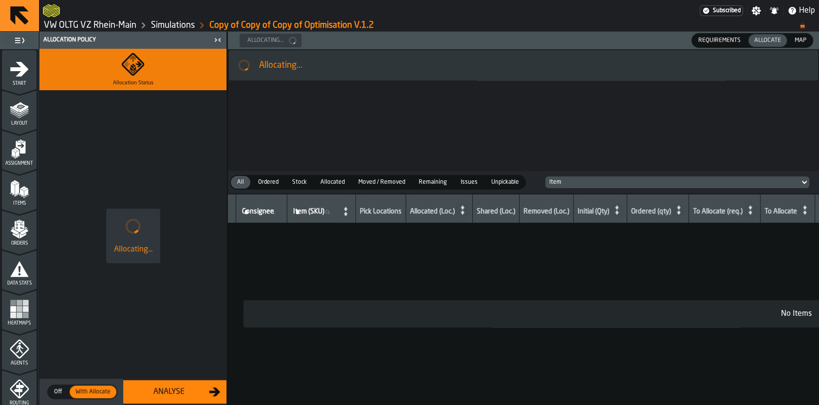
scroll to position [245, 0]
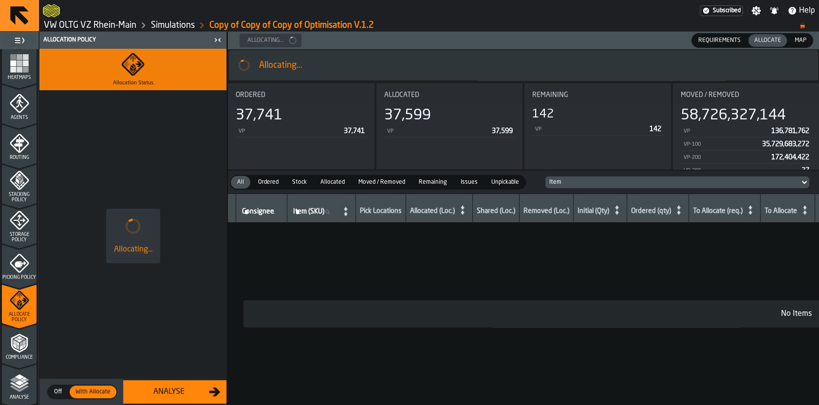
click at [429, 184] on span "Remaining" at bounding box center [433, 182] width 36 height 9
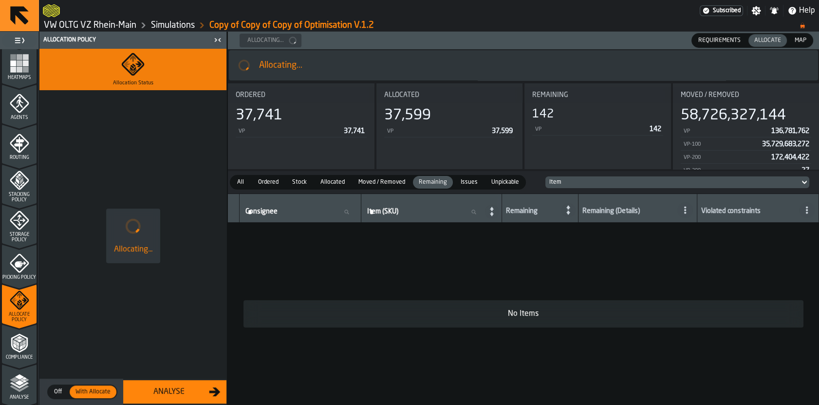
click at [436, 183] on span "Remaining" at bounding box center [433, 182] width 36 height 9
click at [243, 180] on span "All" at bounding box center [241, 182] width 16 height 9
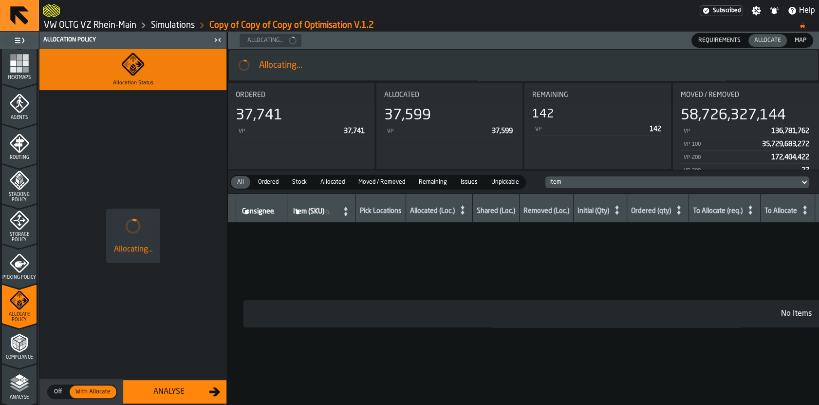
click at [799, 42] on span "Map" at bounding box center [800, 40] width 19 height 9
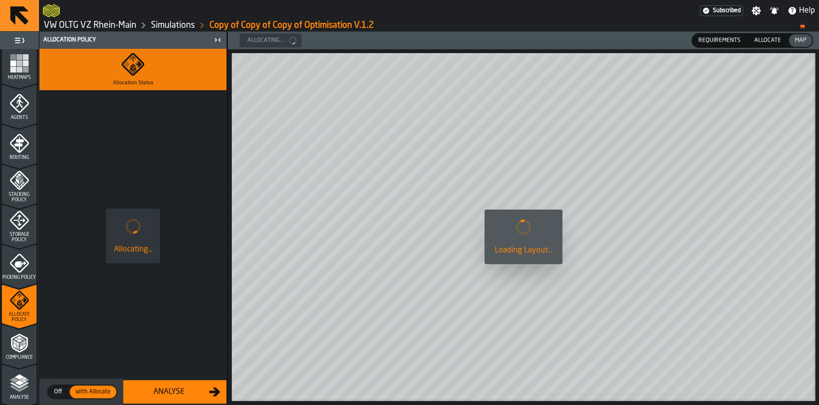
click at [772, 42] on span "Allocate" at bounding box center [767, 40] width 35 height 9
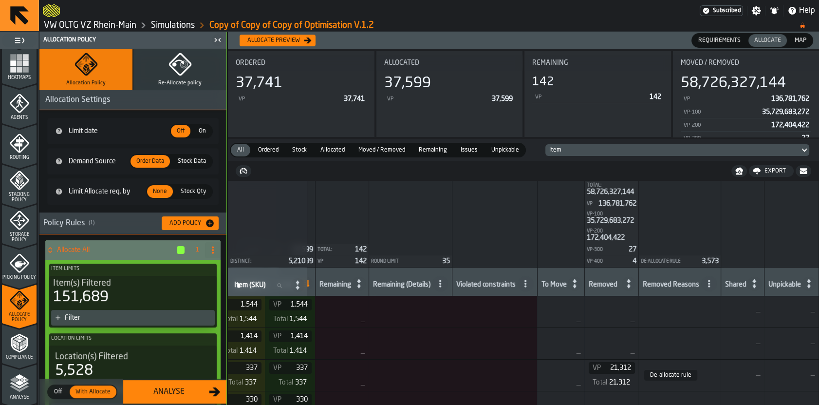
scroll to position [0, 570]
click at [427, 151] on span "Remaining" at bounding box center [433, 150] width 36 height 9
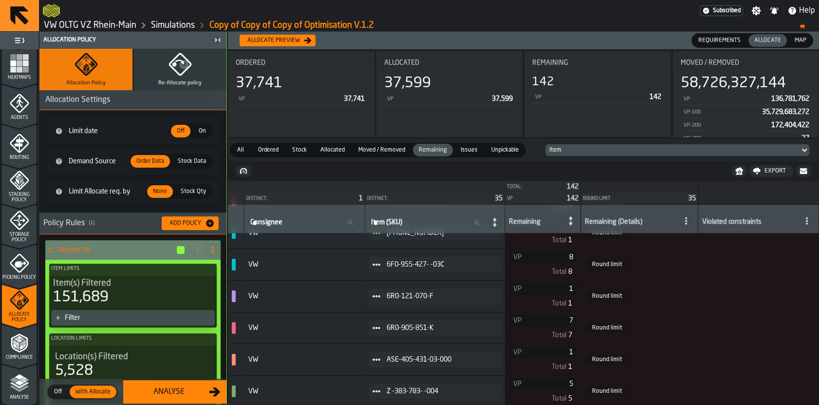
scroll to position [931, 0]
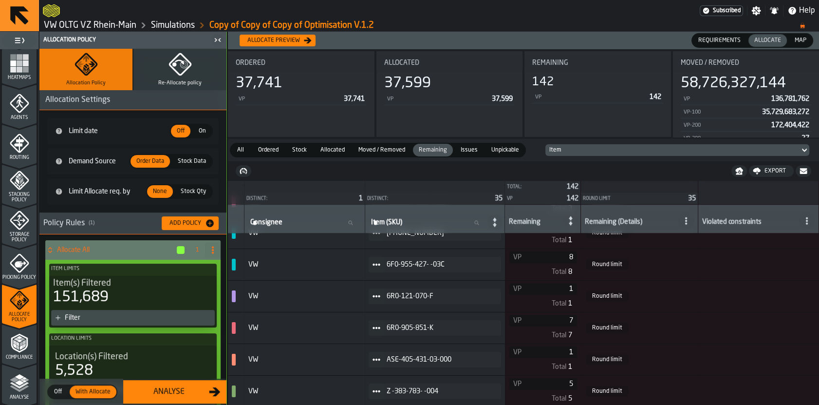
click at [155, 393] on div "Analyse" at bounding box center [169, 392] width 80 height 12
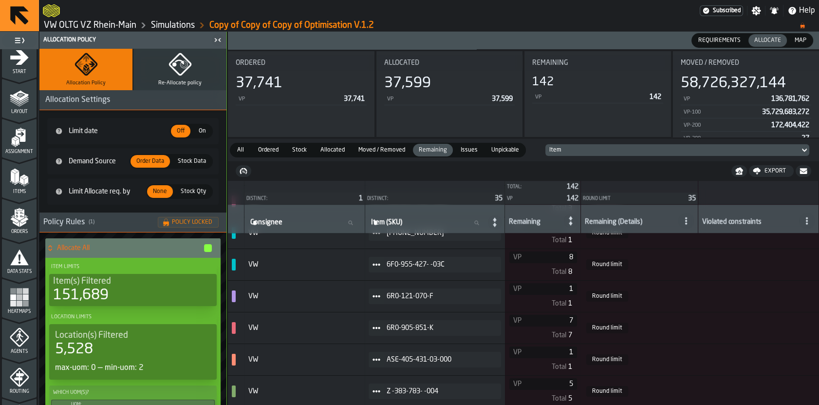
scroll to position [0, 0]
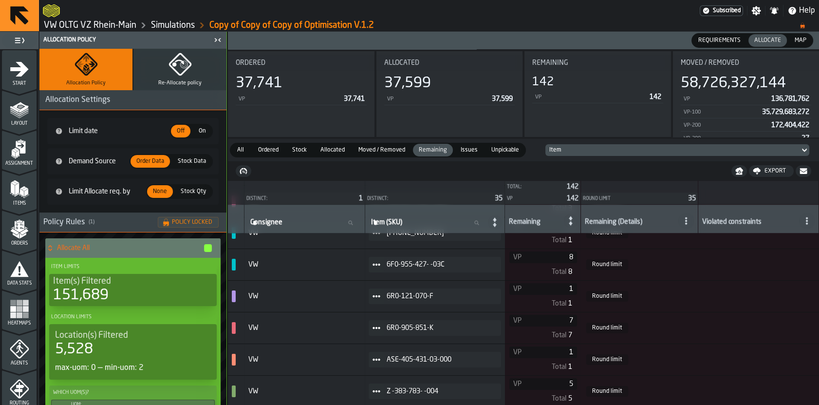
click at [19, 55] on div "Start" at bounding box center [19, 70] width 35 height 33
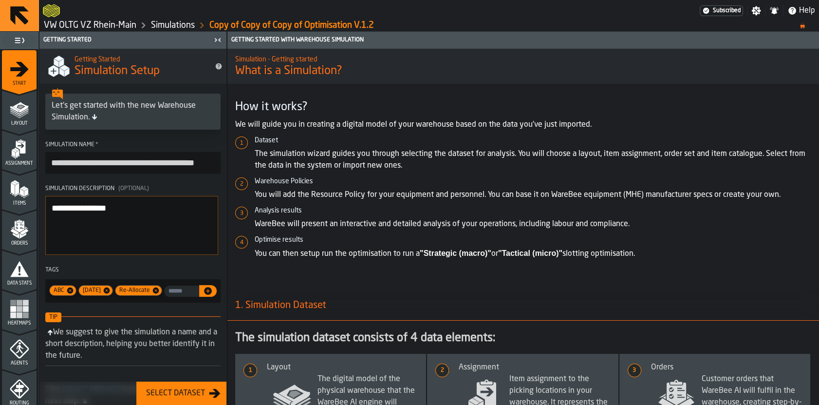
click at [119, 161] on input "**********" at bounding box center [132, 162] width 175 height 21
click at [166, 164] on input "**********" at bounding box center [132, 162] width 175 height 21
click at [146, 163] on input "**********" at bounding box center [132, 162] width 175 height 21
drag, startPoint x: 143, startPoint y: 163, endPoint x: 44, endPoint y: 162, distance: 99.3
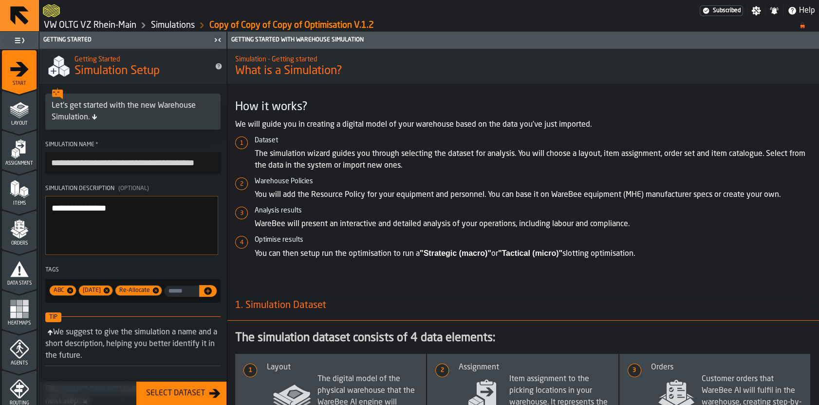
click at [44, 162] on section "**********" at bounding box center [132, 221] width 187 height 169
click at [140, 214] on textarea "**********" at bounding box center [131, 225] width 173 height 59
click at [160, 164] on input "**********" at bounding box center [132, 162] width 175 height 21
type input "**********"
click at [108, 215] on textarea "**********" at bounding box center [131, 225] width 173 height 59
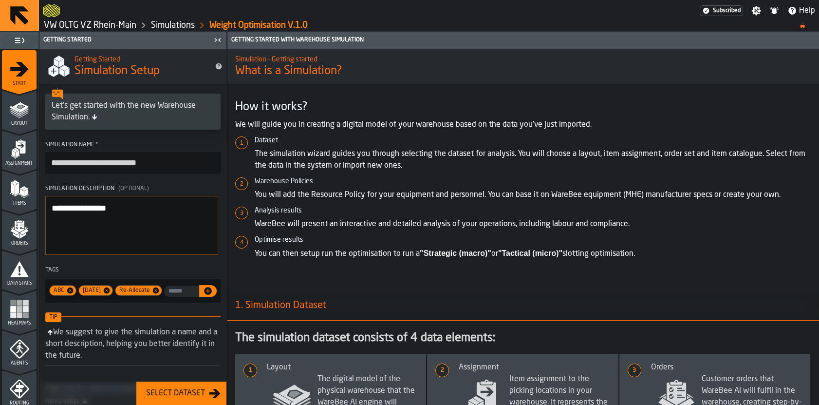
click at [108, 215] on textarea "**********" at bounding box center [131, 225] width 173 height 59
type textarea "*"
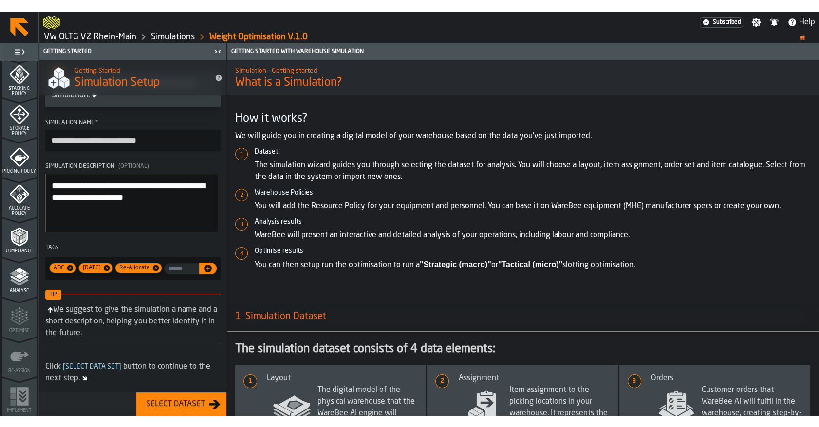
scroll to position [35, 0]
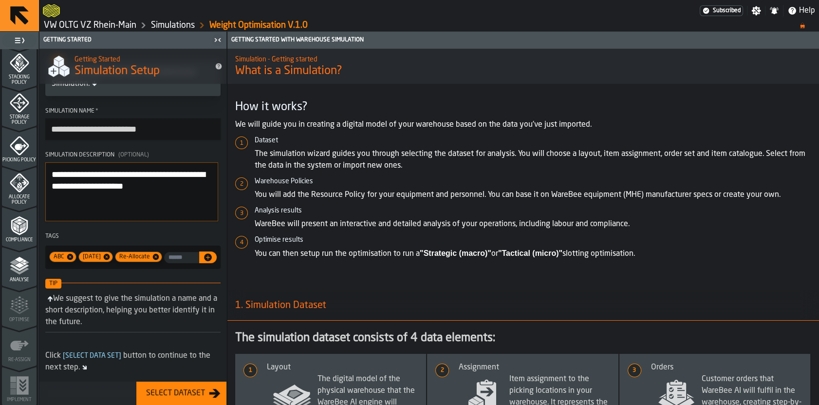
type textarea "**********"
click at [168, 386] on button "Select Dataset" at bounding box center [181, 392] width 90 height 23
click at [13, 266] on polyline "menu Analyse" at bounding box center [19, 267] width 19 height 7
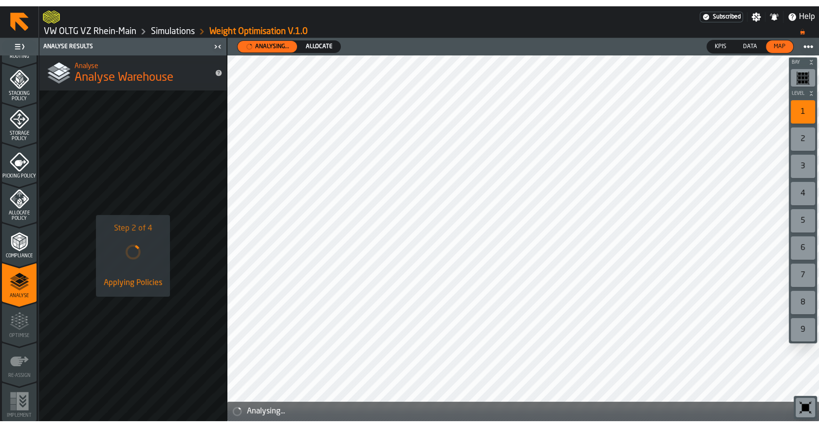
scroll to position [340, 0]
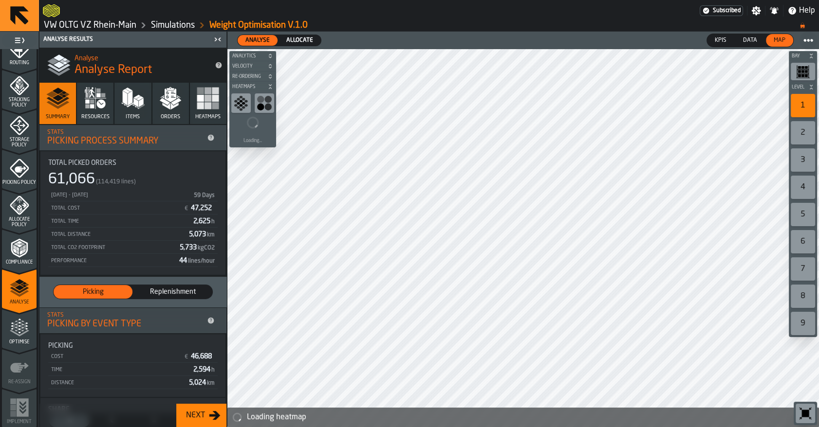
click at [16, 336] on icon "menu Optimise" at bounding box center [19, 327] width 19 height 19
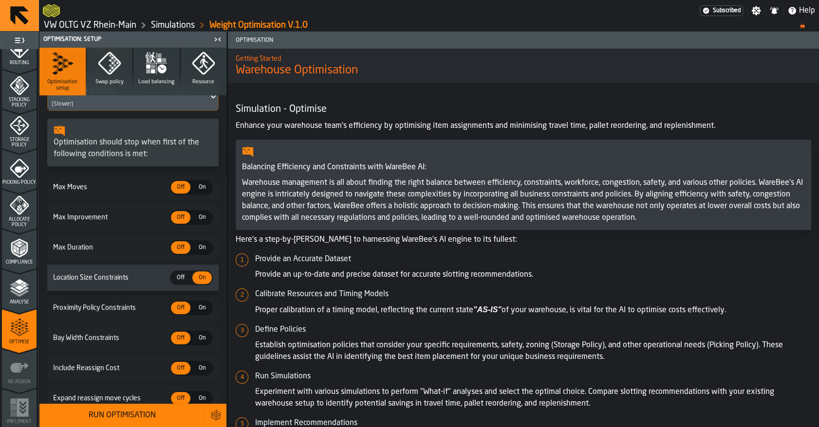
scroll to position [229, 0]
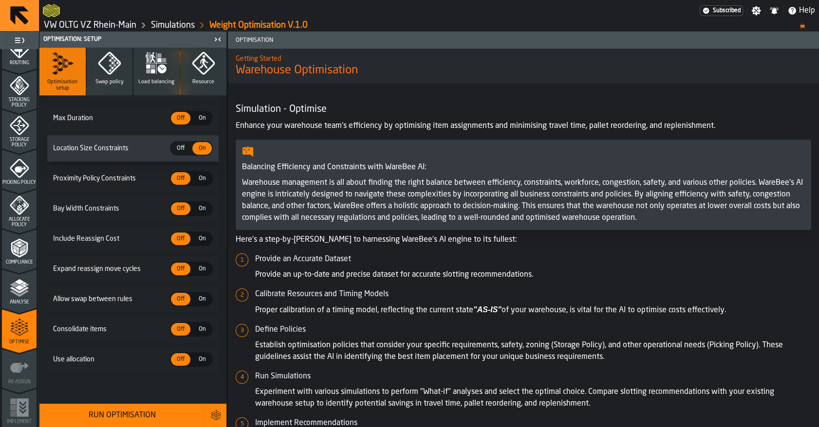
click at [201, 359] on span "On" at bounding box center [202, 359] width 16 height 9
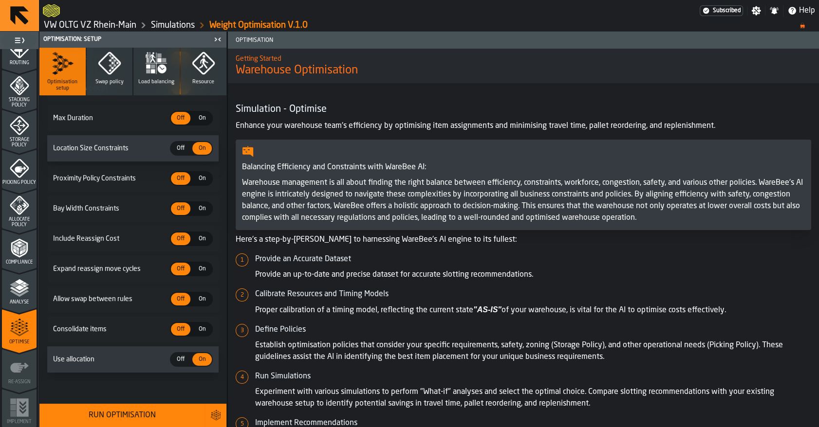
click at [120, 404] on div "Run Optimisation" at bounding box center [121, 416] width 153 height 12
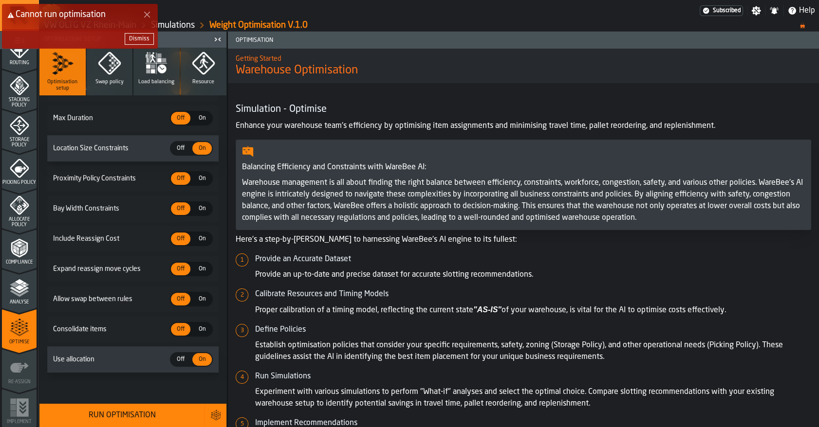
click at [134, 39] on div "Dismiss" at bounding box center [139, 39] width 20 height 7
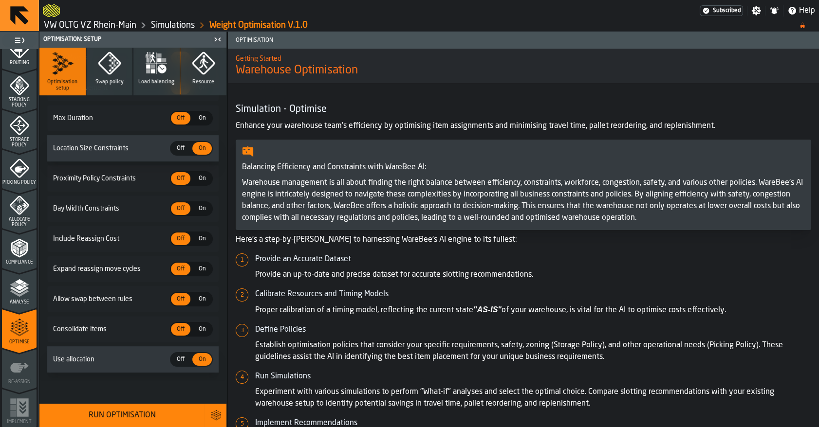
click at [103, 404] on div "Run Optimisation" at bounding box center [121, 416] width 153 height 12
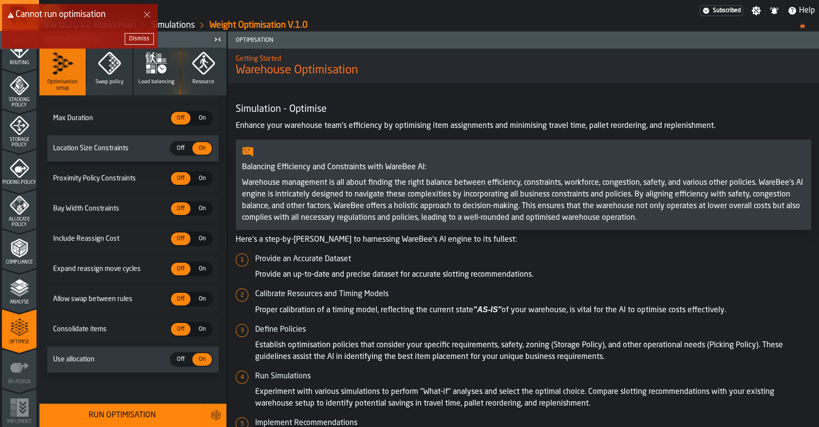
click at [147, 11] on icon "Close Error" at bounding box center [147, 15] width 8 height 8
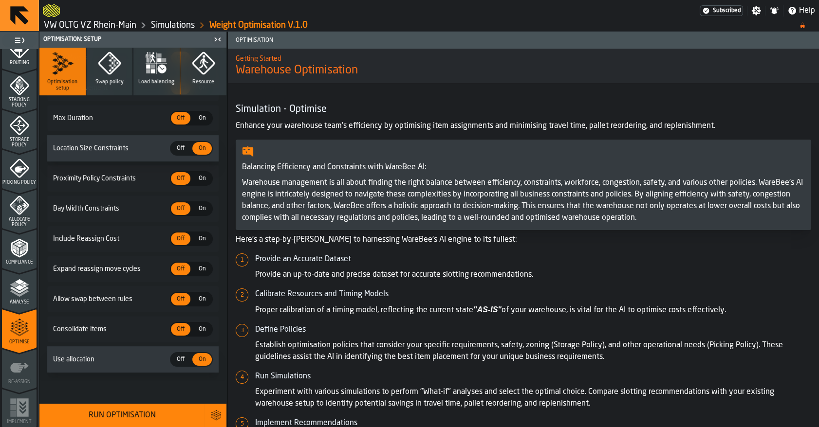
click at [131, 404] on div "Run Optimisation" at bounding box center [121, 416] width 153 height 12
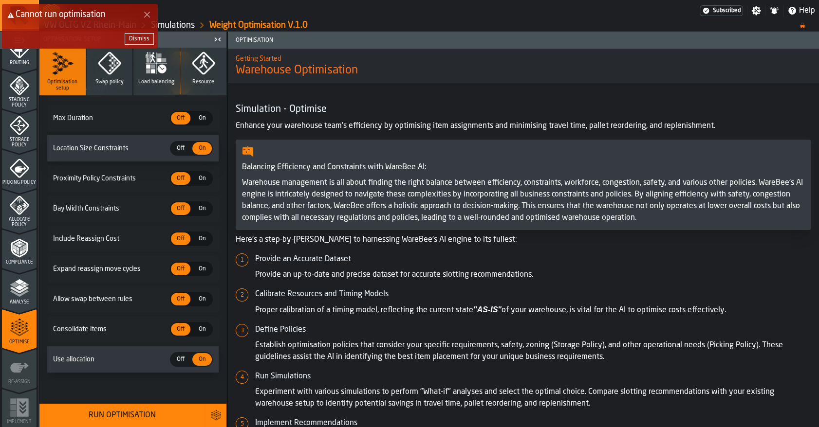
click at [148, 15] on polygon "Close Error" at bounding box center [147, 15] width 6 height 6
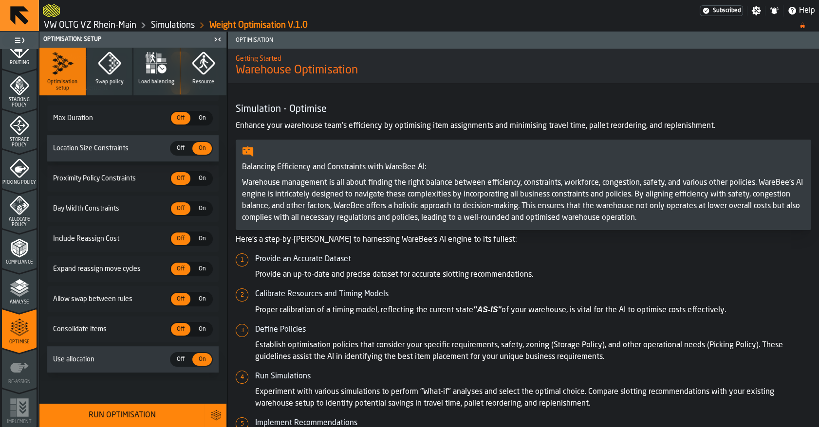
click at [28, 284] on div "Analyse" at bounding box center [19, 291] width 35 height 27
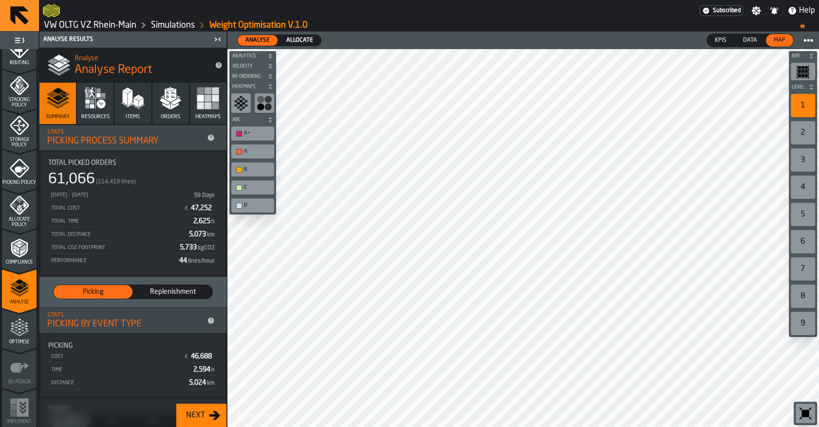
scroll to position [232, 0]
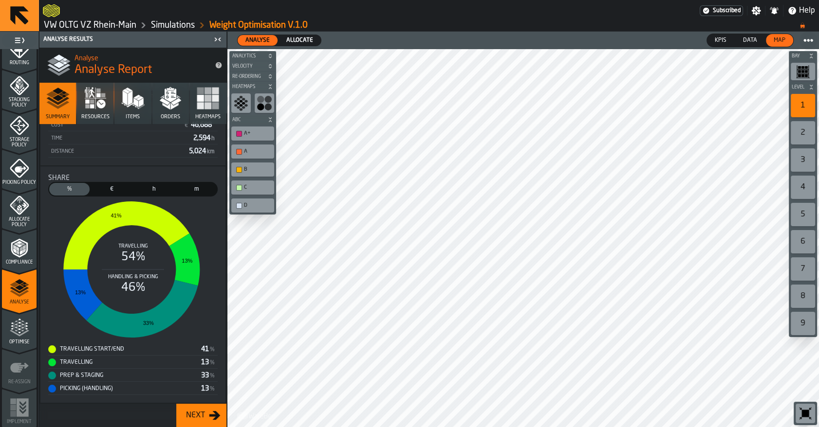
click at [204, 404] on div "Next" at bounding box center [195, 416] width 27 height 12
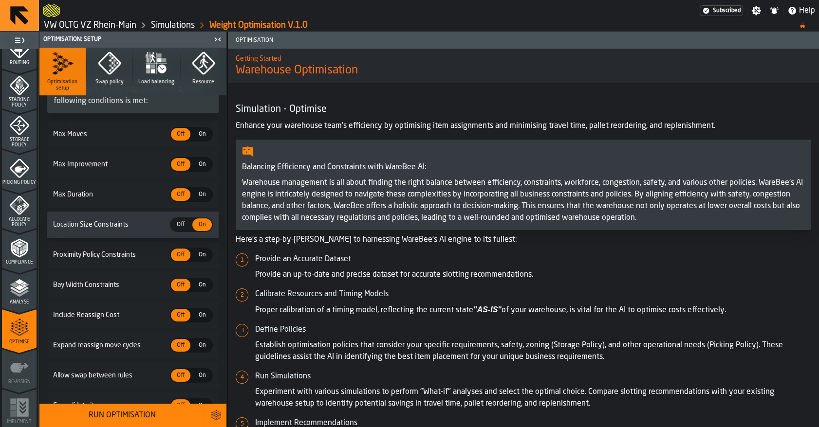
scroll to position [229, 0]
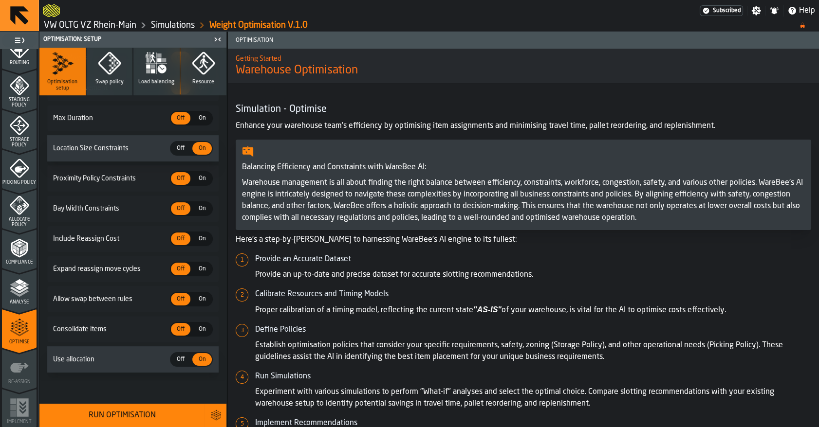
click at [162, 404] on div "Run Optimisation" at bounding box center [121, 416] width 153 height 12
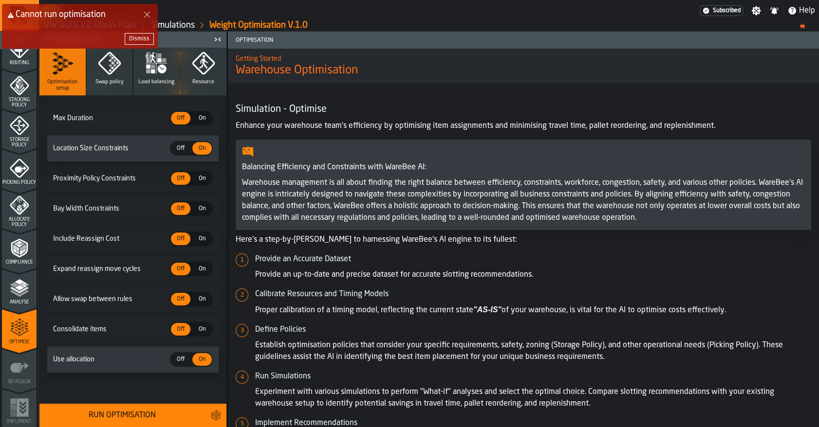
click at [145, 11] on icon "Close Error" at bounding box center [147, 15] width 8 height 8
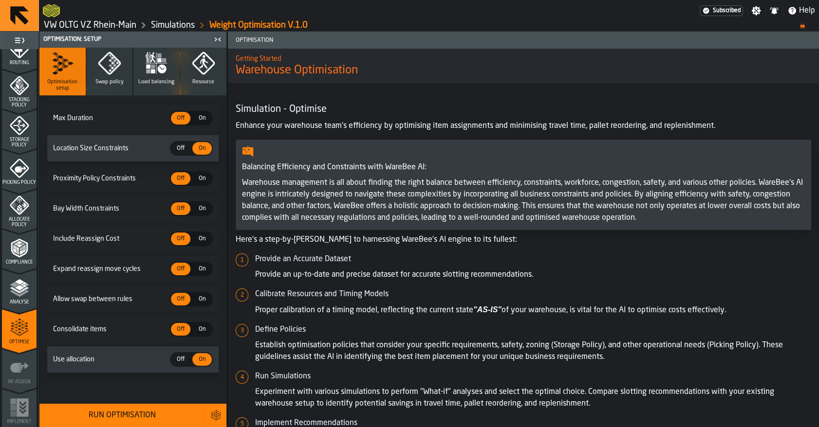
click at [60, 24] on link "VW OLTG VZ Rhein-Main" at bounding box center [90, 25] width 93 height 11
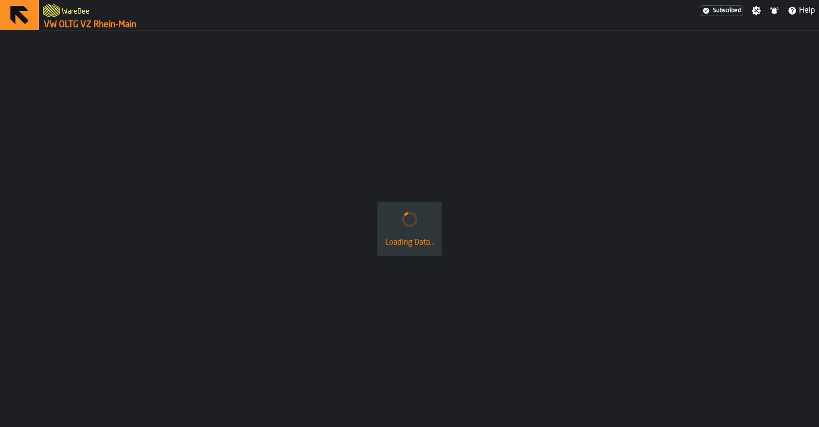
click at [60, 24] on link "VW OLTG VZ Rhein-Main" at bounding box center [90, 24] width 93 height 11
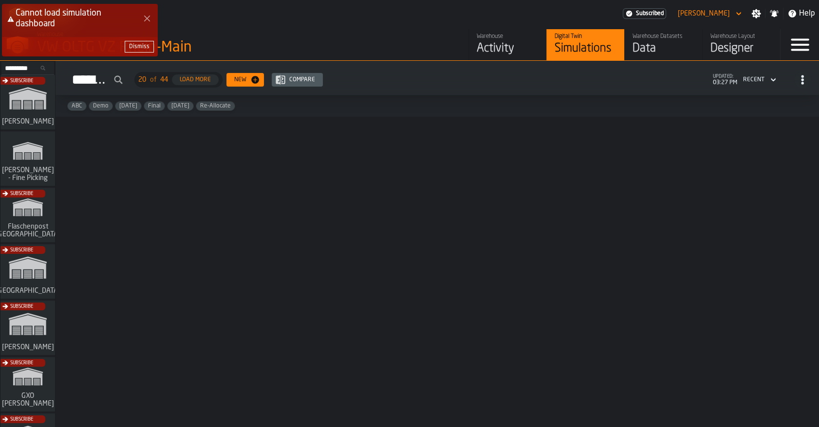
click at [134, 46] on div "Dismiss" at bounding box center [139, 46] width 20 height 7
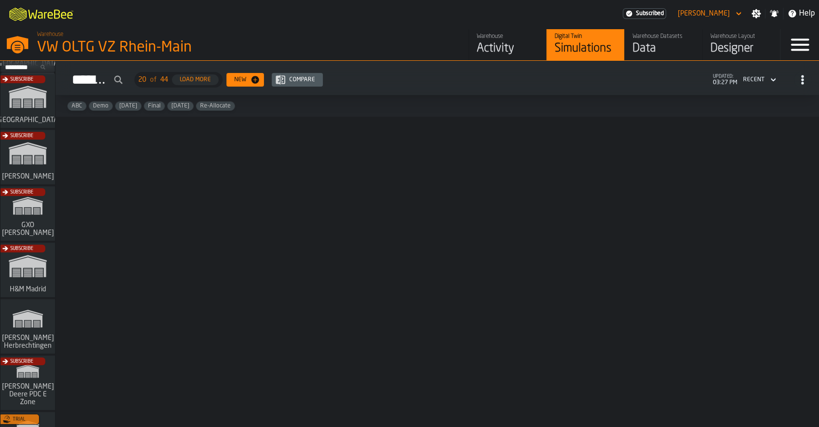
scroll to position [172, 0]
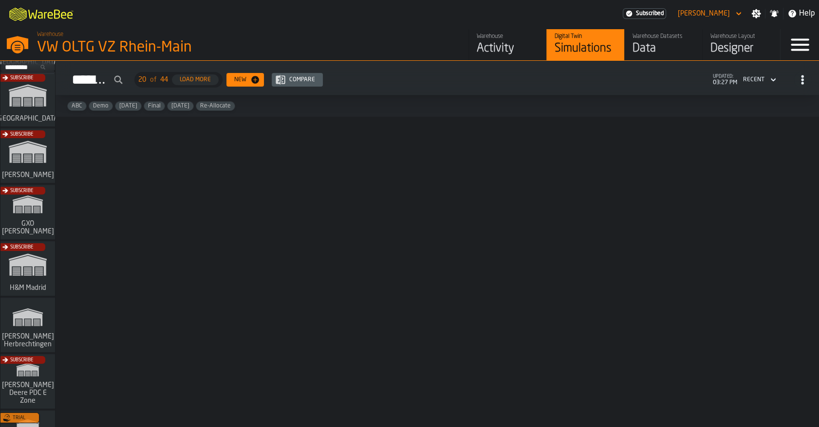
click at [28, 224] on div "Subscribe" at bounding box center [26, 215] width 55 height 56
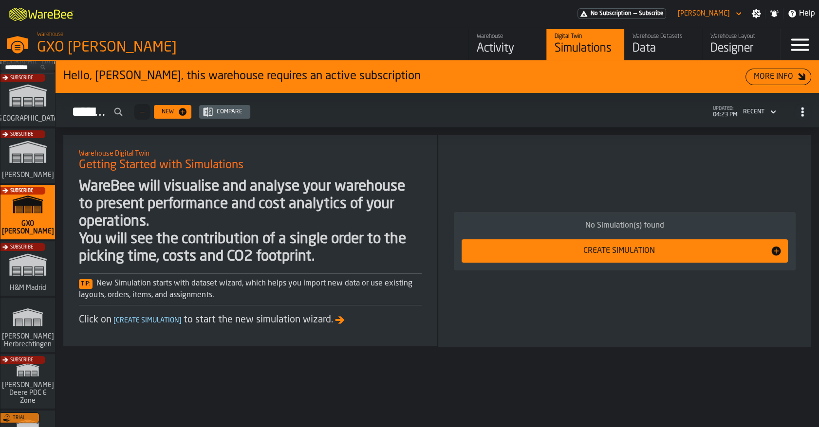
click at [493, 46] on div "Activity" at bounding box center [508, 49] width 62 height 16
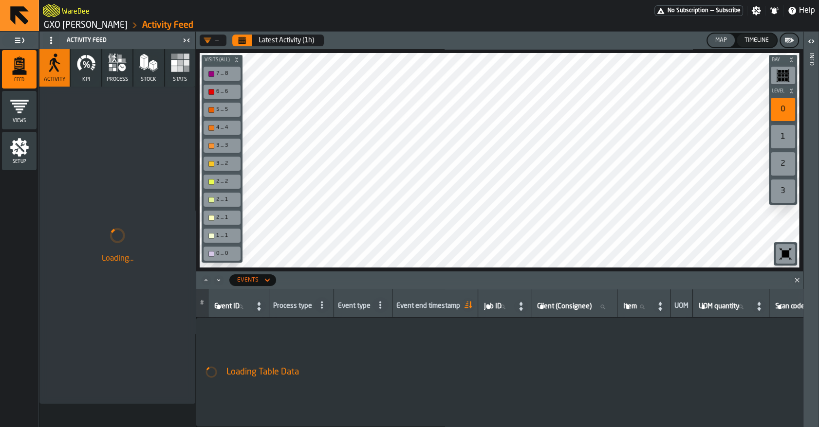
click at [34, 154] on div "Setup" at bounding box center [19, 151] width 35 height 27
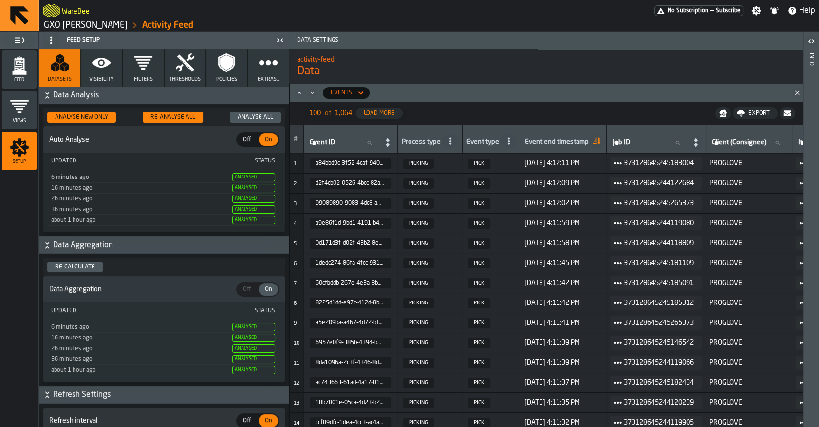
click at [106, 72] on icon "button" at bounding box center [101, 62] width 19 height 19
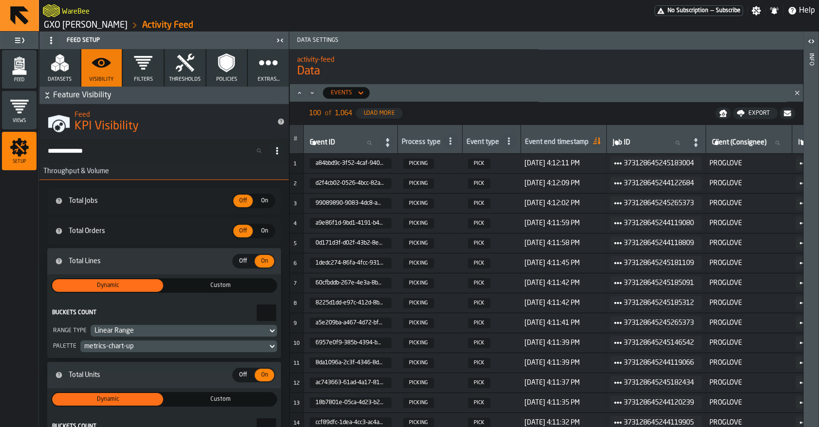
click at [142, 73] on button "Filters" at bounding box center [143, 67] width 41 height 37
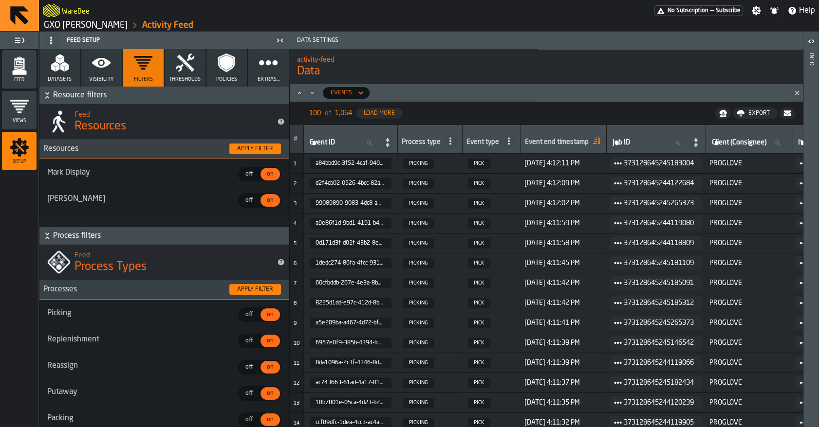
click at [171, 73] on button "Thresholds" at bounding box center [185, 67] width 41 height 37
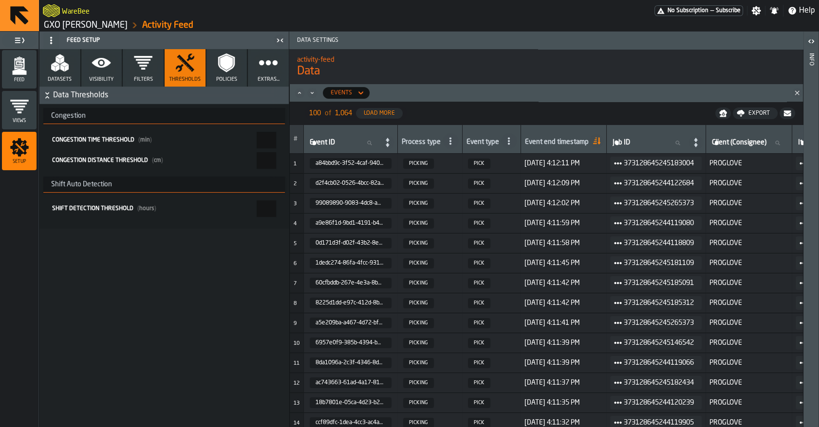
click at [219, 73] on button "Policies" at bounding box center [226, 67] width 41 height 37
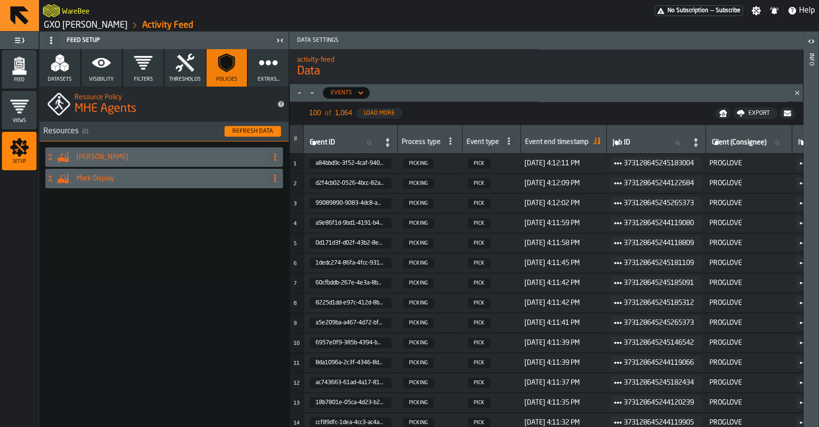
drag, startPoint x: 268, startPoint y: 68, endPoint x: 66, endPoint y: 70, distance: 201.6
click at [268, 68] on icon "button" at bounding box center [268, 62] width 19 height 19
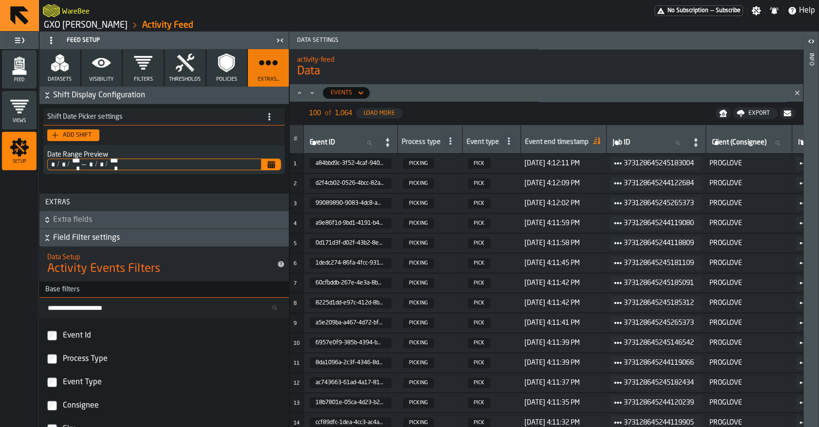
type textarea "**********"
click at [62, 69] on polygon "button" at bounding box center [62, 68] width 4 height 7
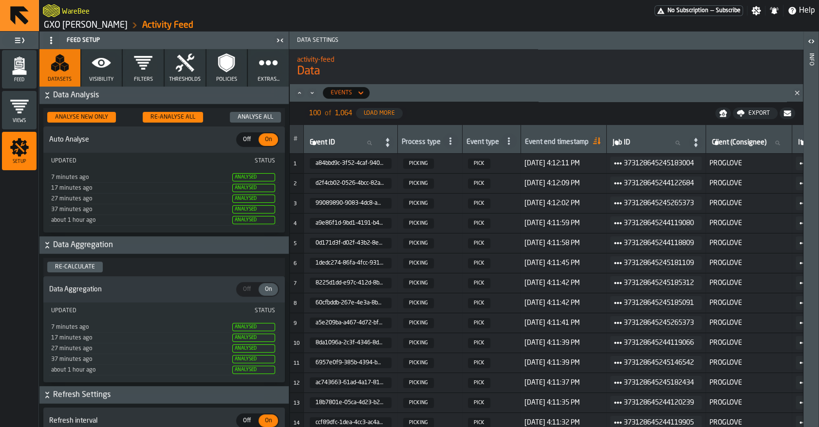
click at [24, 66] on icon "menu Feed" at bounding box center [19, 64] width 10 height 12
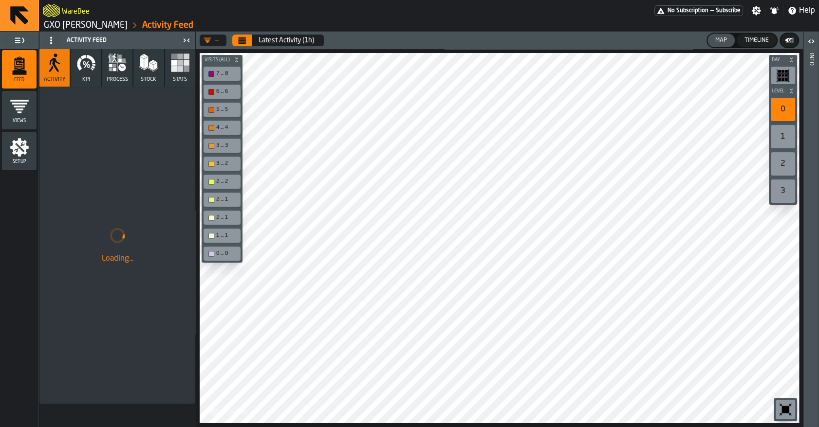
click at [117, 79] on span "process" at bounding box center [117, 79] width 21 height 6
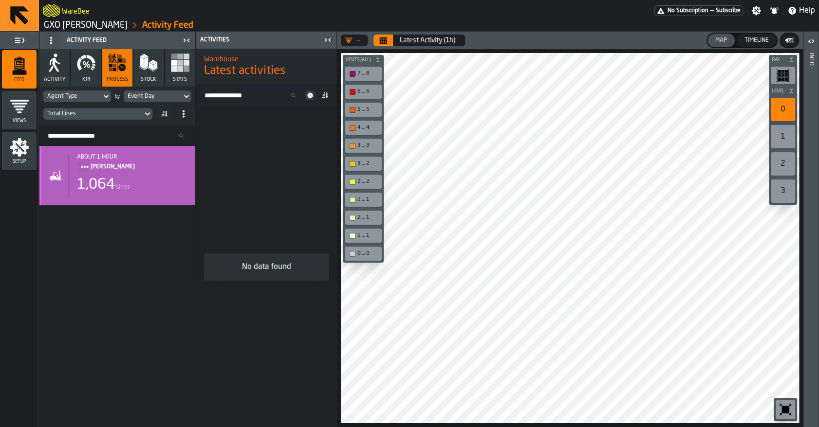
click at [147, 169] on span "Mark Two" at bounding box center [135, 167] width 89 height 11
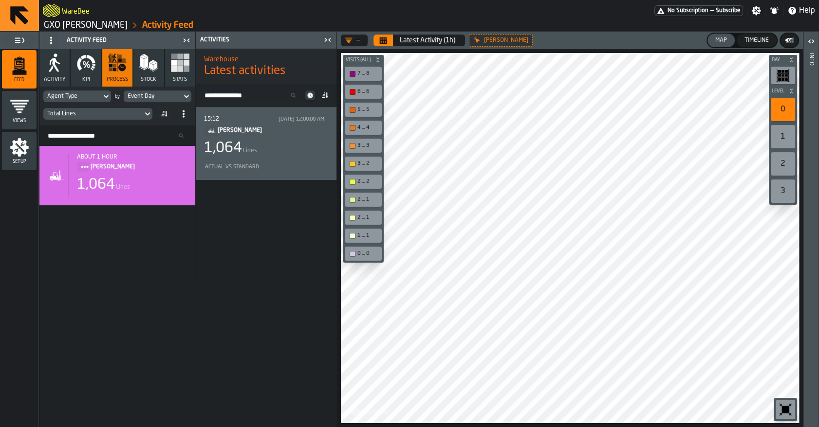
click at [230, 155] on div "1,064" at bounding box center [223, 149] width 38 height 18
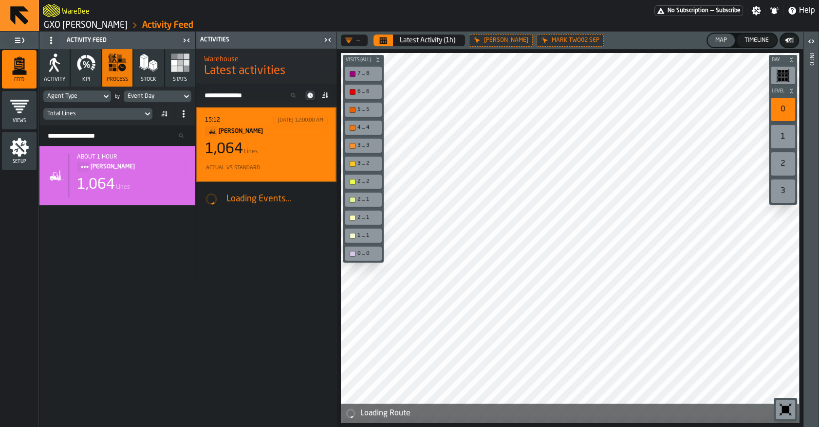
click at [30, 148] on div "Setup" at bounding box center [19, 151] width 35 height 27
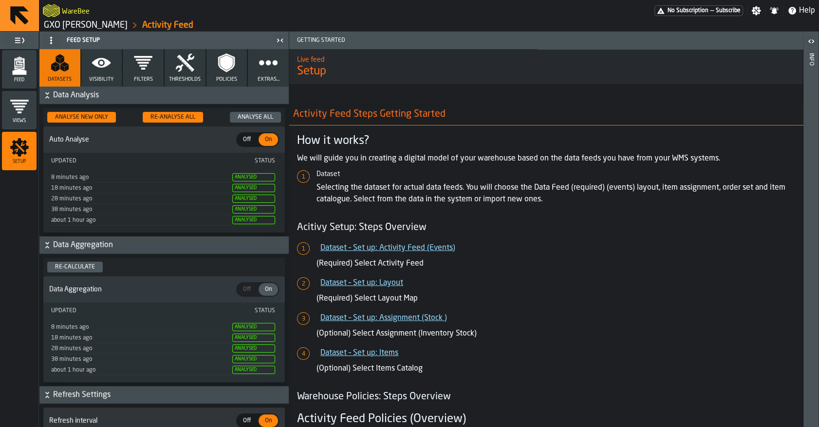
click at [224, 72] on icon "button" at bounding box center [226, 62] width 19 height 19
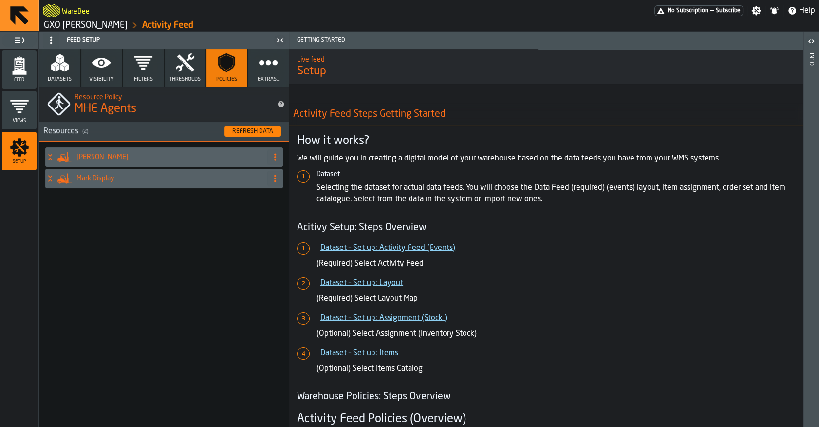
click at [151, 159] on h4 "Mark Two" at bounding box center [169, 157] width 187 height 8
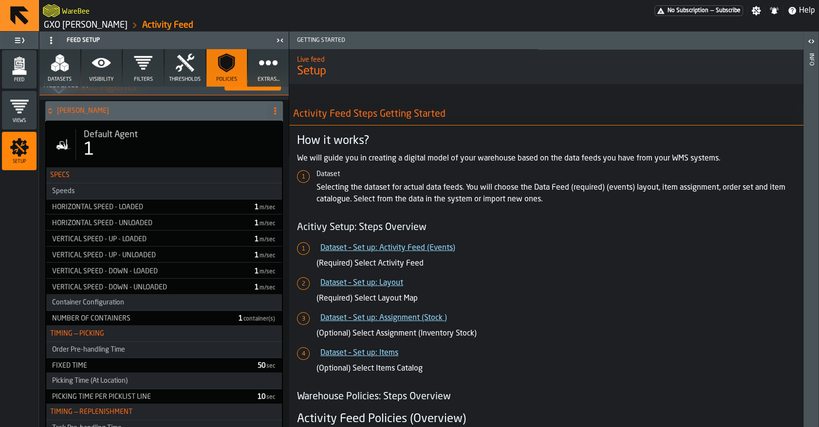
scroll to position [159, 0]
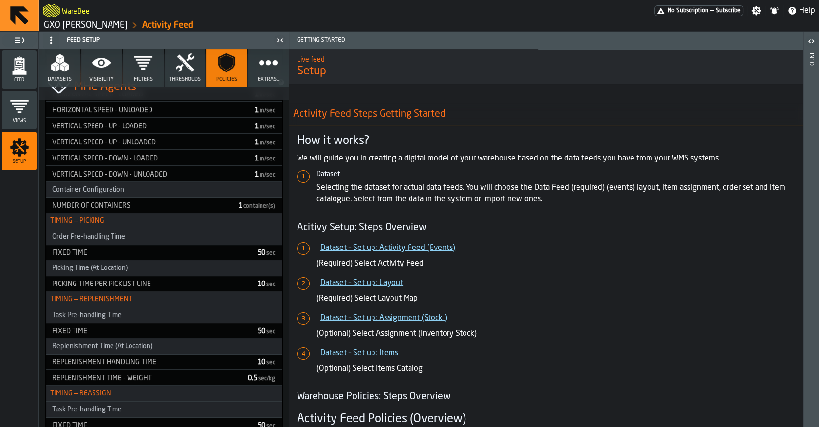
click at [170, 241] on h3 "Order Pre-handling Time" at bounding box center [164, 237] width 236 height 16
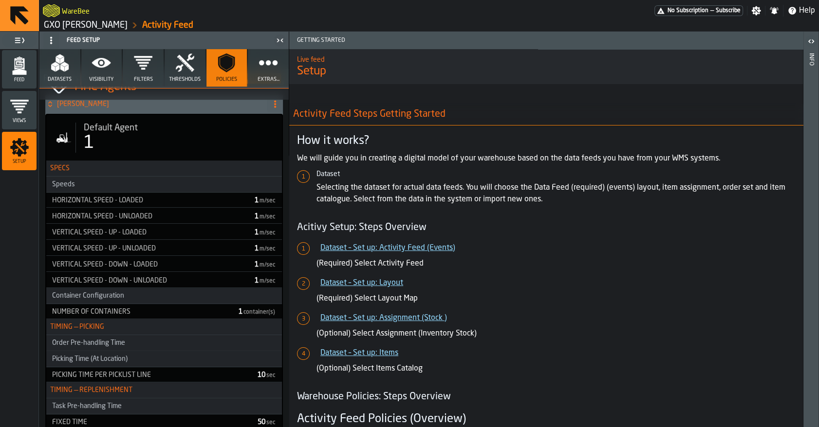
scroll to position [0, 0]
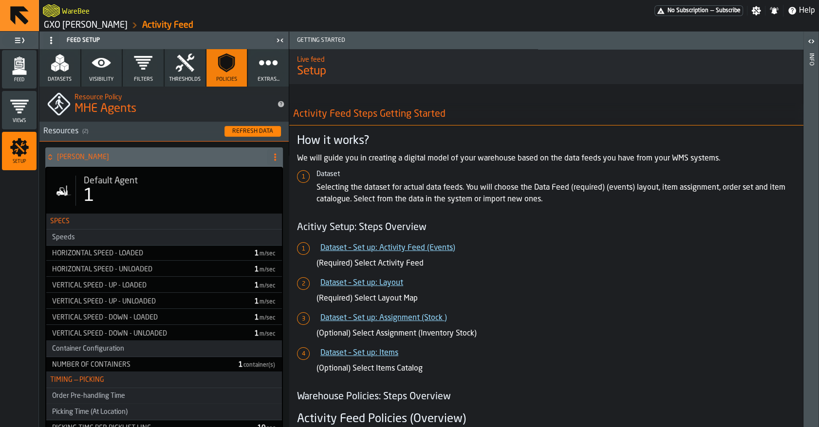
click at [111, 184] on span "Default Agent" at bounding box center [111, 181] width 54 height 11
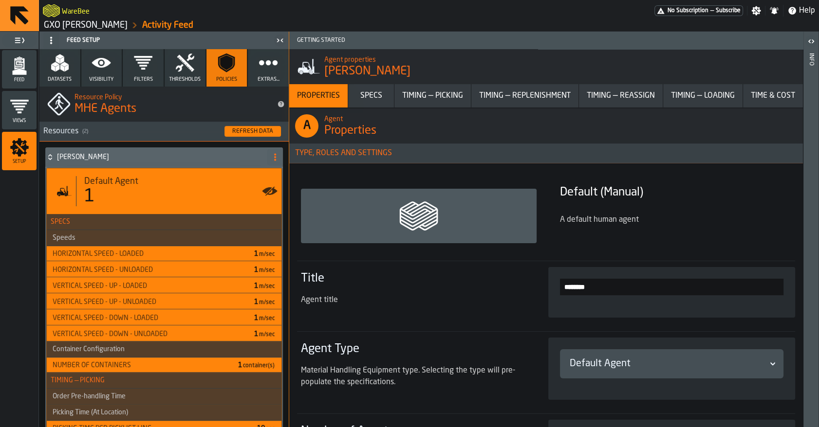
click at [418, 98] on div "Timing — Picking" at bounding box center [432, 96] width 69 height 12
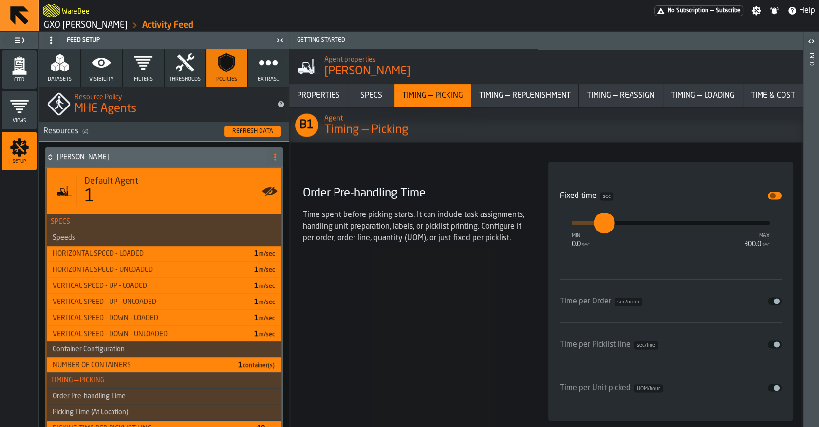
scroll to position [2348, 0]
click at [30, 65] on div "Feed" at bounding box center [19, 69] width 35 height 27
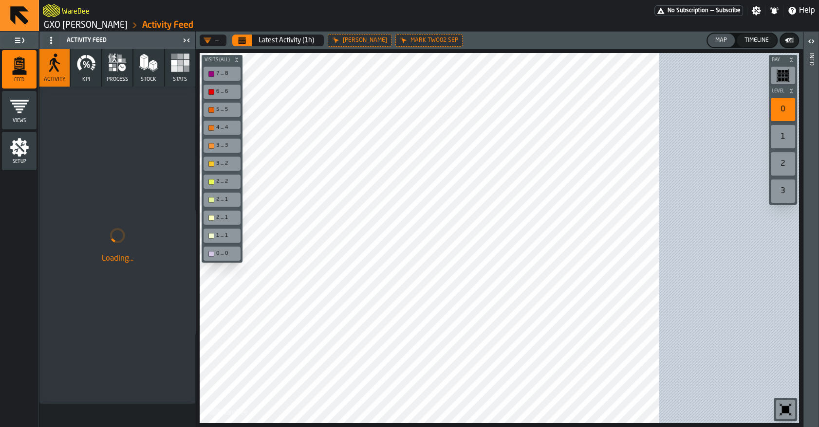
click at [119, 65] on icon "button" at bounding box center [121, 67] width 7 height 7
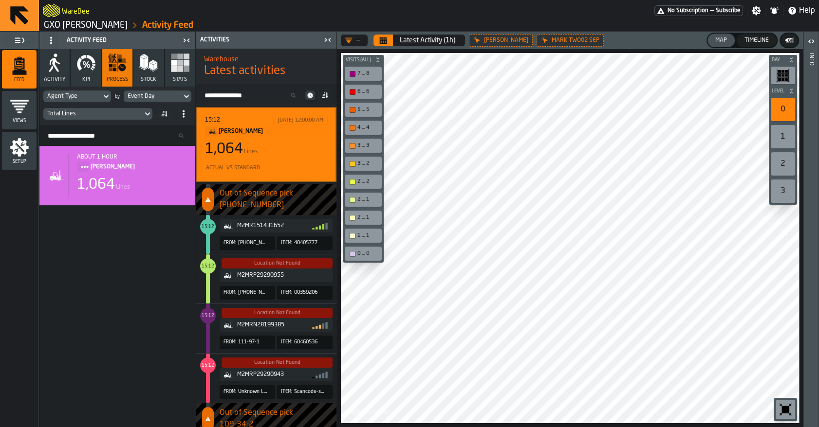
click at [267, 153] on div "1,064 Lines" at bounding box center [266, 150] width 123 height 18
click at [384, 38] on icon "Calendar" at bounding box center [383, 37] width 7 height 1
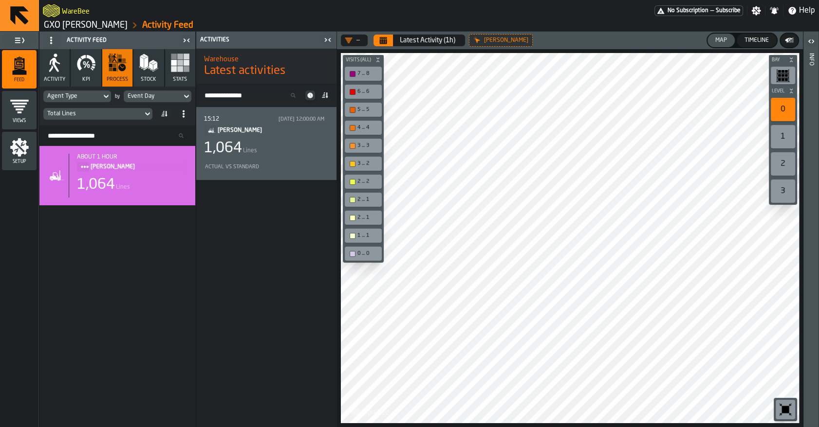
click at [92, 67] on icon "button" at bounding box center [92, 67] width 3 height 3
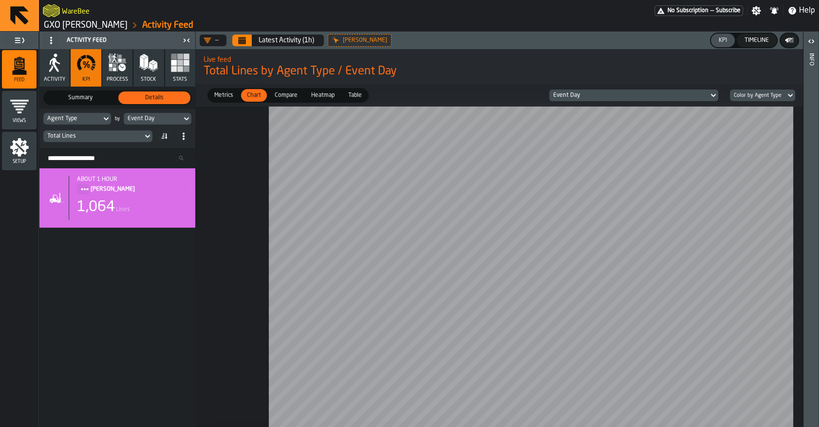
click at [756, 44] on button "Timeline" at bounding box center [757, 41] width 40 height 14
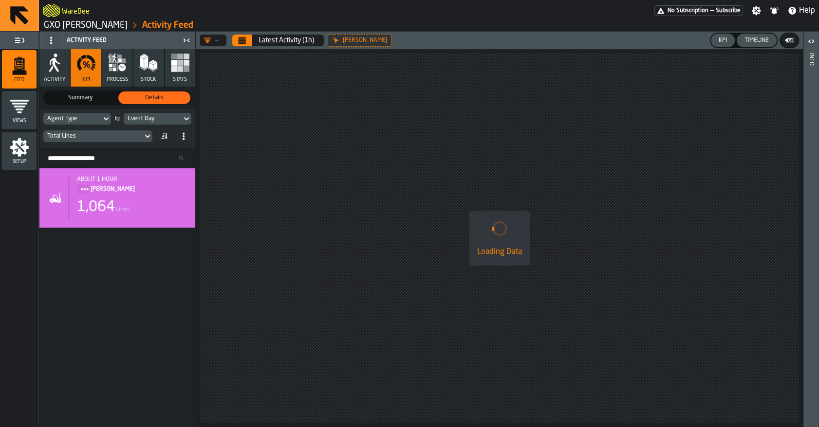
click at [725, 41] on div "KPI" at bounding box center [723, 40] width 16 height 7
drag, startPoint x: 594, startPoint y: 201, endPoint x: 534, endPoint y: 204, distance: 60.5
click at [534, 204] on div "Loading Data" at bounding box center [499, 238] width 607 height 378
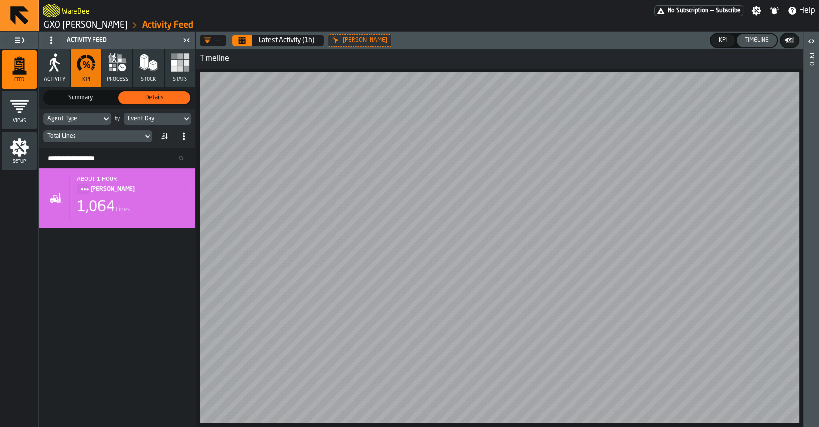
click at [244, 37] on icon "Calendar" at bounding box center [242, 37] width 7 height 1
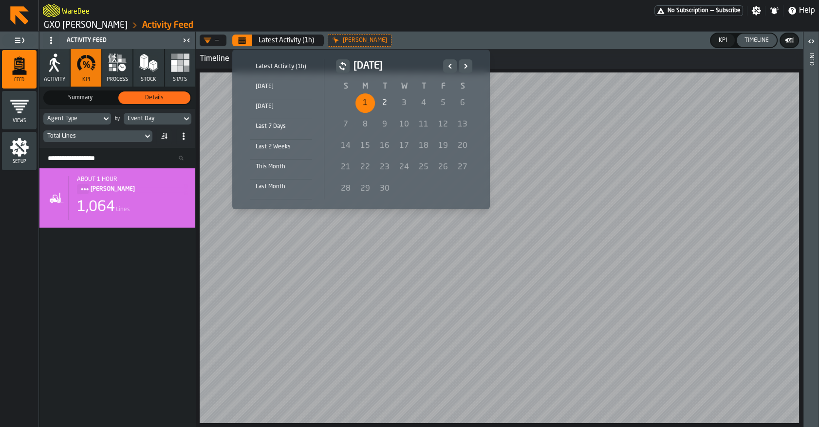
click at [365, 105] on div "1" at bounding box center [364, 102] width 19 height 19
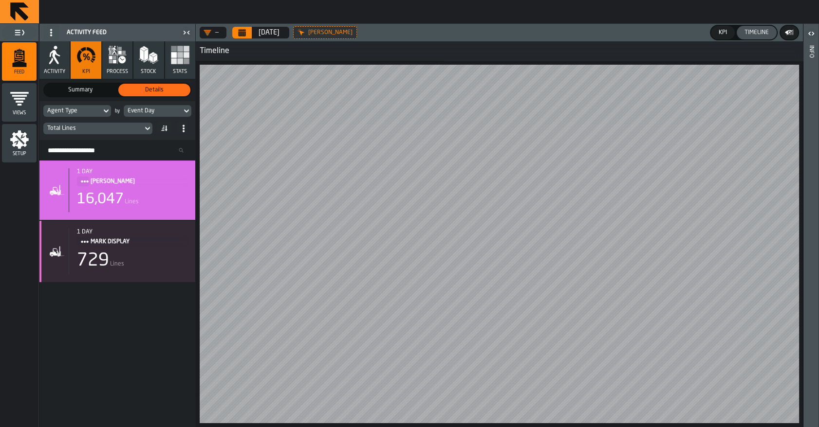
click at [112, 130] on div "Total Lines" at bounding box center [93, 128] width 92 height 7
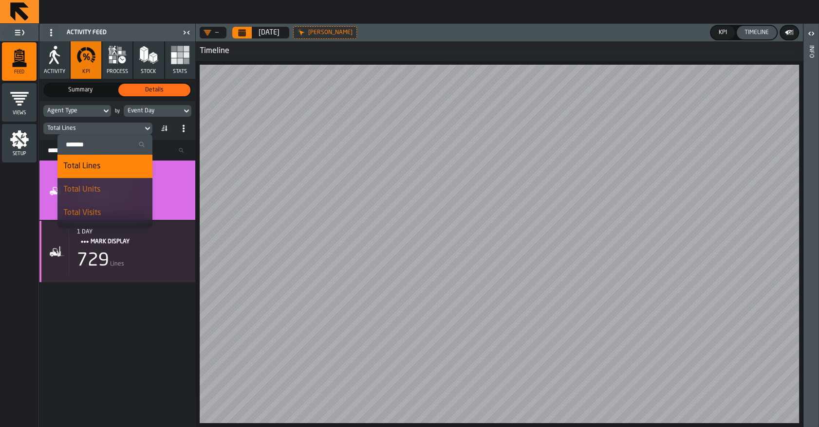
click at [112, 130] on div "Total Lines" at bounding box center [93, 128] width 92 height 7
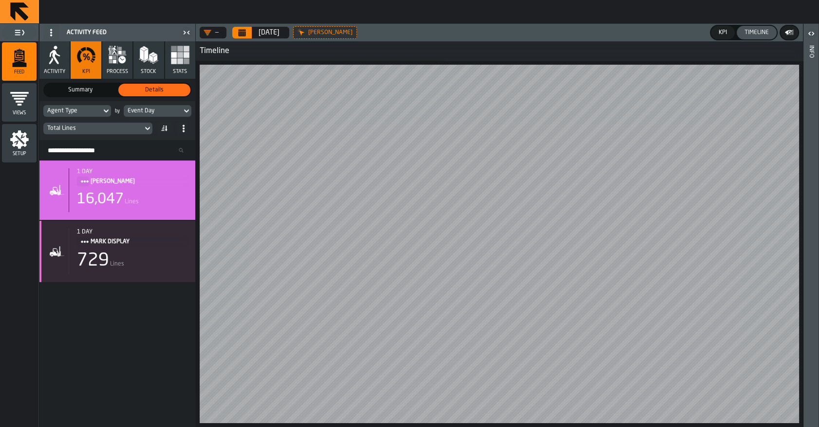
click at [134, 120] on div "Agent Type by Event Day Total Lines" at bounding box center [117, 120] width 156 height 39
click at [138, 111] on div "Event Day" at bounding box center [153, 111] width 50 height 7
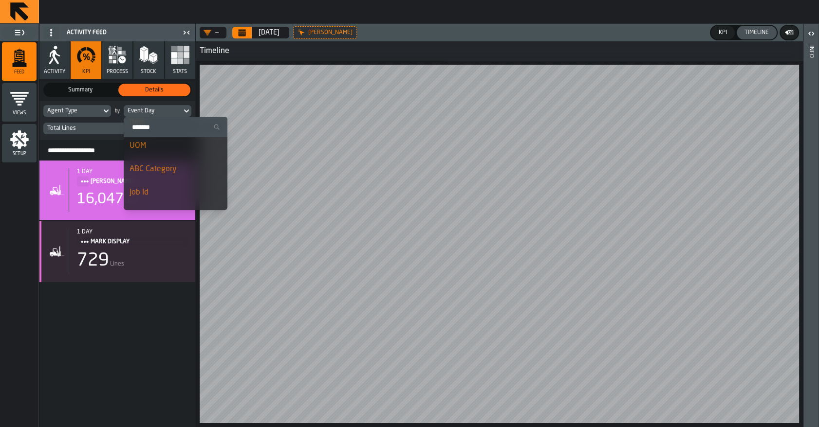
scroll to position [285, 0]
click at [148, 148] on div "Job Id" at bounding box center [176, 144] width 92 height 12
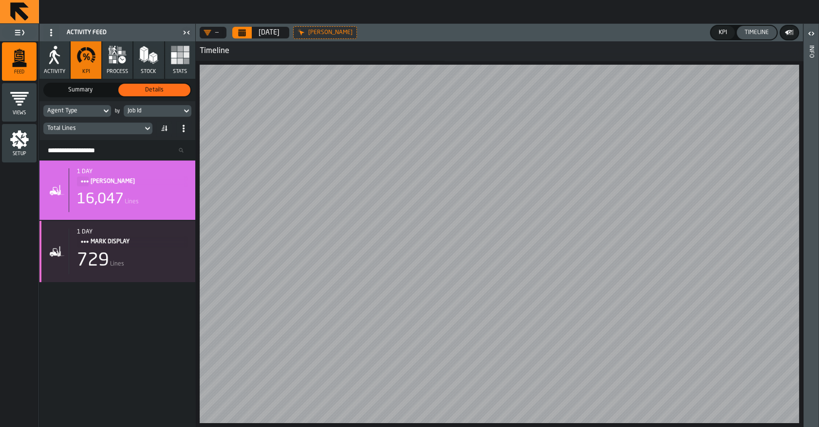
click at [106, 127] on div "Total Lines" at bounding box center [93, 128] width 92 height 7
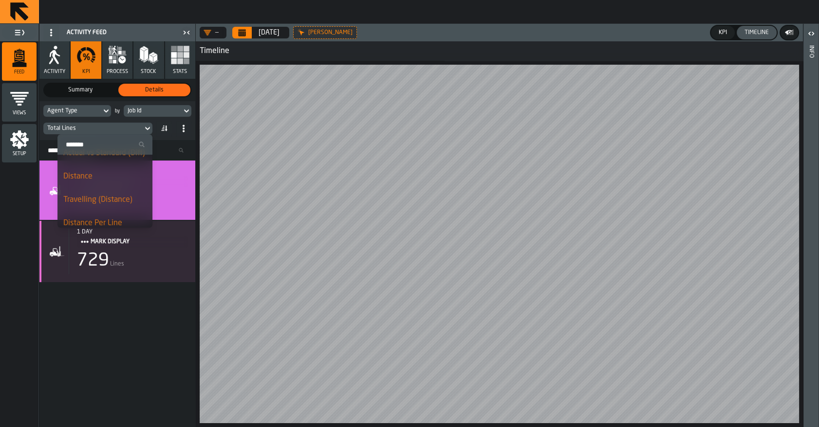
scroll to position [274, 0]
click at [91, 179] on li "Actual vs Standard (Diff)" at bounding box center [104, 173] width 95 height 23
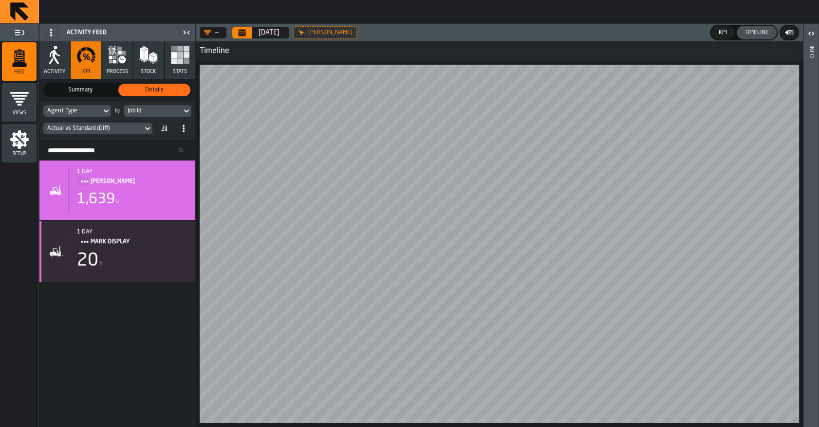
click at [142, 112] on div "Job Id" at bounding box center [153, 111] width 50 height 7
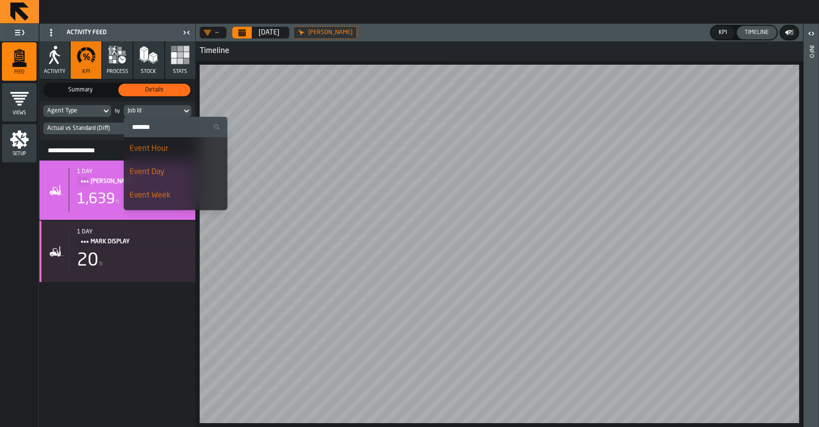
click at [149, 133] on label "Search" at bounding box center [176, 127] width 104 height 20
click at [149, 133] on input "Search" at bounding box center [176, 127] width 96 height 13
click at [149, 128] on input "Search" at bounding box center [176, 127] width 96 height 13
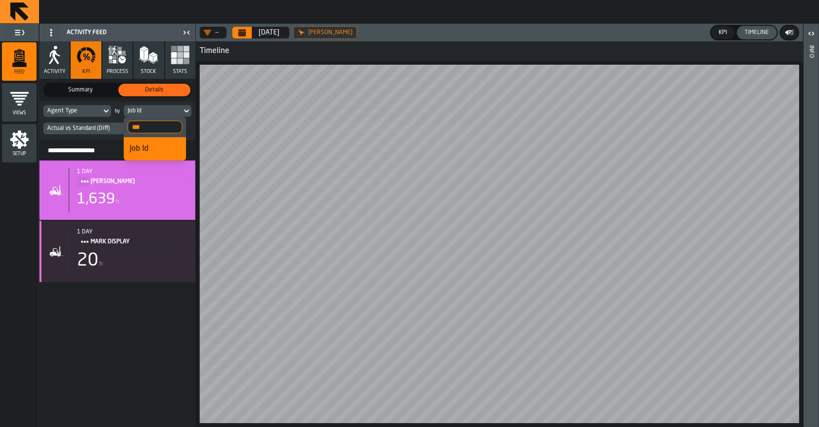
type input "***"
click at [141, 142] on li "Job Id" at bounding box center [155, 148] width 62 height 23
click at [80, 111] on div "Agent Type" at bounding box center [72, 111] width 50 height 7
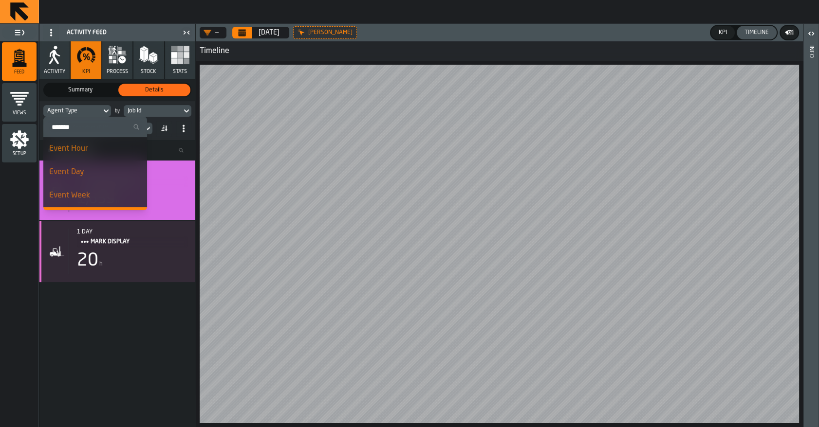
click at [74, 122] on input "Search" at bounding box center [95, 127] width 96 height 13
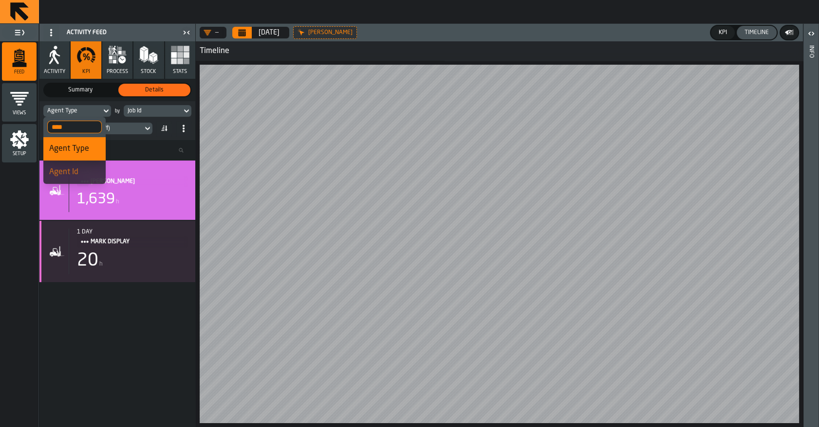
type input "****"
click at [77, 173] on span "Agent Id" at bounding box center [63, 172] width 29 height 8
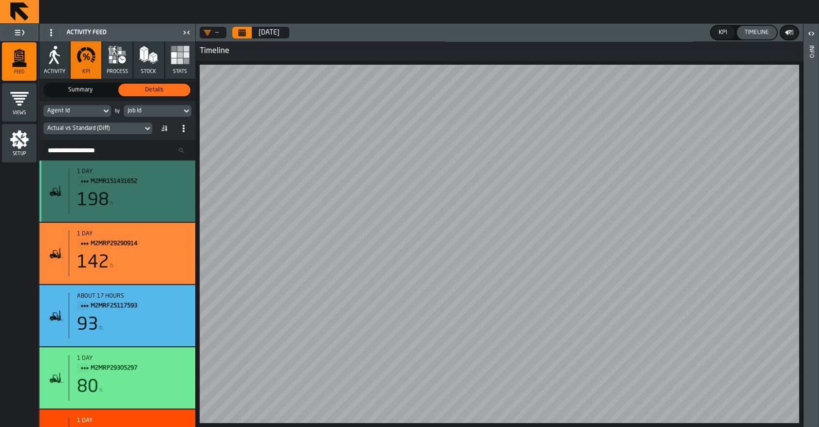
click at [115, 200] on div "198 h" at bounding box center [132, 200] width 111 height 19
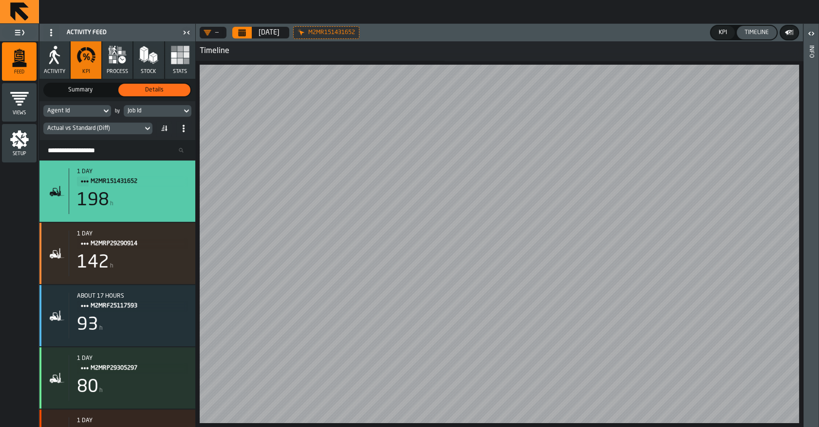
click at [118, 276] on div "1 day M2MRP29290914 142 h" at bounding box center [128, 254] width 119 height 46
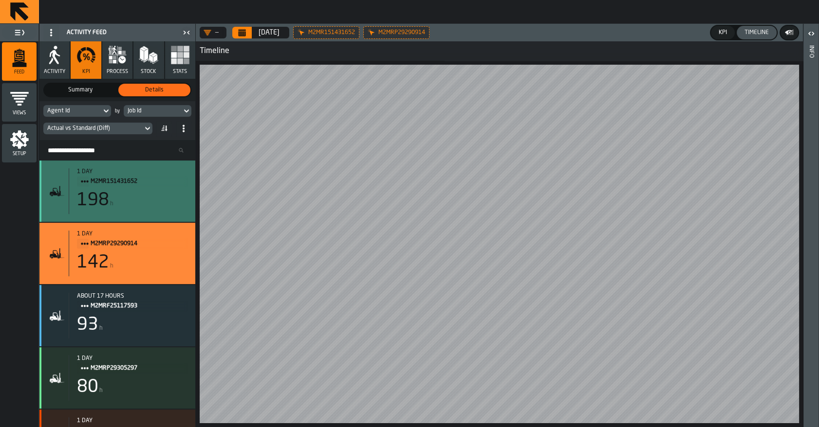
click at [102, 209] on div "198" at bounding box center [93, 200] width 32 height 19
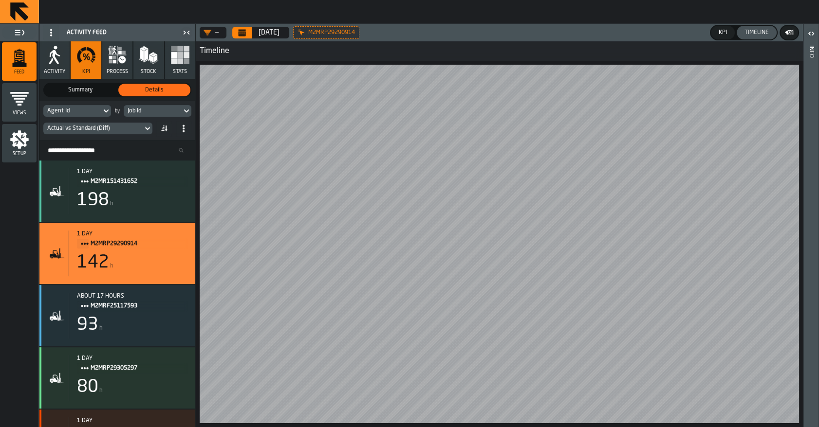
click at [114, 65] on button "process" at bounding box center [117, 59] width 30 height 37
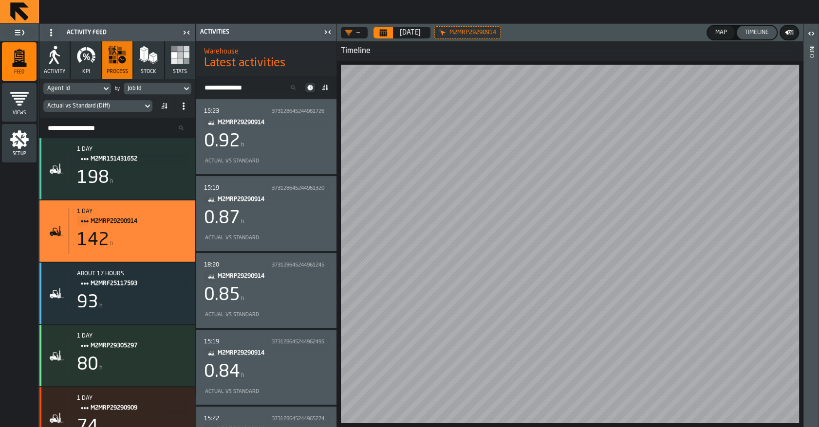
click at [25, 146] on icon "menu Setup" at bounding box center [19, 139] width 19 height 19
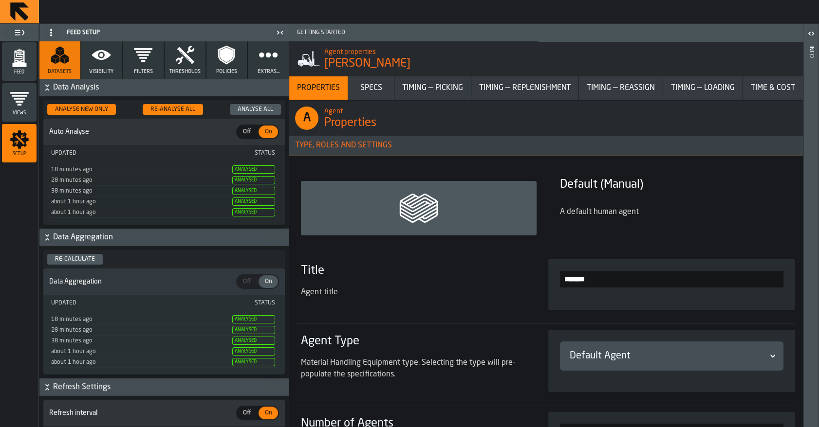
click at [113, 74] on button "Visibility" at bounding box center [101, 59] width 41 height 37
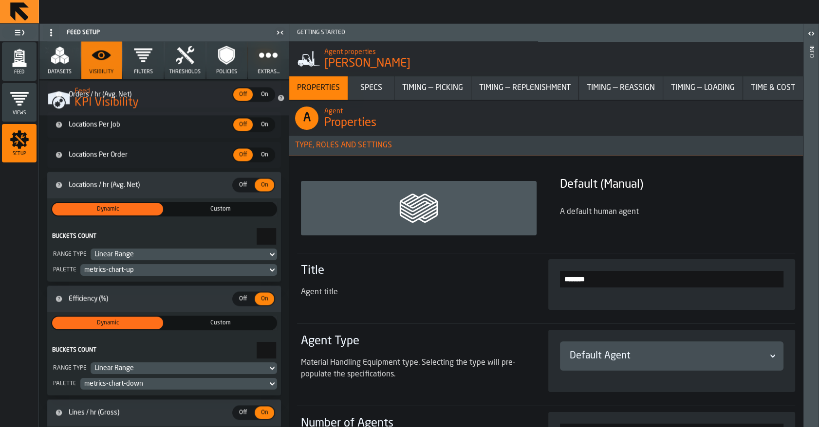
scroll to position [1991, 0]
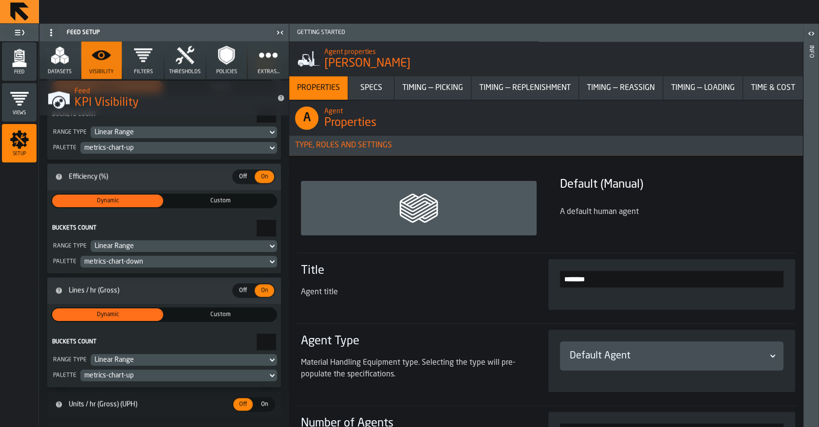
click at [25, 59] on icon "menu Feed" at bounding box center [19, 57] width 19 height 19
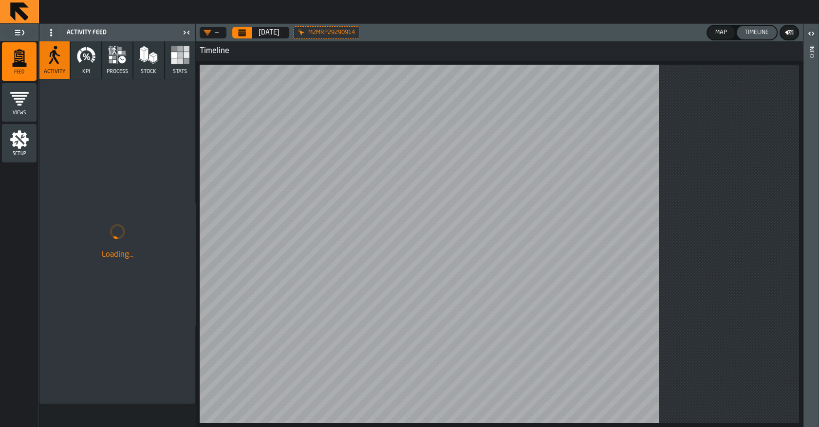
click at [185, 57] on rect "button" at bounding box center [187, 55] width 6 height 6
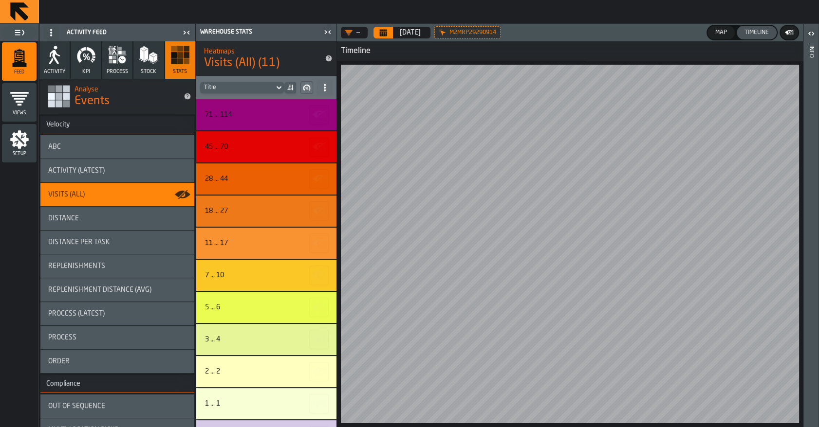
click at [380, 31] on icon "Calendar" at bounding box center [383, 33] width 8 height 8
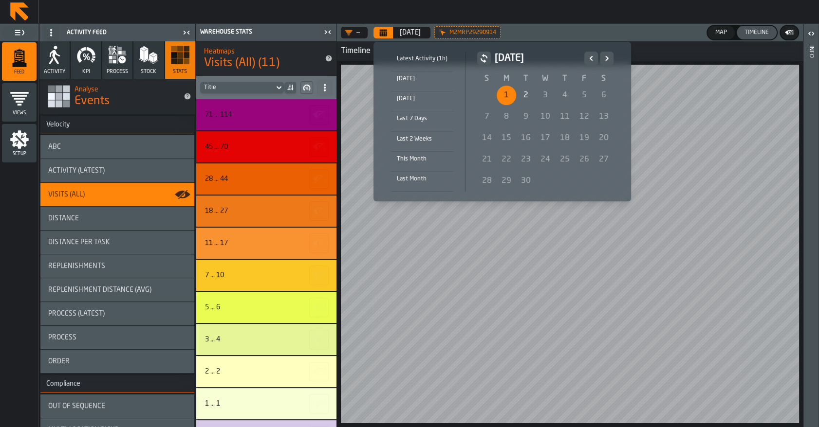
click at [425, 120] on div "Last 7 Days" at bounding box center [422, 118] width 62 height 11
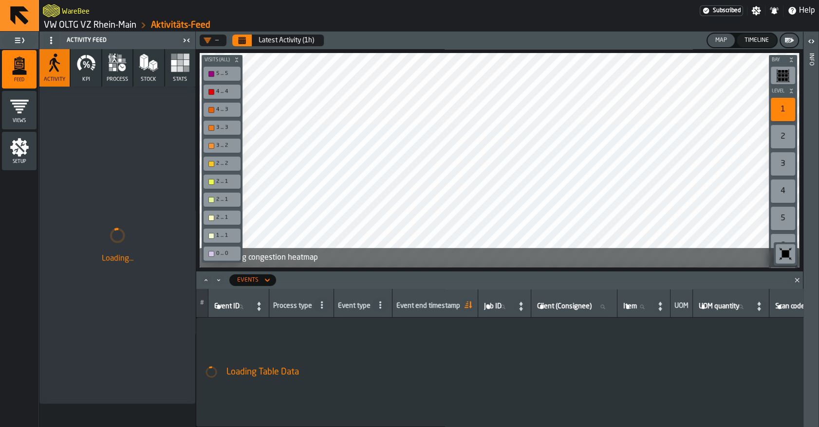
click at [91, 26] on link "VW OLTG VZ Rhein-Main" at bounding box center [90, 25] width 93 height 11
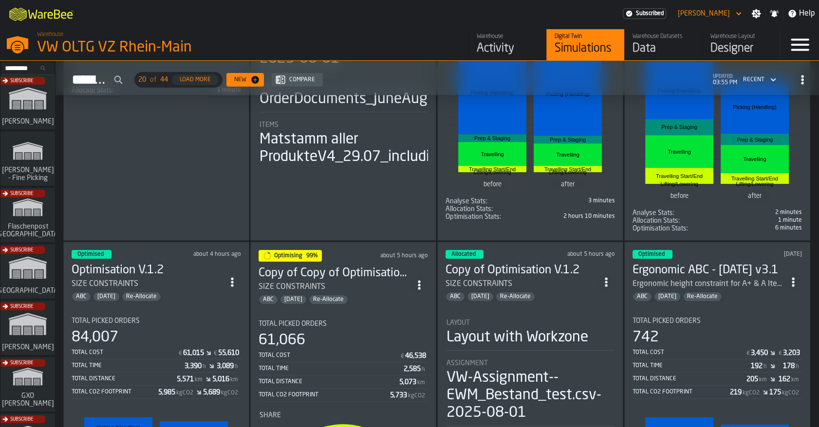
scroll to position [239, 0]
click at [369, 283] on div "SIZE CONSTRAINTS" at bounding box center [335, 287] width 152 height 12
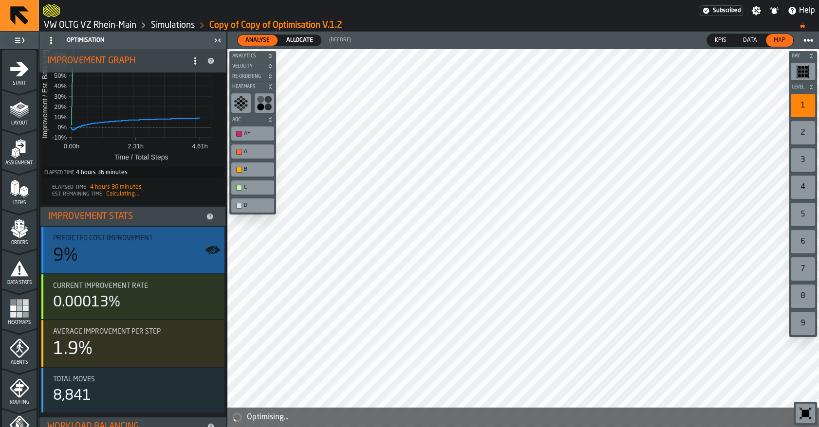
scroll to position [53, 0]
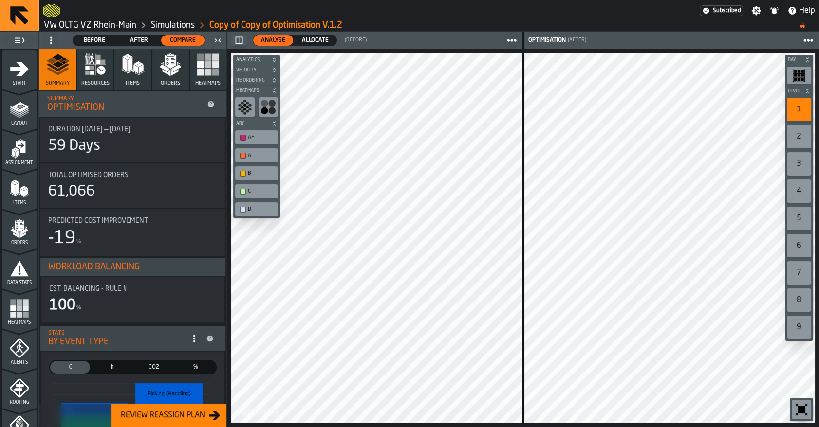
click at [313, 38] on span "Allocate" at bounding box center [315, 40] width 35 height 9
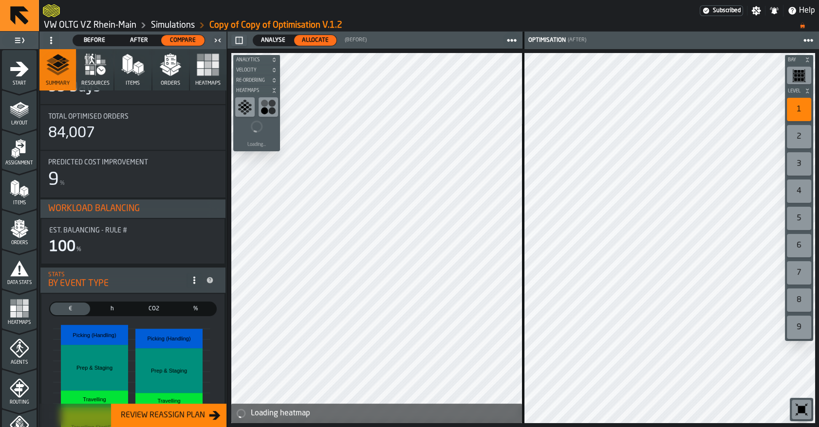
scroll to position [0, 0]
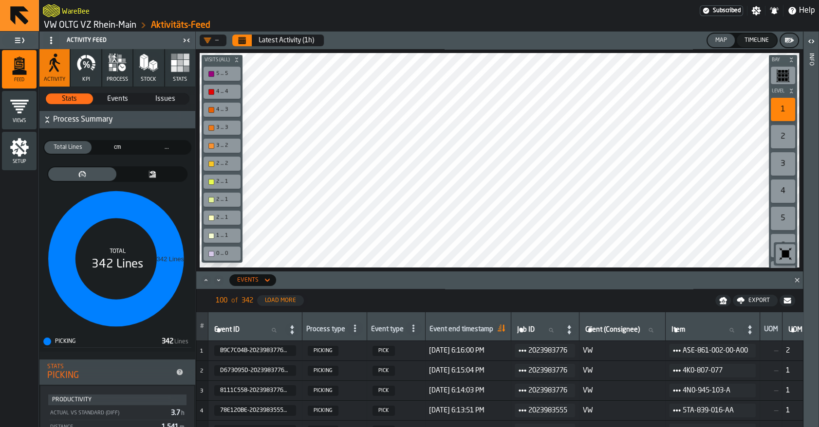
click at [112, 20] on link "VW OLTG VZ Rhein-Main" at bounding box center [90, 25] width 93 height 11
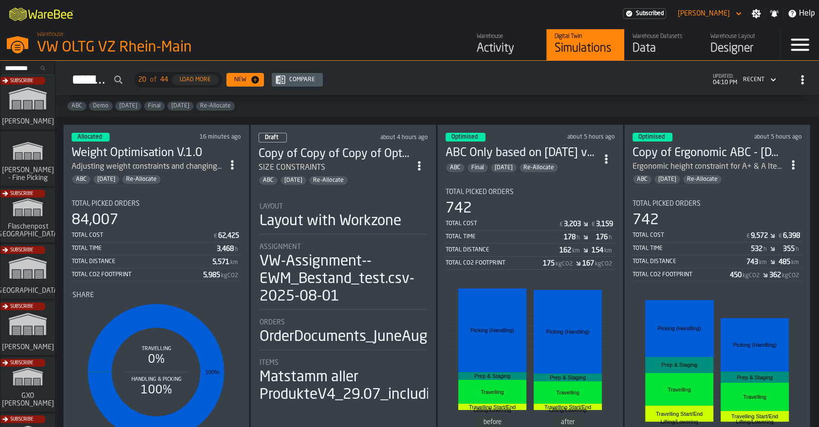
click at [233, 164] on circle "ItemListCard-DashboardItemContainer" at bounding box center [232, 165] width 2 height 2
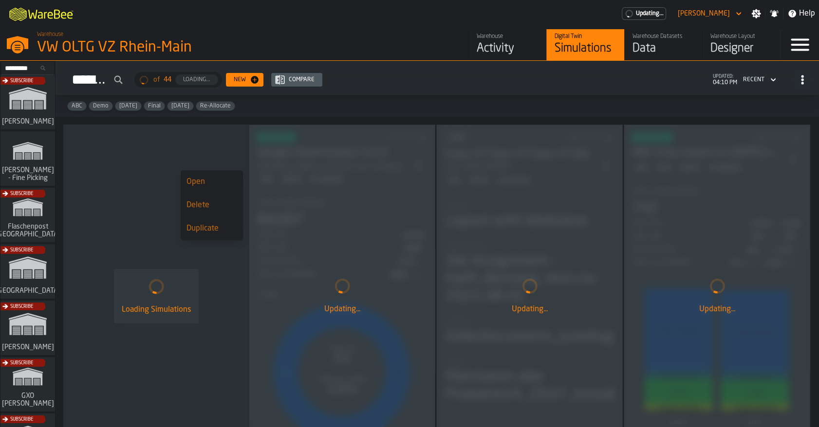
click at [164, 159] on div "Loading Simulations" at bounding box center [155, 297] width 185 height 344
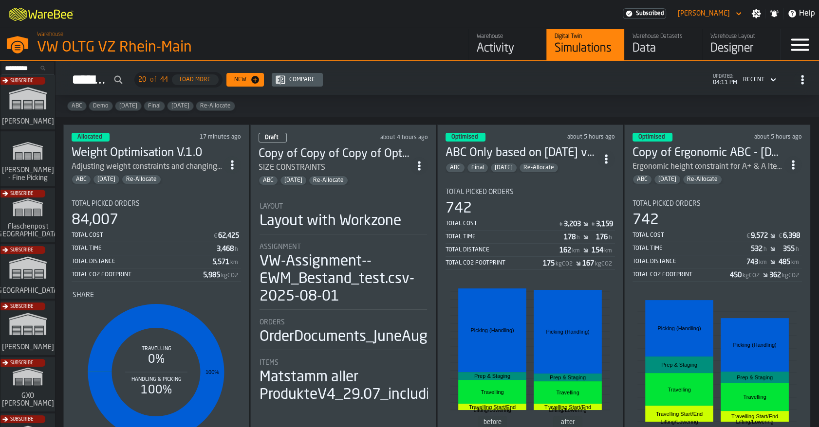
click at [230, 160] on icon "ItemListCard-DashboardItemContainer" at bounding box center [232, 165] width 10 height 10
click at [222, 185] on div "Open" at bounding box center [211, 182] width 51 height 12
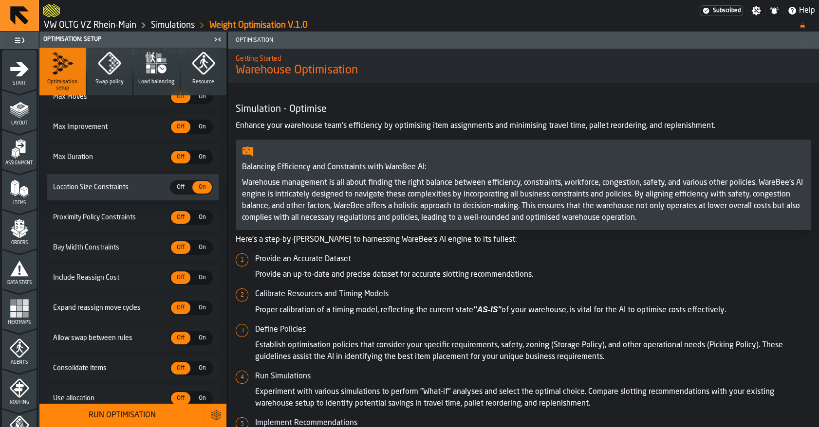
scroll to position [229, 0]
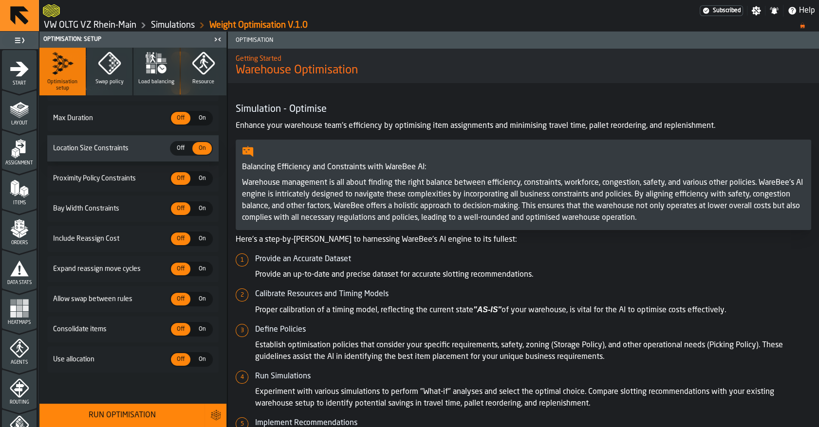
click at [200, 360] on span "On" at bounding box center [202, 359] width 16 height 9
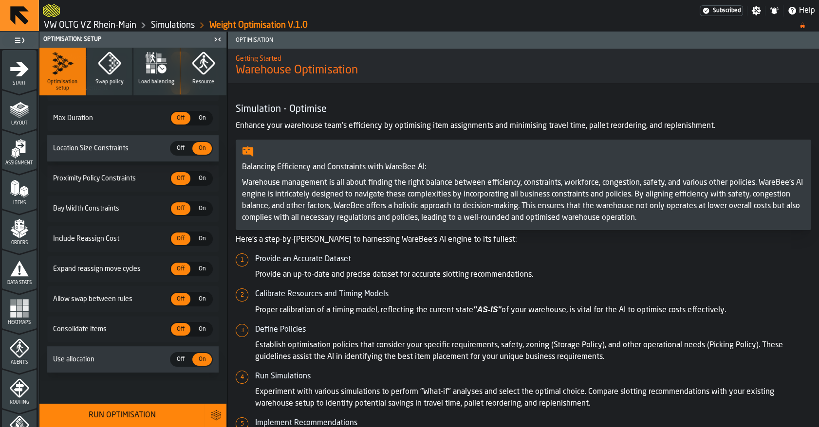
click at [160, 413] on div "Run Optimisation" at bounding box center [121, 416] width 153 height 12
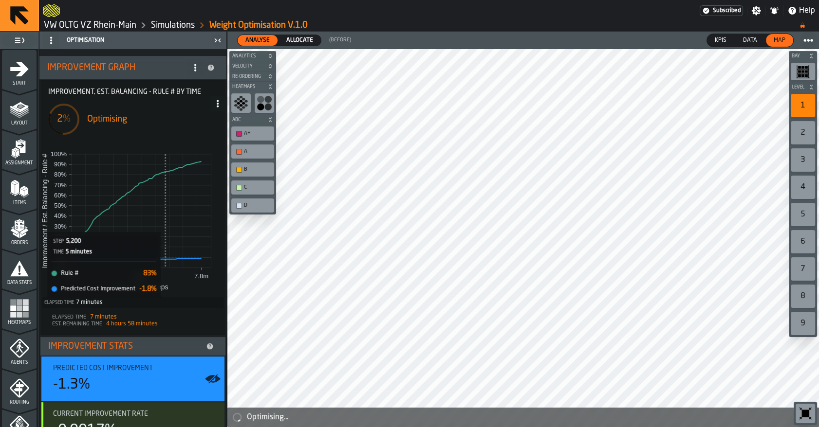
scroll to position [31, 0]
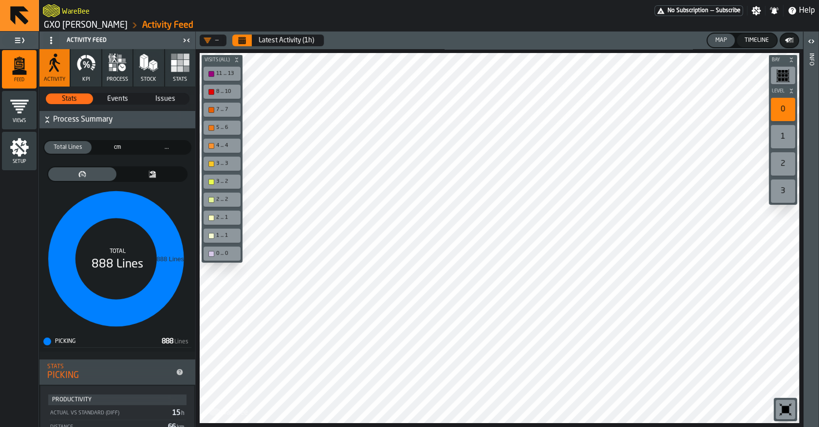
click at [29, 140] on div "Setup" at bounding box center [19, 151] width 35 height 27
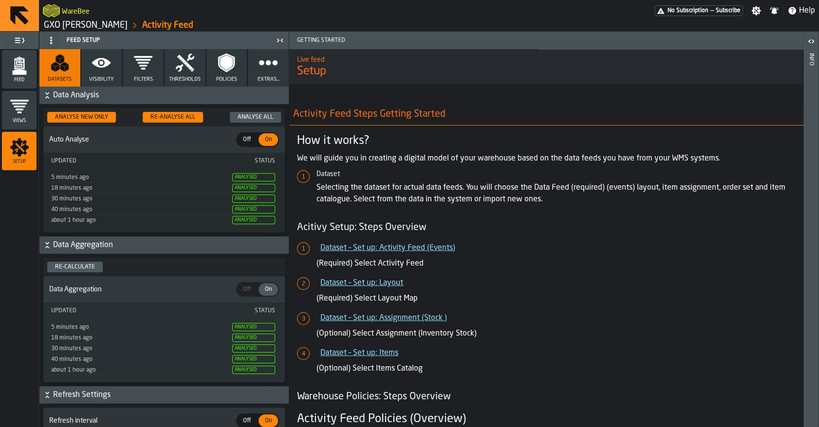
click at [109, 66] on icon "button" at bounding box center [101, 62] width 19 height 19
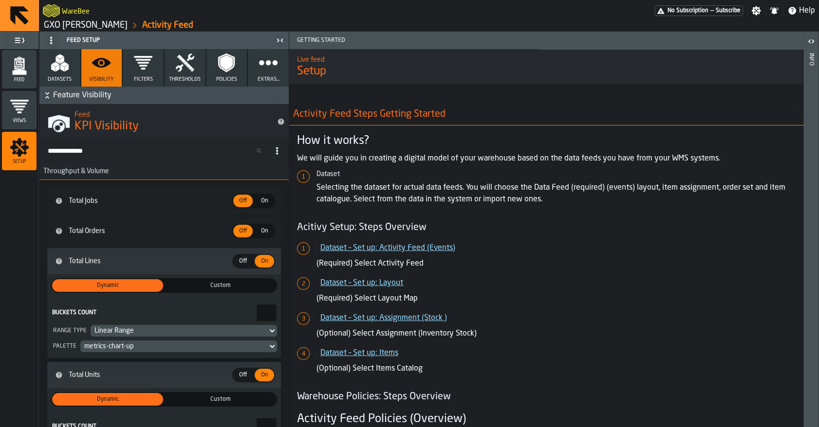
click at [97, 146] on input "Search KPIs..." at bounding box center [156, 151] width 226 height 13
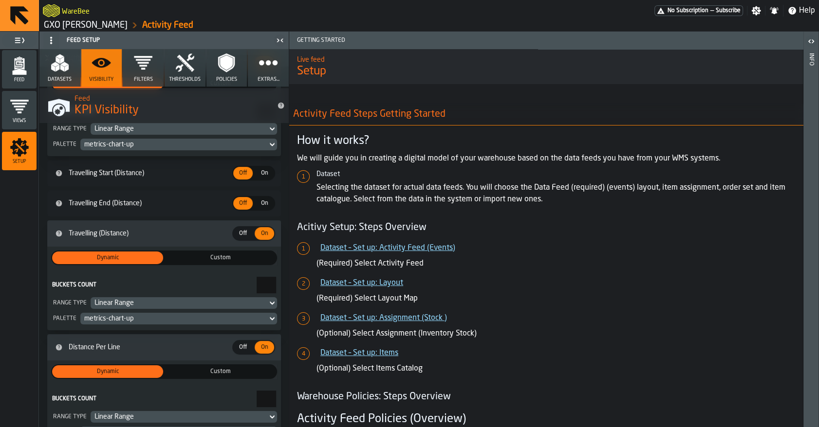
scroll to position [132, 0]
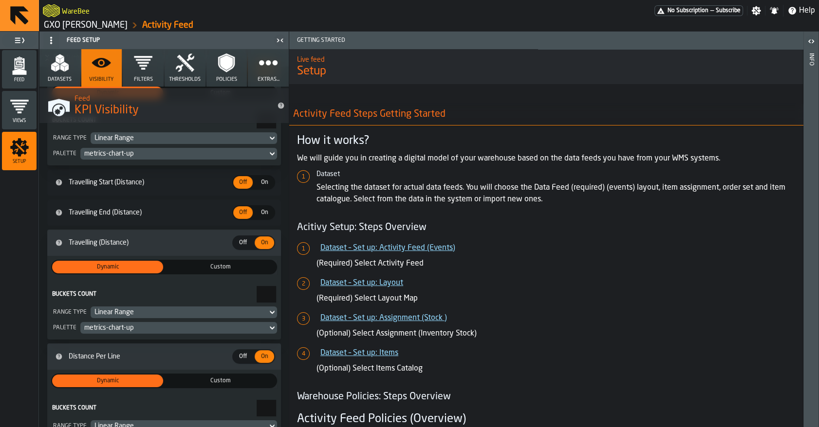
type input "********"
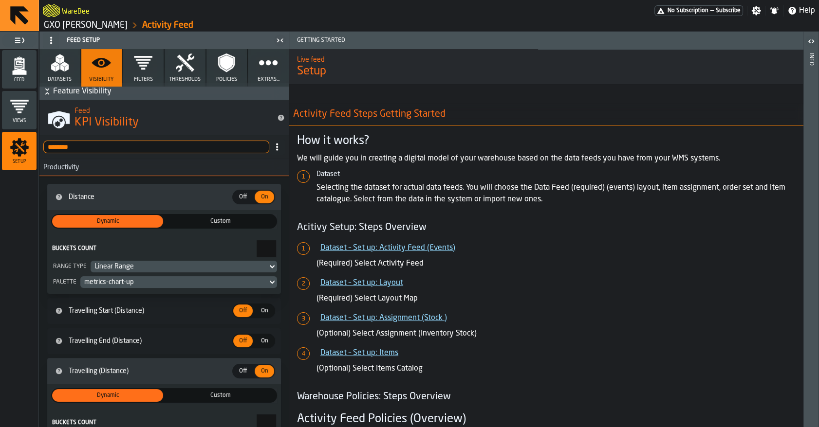
scroll to position [0, 0]
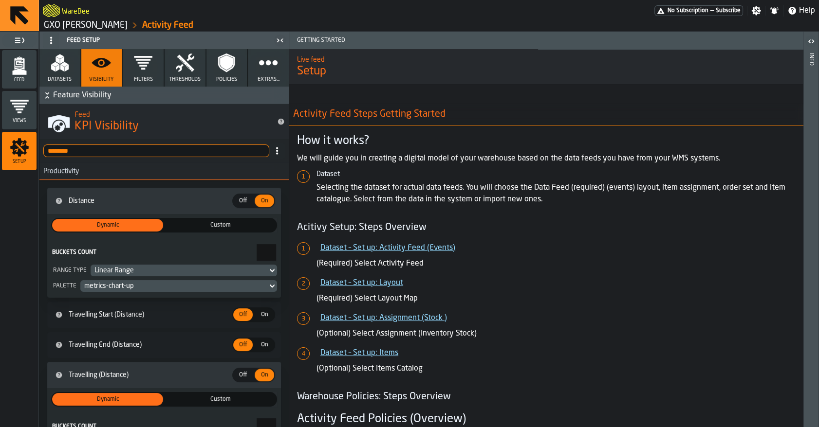
click at [105, 148] on input "********" at bounding box center [156, 151] width 226 height 13
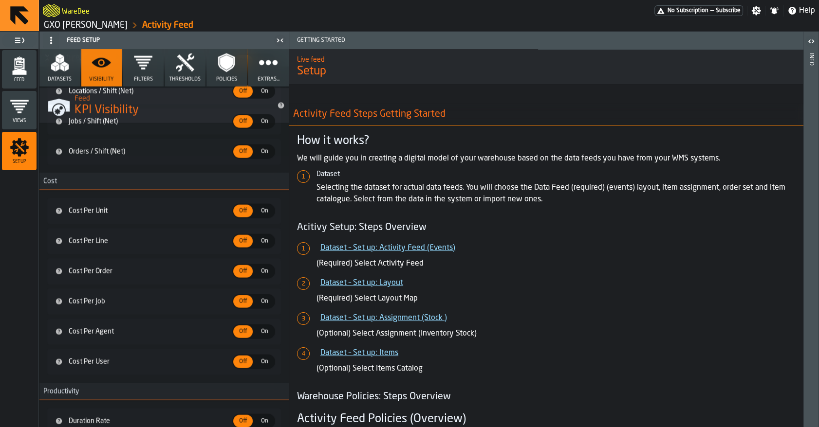
scroll to position [2582, 0]
click at [34, 71] on div "Feed" at bounding box center [19, 69] width 35 height 27
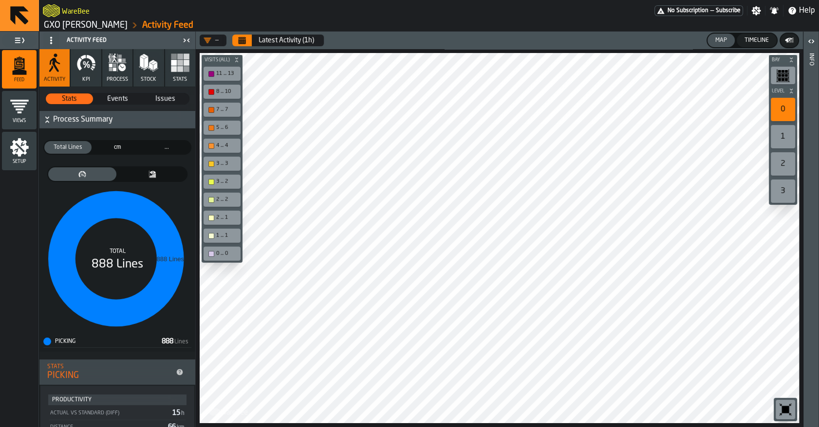
click at [84, 68] on icon "button" at bounding box center [85, 62] width 19 height 19
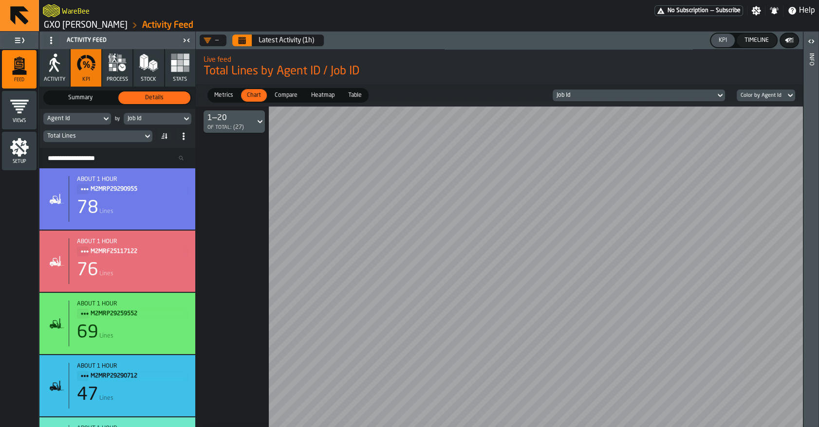
click at [246, 43] on button "Calendar" at bounding box center [241, 41] width 19 height 12
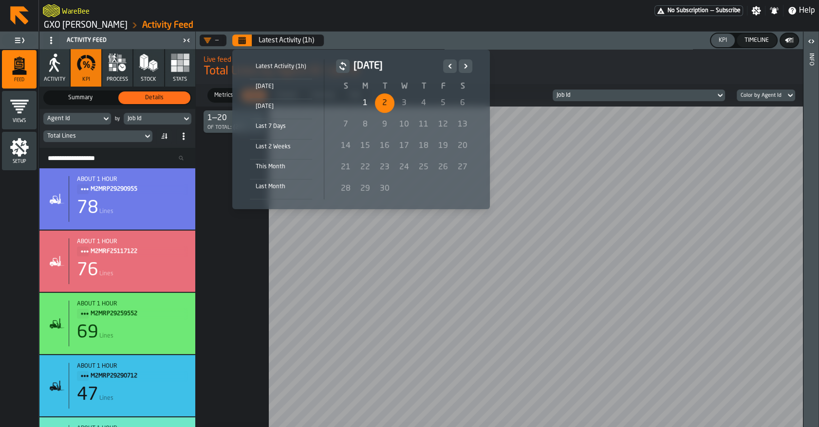
click at [275, 124] on div "Last 7 Days" at bounding box center [281, 126] width 62 height 11
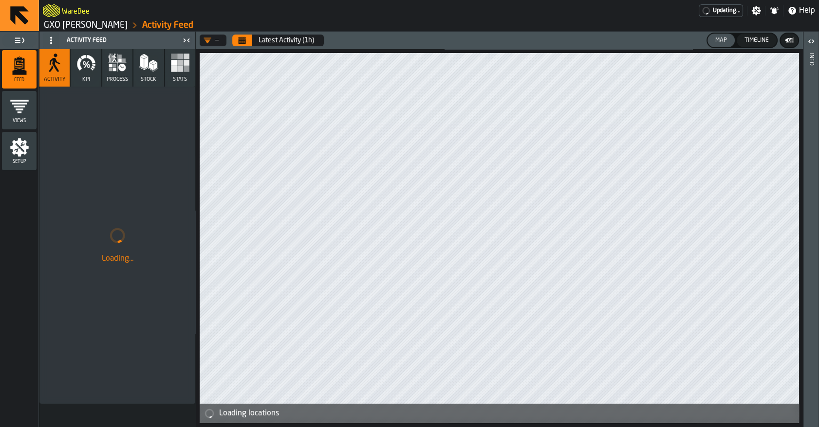
click at [242, 43] on icon "Calendar" at bounding box center [242, 41] width 7 height 5
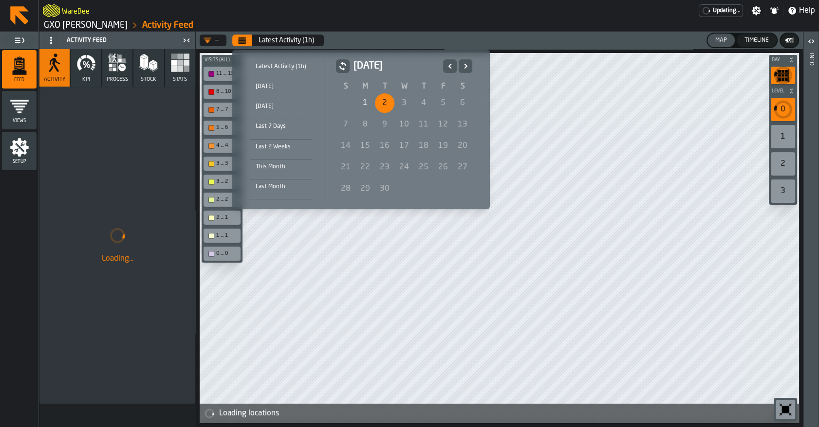
click at [280, 125] on div "Last 7 Days" at bounding box center [281, 126] width 62 height 11
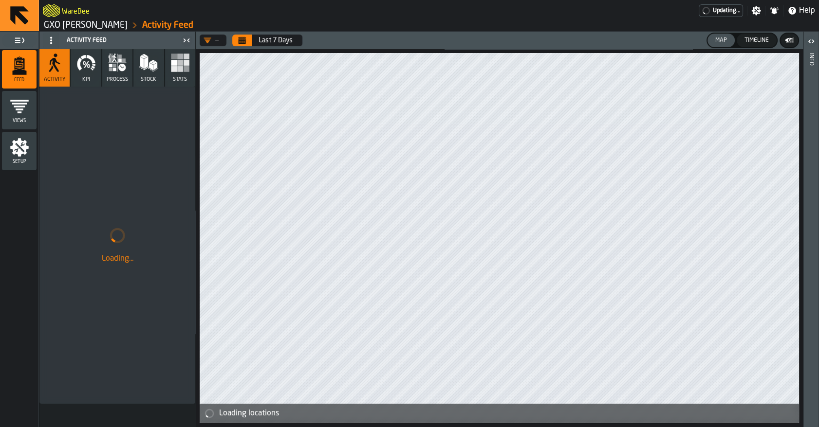
drag, startPoint x: 117, startPoint y: 67, endPoint x: 113, endPoint y: 147, distance: 79.9
click at [113, 147] on div "Activity KPI process Stock Stats Loading..." at bounding box center [117, 238] width 156 height 378
click at [73, 64] on button "KPI" at bounding box center [86, 67] width 30 height 37
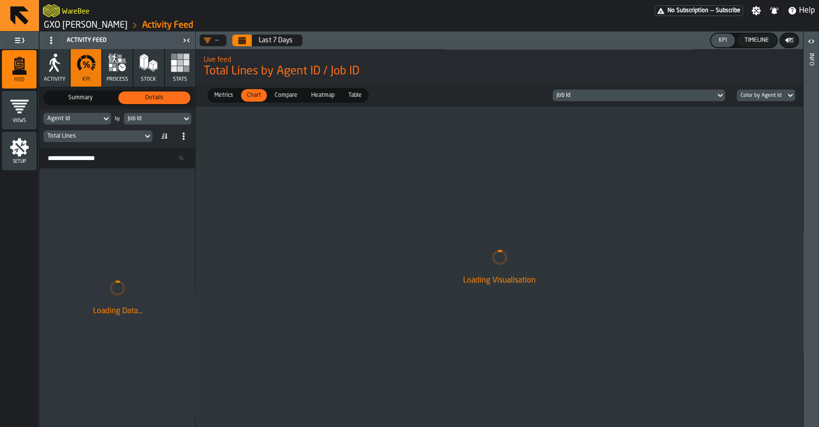
click at [121, 134] on div "Total Lines" at bounding box center [93, 136] width 92 height 7
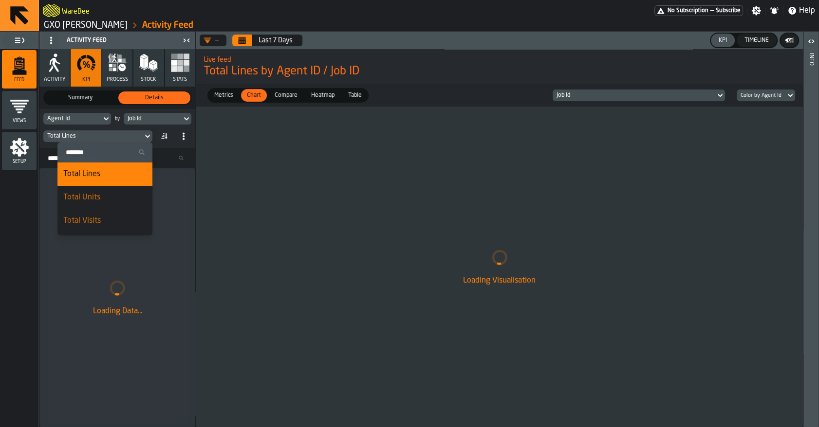
click at [125, 152] on input "Search" at bounding box center [104, 152] width 87 height 13
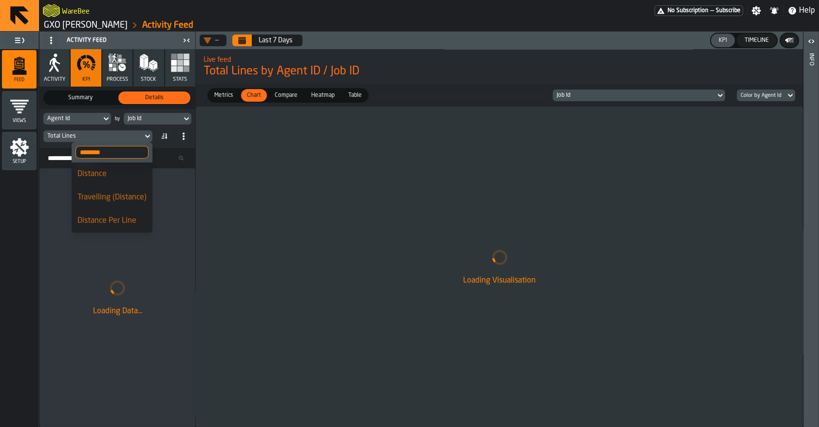
type input "********"
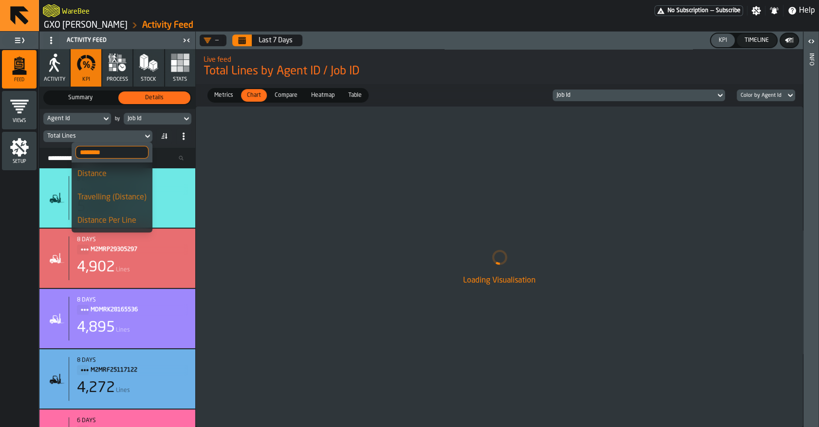
click at [108, 222] on div "Distance Per Line" at bounding box center [111, 221] width 69 height 12
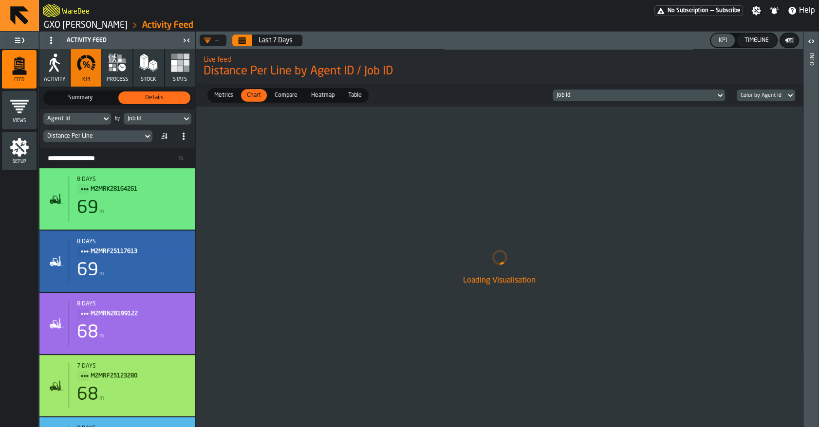
click at [321, 96] on span "Heatmap" at bounding box center [322, 95] width 31 height 9
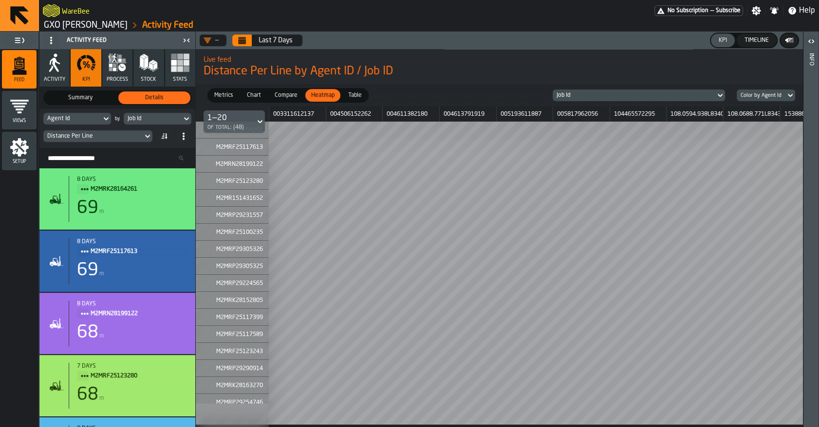
click at [608, 95] on div "Job Id" at bounding box center [633, 95] width 155 height 7
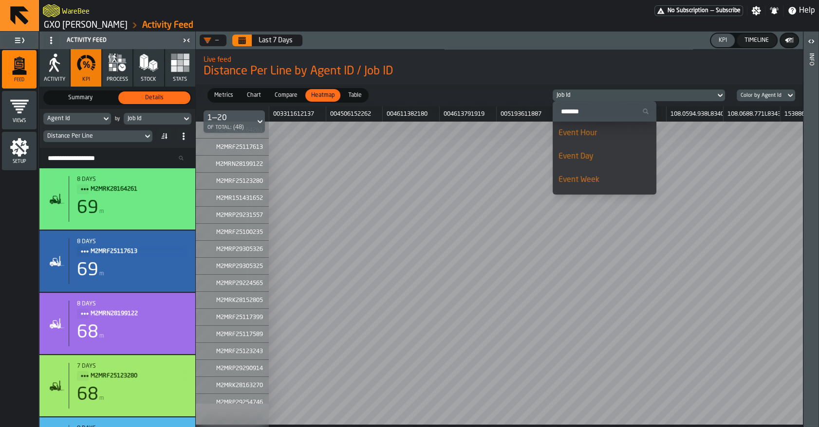
click at [597, 154] on div "Event Day" at bounding box center [604, 157] width 92 height 12
